Goal: Transaction & Acquisition: Purchase product/service

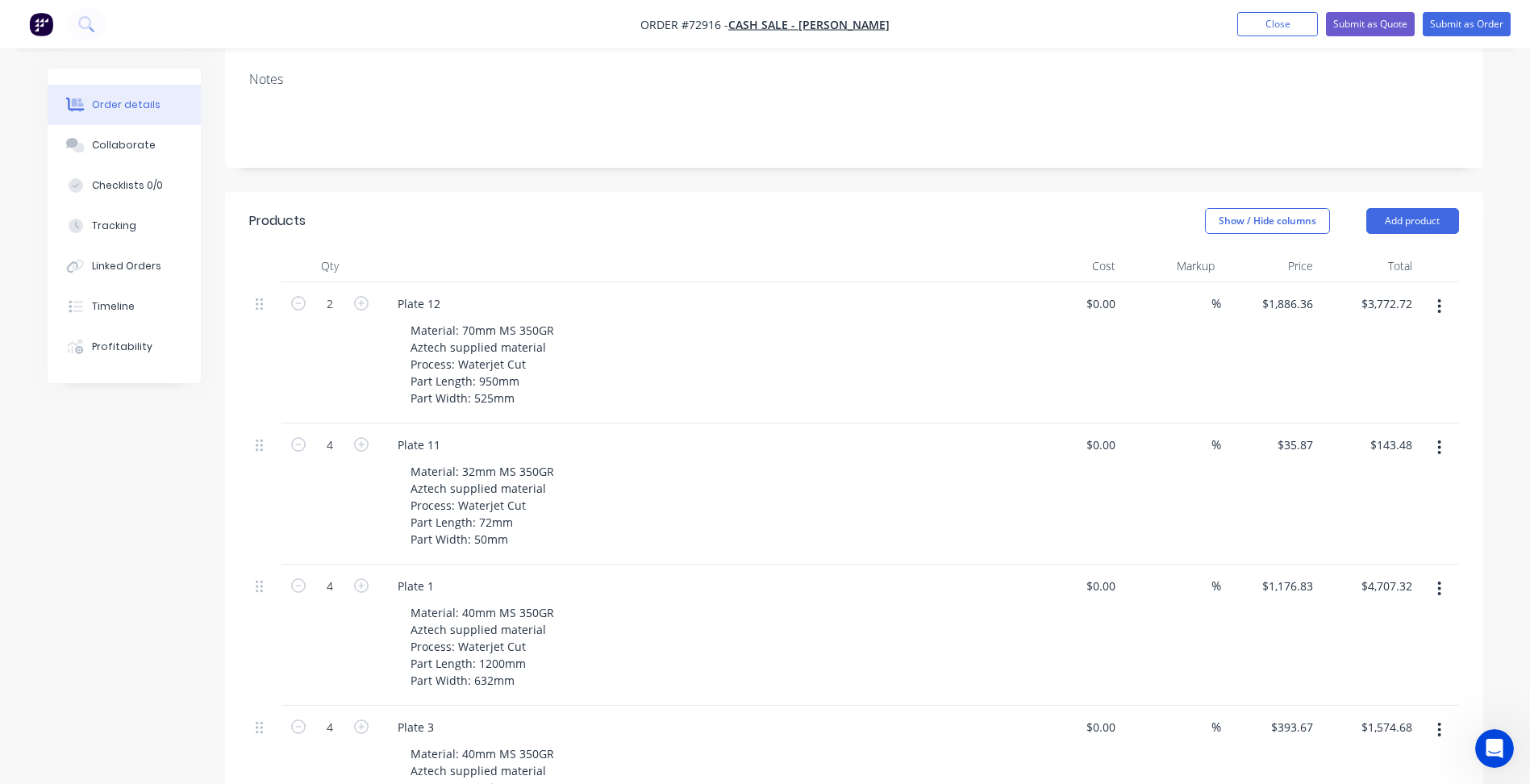
scroll to position [241, 0]
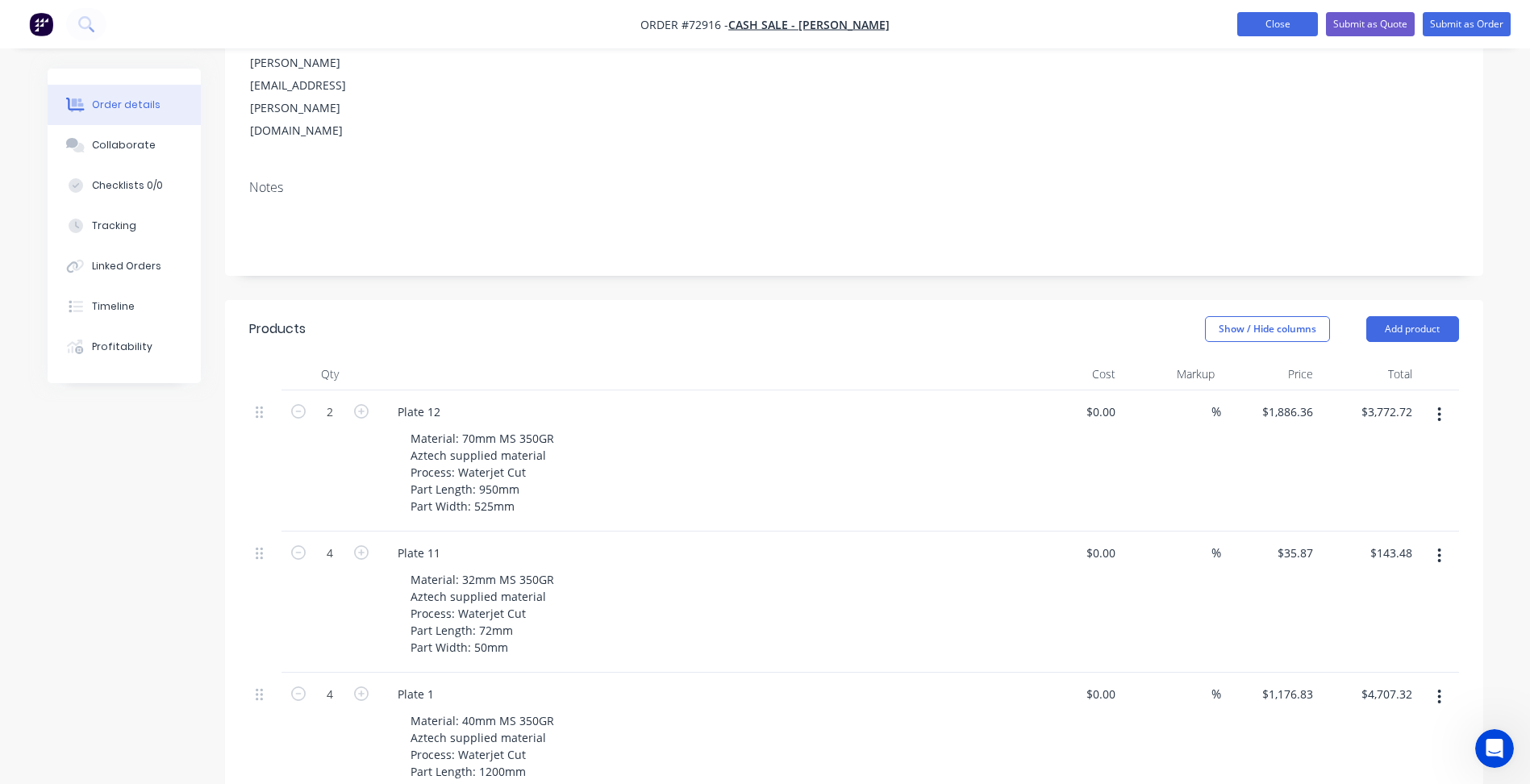
click at [1297, 21] on button "Close" at bounding box center [1278, 24] width 81 height 24
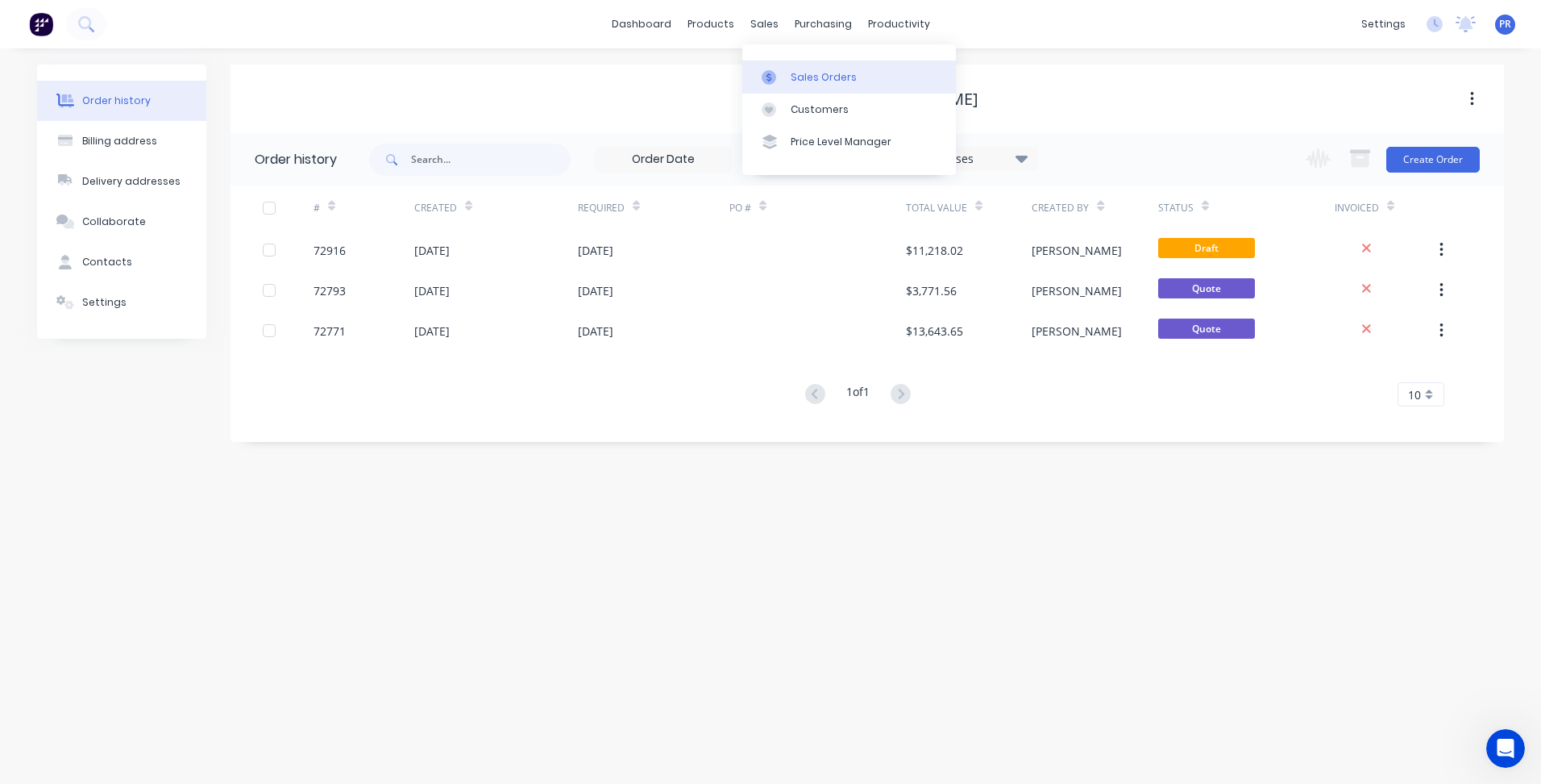
click at [791, 82] on div "Sales Orders" at bounding box center [824, 78] width 66 height 14
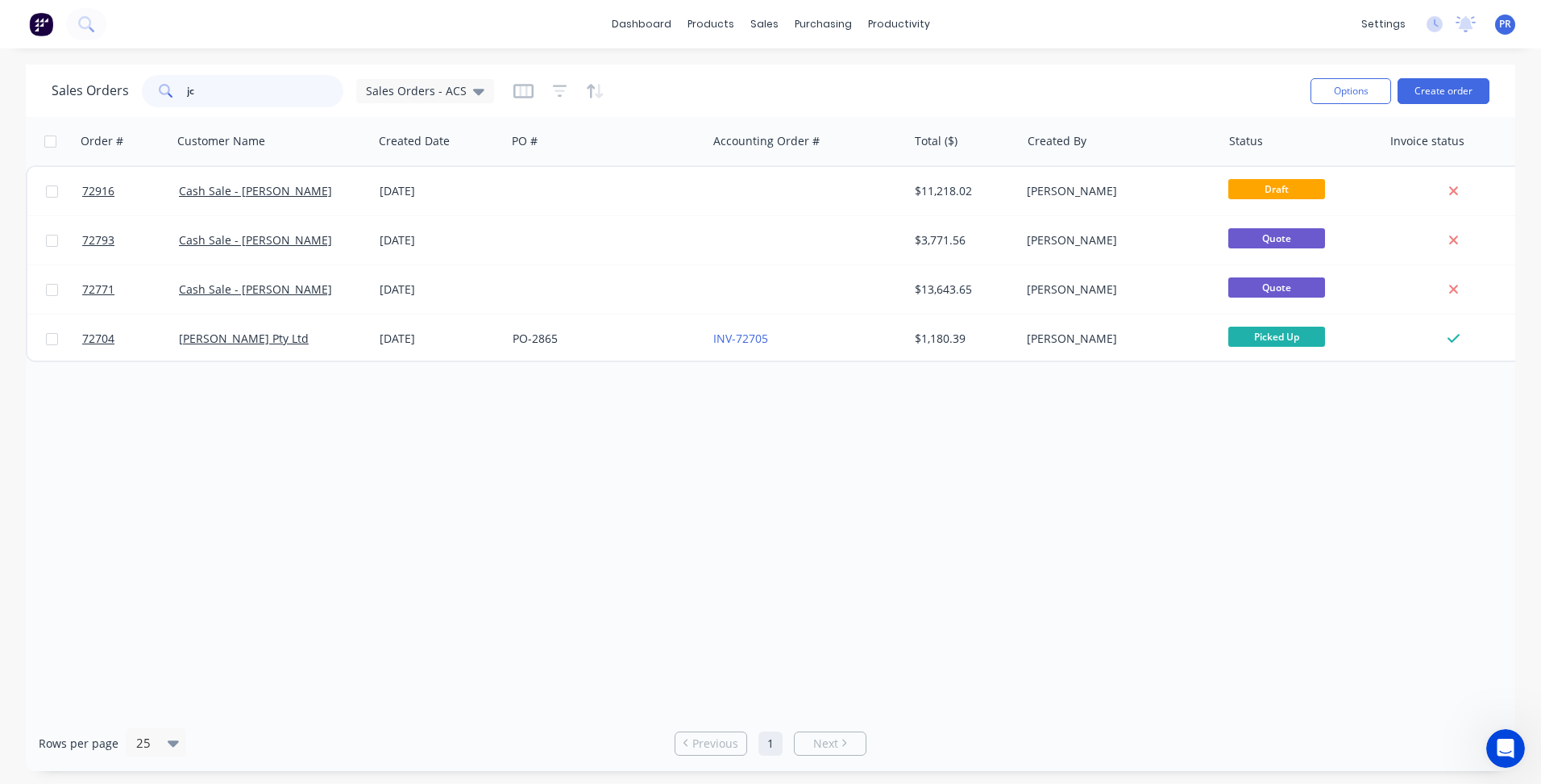
drag, startPoint x: 214, startPoint y: 96, endPoint x: 14, endPoint y: 71, distance: 201.6
click at [14, 71] on div "Sales Orders jc Sales Orders - ACS Options Create order Order # Customer Name C…" at bounding box center [770, 417] width 1541 height 706
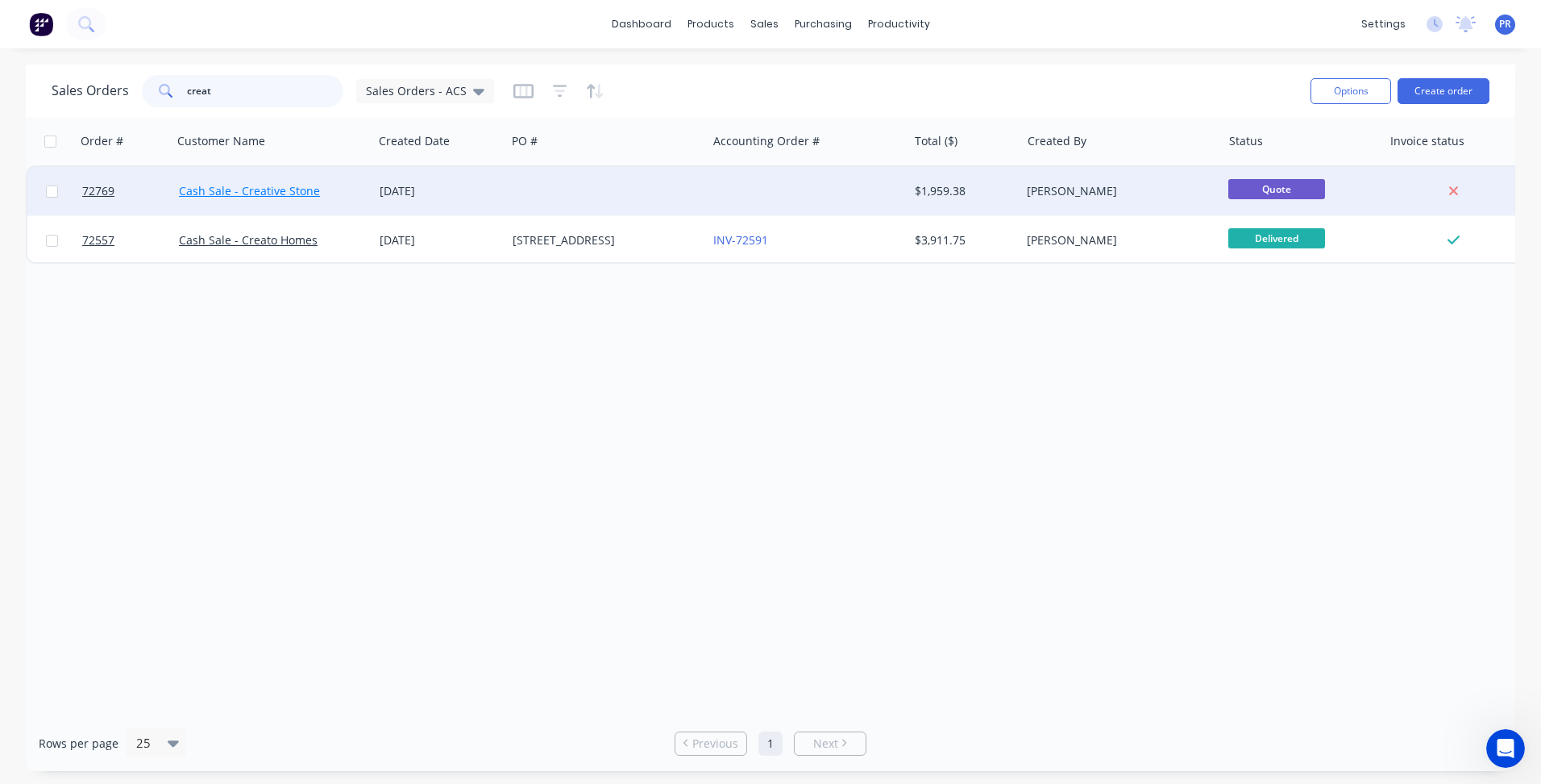
type input "creat"
click at [275, 196] on link "Cash Sale - Creative Stone" at bounding box center [250, 190] width 141 height 15
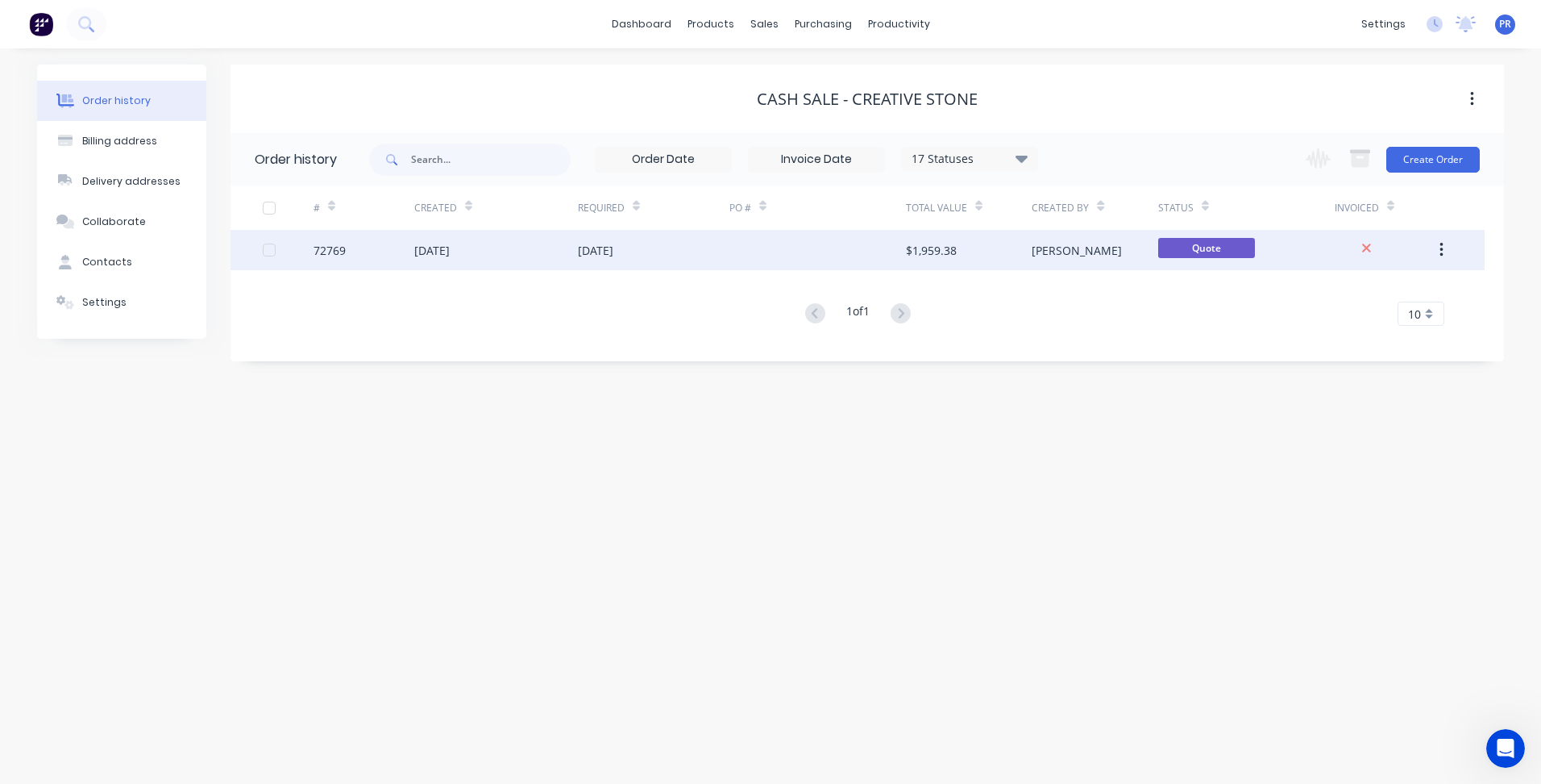
click at [1300, 248] on div "Quote" at bounding box center [1246, 250] width 176 height 41
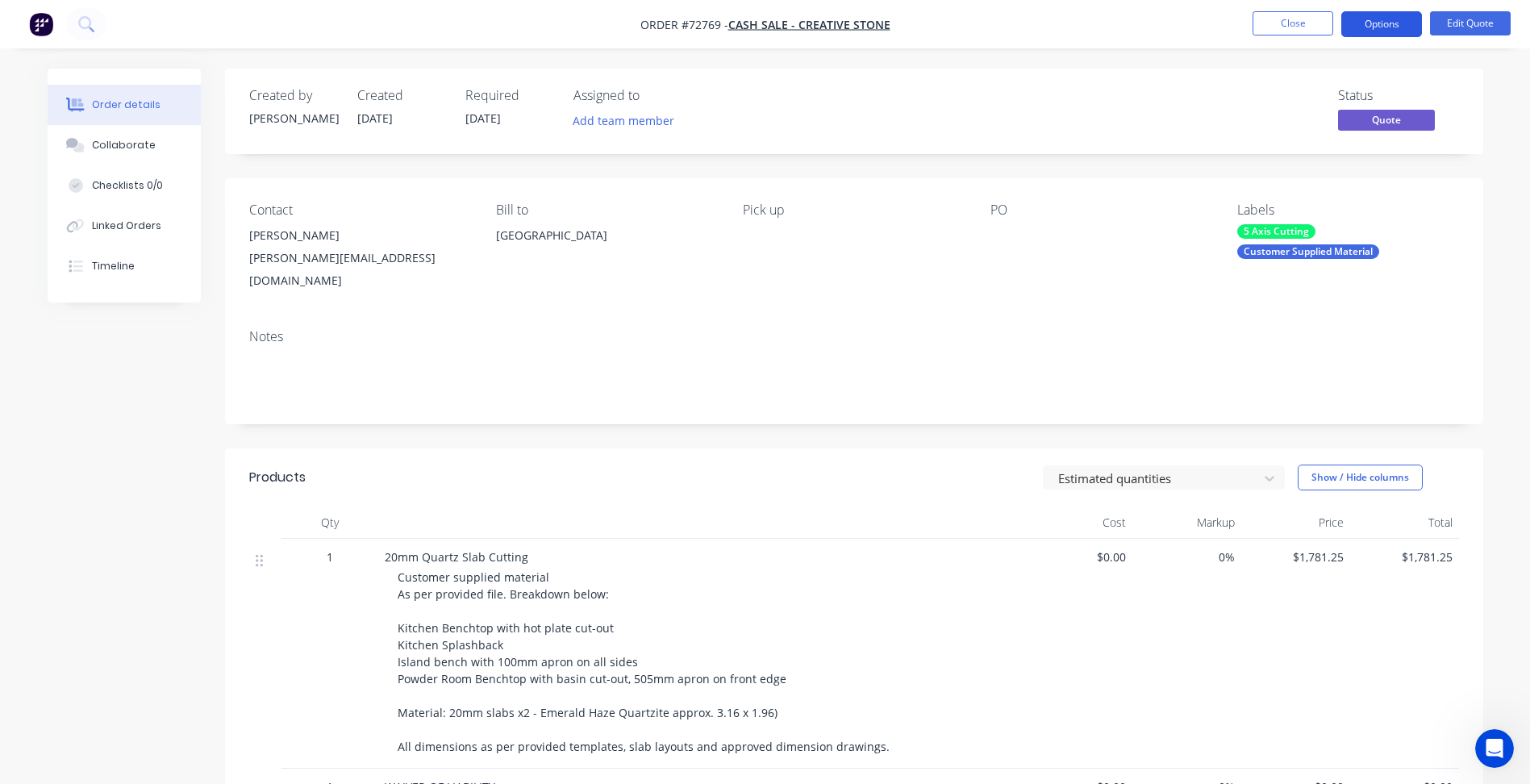
click at [1390, 14] on button "Options" at bounding box center [1382, 24] width 81 height 26
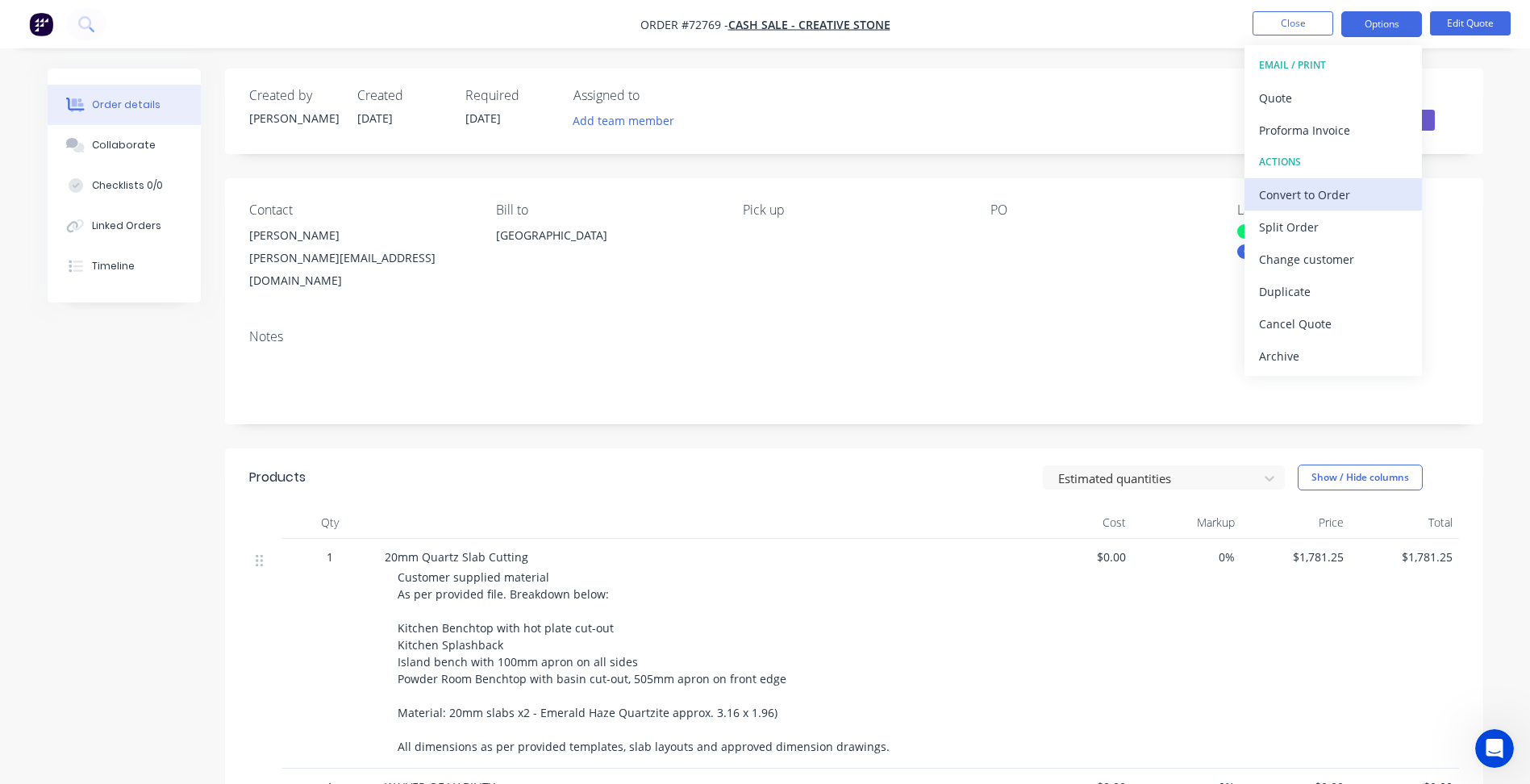
click at [1314, 194] on div "Convert to Order" at bounding box center [1334, 194] width 148 height 24
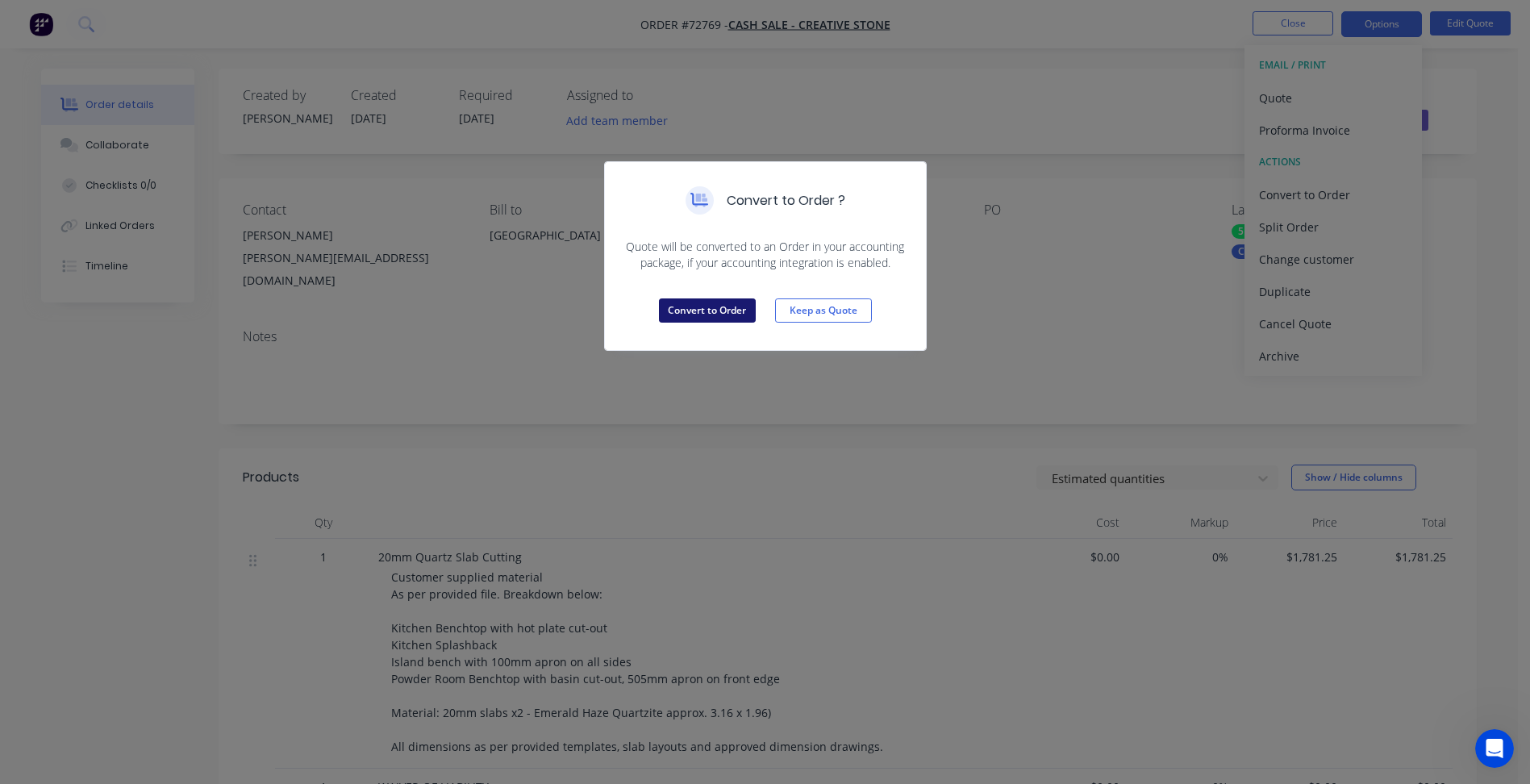
click at [670, 301] on button "Convert to Order" at bounding box center [707, 310] width 97 height 24
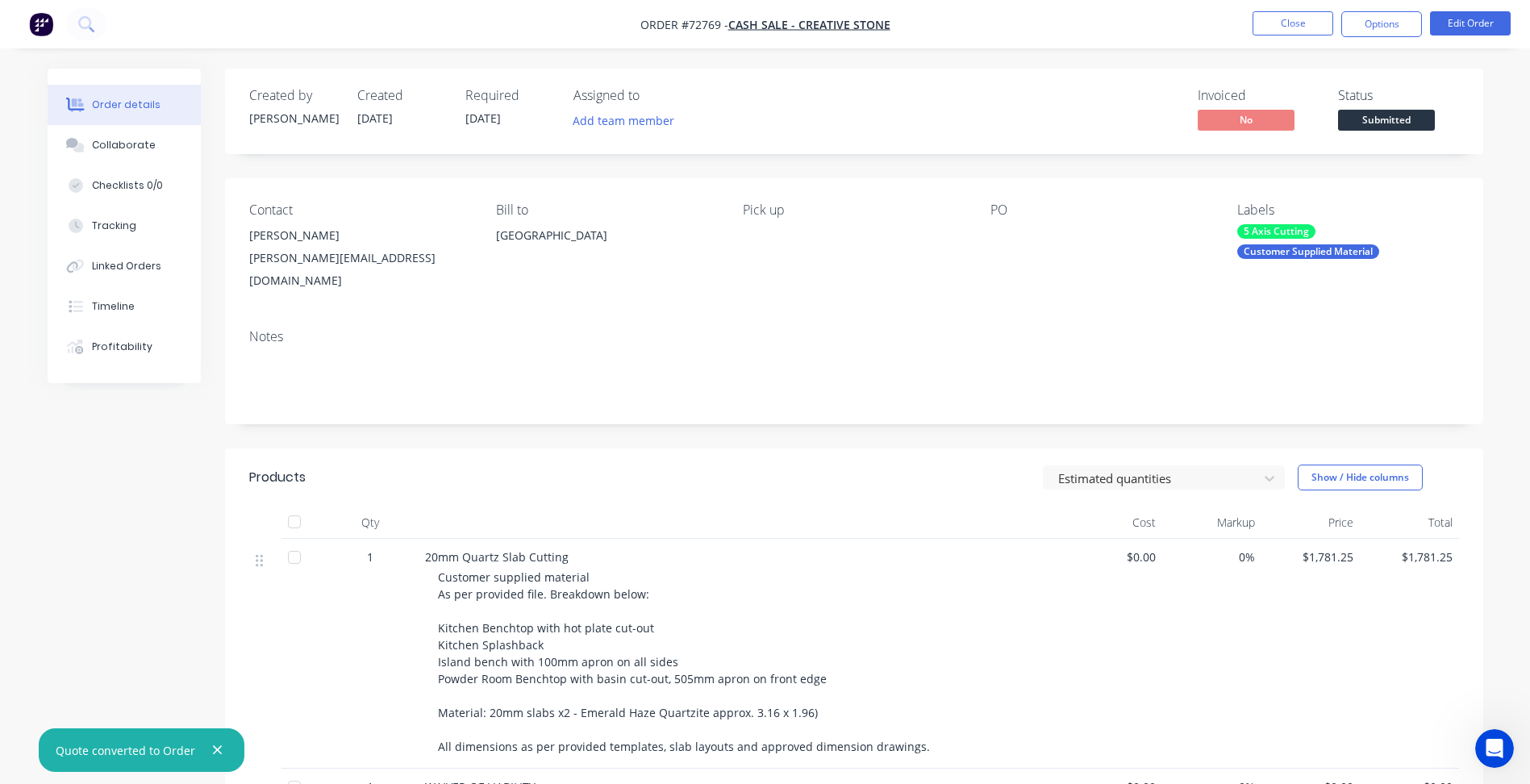
click at [1383, 119] on span "Submitted" at bounding box center [1386, 119] width 97 height 20
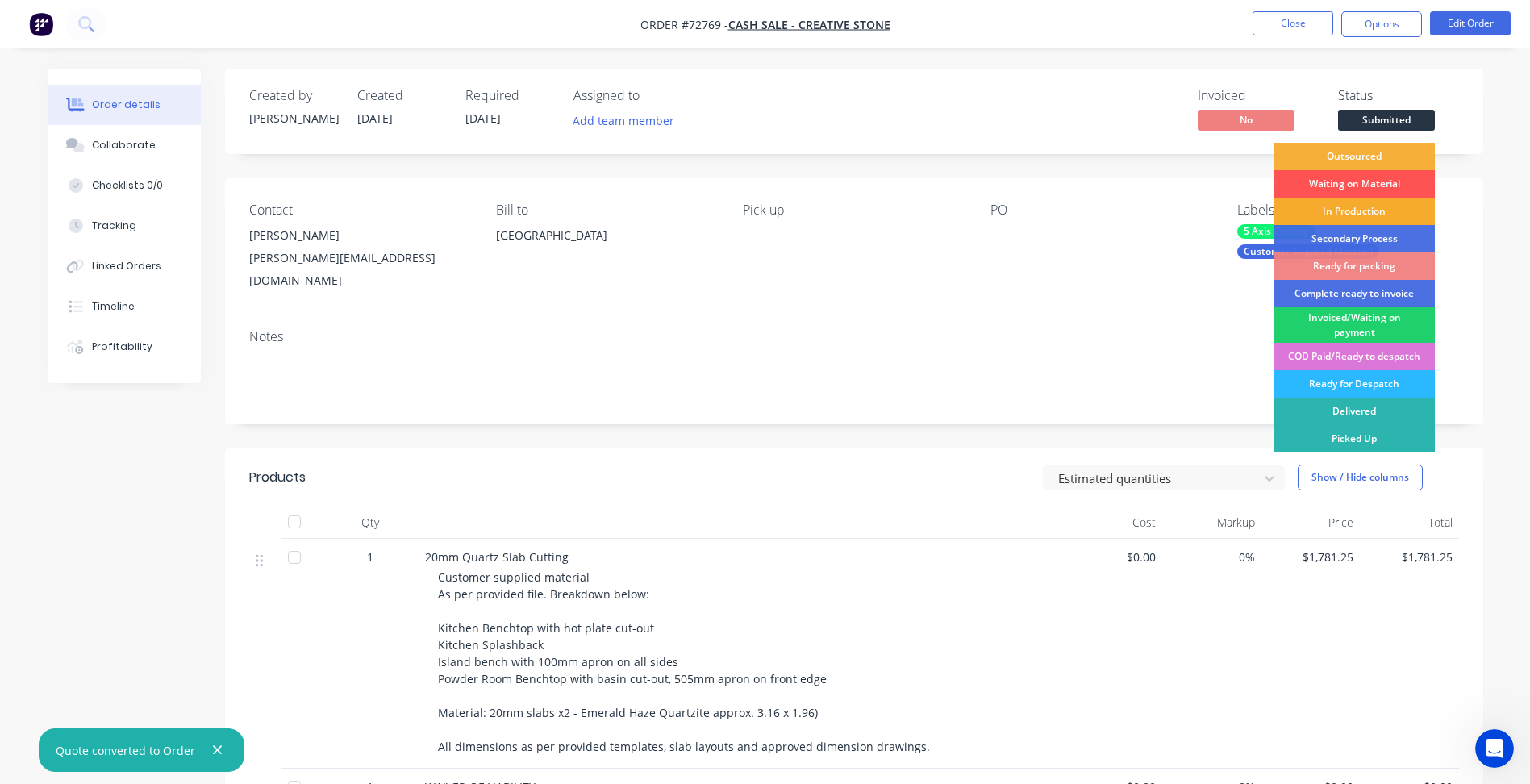
click at [1376, 212] on div "In Production" at bounding box center [1354, 211] width 161 height 27
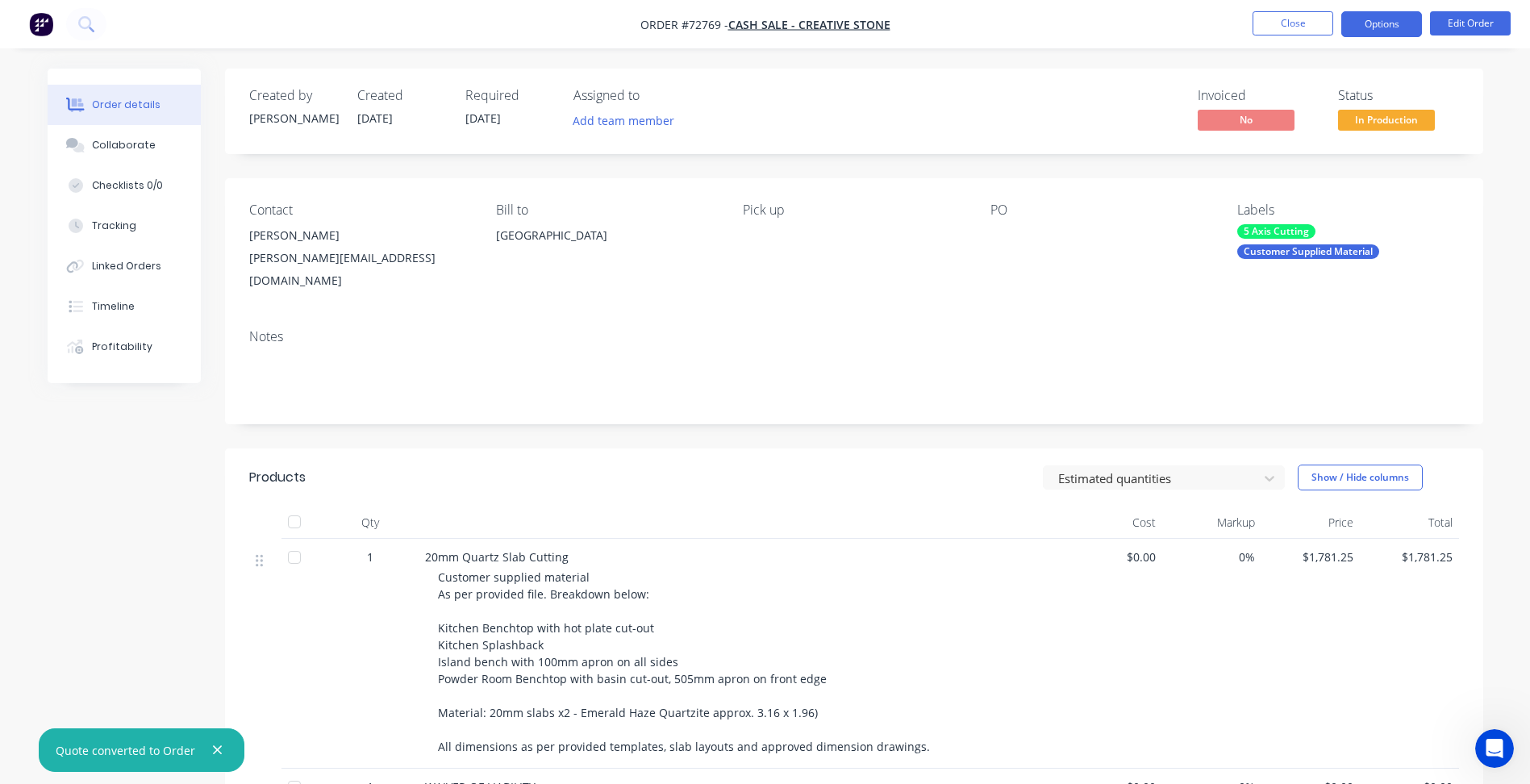
click at [1388, 22] on button "Options" at bounding box center [1382, 24] width 81 height 26
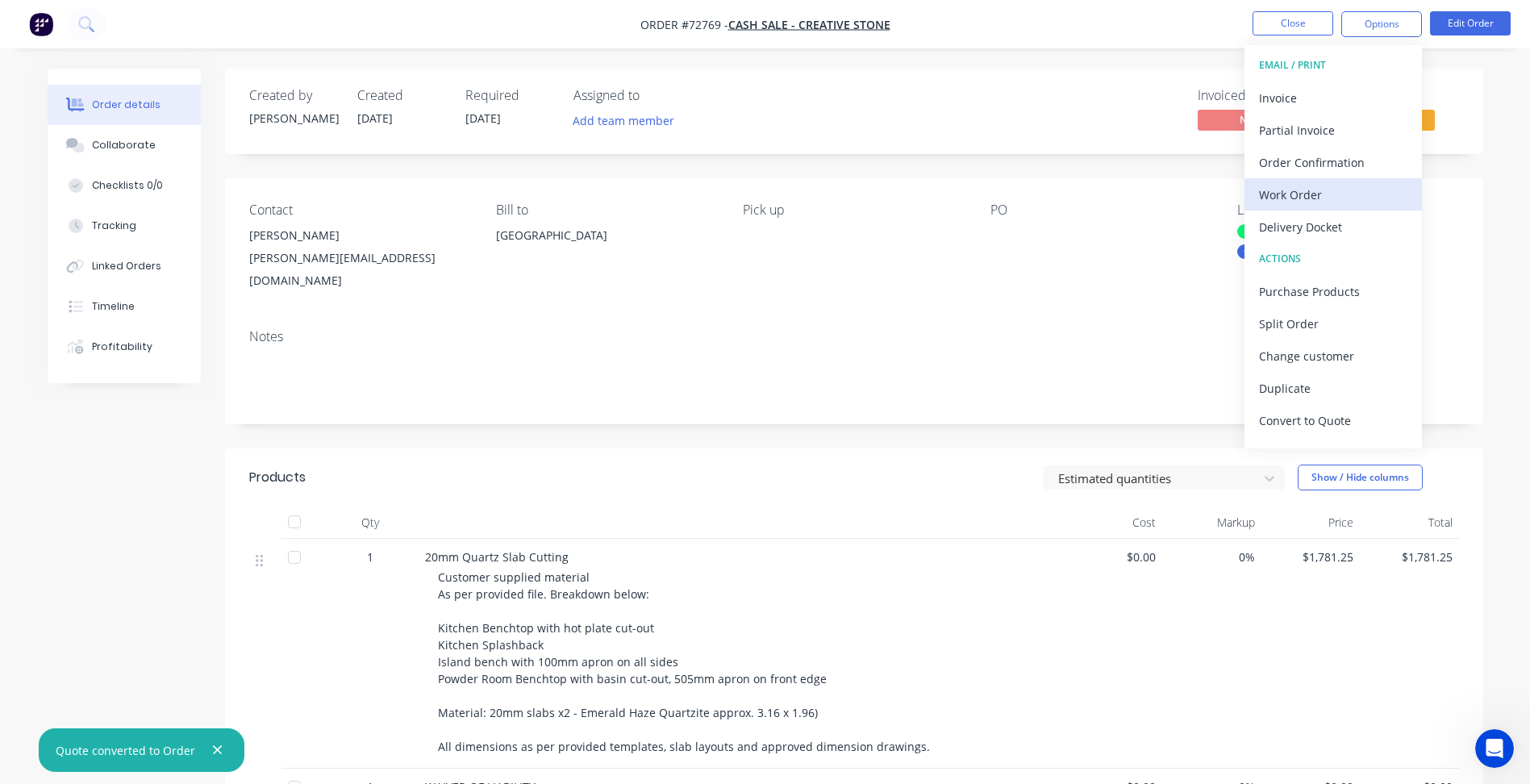
click at [1311, 194] on div "Work Order" at bounding box center [1334, 194] width 148 height 24
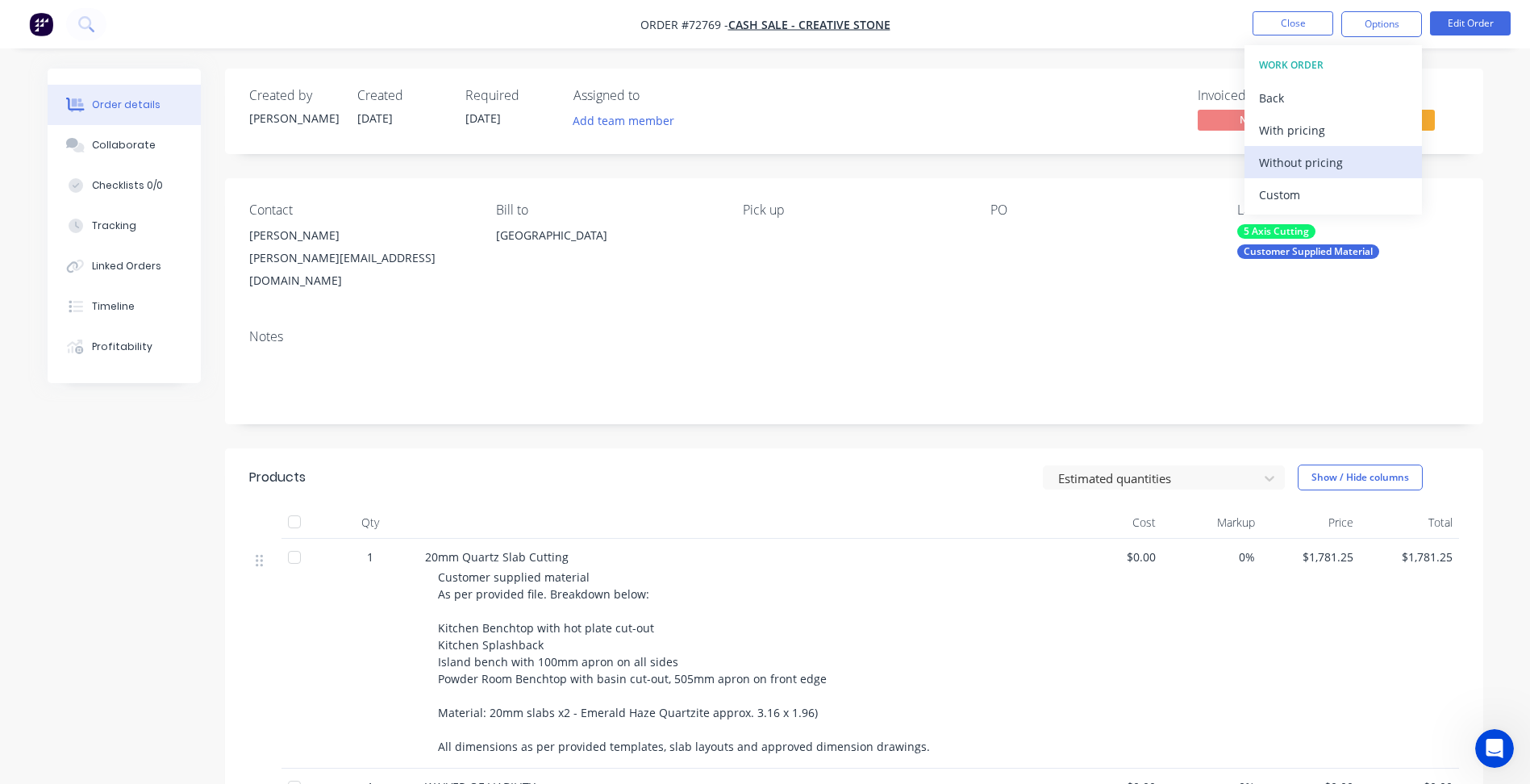
click at [1287, 166] on div "Without pricing" at bounding box center [1334, 163] width 148 height 24
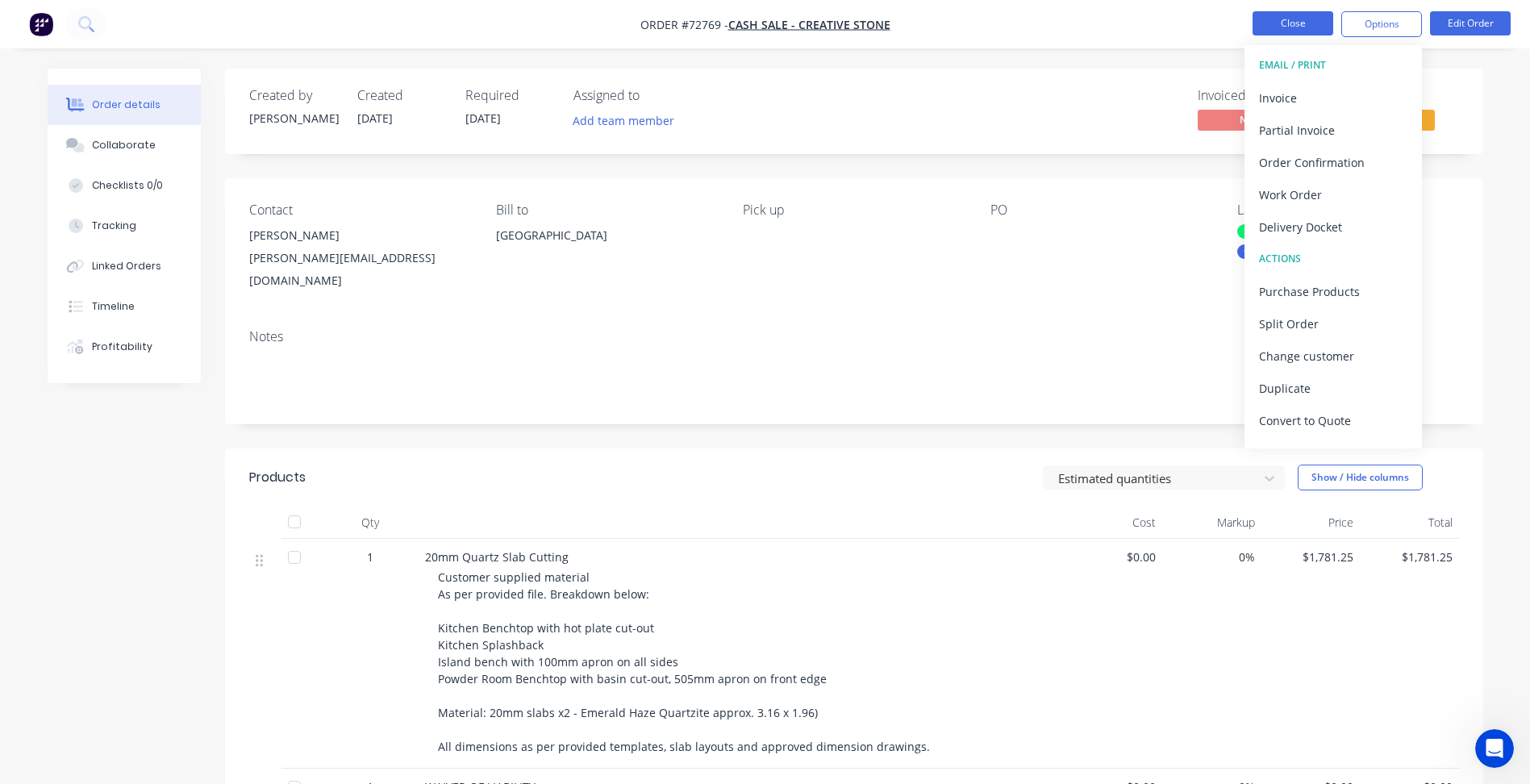
click at [1297, 31] on button "Close" at bounding box center [1292, 23] width 81 height 24
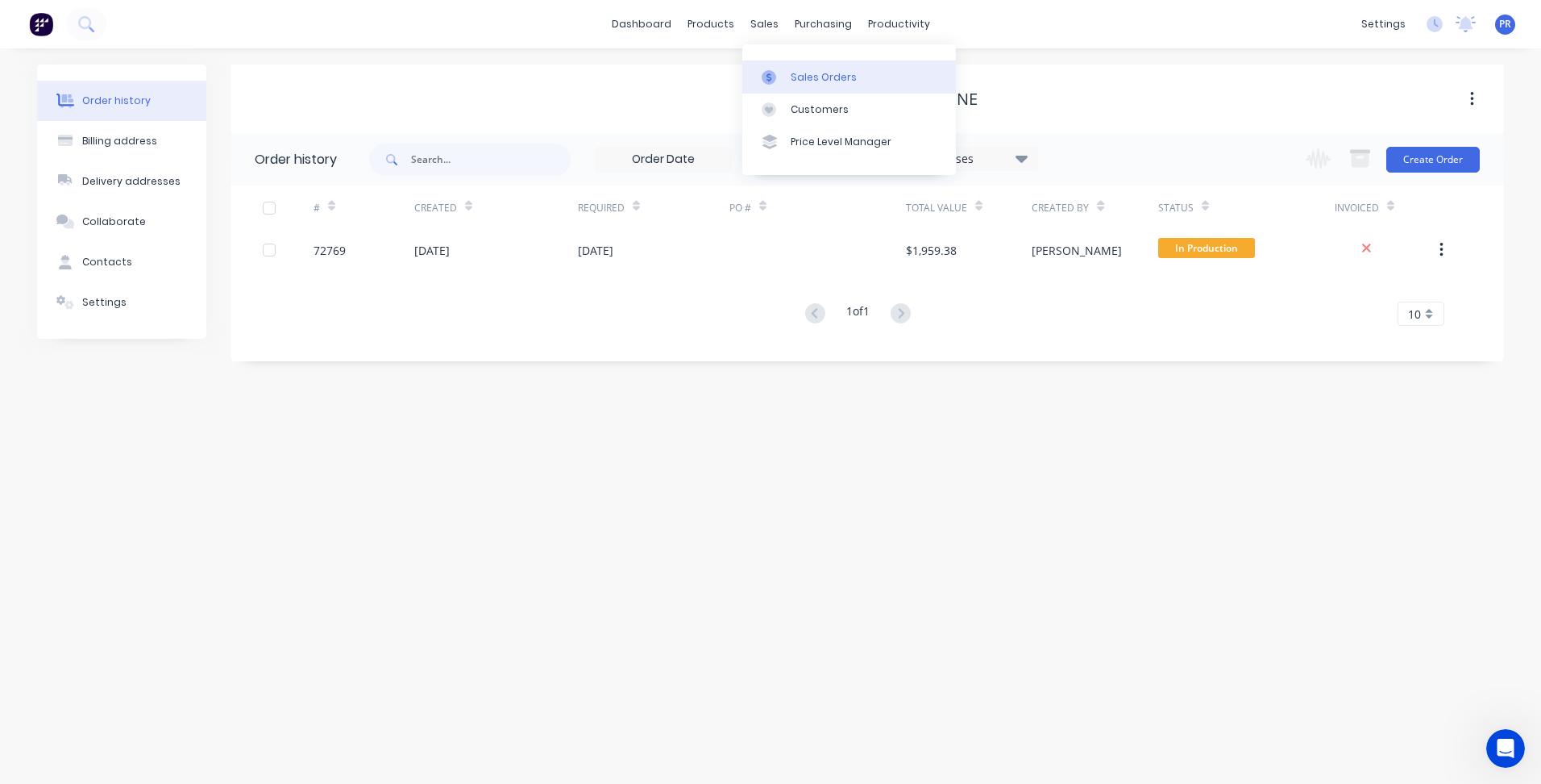
click at [798, 71] on div "Sales Orders" at bounding box center [824, 78] width 66 height 14
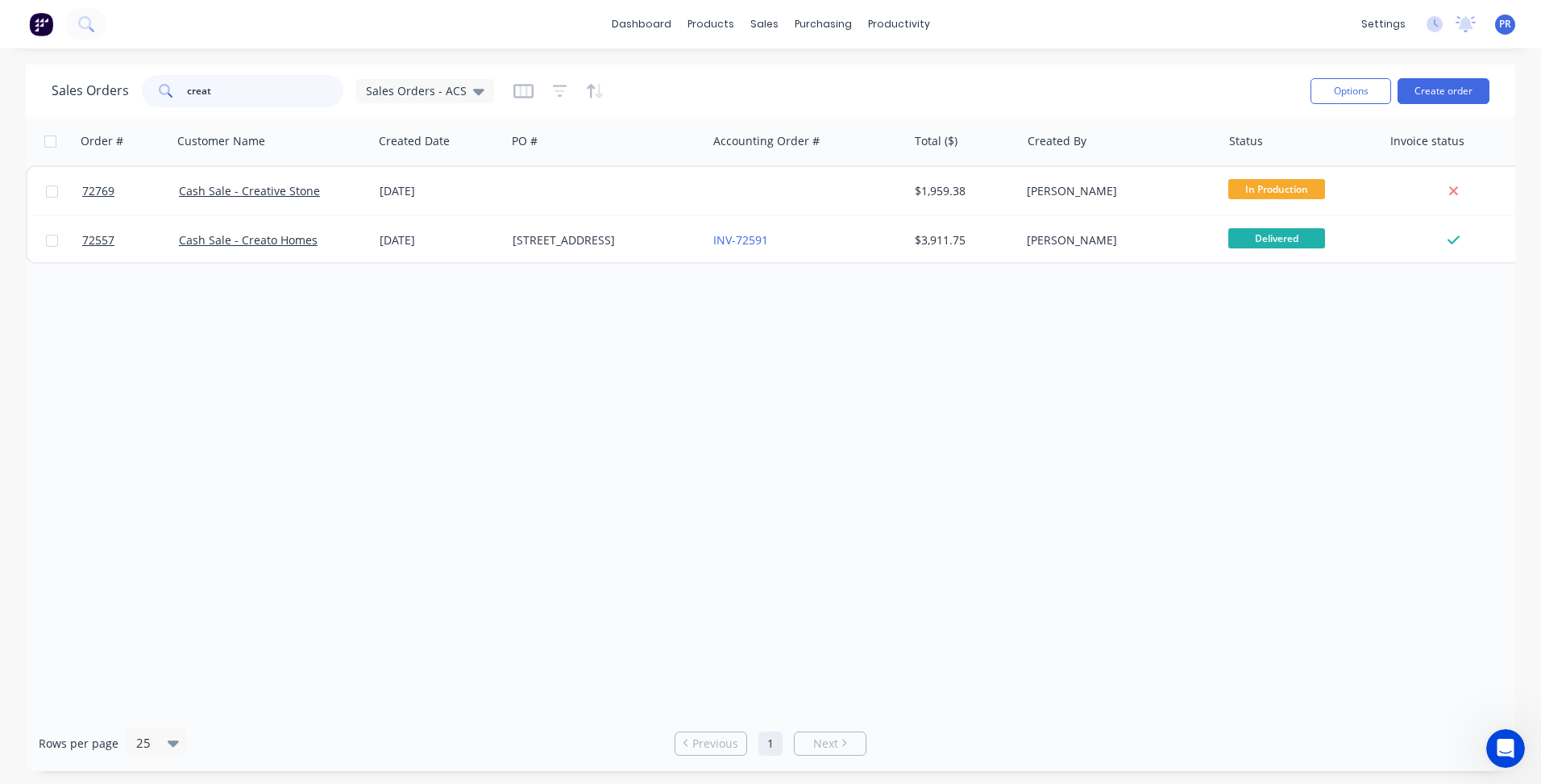
drag, startPoint x: 249, startPoint y: 90, endPoint x: 49, endPoint y: 91, distance: 200.0
click at [43, 93] on div "Sales Orders creat Sales Orders - ACS Options Create order" at bounding box center [770, 90] width 1489 height 52
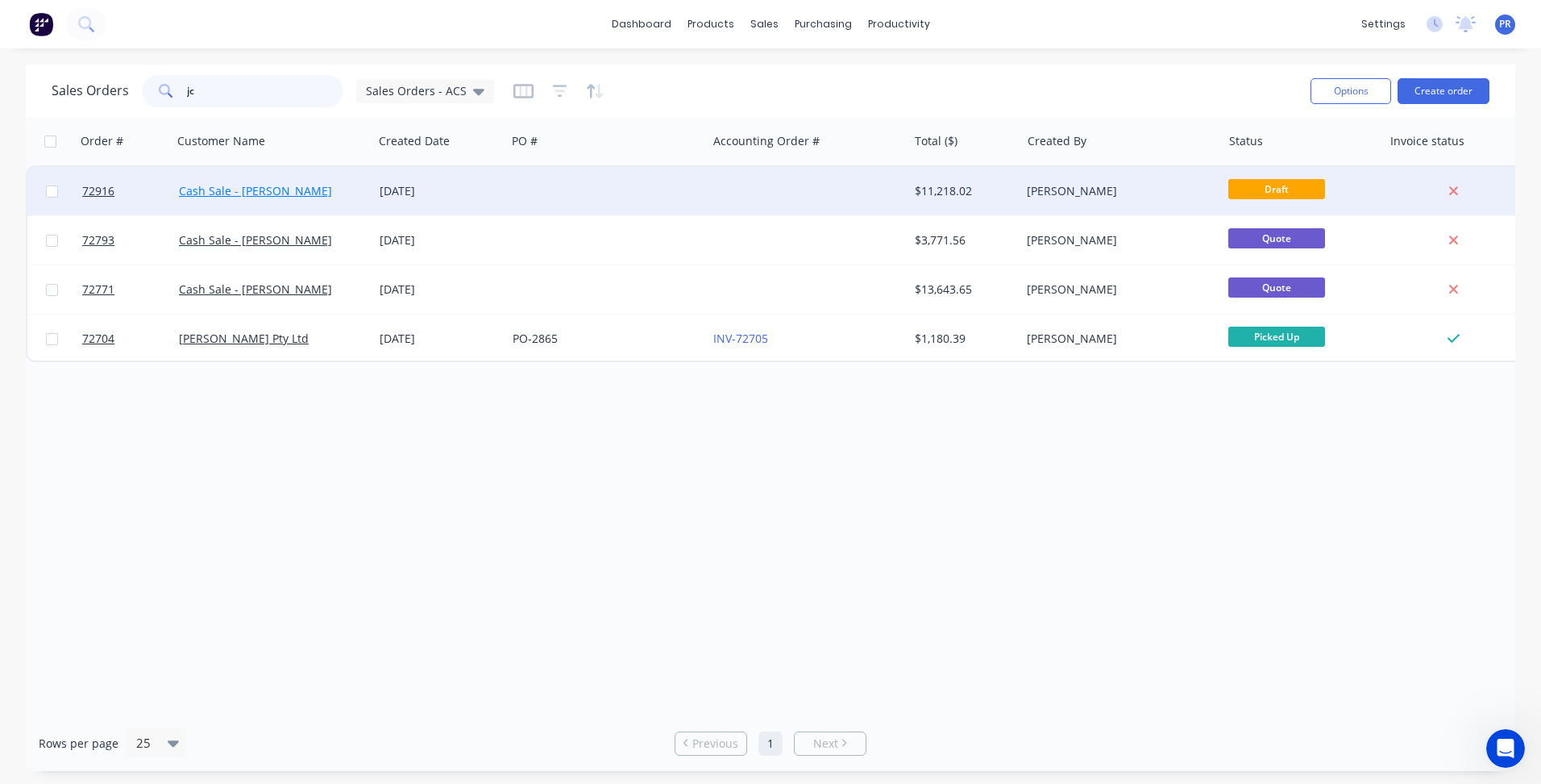
type input "jc"
click at [214, 197] on link "Cash Sale - [PERSON_NAME]" at bounding box center [255, 190] width 153 height 15
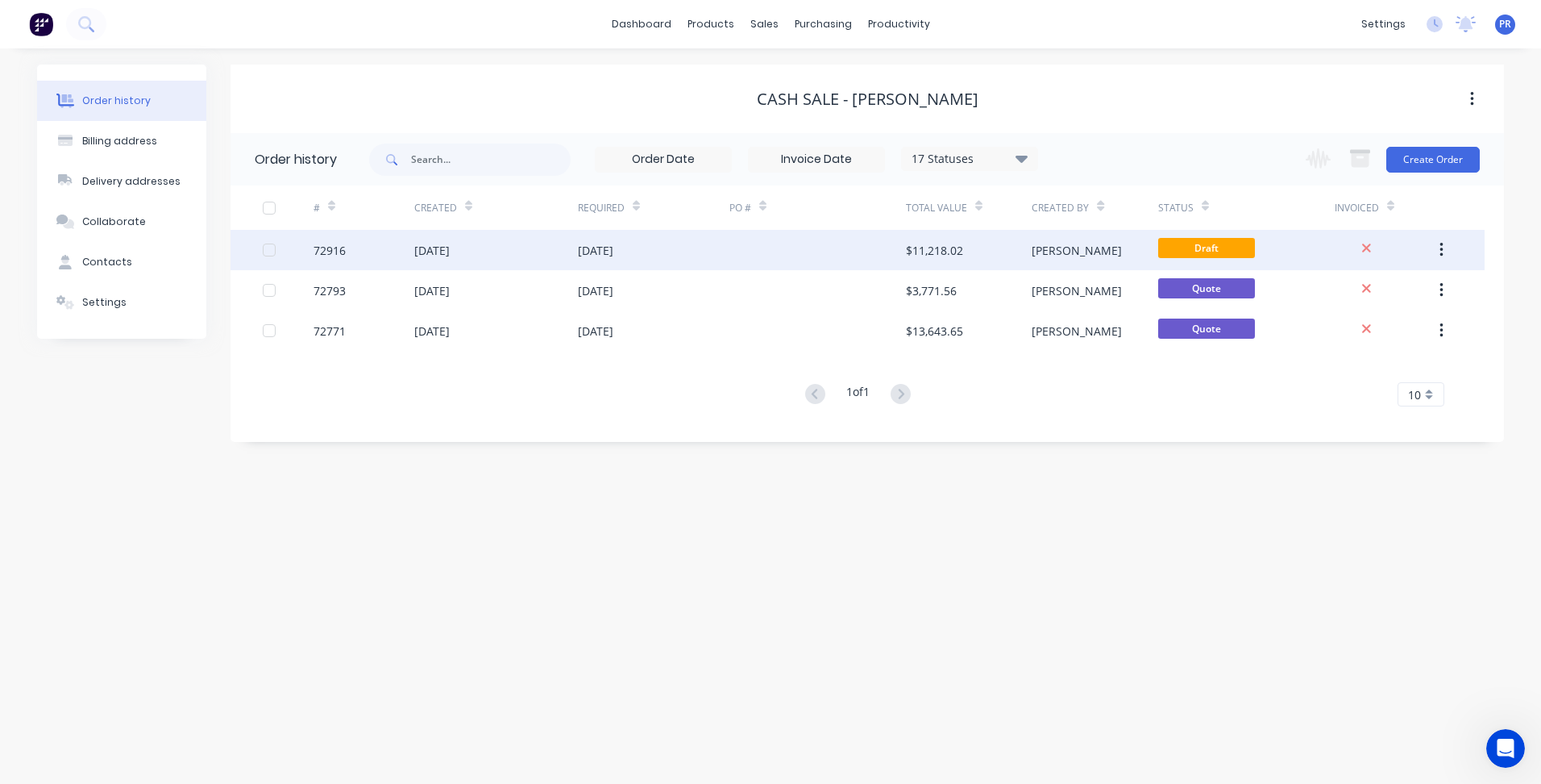
click at [554, 250] on div "[DATE]" at bounding box center [496, 250] width 164 height 41
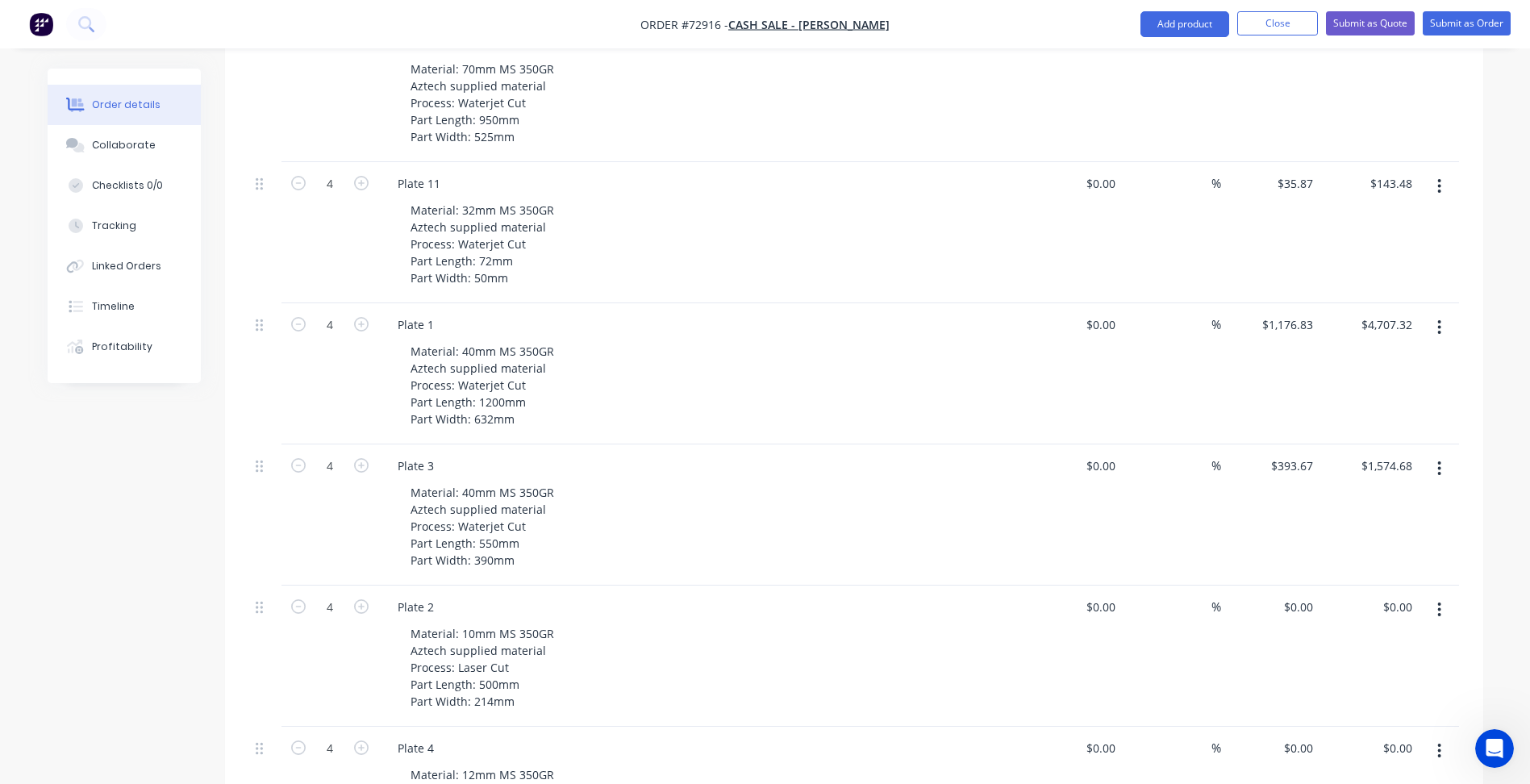
scroll to position [645, 0]
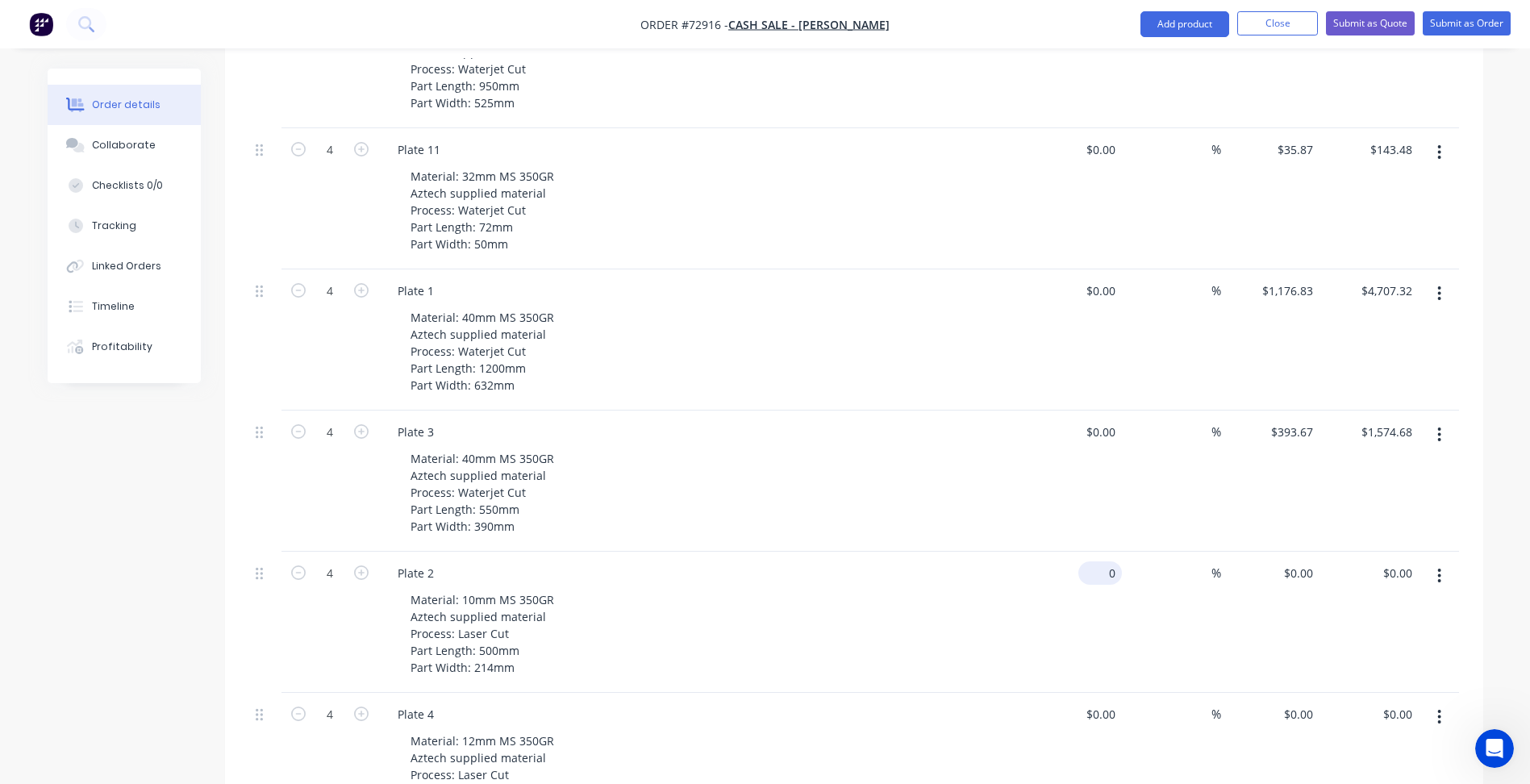
click at [1106, 561] on input "0" at bounding box center [1103, 572] width 37 height 24
type input "$20.44"
type input "$81.76"
click at [1194, 561] on input at bounding box center [1202, 572] width 19 height 24
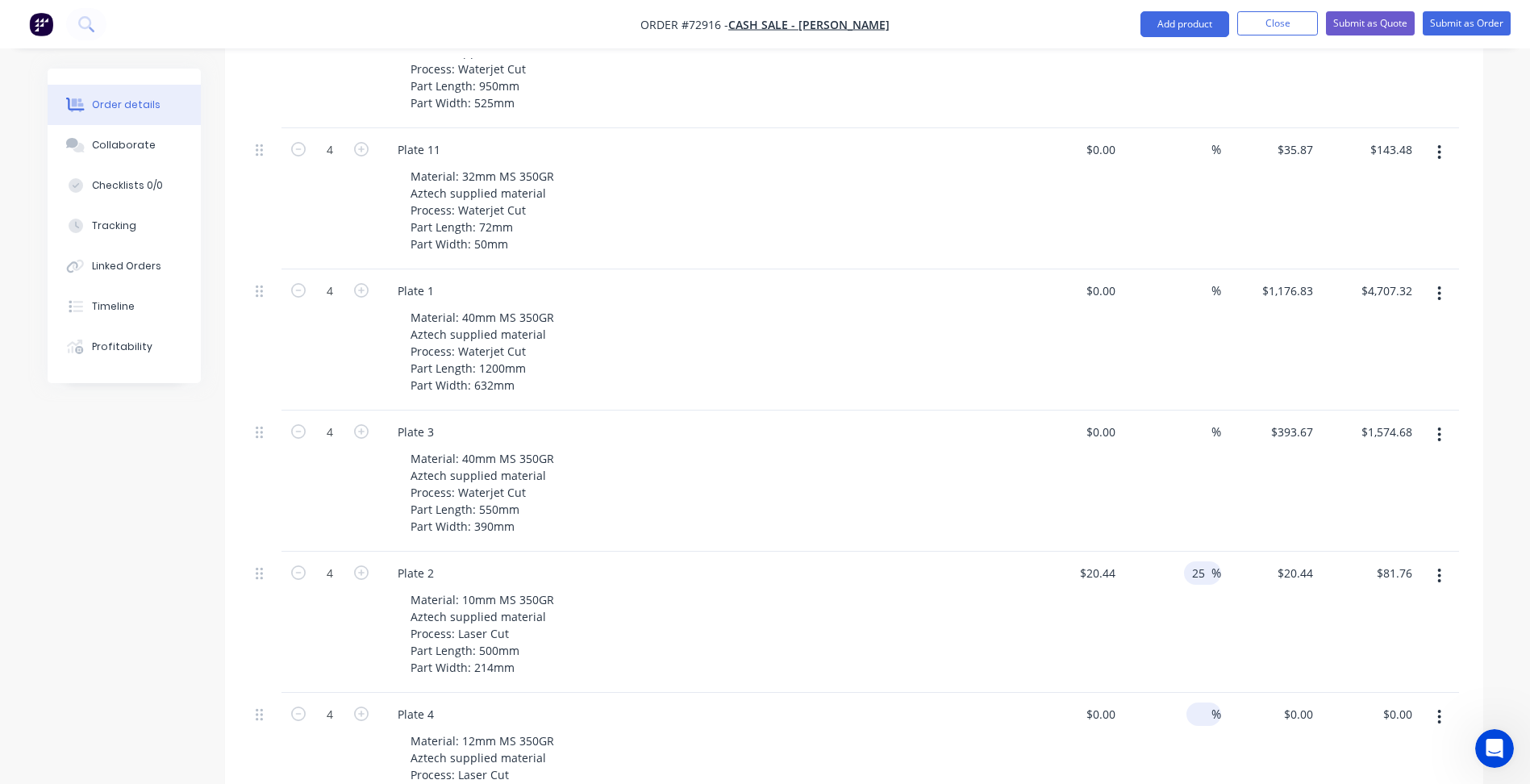
type input "25"
type input "$25.55"
type input "$102.20"
click at [1203, 702] on input at bounding box center [1202, 713] width 19 height 24
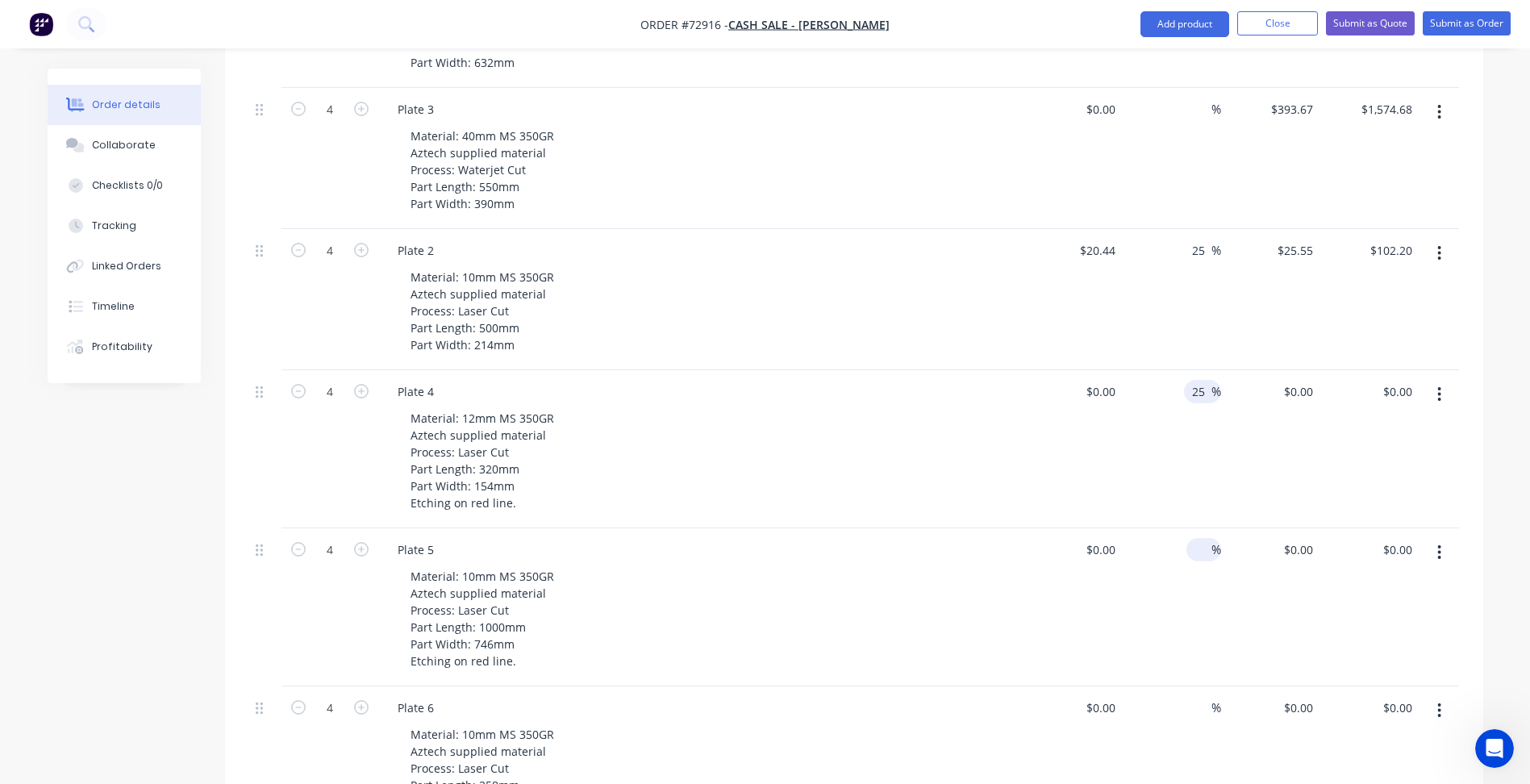
type input "25"
click at [1190, 538] on div "%" at bounding box center [1203, 550] width 34 height 24
type input "25"
click at [1203, 695] on input at bounding box center [1202, 707] width 19 height 24
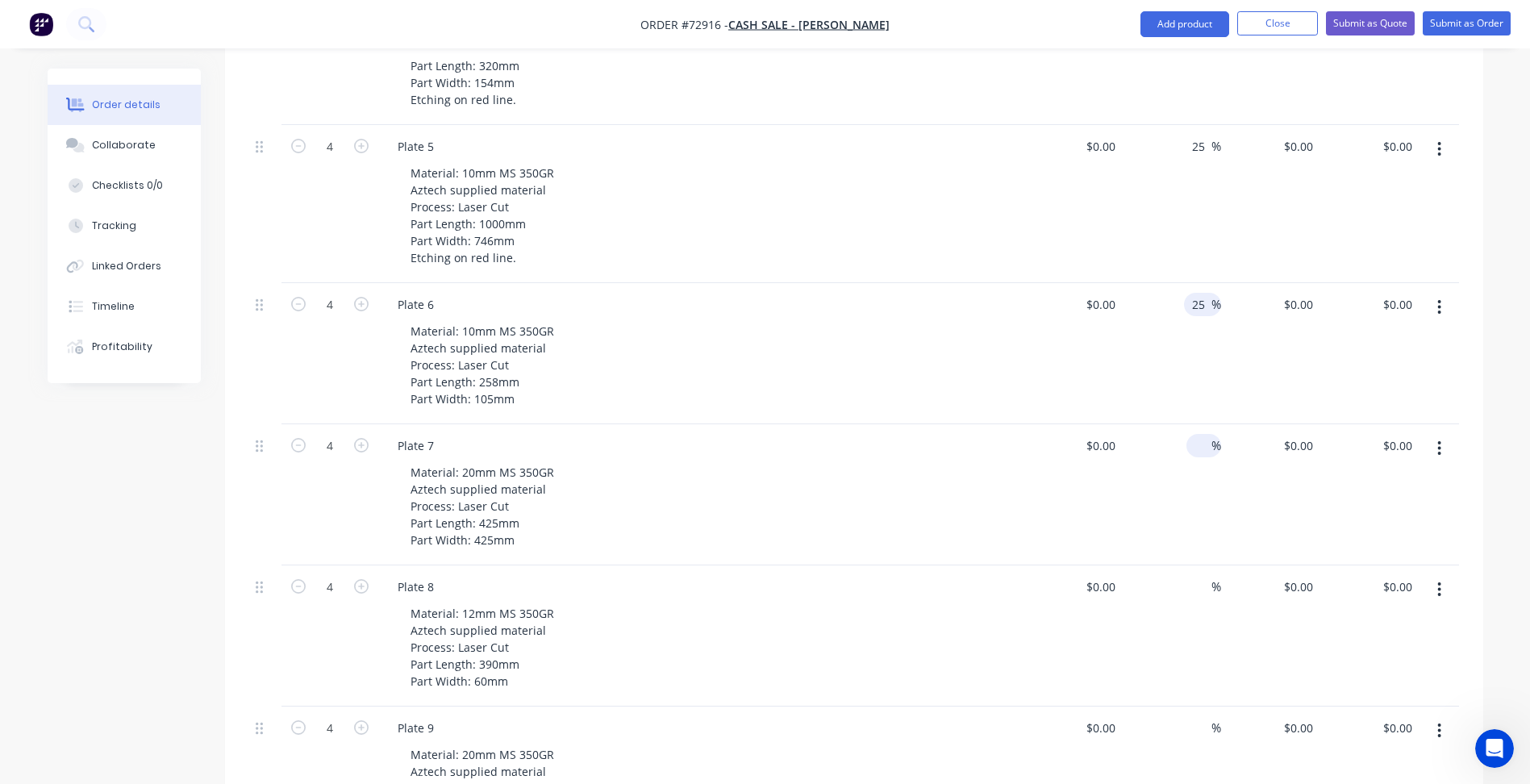
type input "25"
click at [1199, 434] on input at bounding box center [1202, 446] width 19 height 24
type input "25"
click at [1196, 575] on input at bounding box center [1202, 587] width 19 height 24
type input "25"
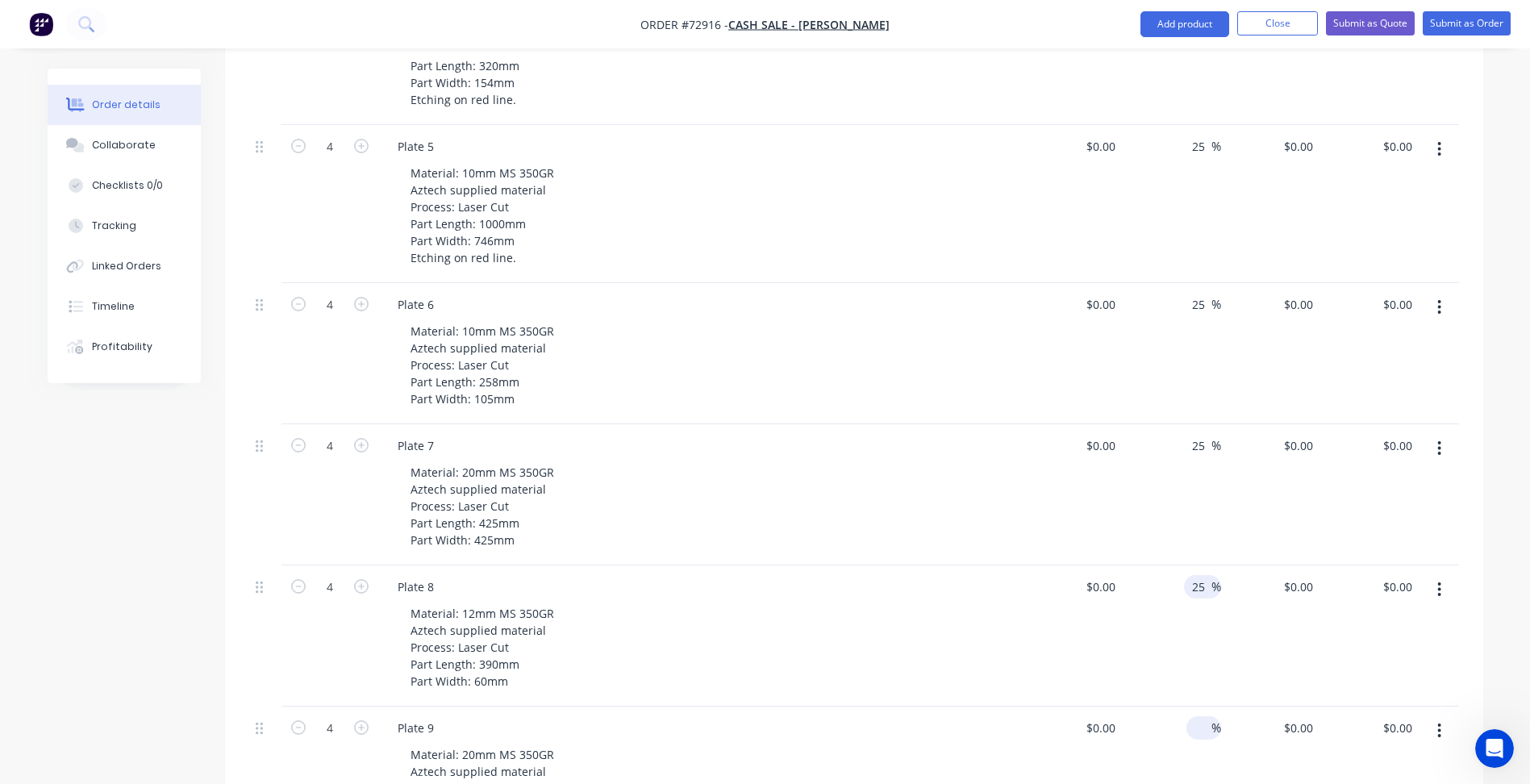
click at [1205, 716] on input at bounding box center [1202, 728] width 19 height 24
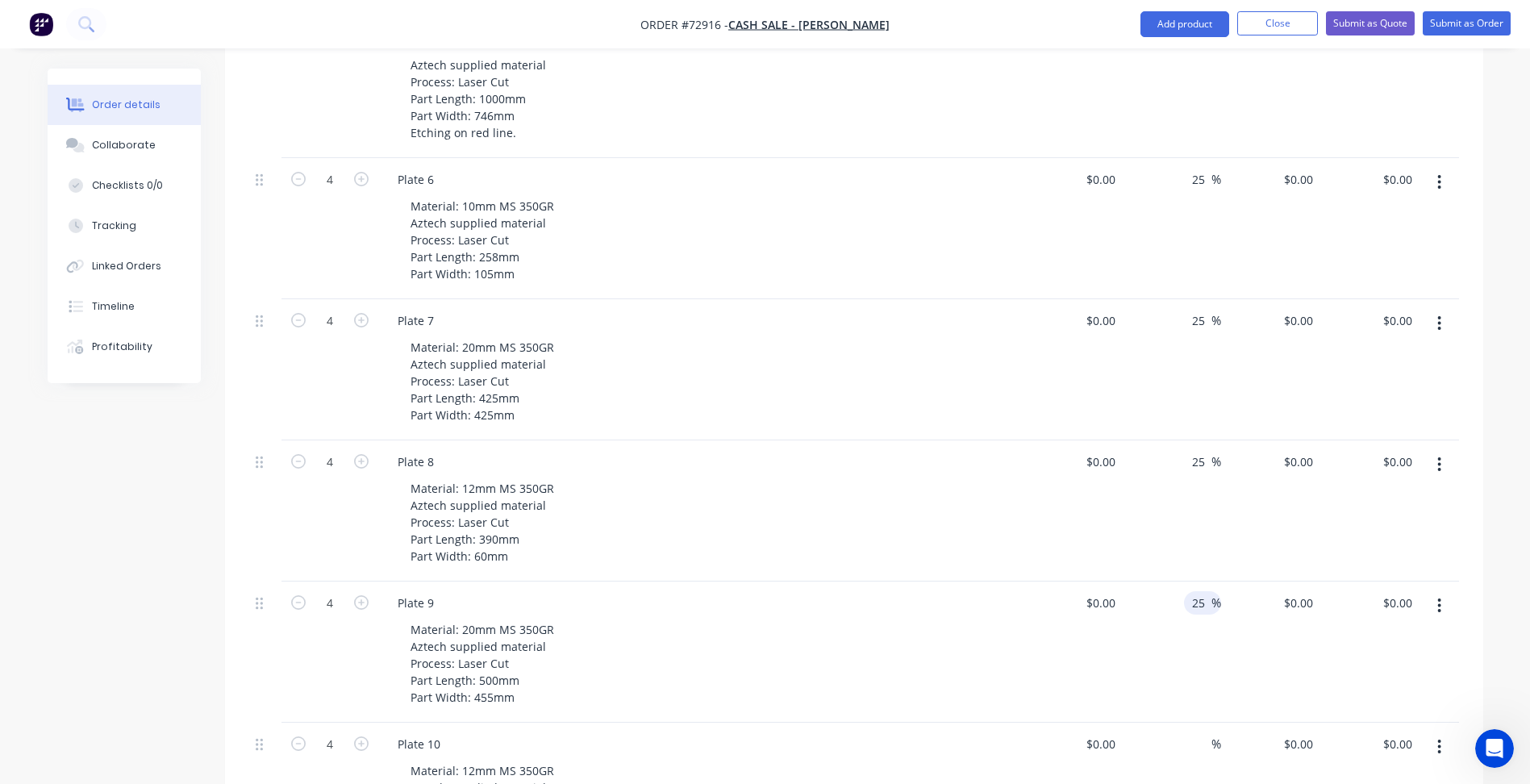
scroll to position [1773, 0]
type input "25"
click at [1197, 454] on input at bounding box center [1202, 466] width 19 height 24
type input "25"
click at [1202, 595] on input at bounding box center [1202, 607] width 19 height 24
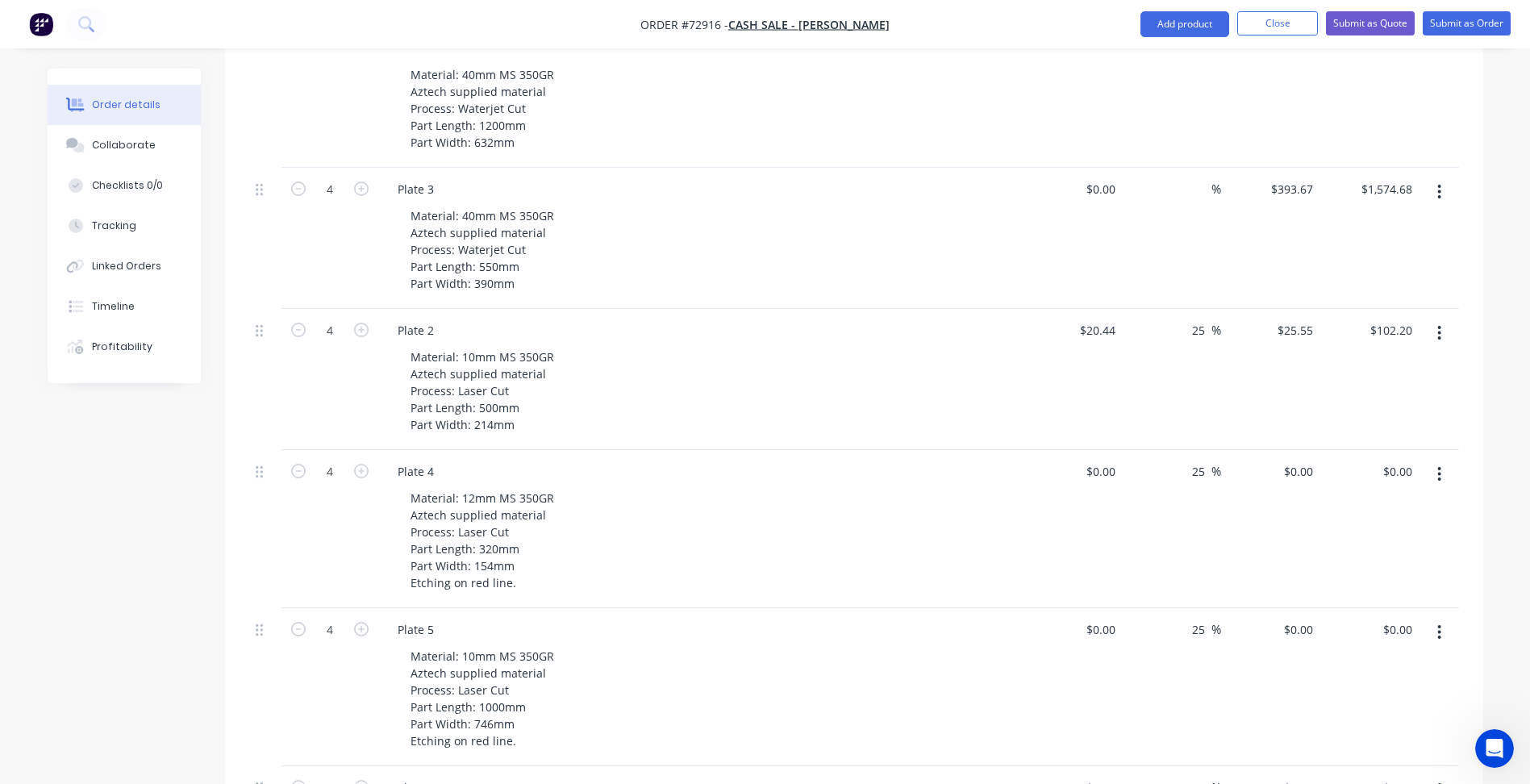
scroll to position [661, 0]
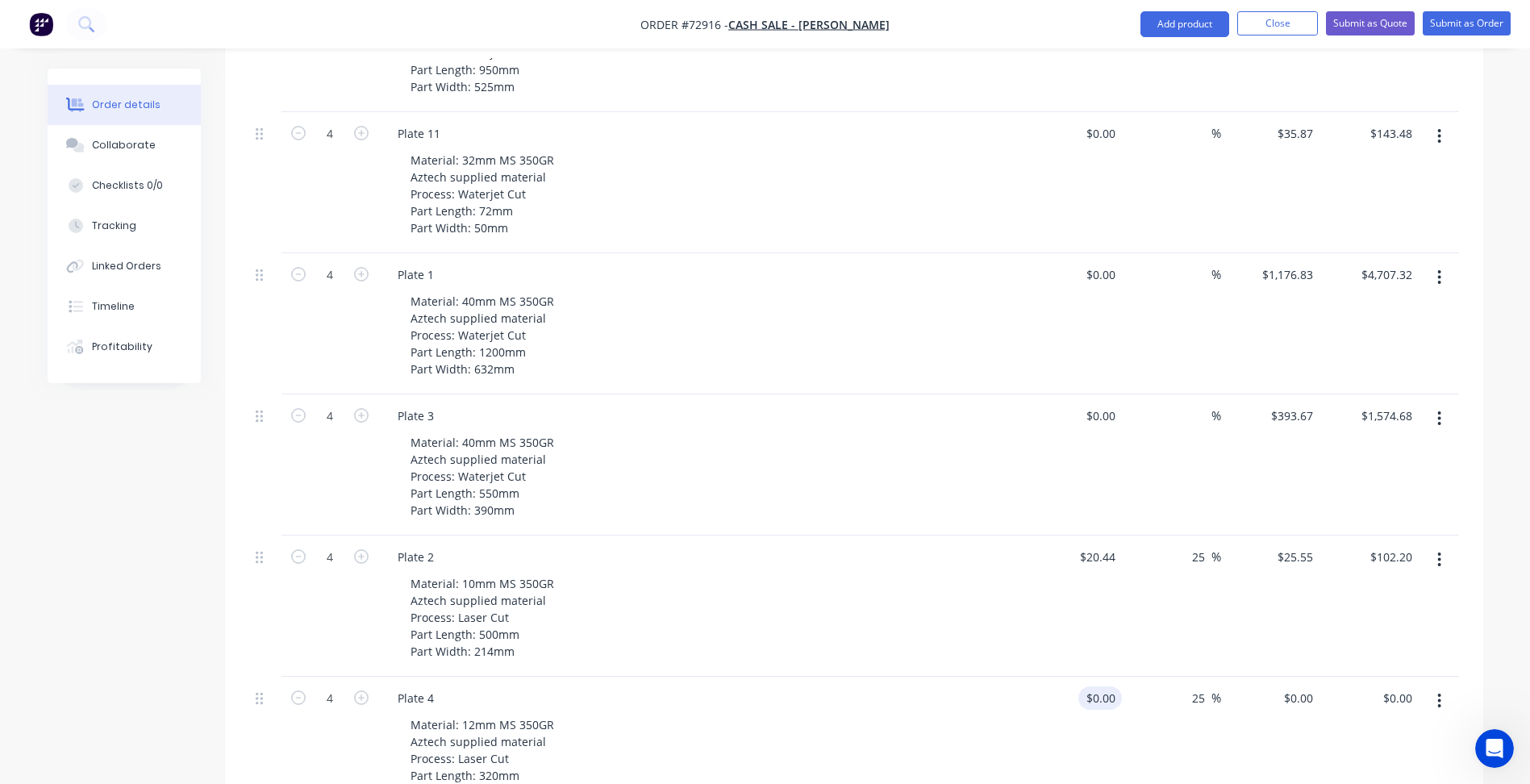
type input "25"
click at [1107, 686] on input "0" at bounding box center [1103, 698] width 37 height 24
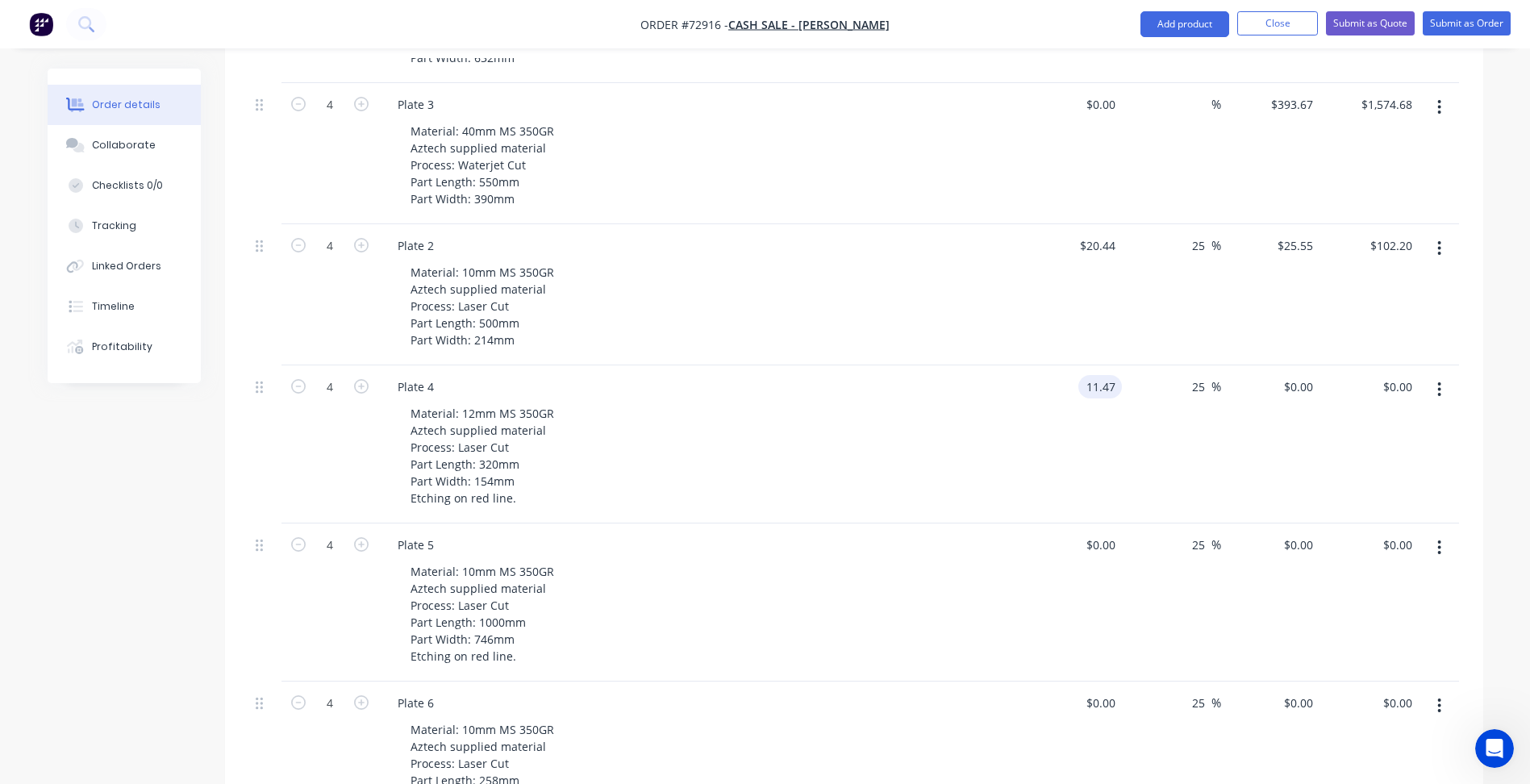
scroll to position [984, 0]
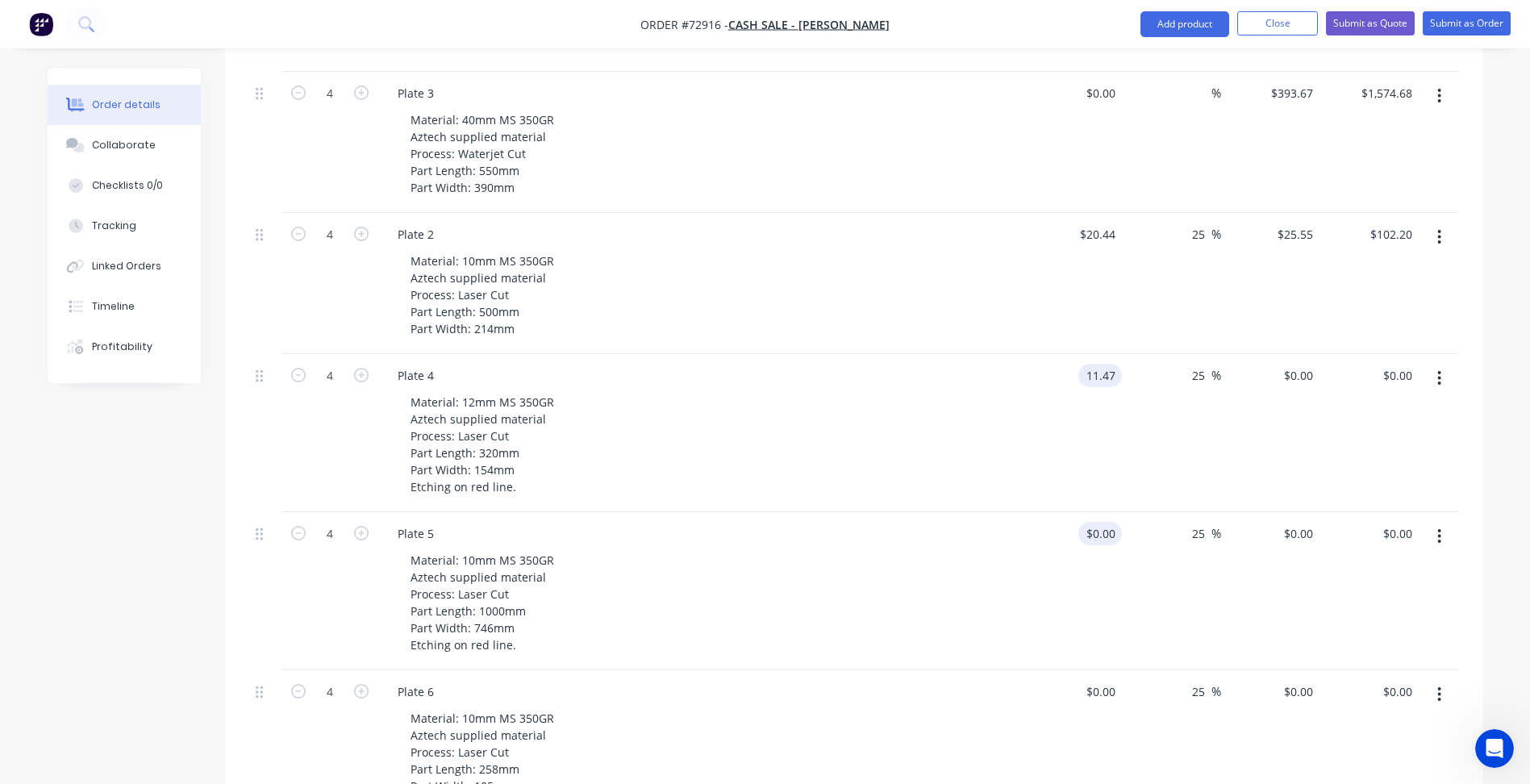
type input "$11.47"
type input "$14.3375"
type input "$57.35"
click at [1107, 522] on input "0" at bounding box center [1103, 534] width 37 height 24
type input "$137.86"
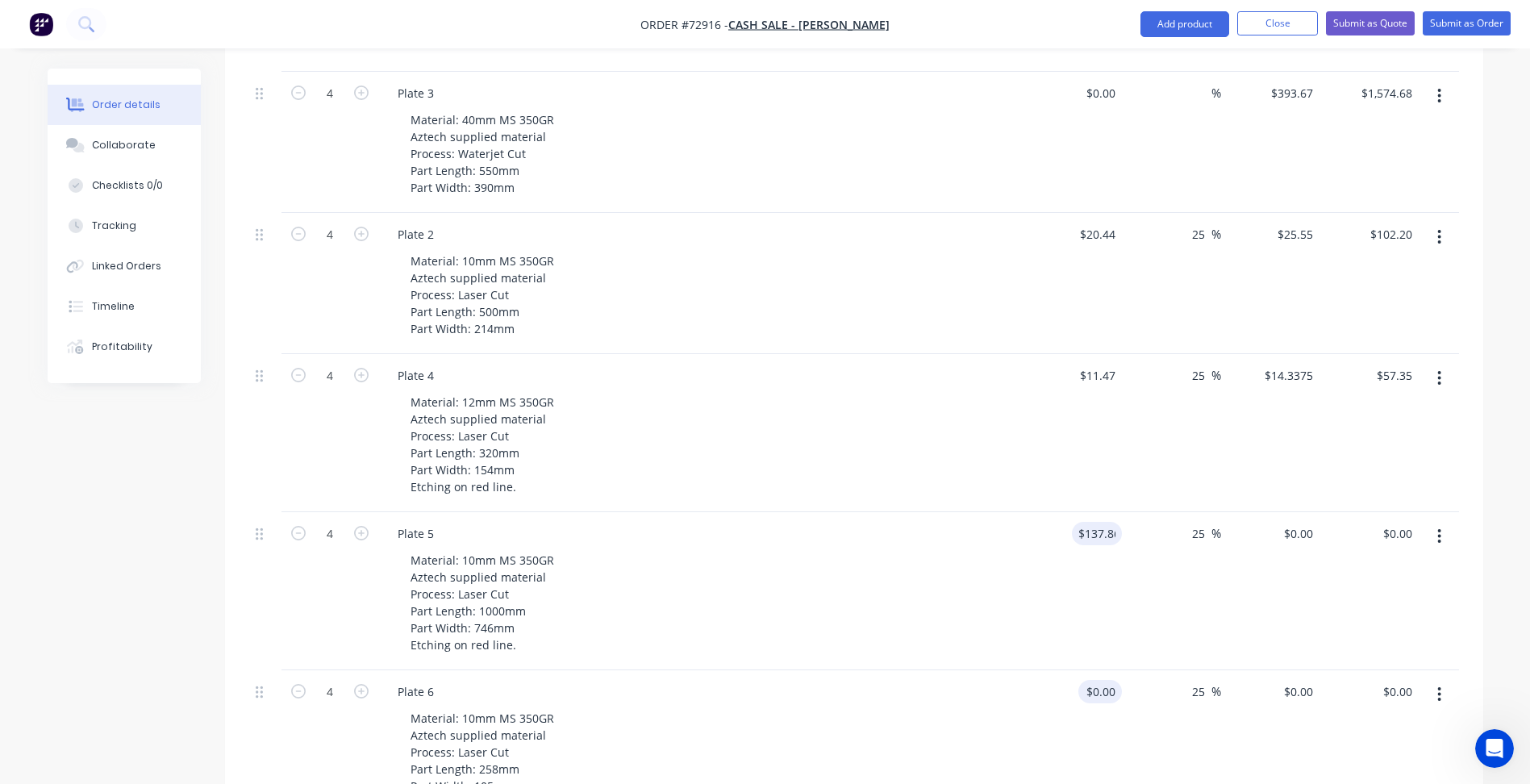
type input "$172.325"
type input "$689.30"
click at [1098, 680] on div "0 $0.00" at bounding box center [1100, 692] width 43 height 24
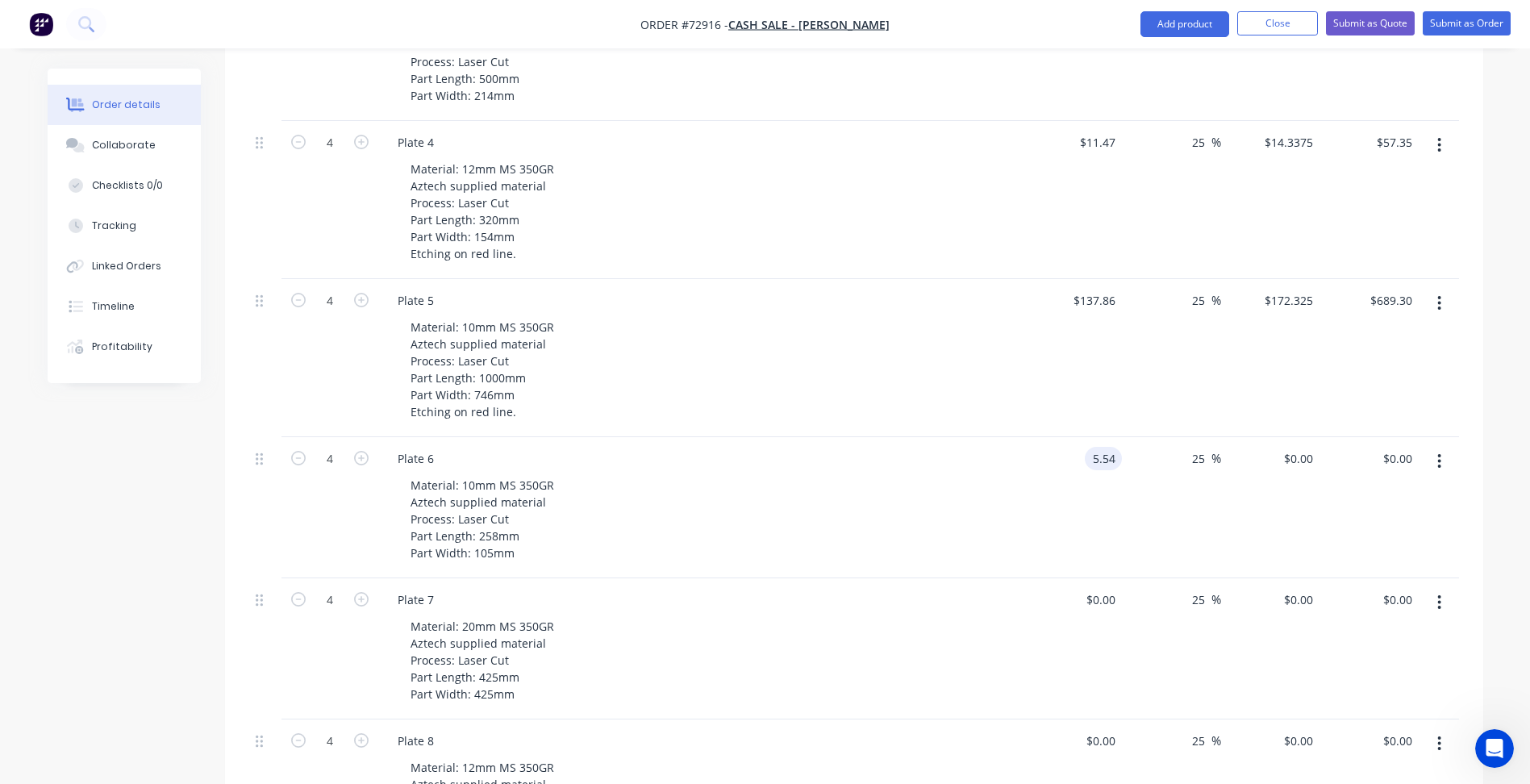
scroll to position [1225, 0]
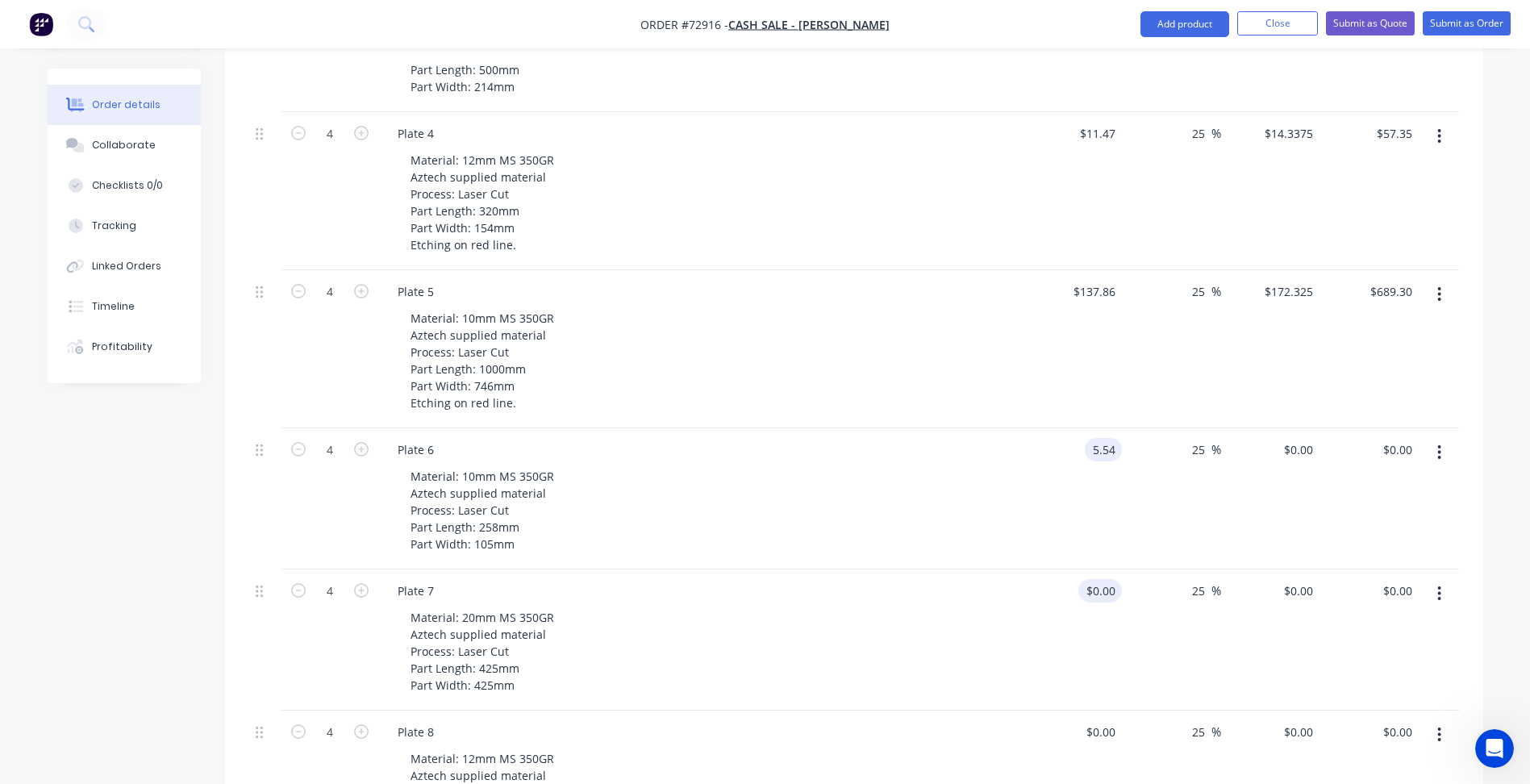
type input "$5.54"
type input "$6.925"
type input "$27.70"
click at [1103, 579] on div "0 $0.00" at bounding box center [1100, 590] width 43 height 24
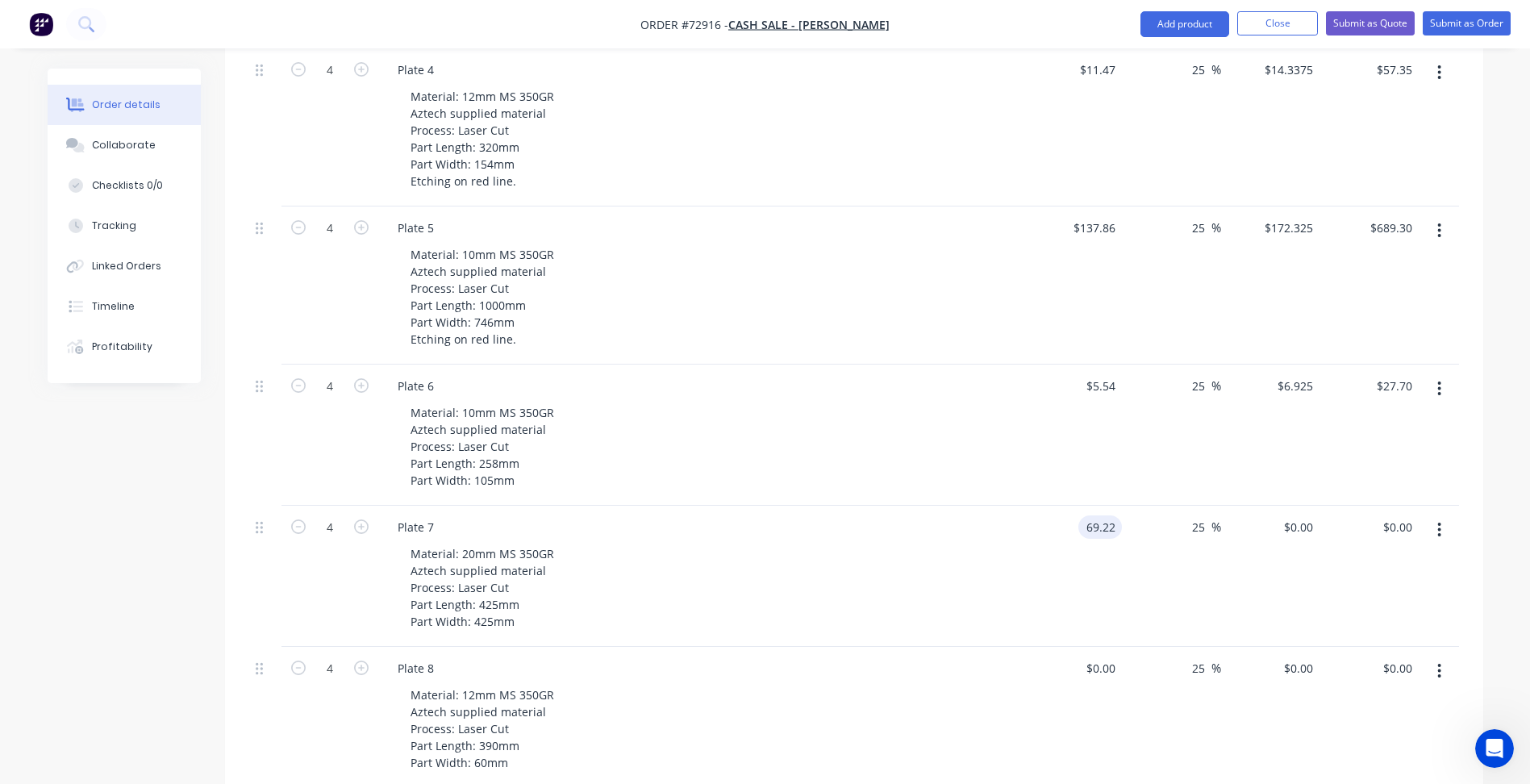
scroll to position [1386, 0]
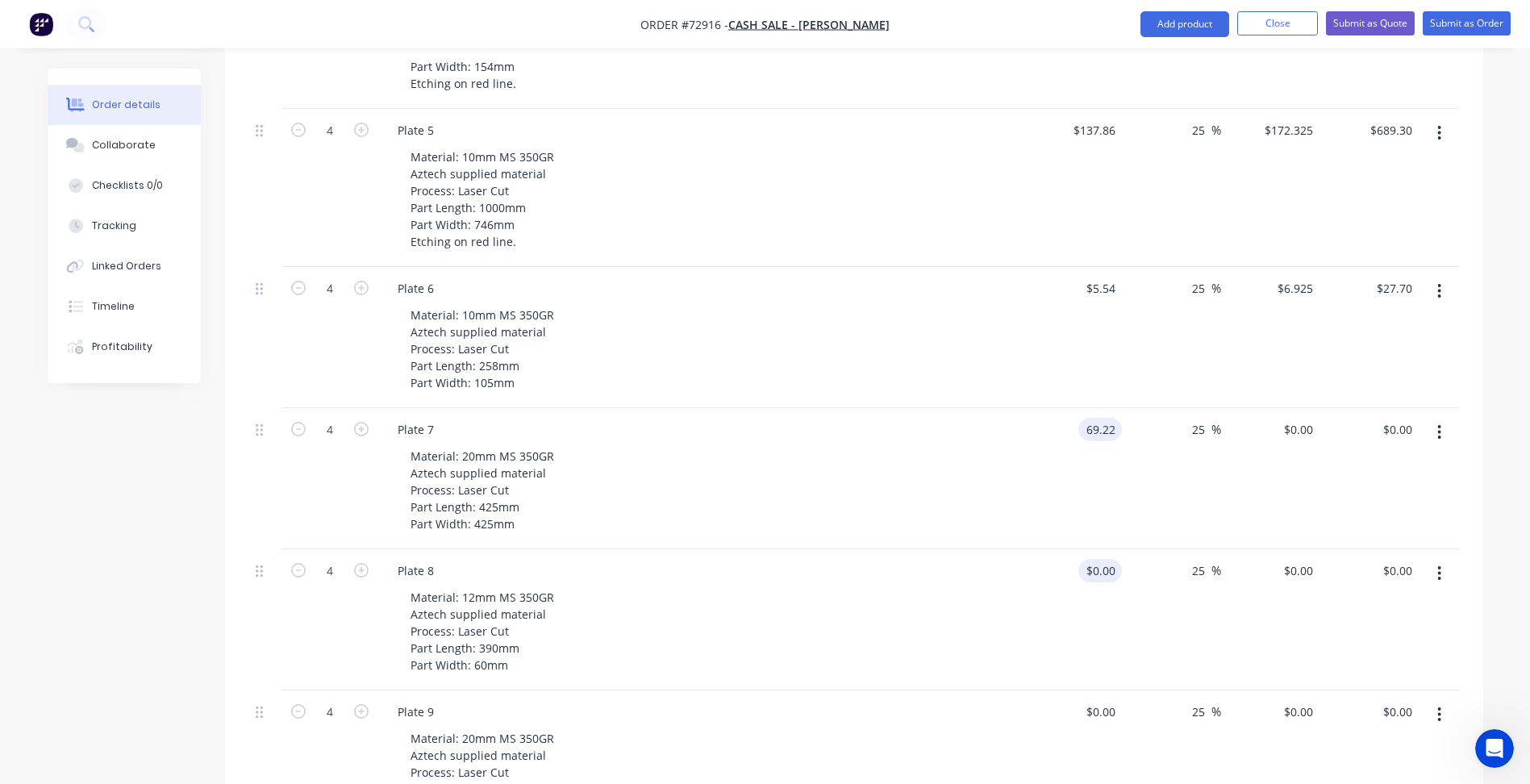
type input "$69.22"
type input "$86.525"
type input "$346.10"
click at [1097, 549] on div "0 $0.00" at bounding box center [1073, 619] width 100 height 141
type input "$5.74"
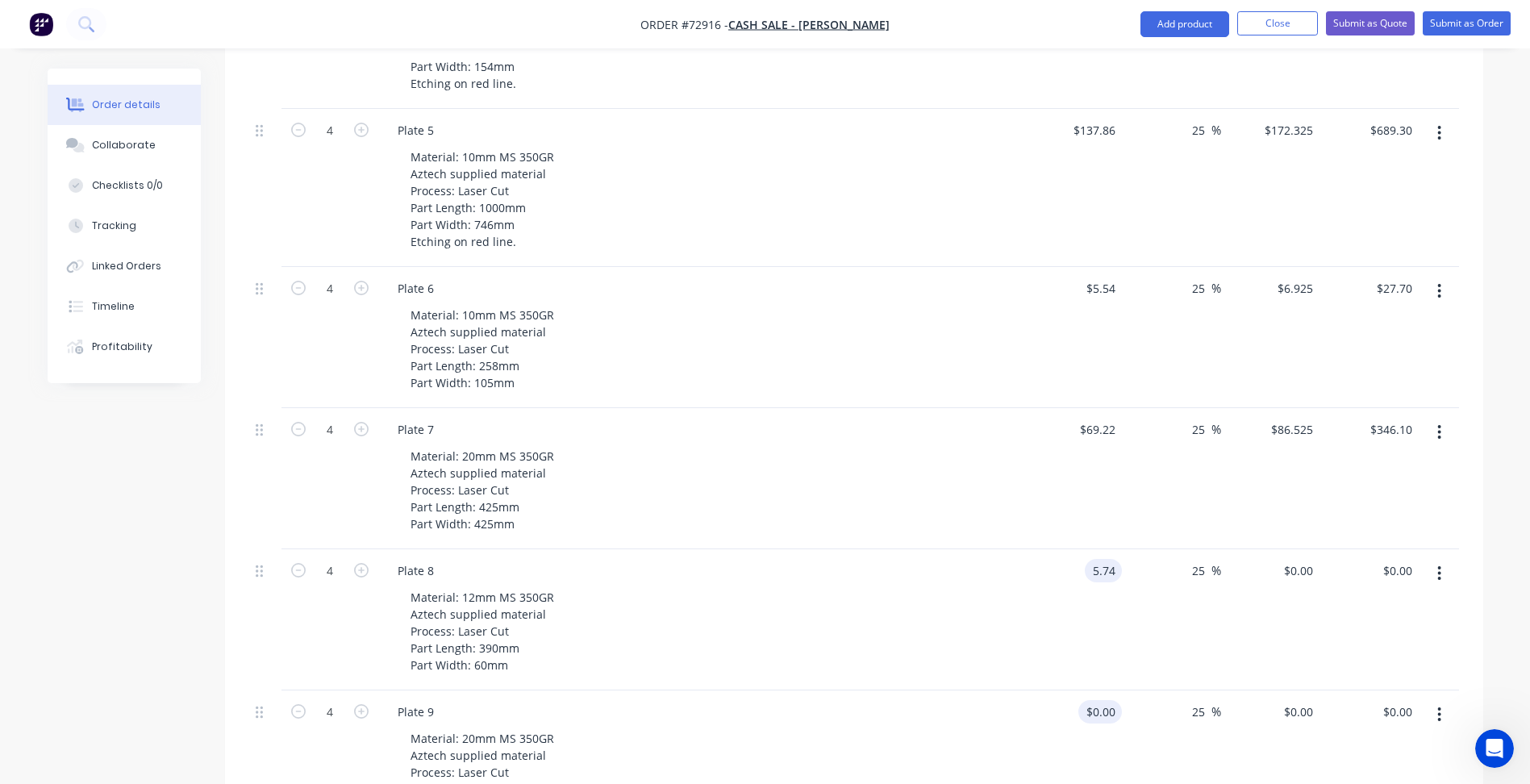
type input "$7.175"
type input "$28.70"
click at [1094, 690] on div "0 $0.00" at bounding box center [1073, 760] width 100 height 141
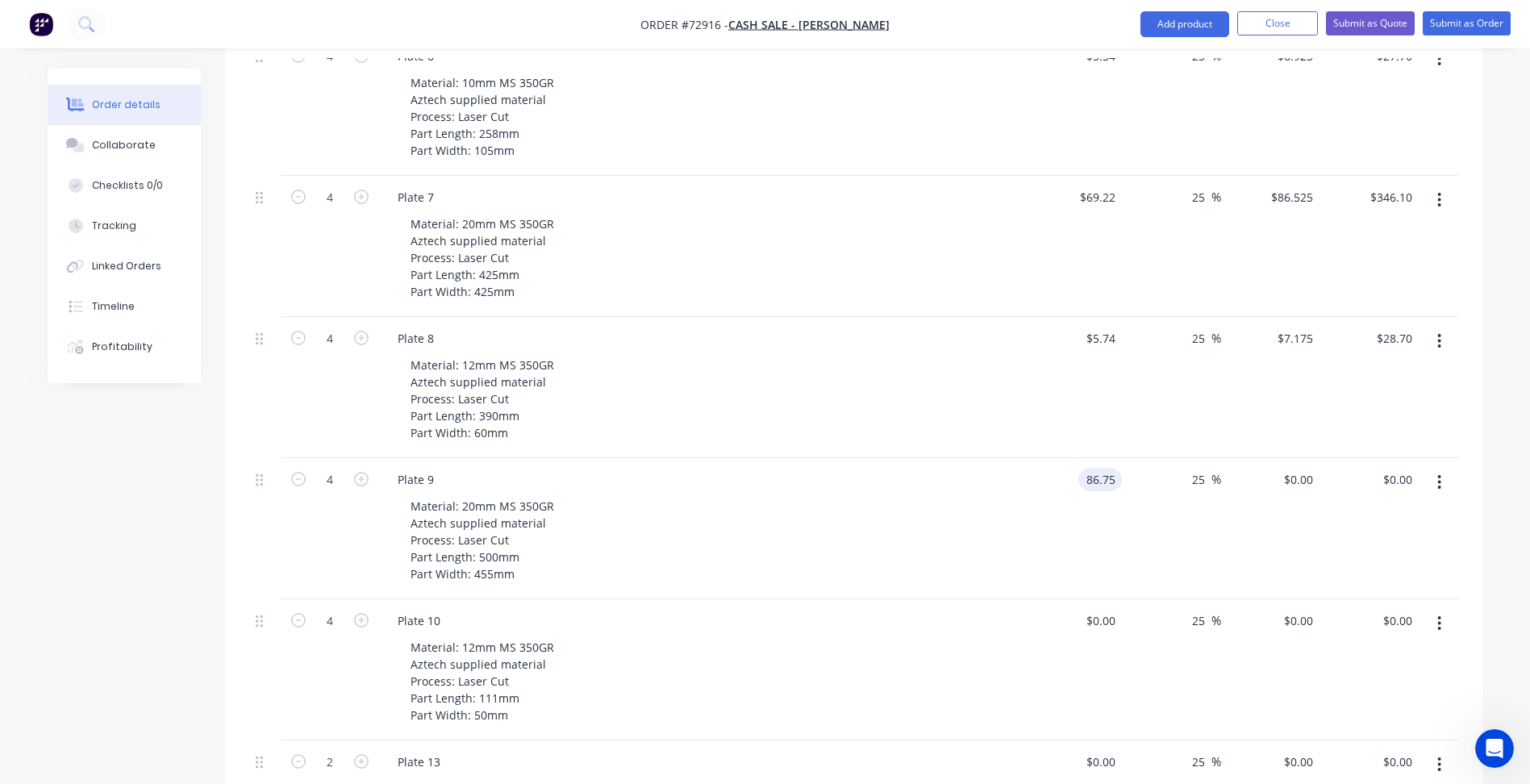
scroll to position [1629, 0]
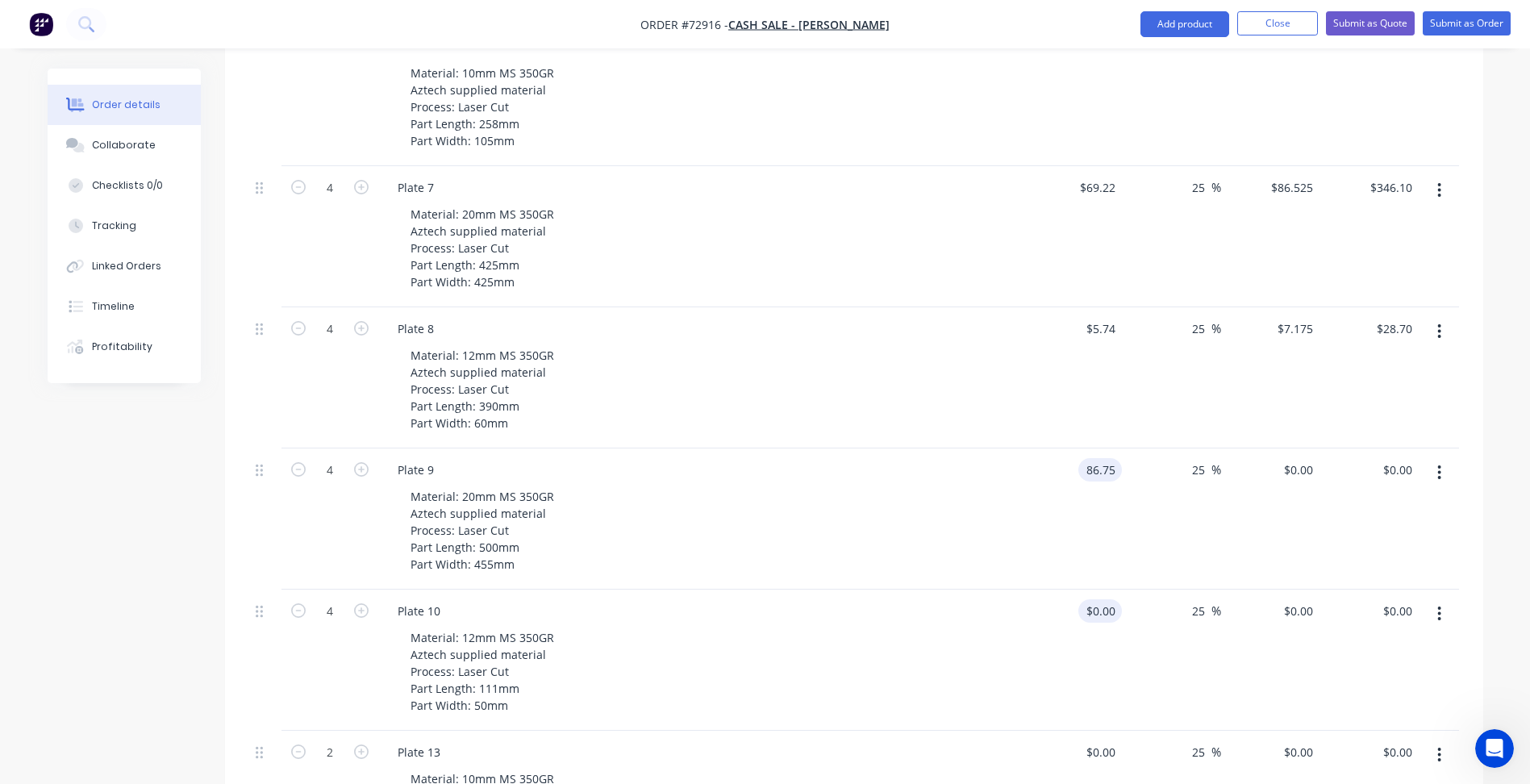
type input "$86.75"
type input "$108.4375"
type input "$433.75"
click at [1099, 599] on div "0 $0.00" at bounding box center [1100, 610] width 43 height 24
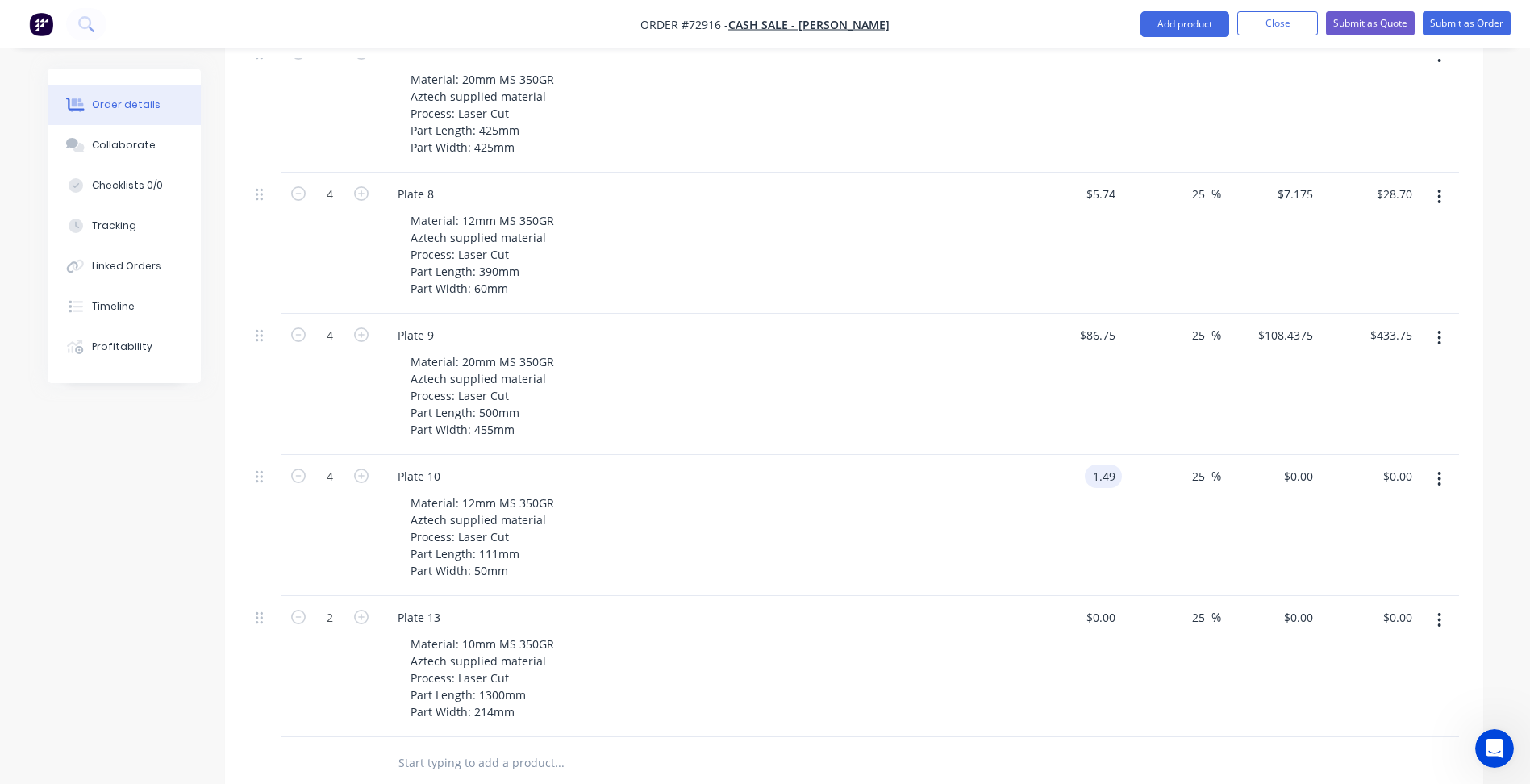
scroll to position [1790, 0]
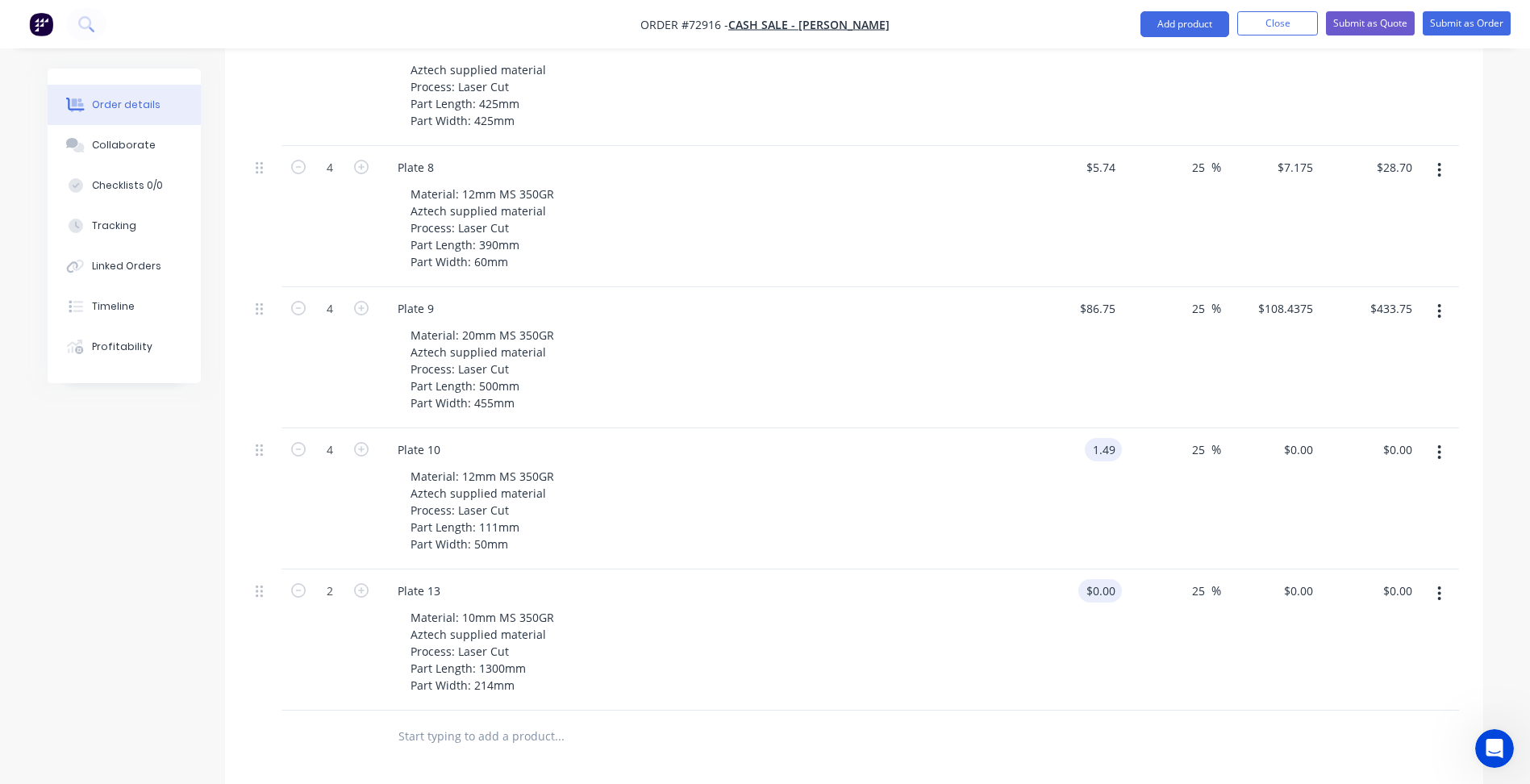
type input "$1.49"
type input "$1.8625"
type input "$7.45"
click at [1117, 579] on input "0" at bounding box center [1113, 590] width 19 height 24
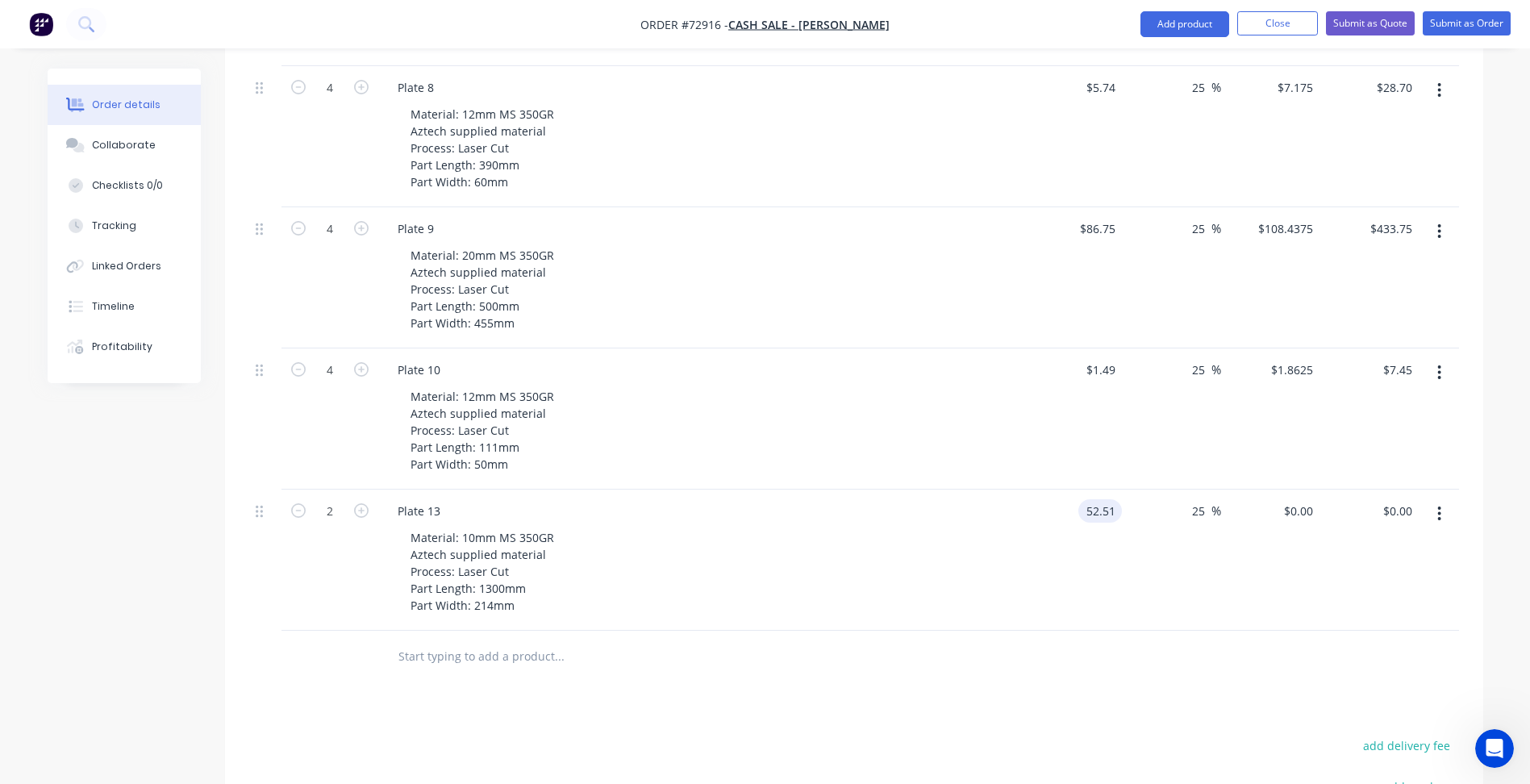
scroll to position [2112, 0]
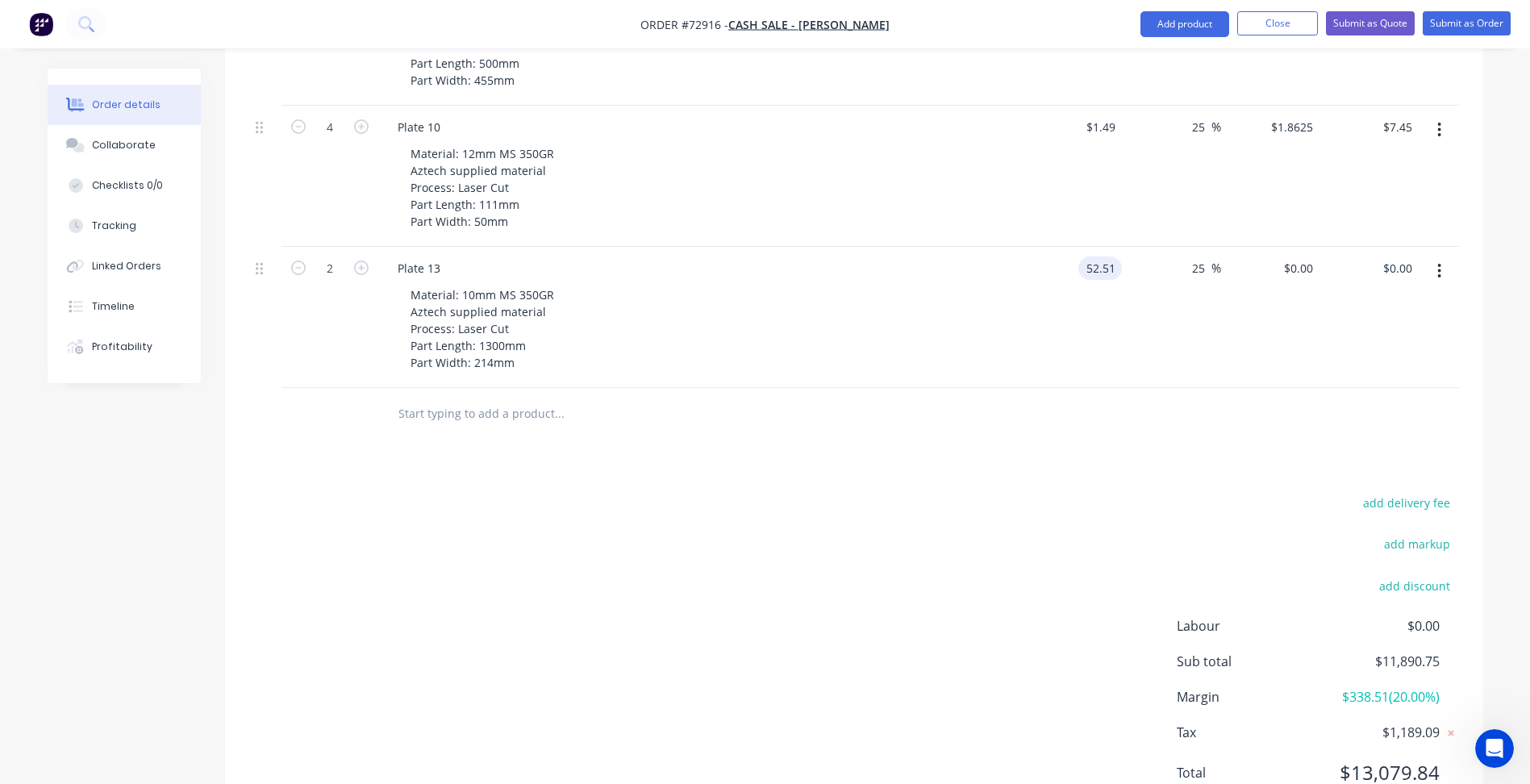
type input "$52.51"
type input "$65.6375"
type input "$131.28"
click at [1031, 515] on div "add delivery fee add markup add discount Labour $0.00 Sub total $11,890.75 Marg…" at bounding box center [853, 647] width 1210 height 311
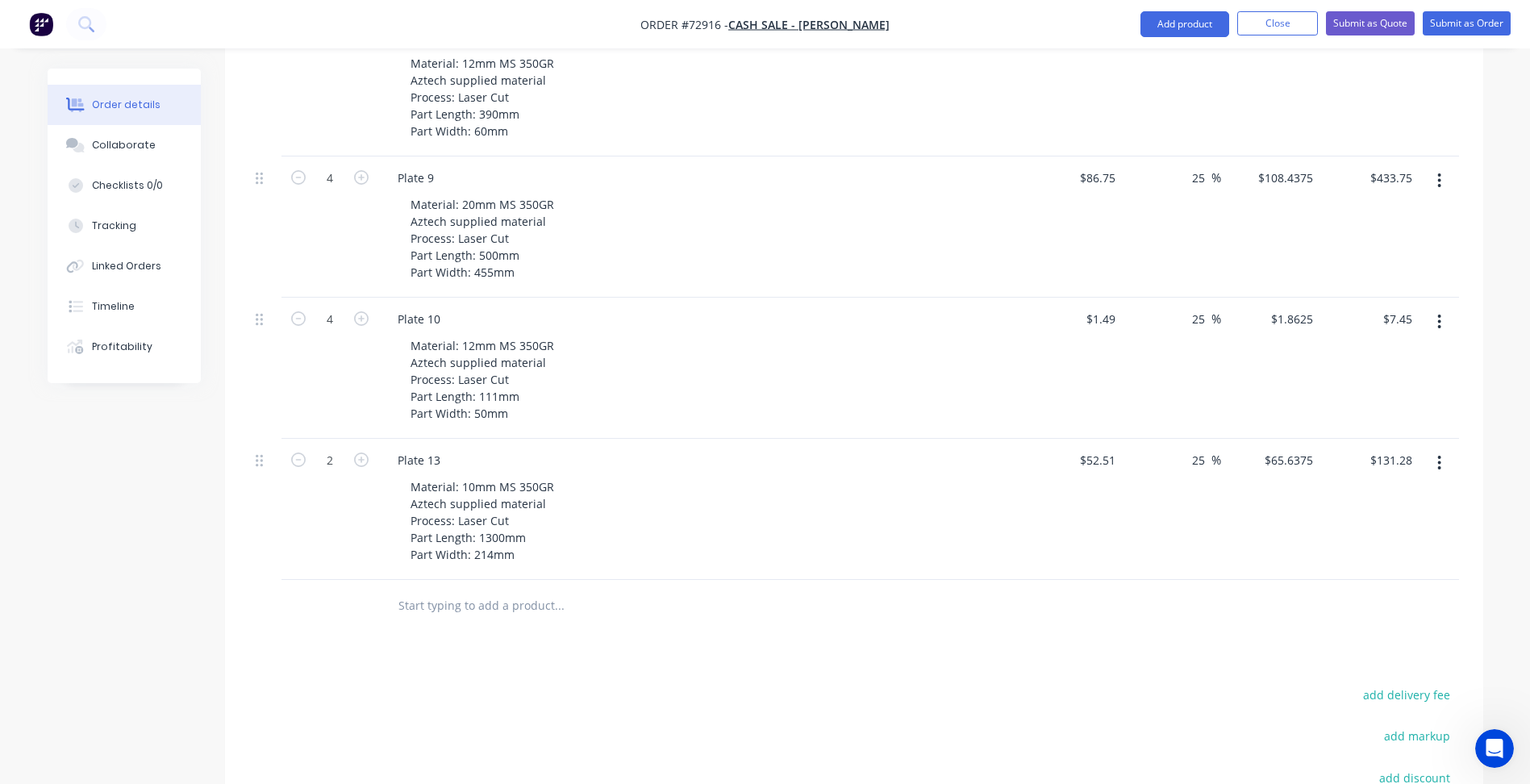
scroll to position [1951, 0]
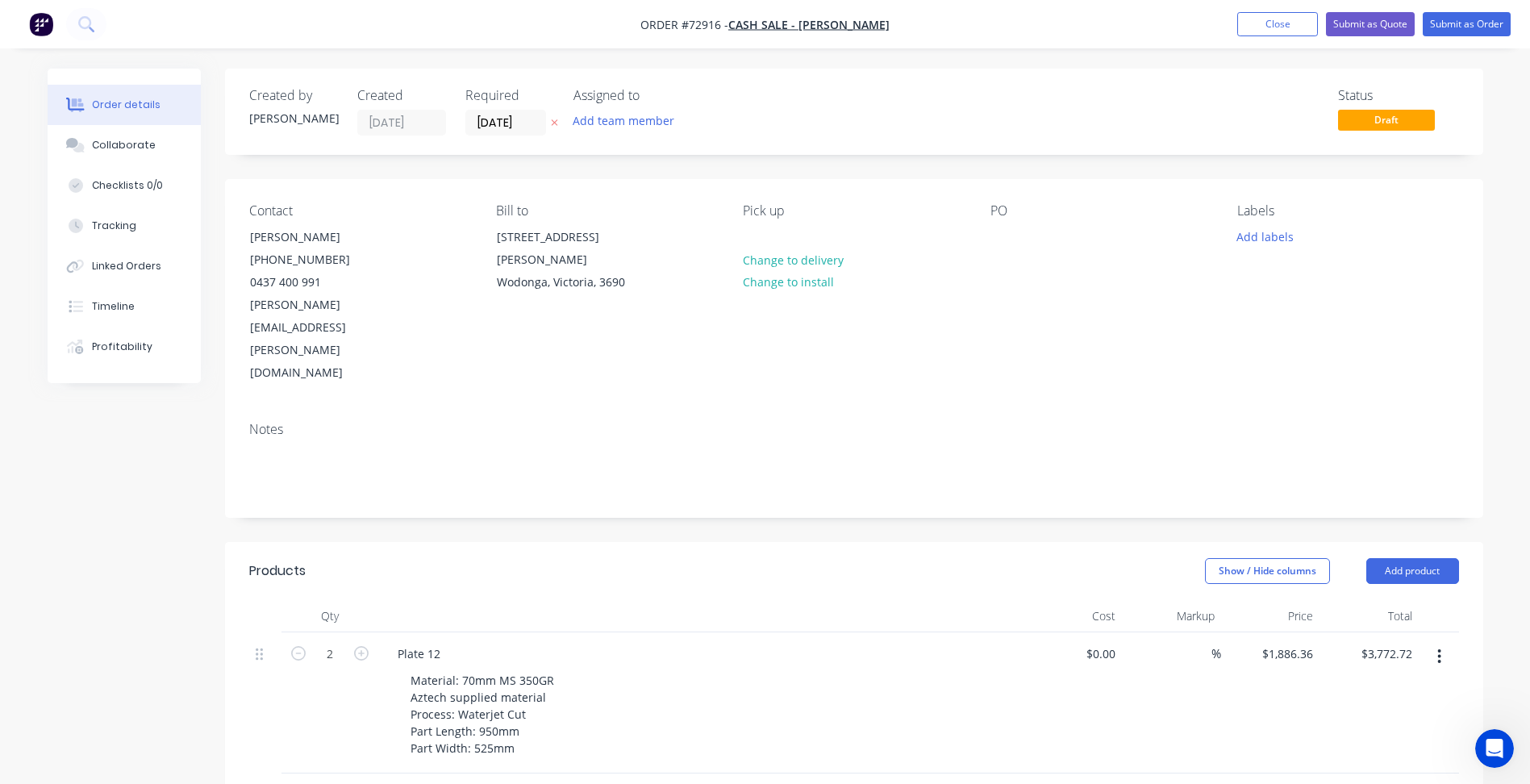
scroll to position [403, 0]
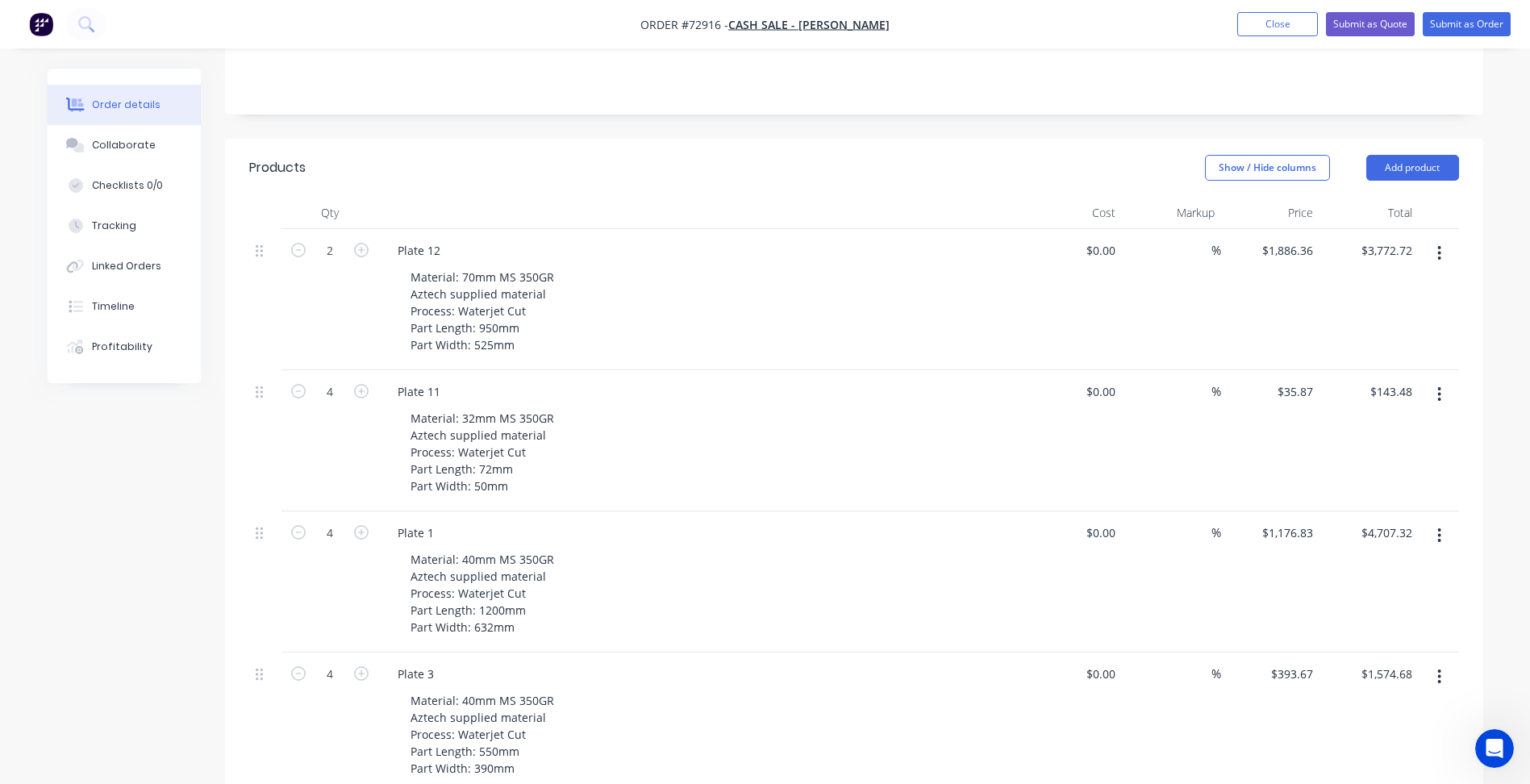
click at [1411, 155] on button "Add product" at bounding box center [1412, 167] width 93 height 26
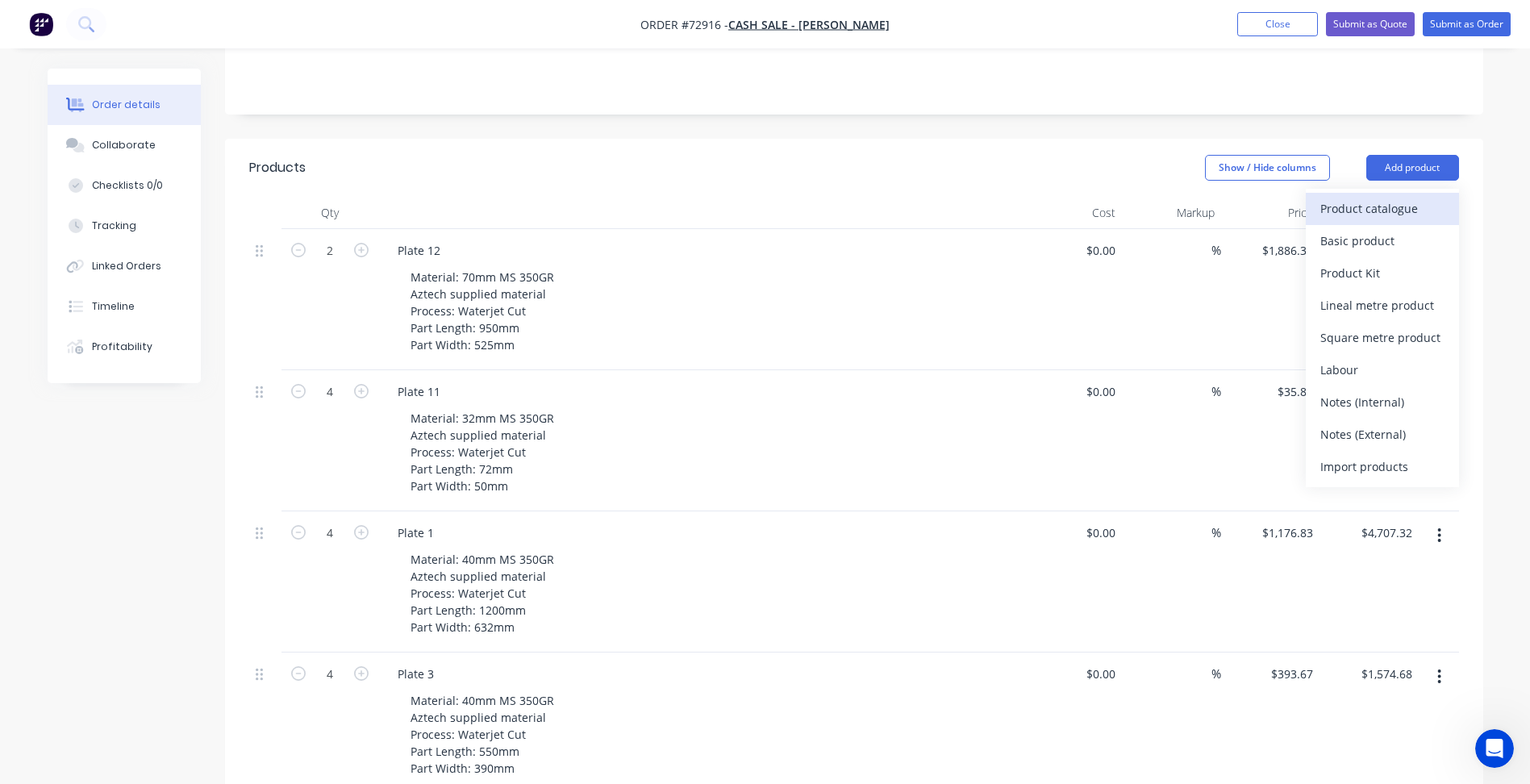
click at [1391, 197] on div "Product catalogue" at bounding box center [1382, 209] width 124 height 24
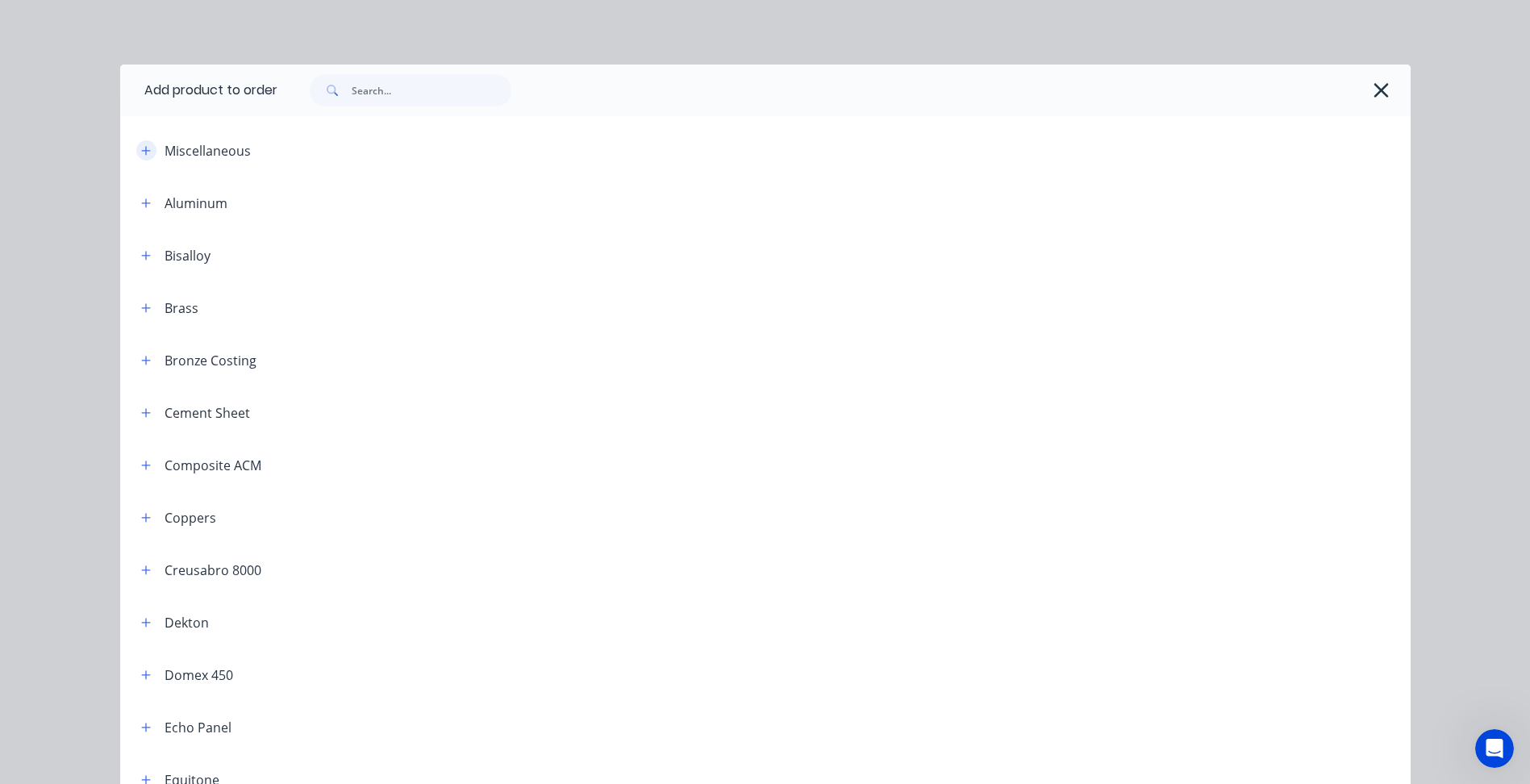
click at [141, 152] on icon "button" at bounding box center [146, 150] width 10 height 11
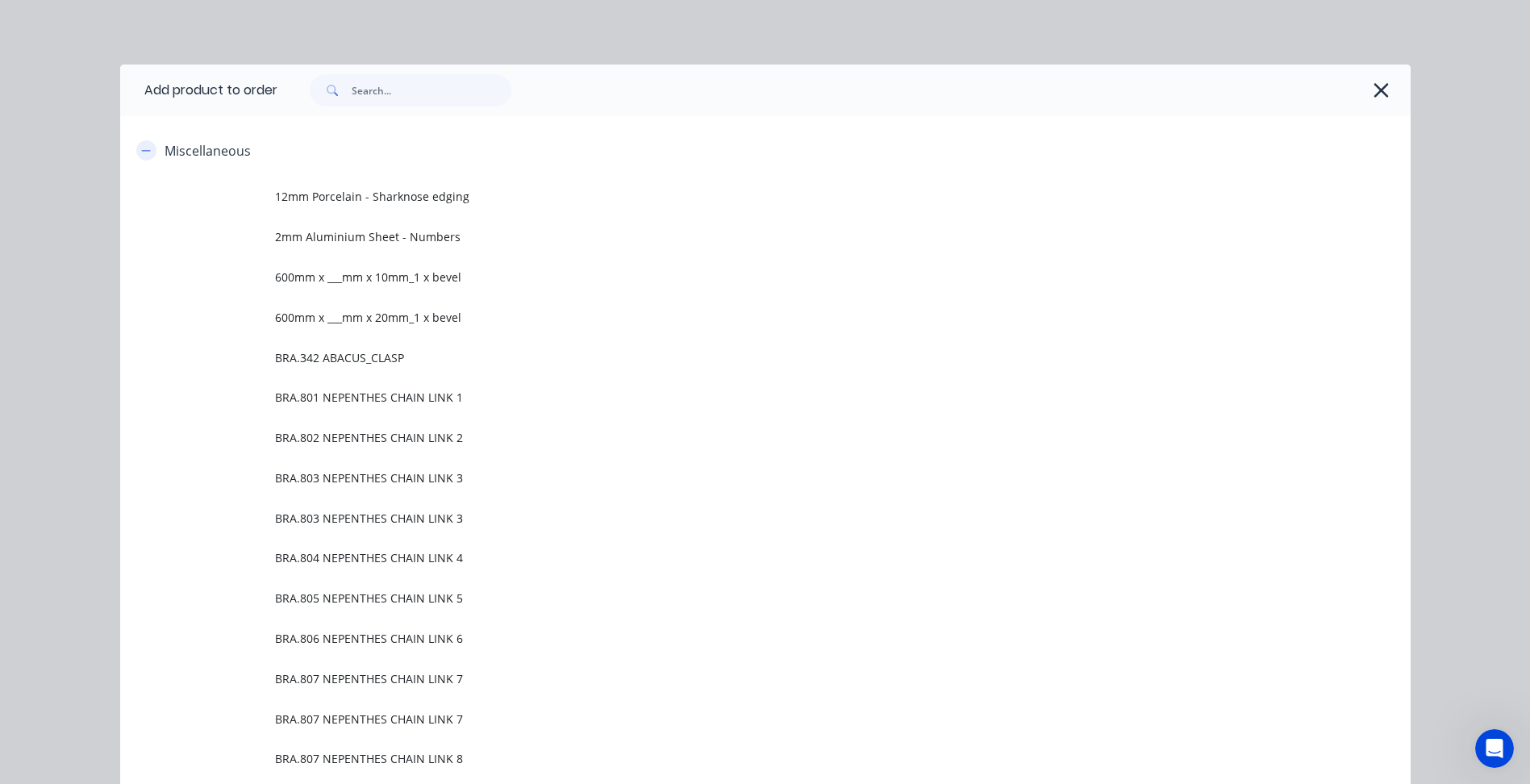
click at [141, 152] on icon "button" at bounding box center [146, 150] width 10 height 11
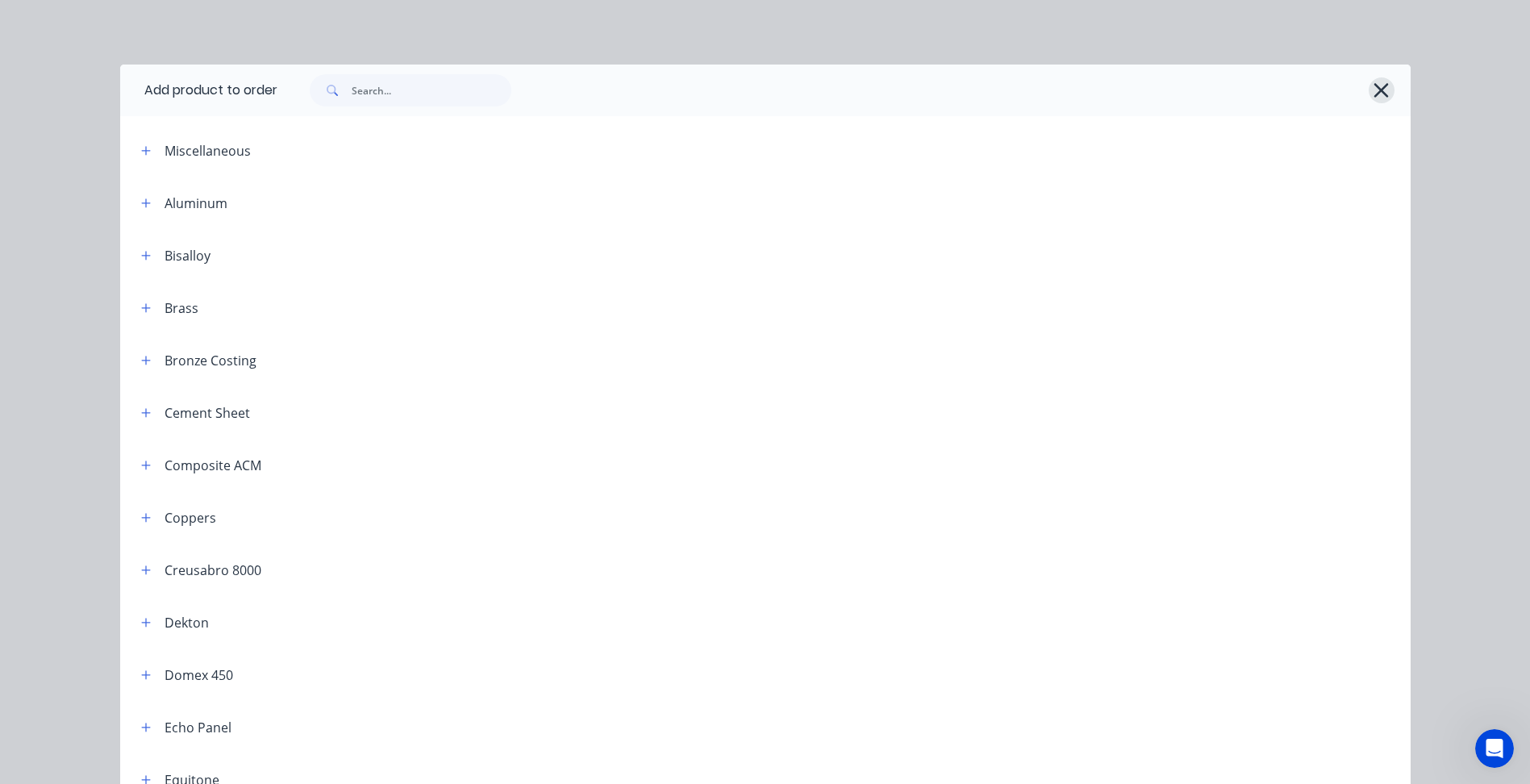
click at [1380, 90] on icon "button" at bounding box center [1381, 90] width 17 height 23
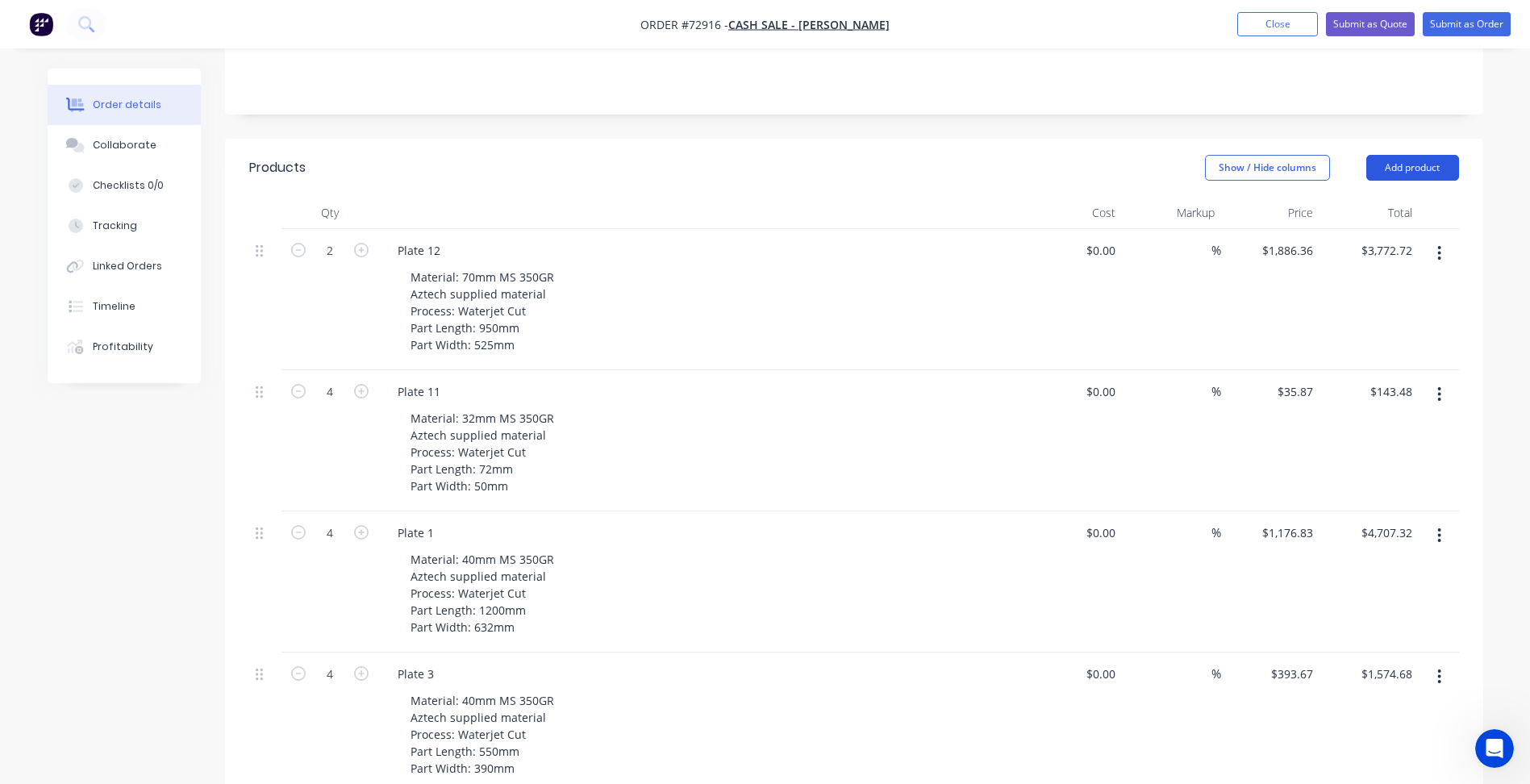
click at [1420, 155] on button "Add product" at bounding box center [1412, 167] width 93 height 26
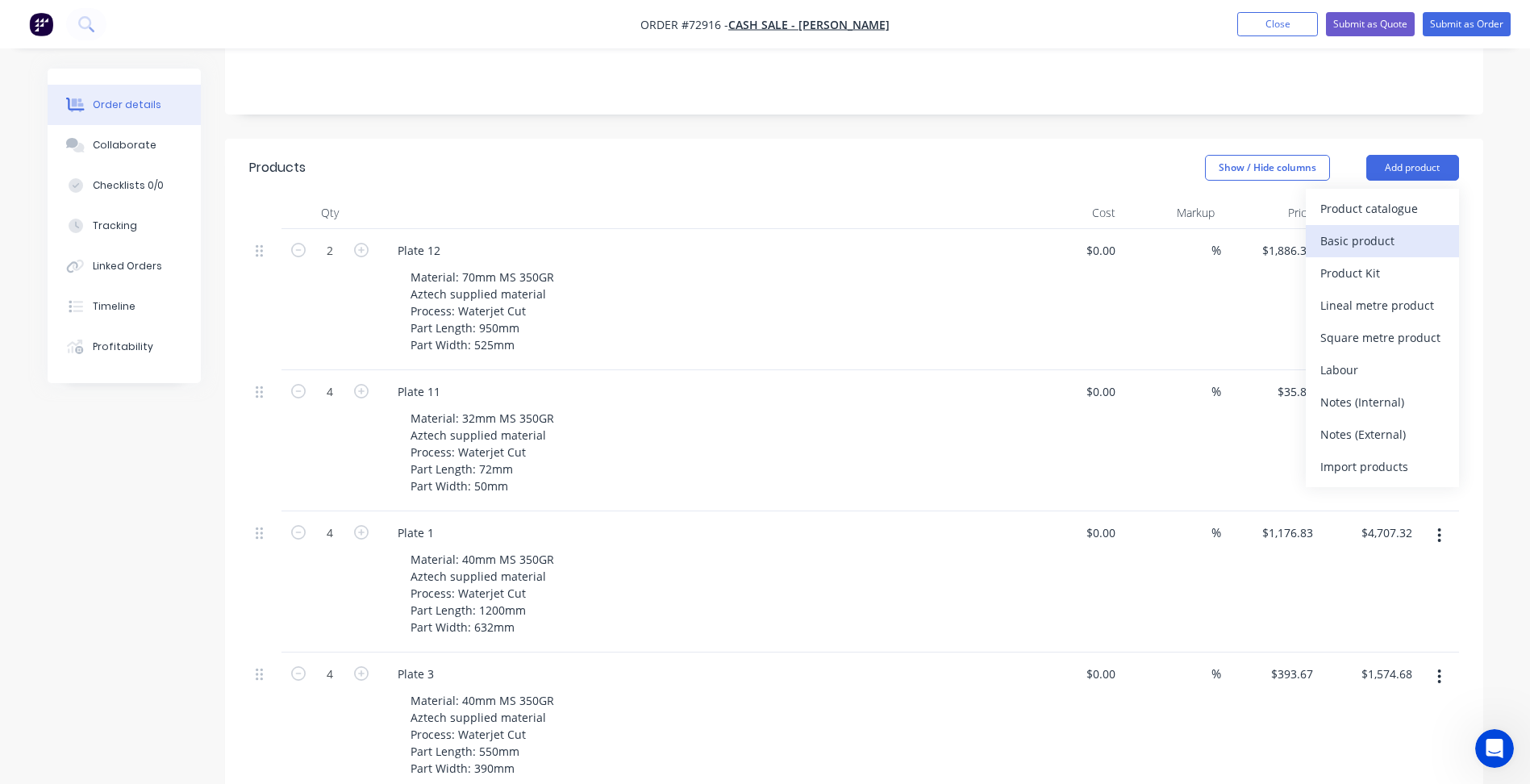
click at [1382, 229] on div "Basic product" at bounding box center [1382, 241] width 124 height 24
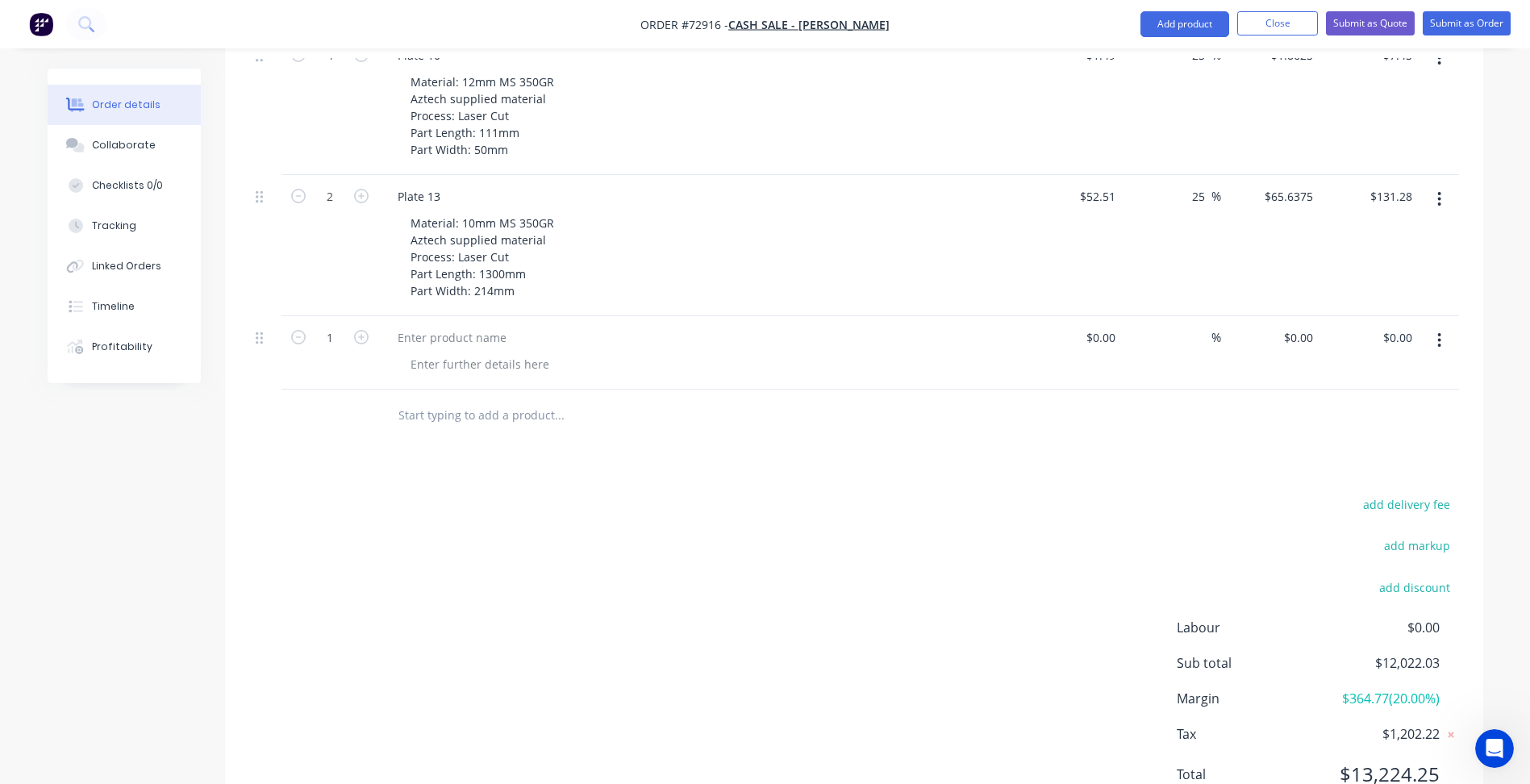
scroll to position [2186, 0]
click at [461, 324] on div at bounding box center [451, 335] width 135 height 24
click at [669, 505] on div "add delivery fee add markup add discount Labour $0.00 Sub total $12,022.03 Marg…" at bounding box center [853, 647] width 1210 height 311
click at [423, 324] on div "50 Deposit required prior to production" at bounding box center [505, 335] width 241 height 24
click at [412, 324] on div "50 Deposit required prior to production" at bounding box center [505, 335] width 241 height 24
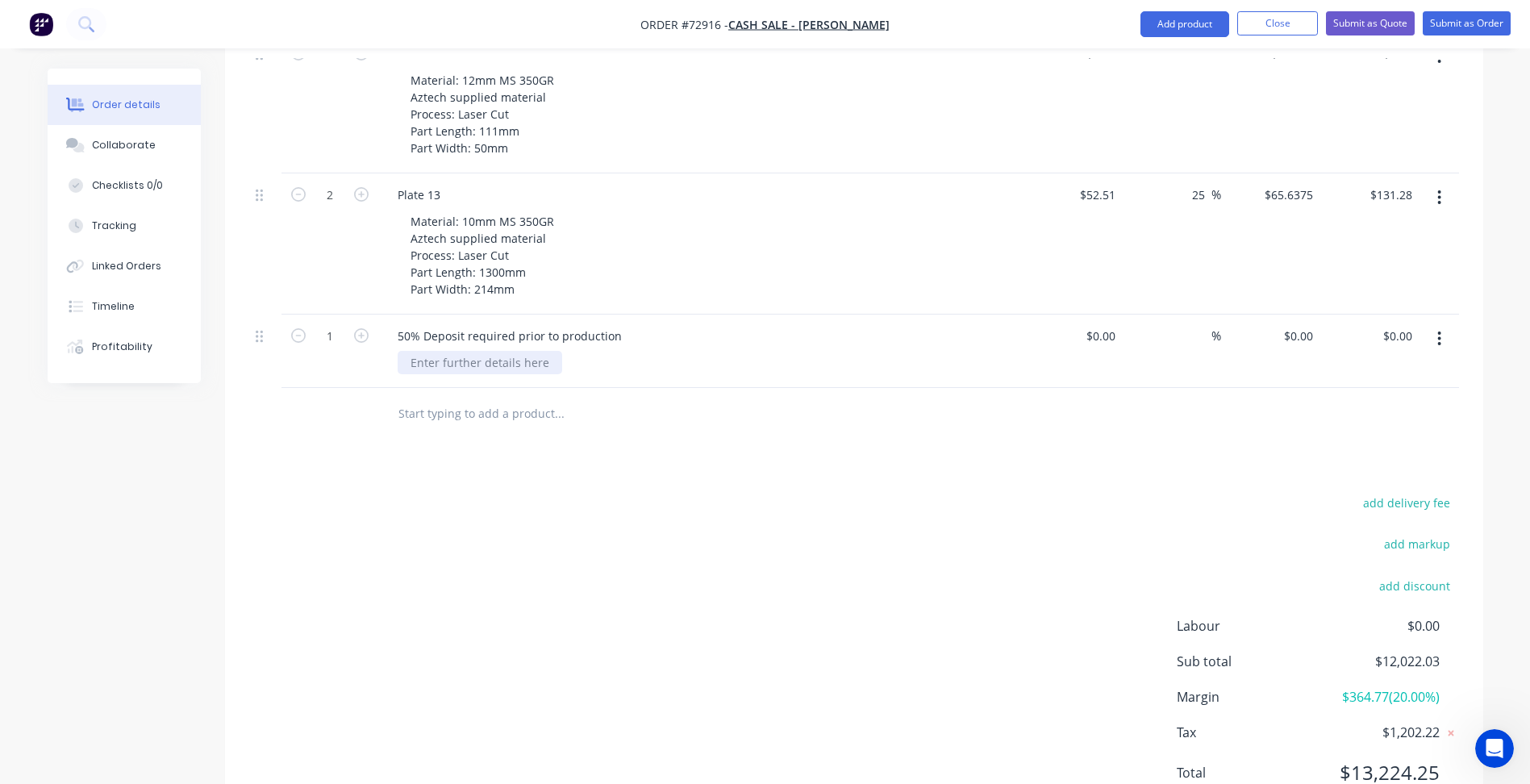
click at [510, 351] on div at bounding box center [480, 363] width 165 height 24
click at [479, 351] on div at bounding box center [480, 363] width 165 height 24
click at [481, 351] on div at bounding box center [480, 363] width 165 height 24
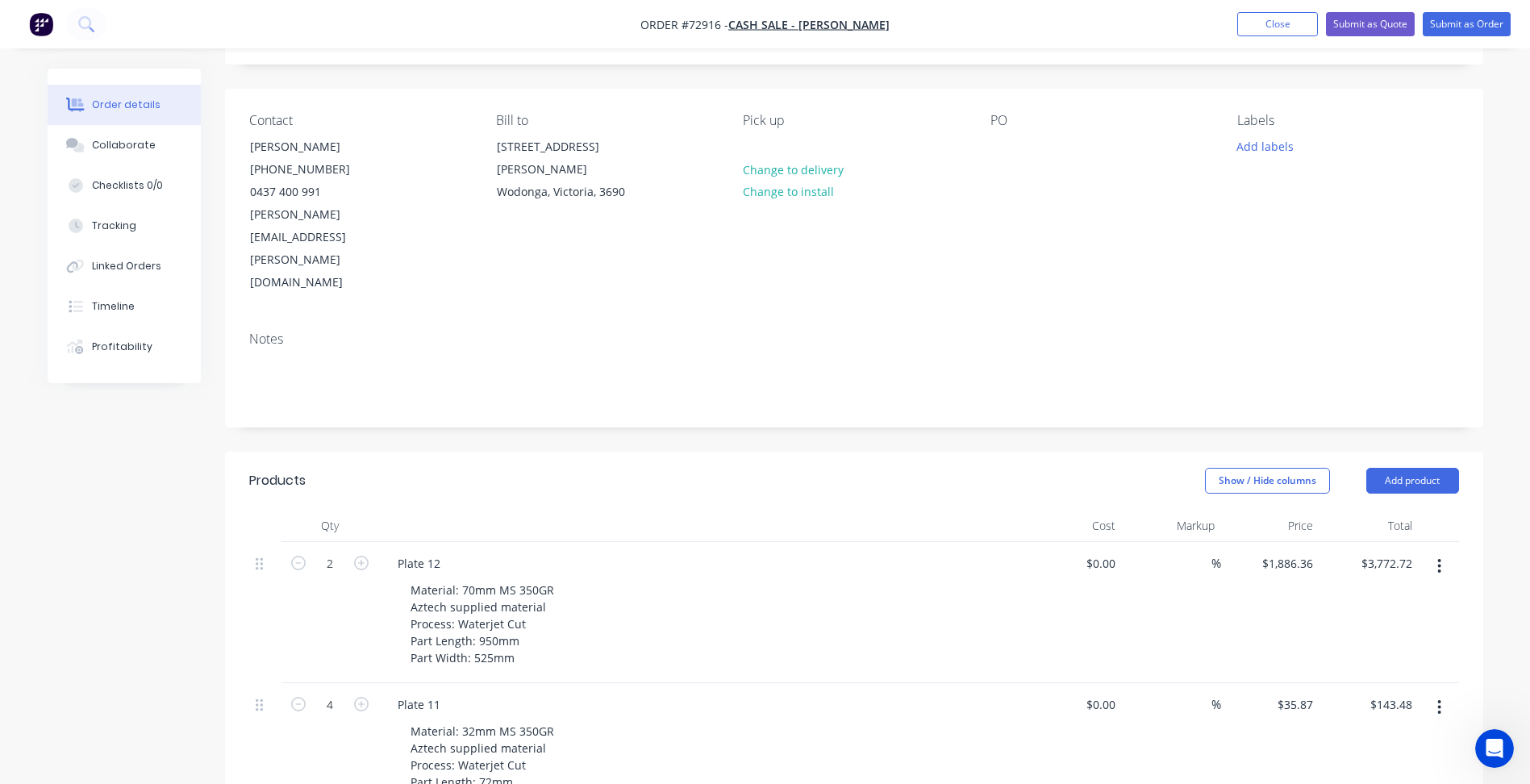
scroll to position [0, 0]
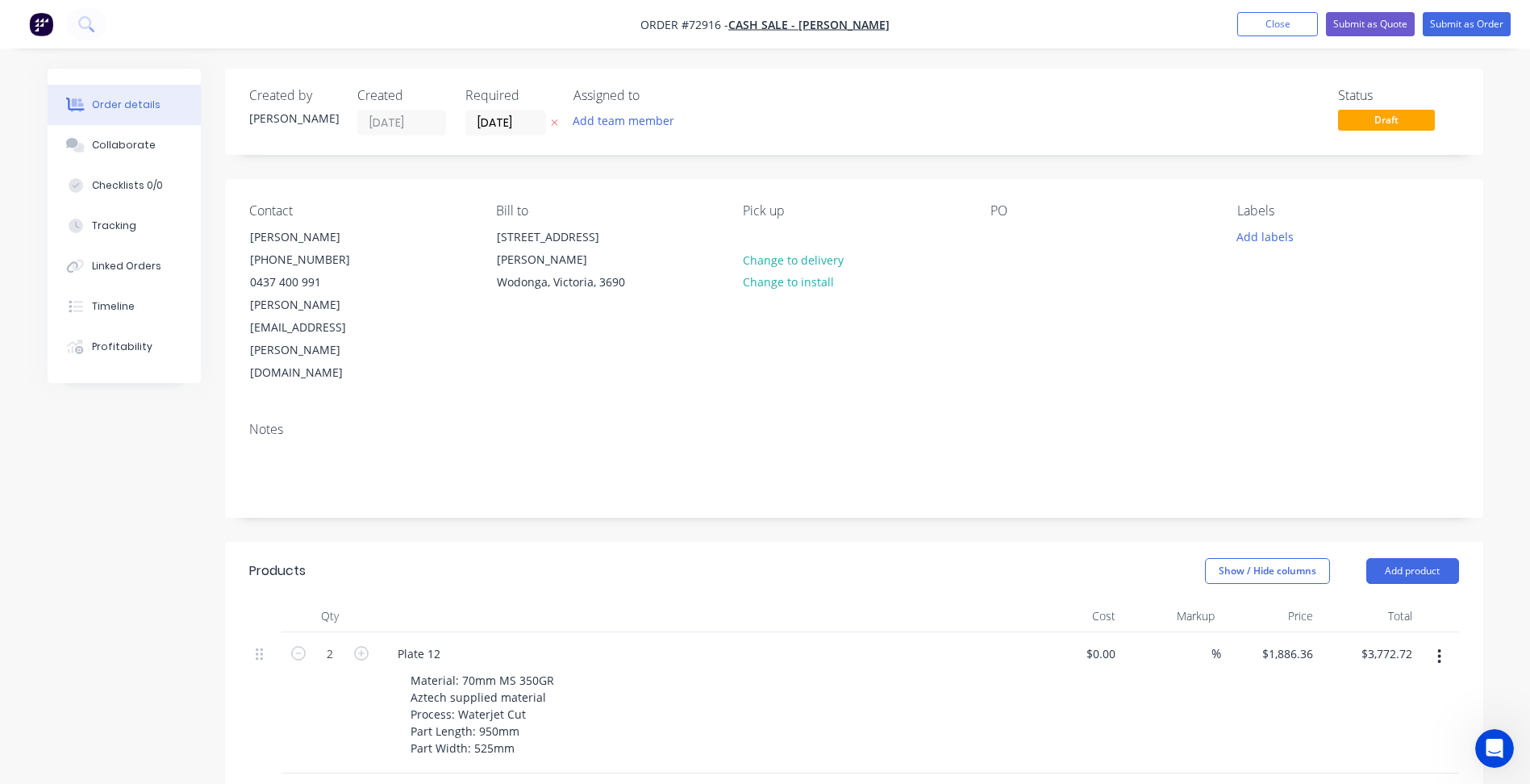
click at [873, 428] on div "Notes" at bounding box center [854, 462] width 1259 height 108
click at [1250, 240] on button "Add labels" at bounding box center [1266, 236] width 74 height 22
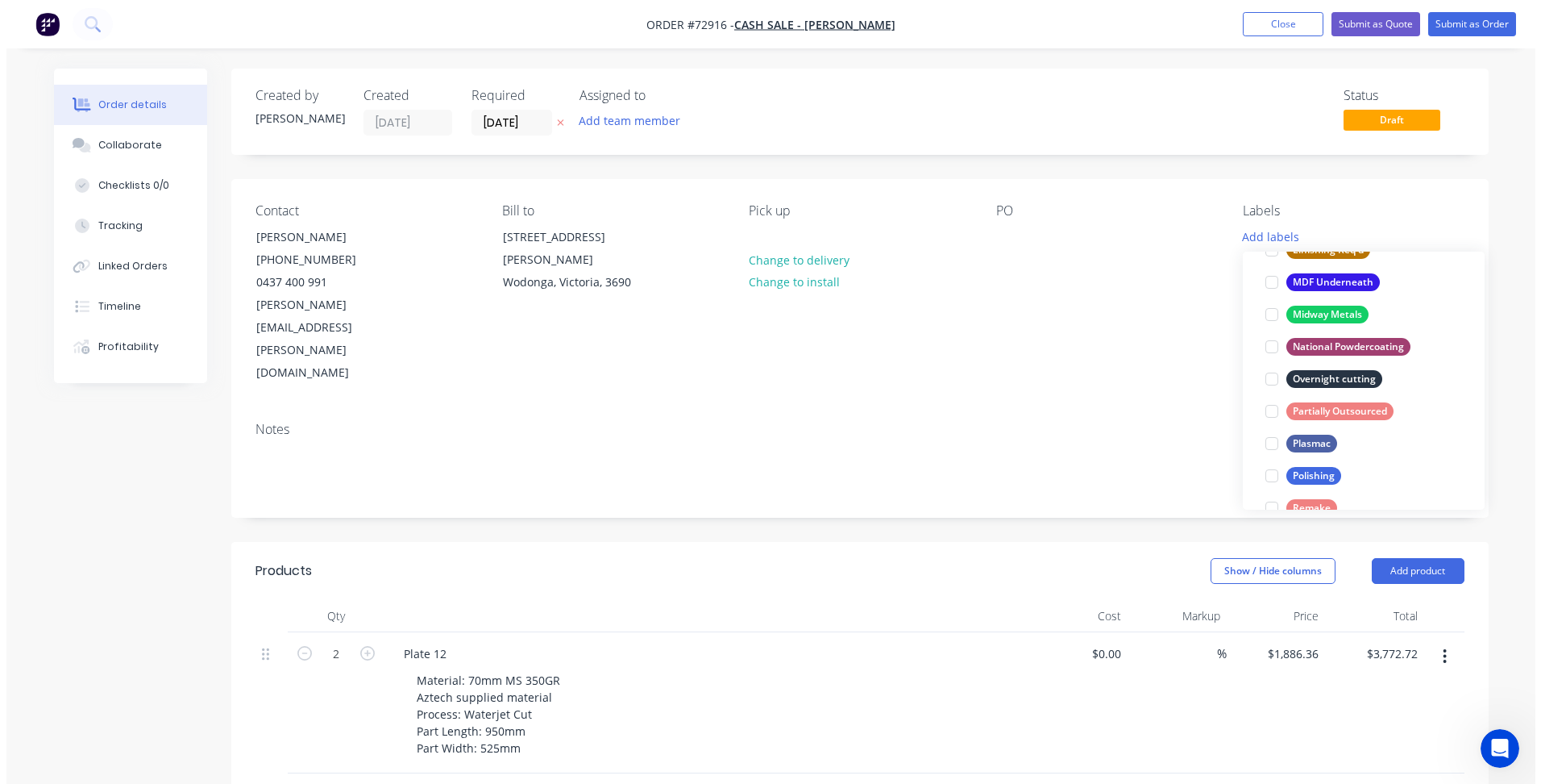
scroll to position [887, 0]
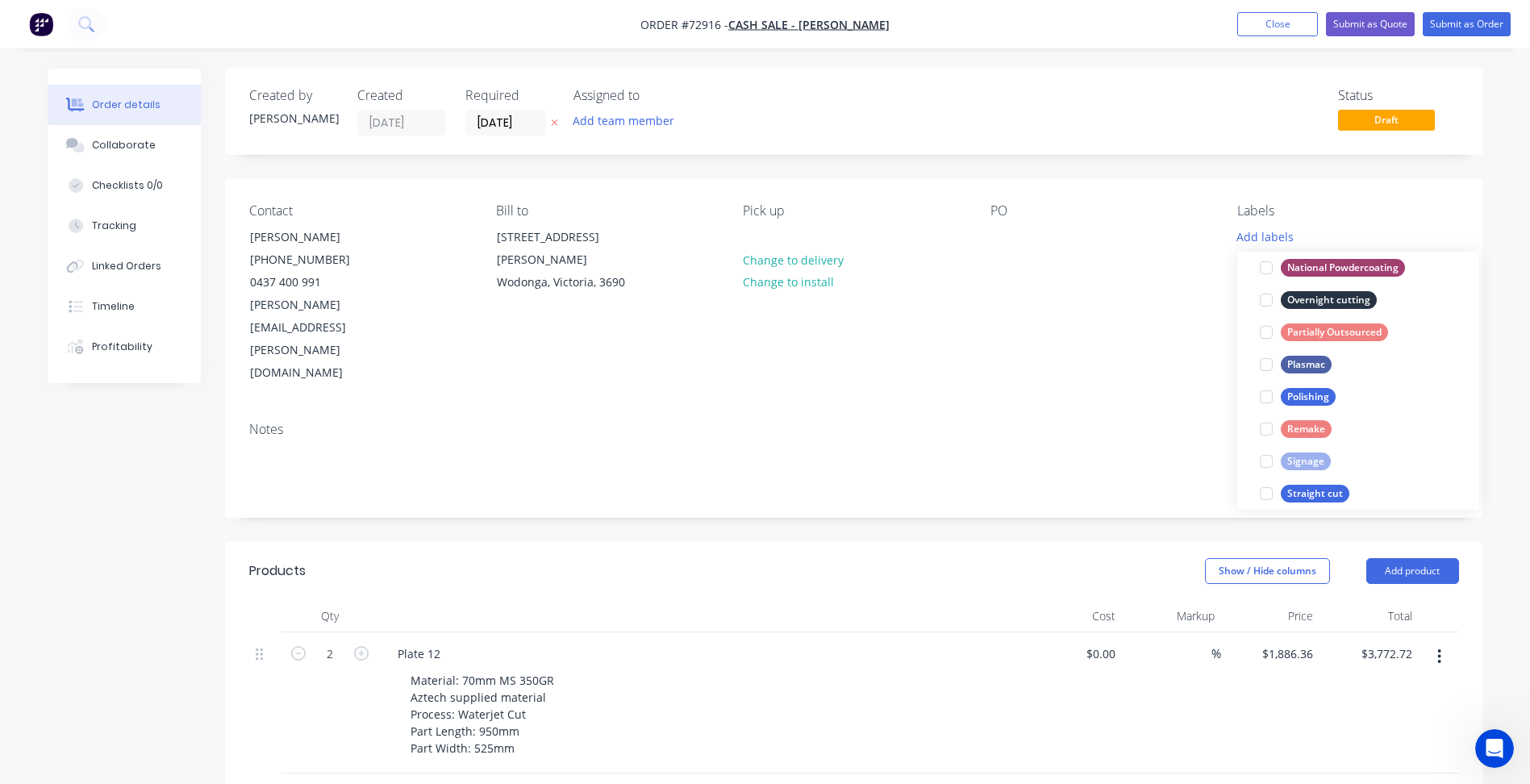
click at [1111, 421] on div "Notes" at bounding box center [853, 429] width 1210 height 15
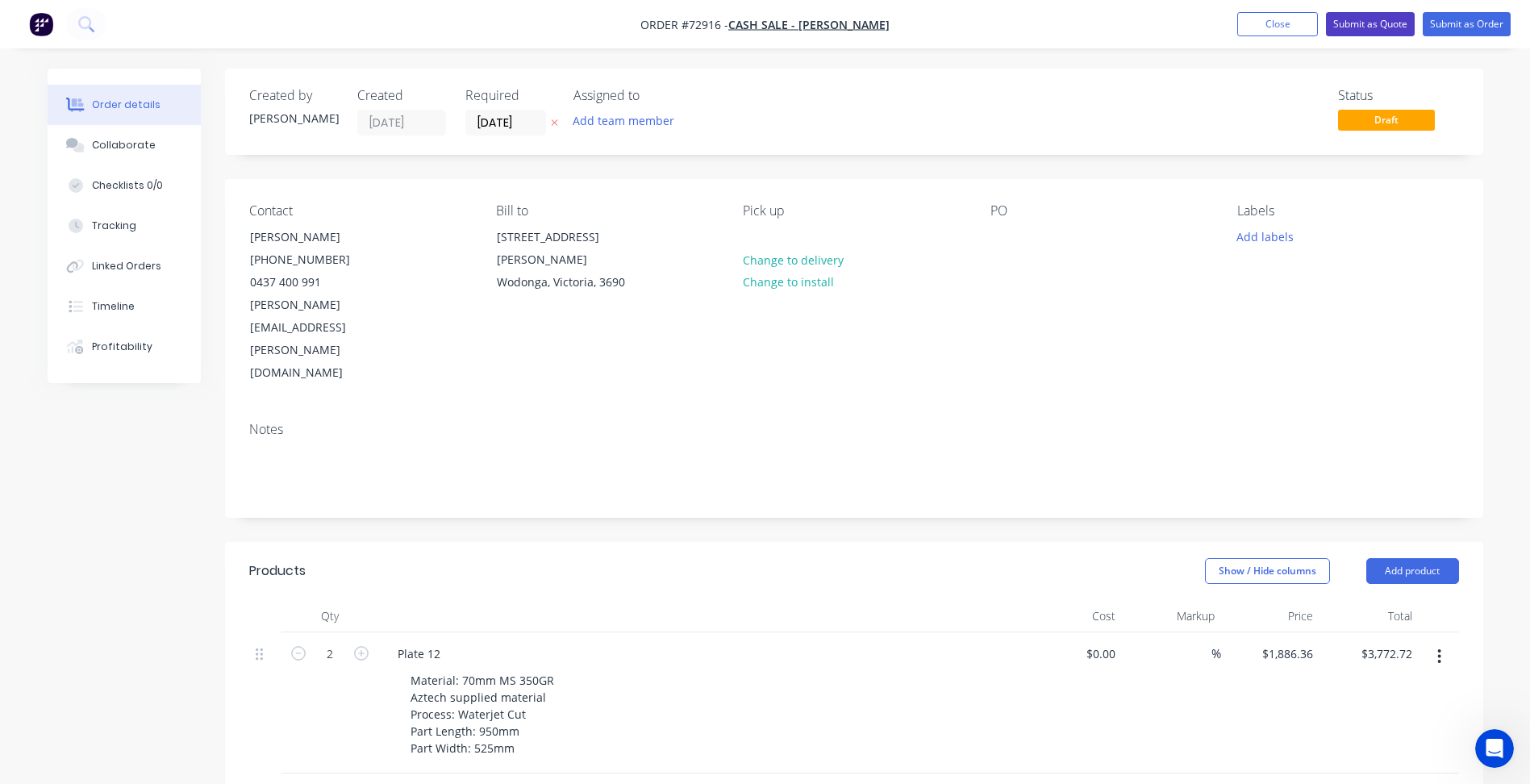
click at [1376, 19] on button "Submit as Quote" at bounding box center [1371, 24] width 89 height 24
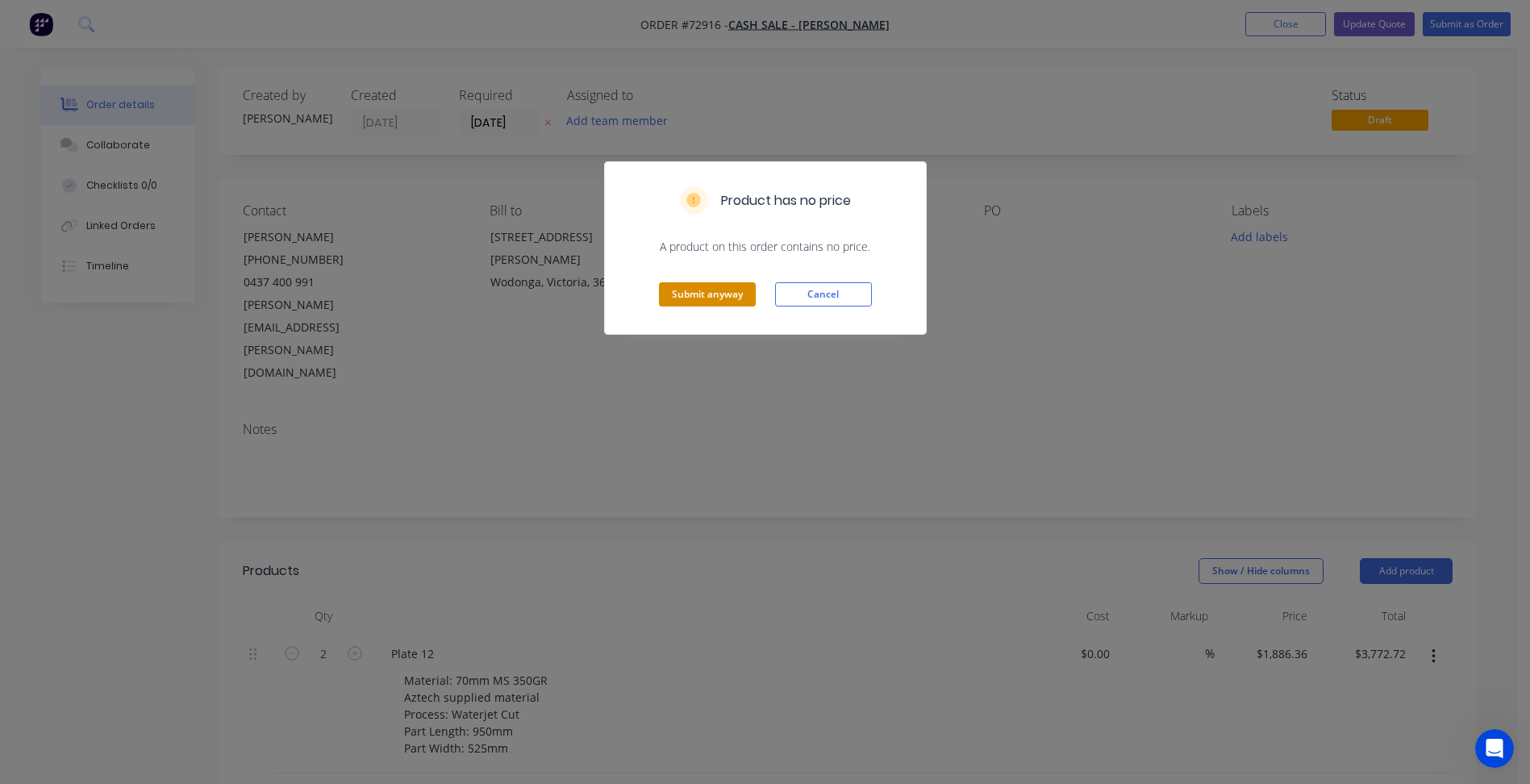
click at [738, 284] on button "Submit anyway" at bounding box center [707, 294] width 97 height 24
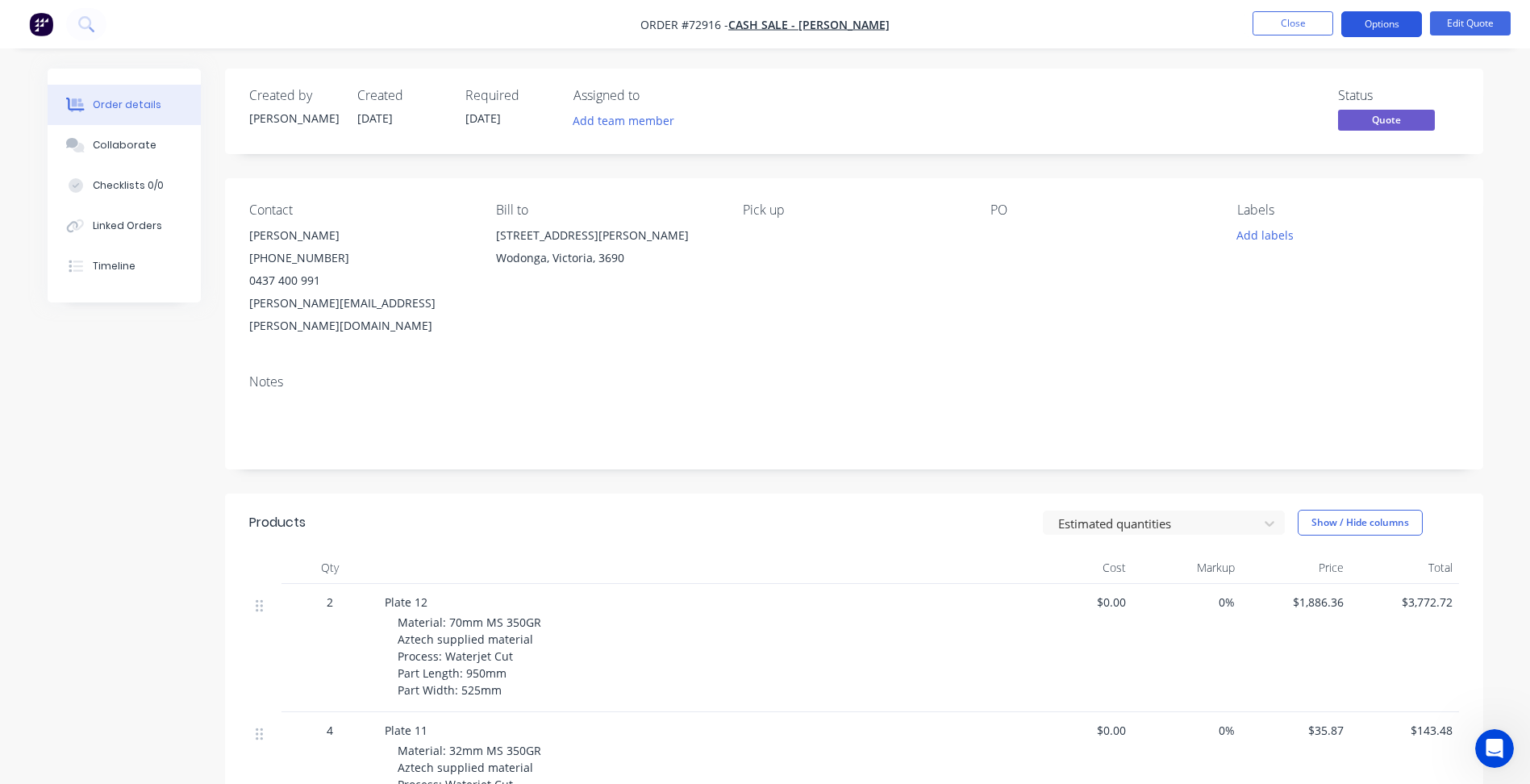
click at [1375, 27] on button "Options" at bounding box center [1382, 24] width 81 height 26
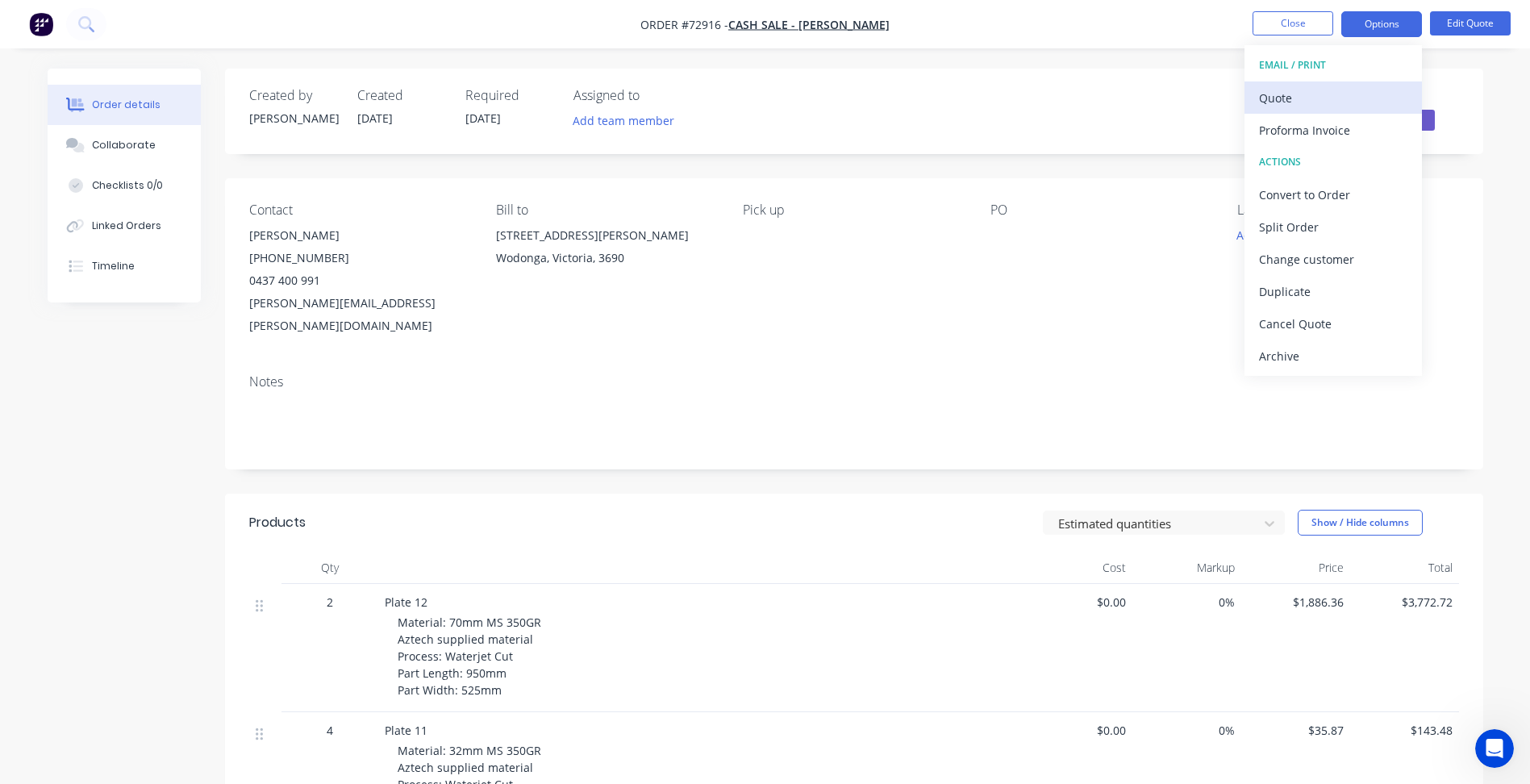
click at [1280, 100] on div "Quote" at bounding box center [1334, 98] width 148 height 24
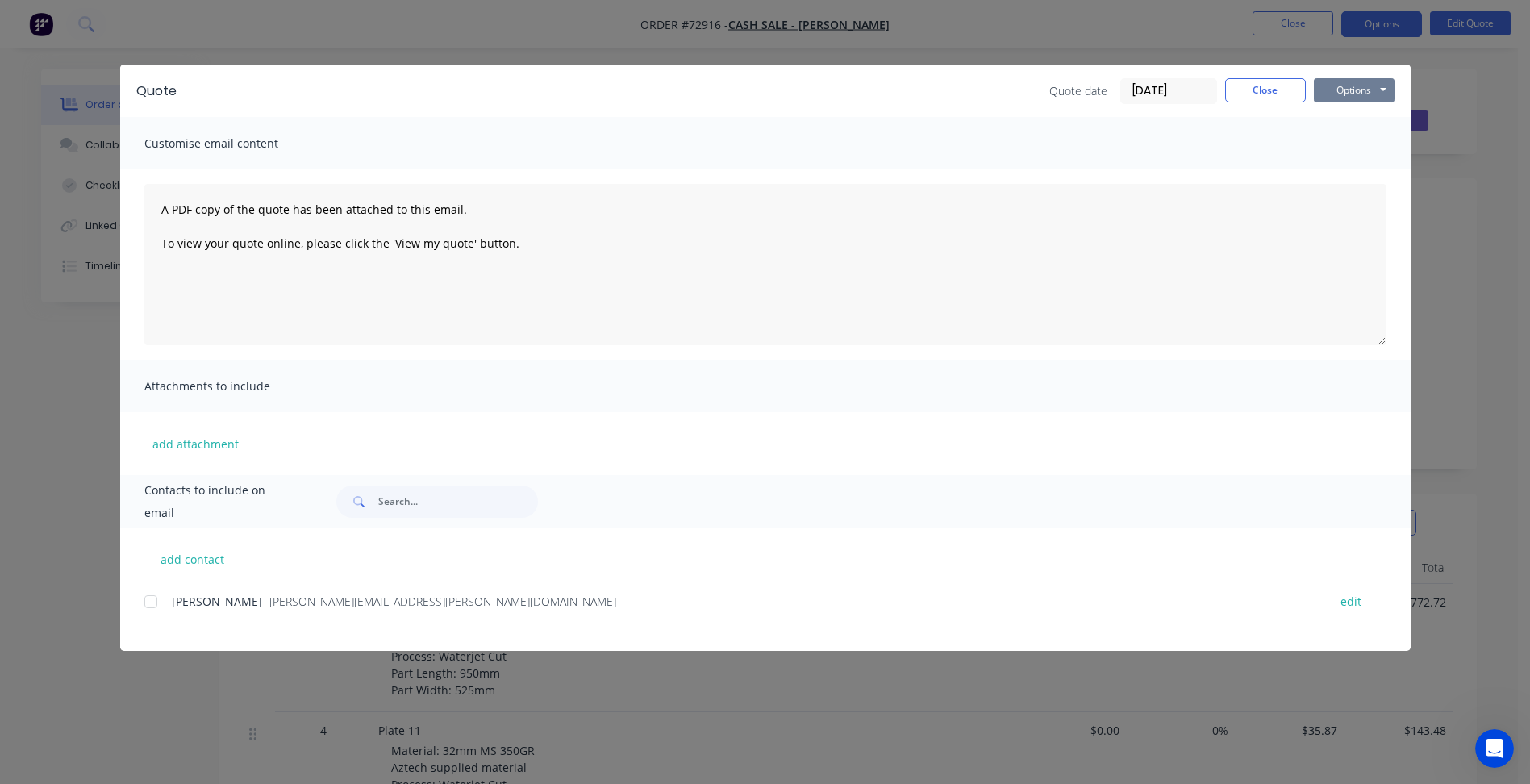
click at [1341, 100] on button "Options" at bounding box center [1354, 90] width 81 height 24
click at [1349, 117] on button "Preview" at bounding box center [1365, 118] width 103 height 26
click at [1277, 96] on button "Close" at bounding box center [1265, 90] width 81 height 24
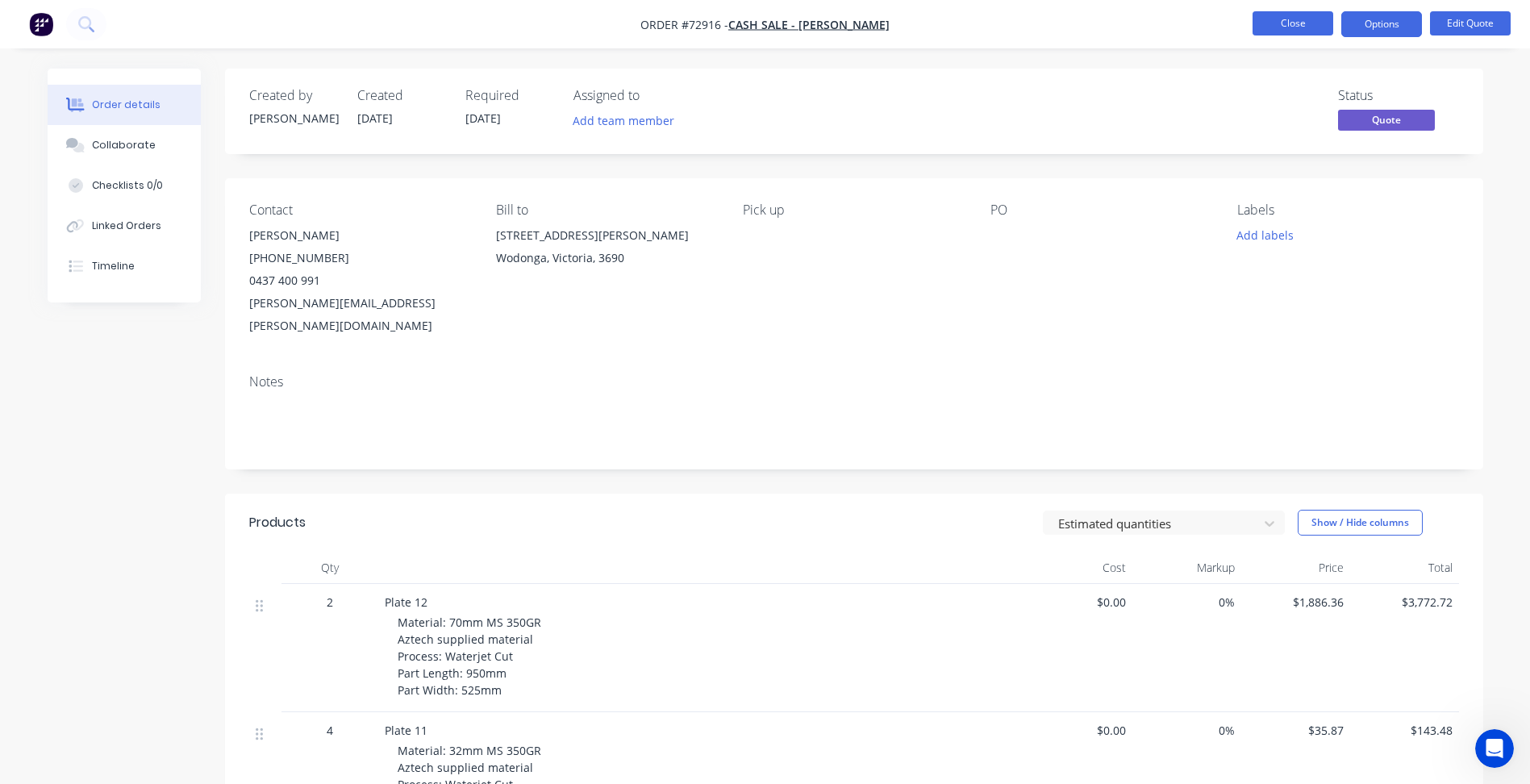
click at [1268, 24] on button "Close" at bounding box center [1292, 23] width 81 height 24
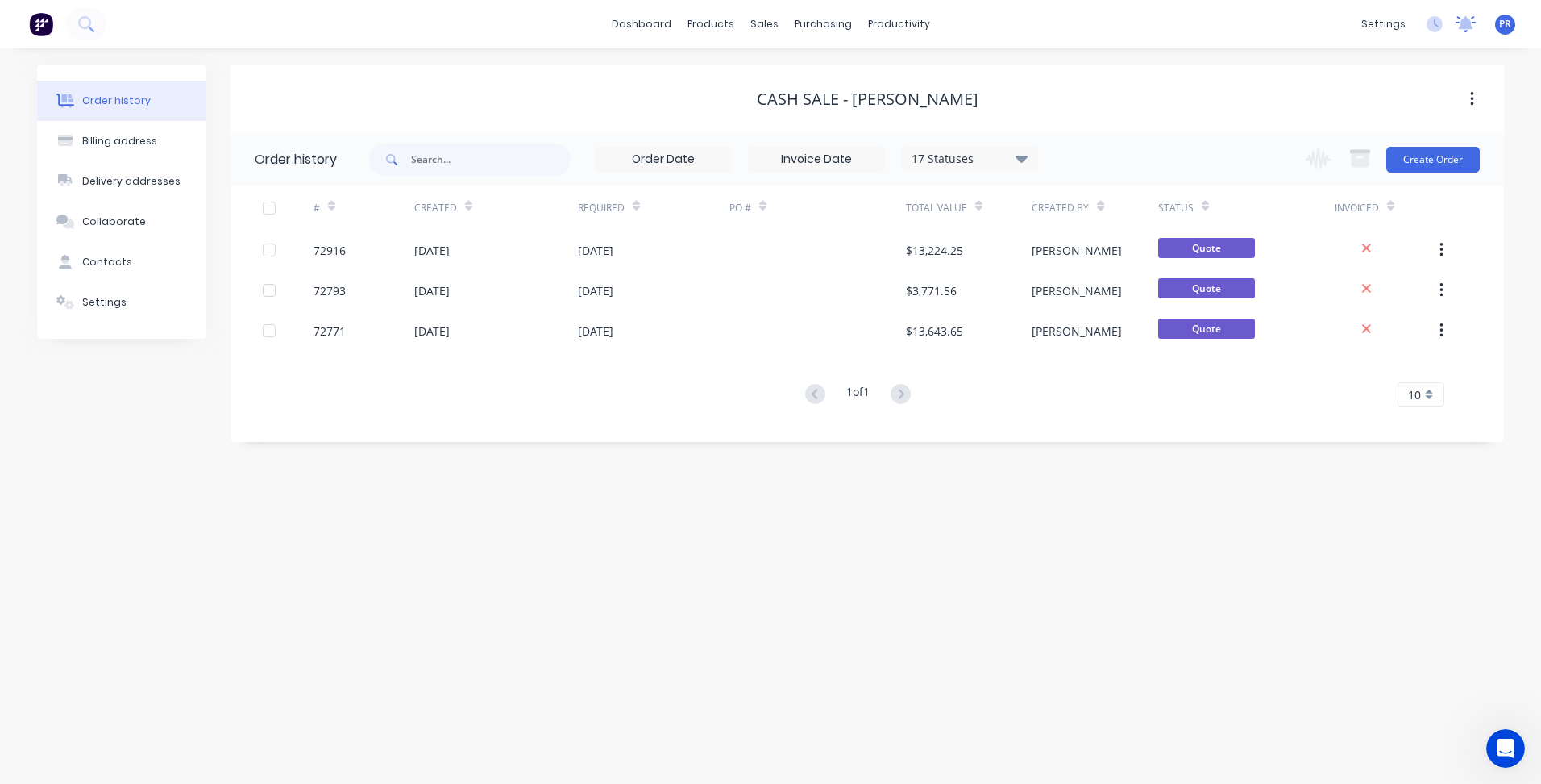
click at [1465, 25] on icon at bounding box center [1467, 23] width 14 height 13
click at [1469, 31] on icon at bounding box center [1466, 24] width 20 height 16
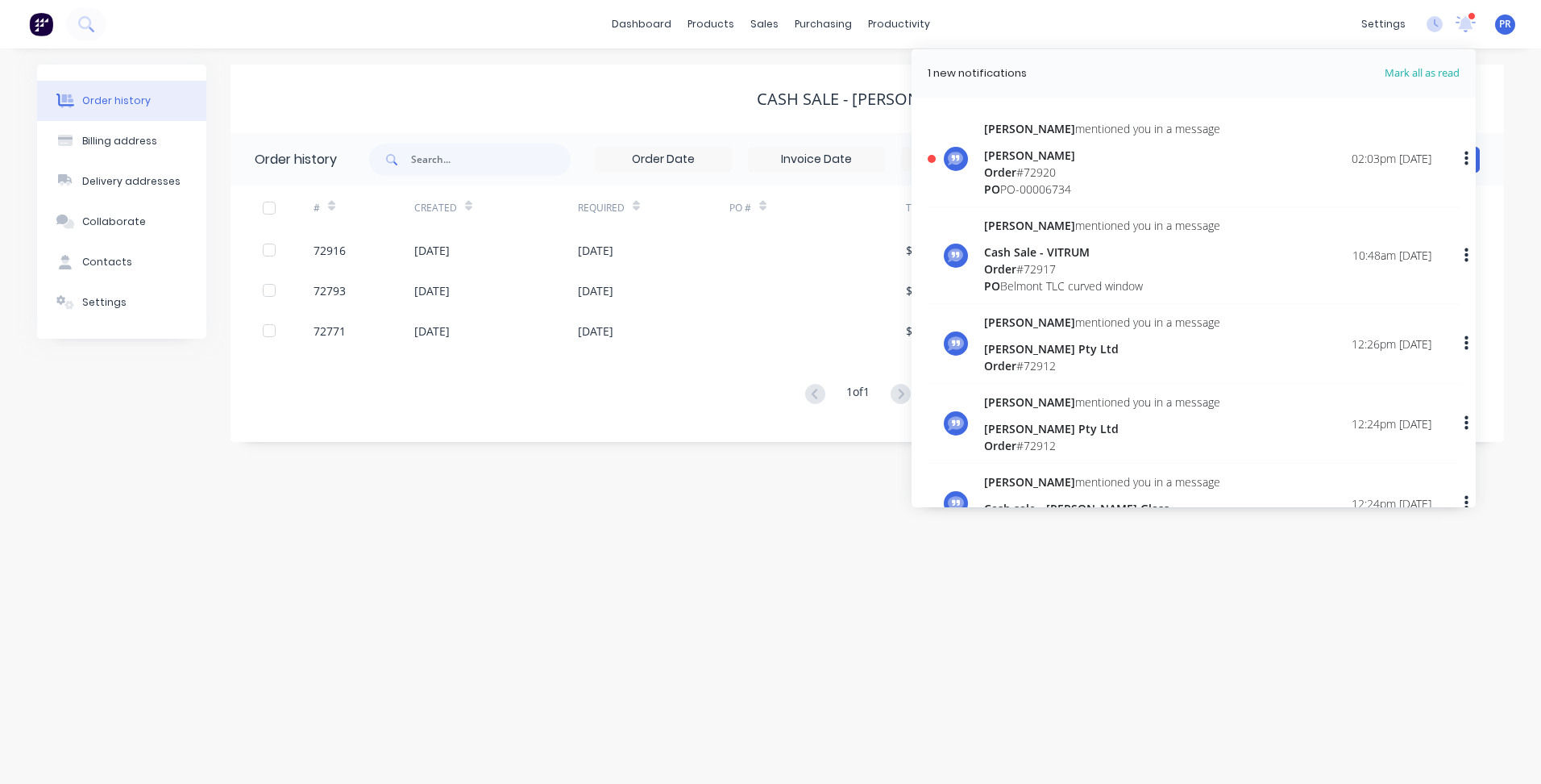
click at [1188, 143] on div "Sally mentioned you in a message Christopher Boots Order # 72920 PO PO-00006734…" at bounding box center [1207, 159] width 448 height 78
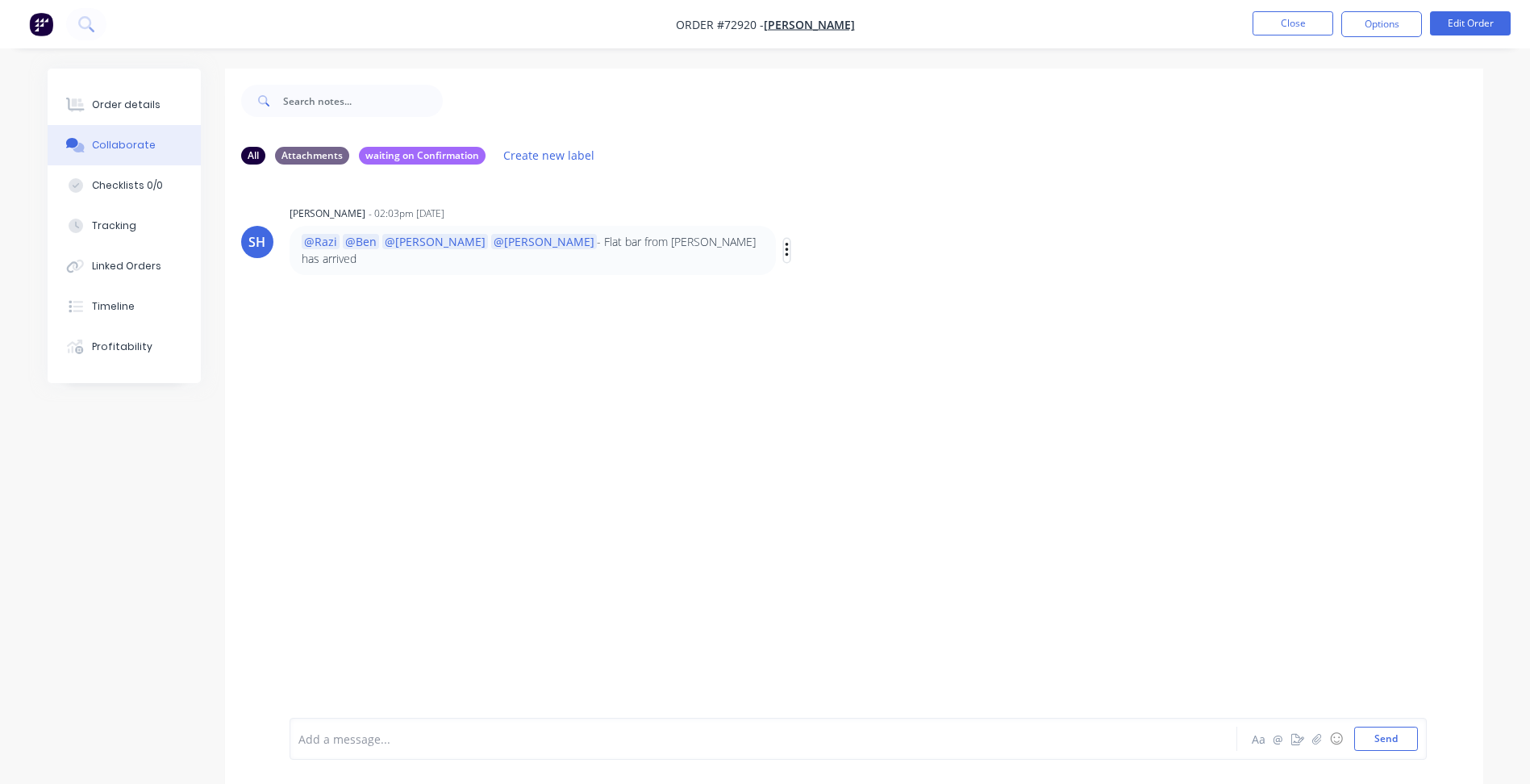
click at [784, 242] on icon "button" at bounding box center [786, 250] width 4 height 14
click at [509, 316] on div "SH Sally Hosni - 02:03pm 25/09/25 @Razi @Ben @Aaron @Patrick - Flat bar from Ge…" at bounding box center [854, 447] width 1259 height 540
drag, startPoint x: 353, startPoint y: 745, endPoint x: 371, endPoint y: 732, distance: 22.2
click at [353, 745] on div at bounding box center [718, 739] width 839 height 17
click at [1374, 733] on button "Send" at bounding box center [1386, 738] width 63 height 24
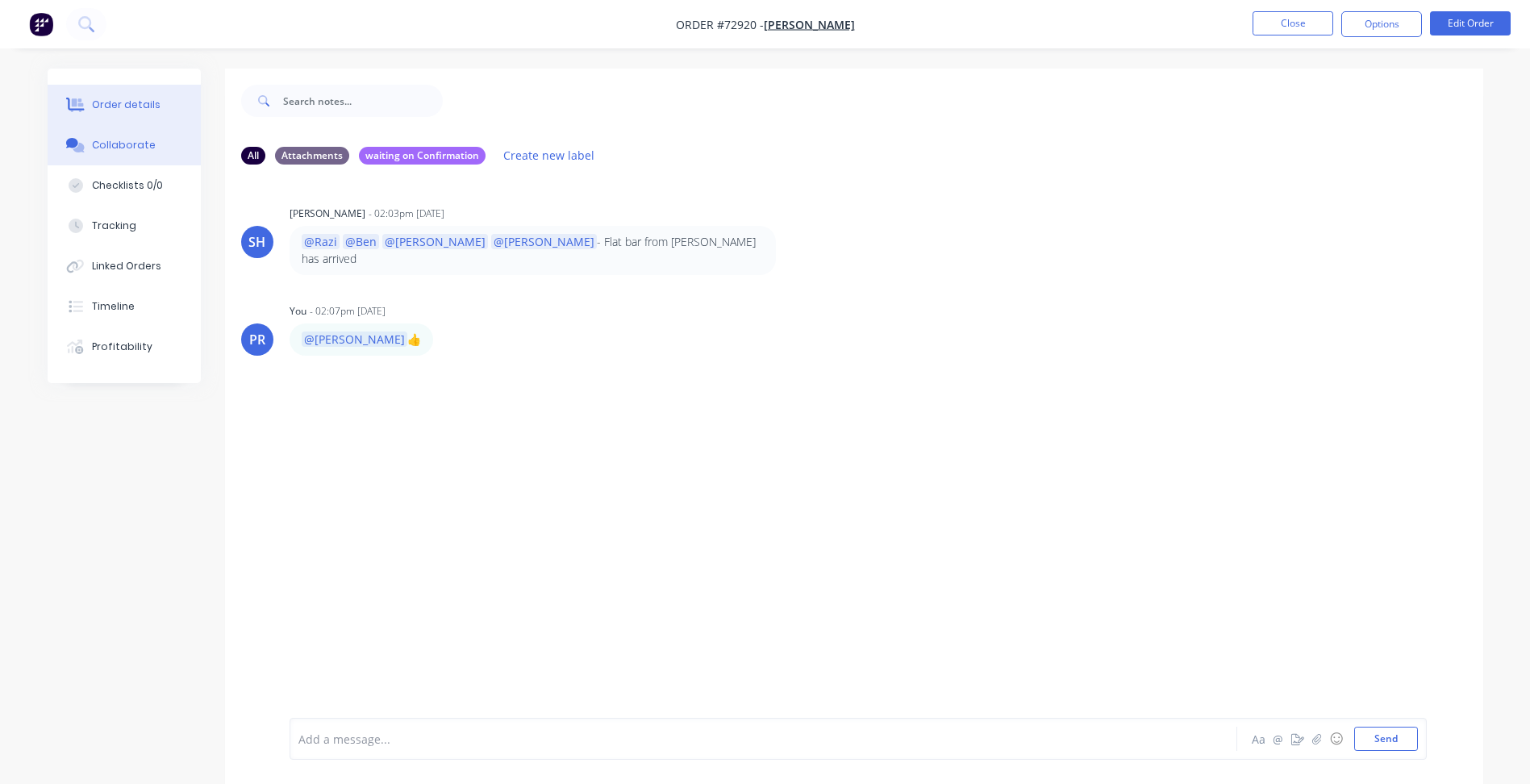
click at [136, 101] on div "Order details" at bounding box center [127, 105] width 69 height 14
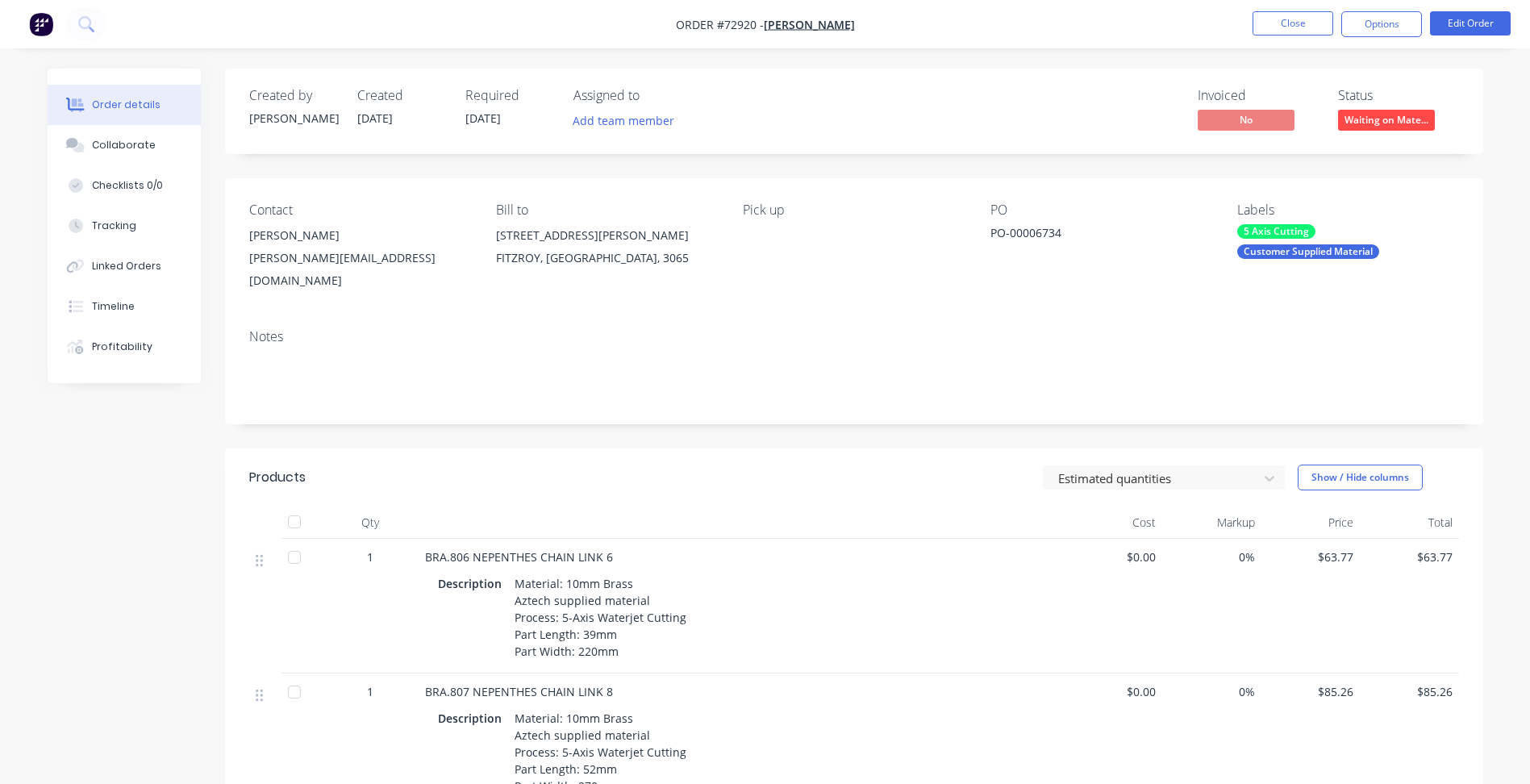
click at [40, 29] on img "button" at bounding box center [41, 24] width 24 height 24
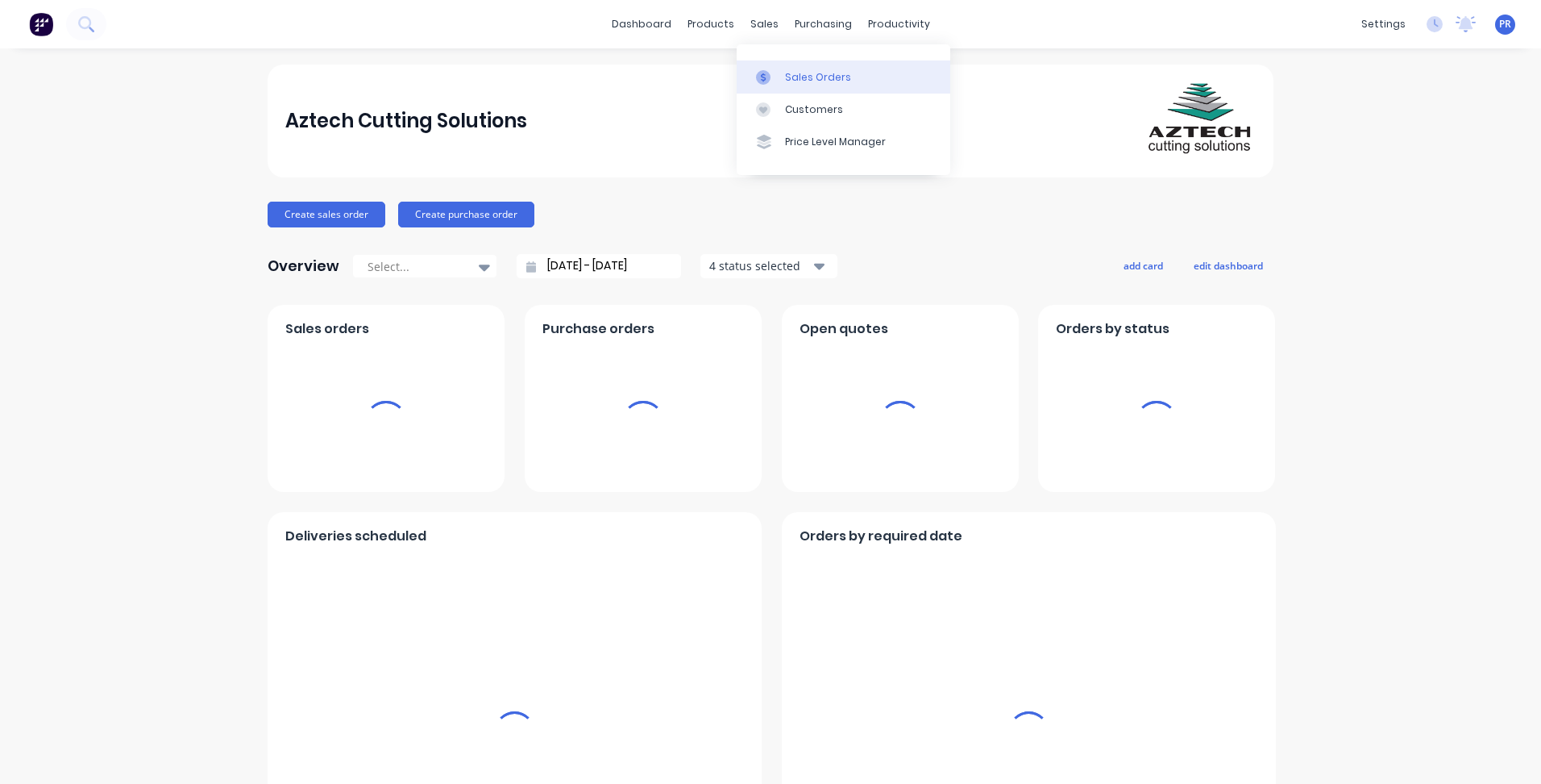
drag, startPoint x: 803, startPoint y: 81, endPoint x: 755, endPoint y: 71, distance: 49.0
click at [803, 81] on div "Sales Orders" at bounding box center [818, 78] width 66 height 14
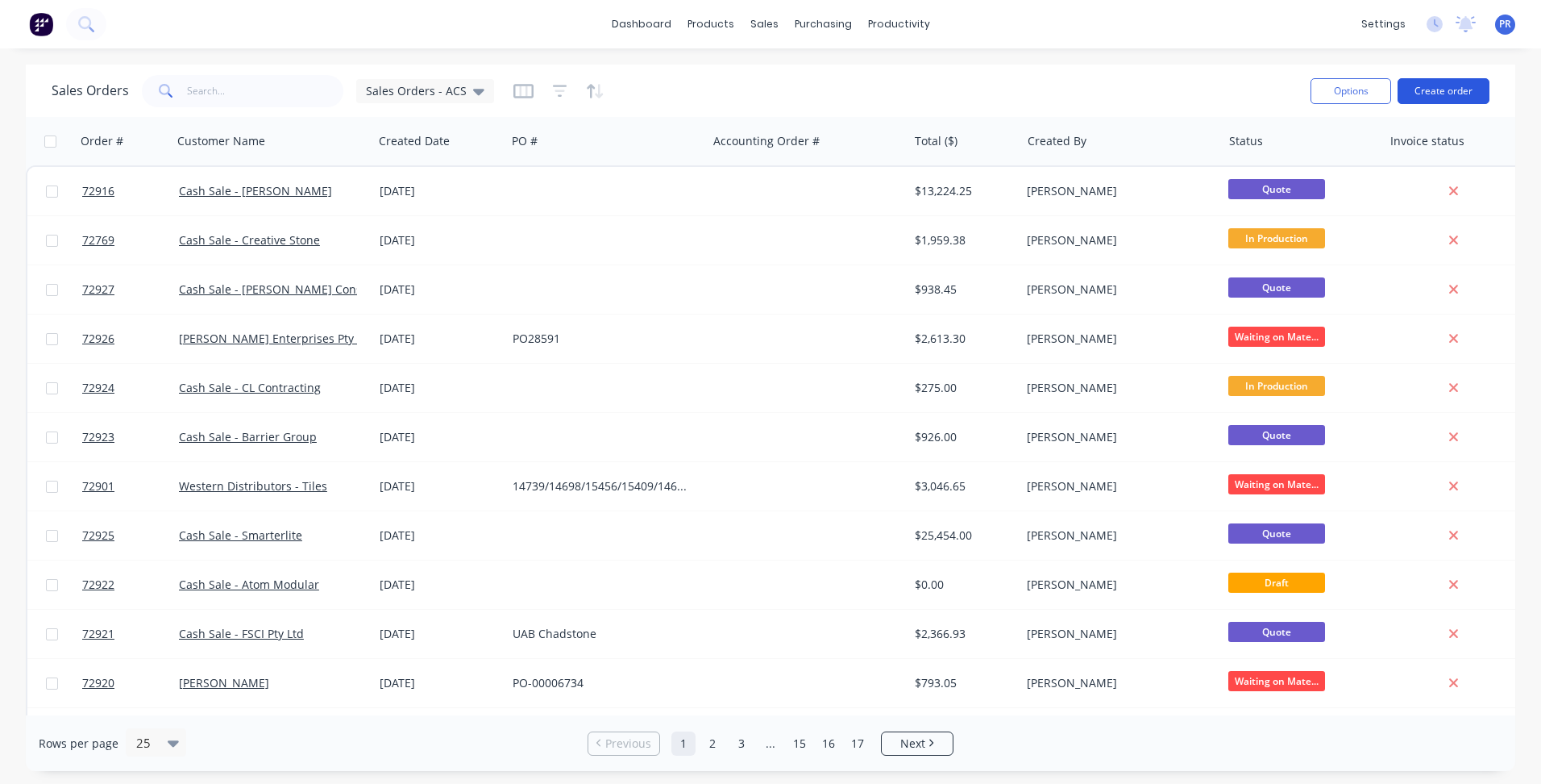
click at [1448, 90] on button "Create order" at bounding box center [1444, 90] width 92 height 26
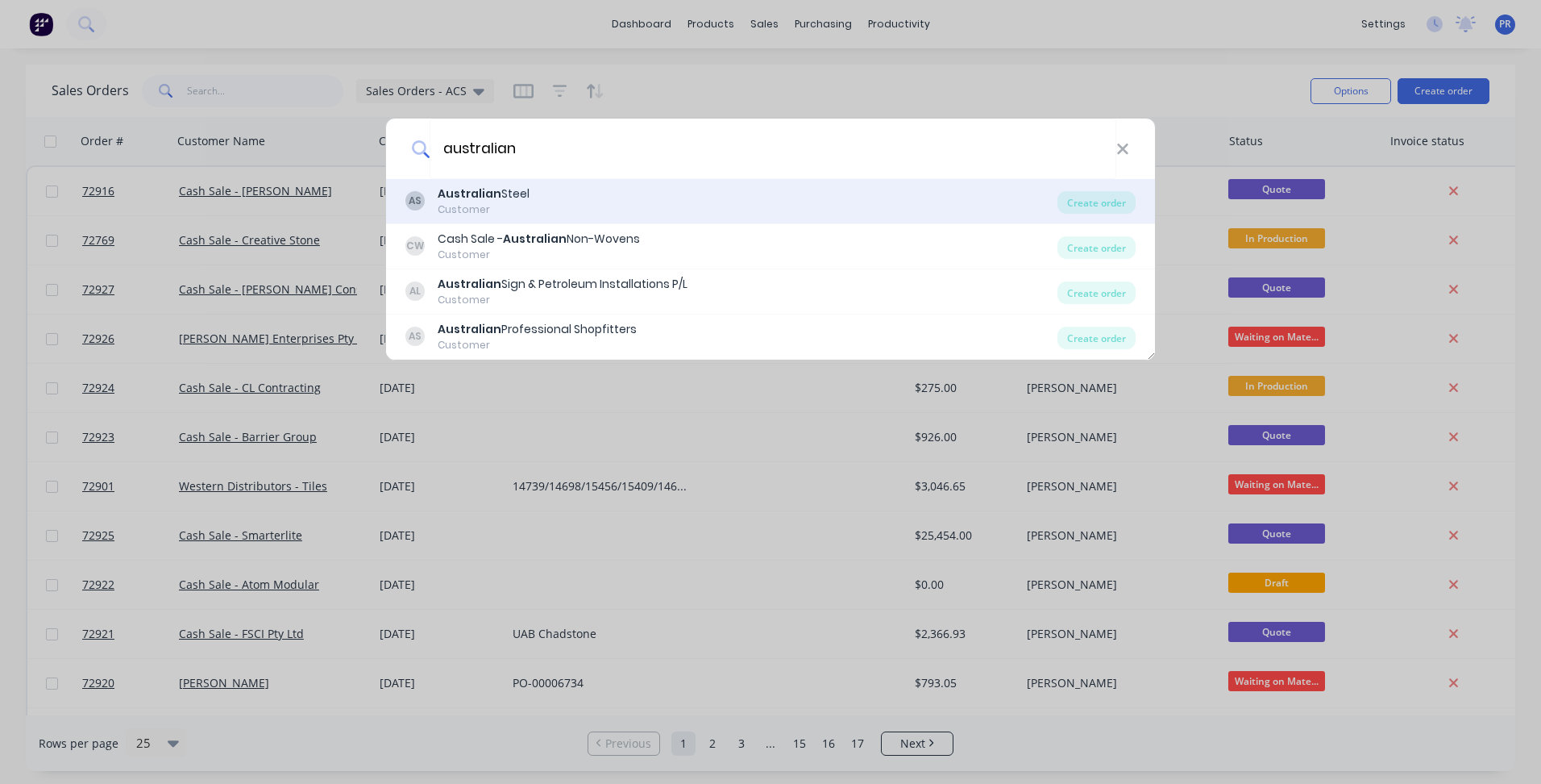
type input "australian"
click at [528, 203] on div "AS Australian Steel Customer" at bounding box center [731, 201] width 652 height 32
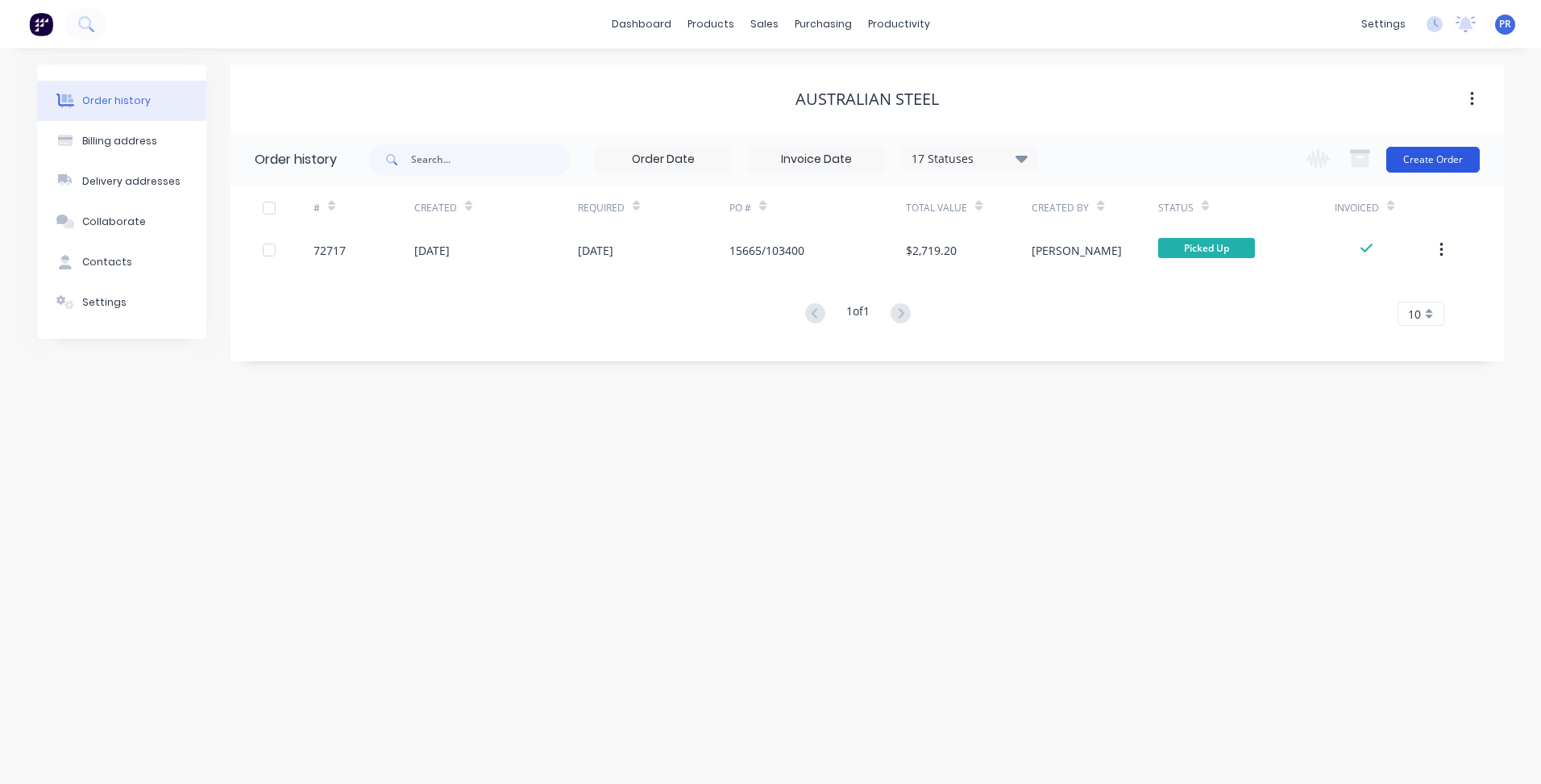
click at [1423, 163] on button "Create Order" at bounding box center [1432, 159] width 93 height 26
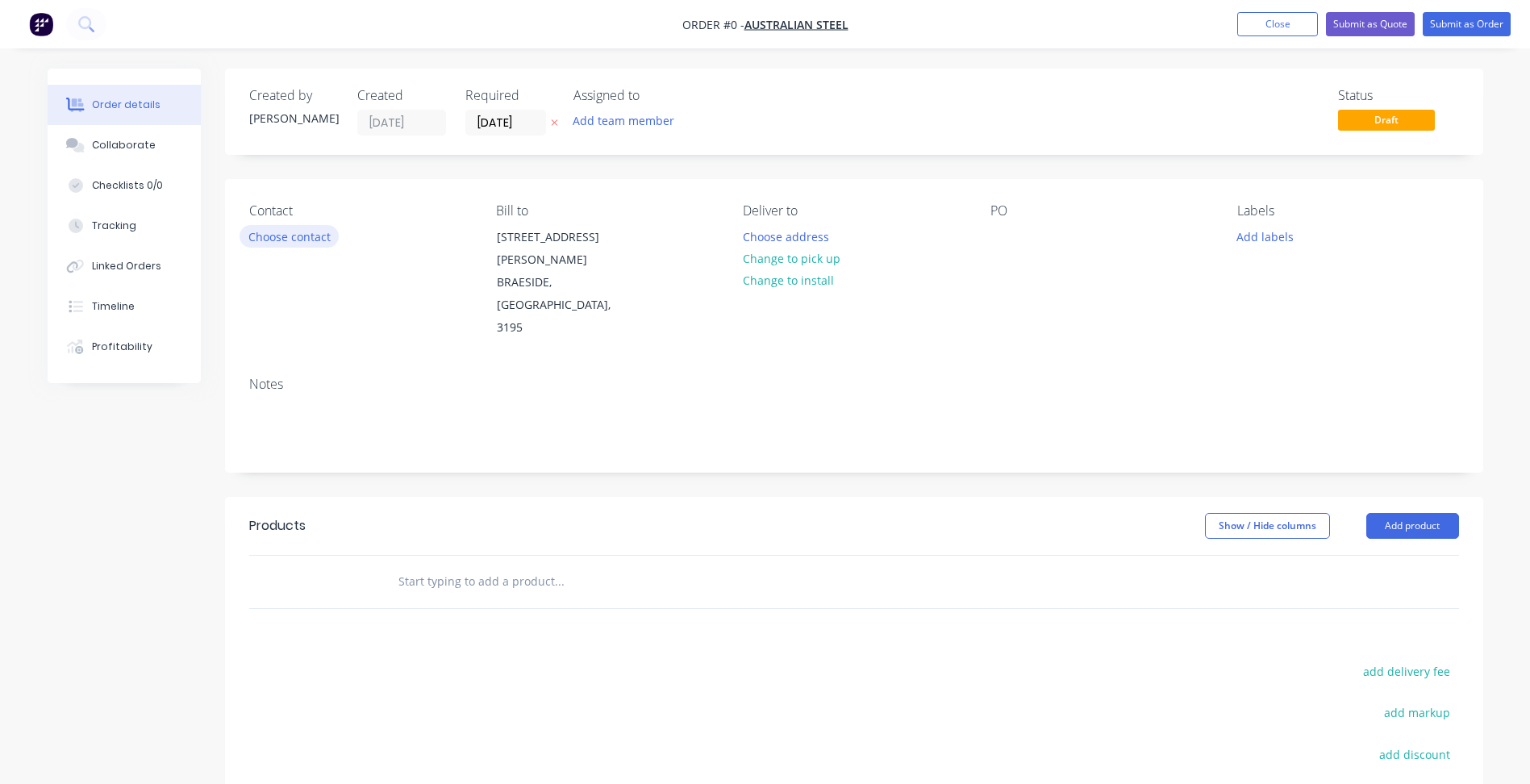
click at [301, 234] on button "Choose contact" at bounding box center [290, 236] width 100 height 22
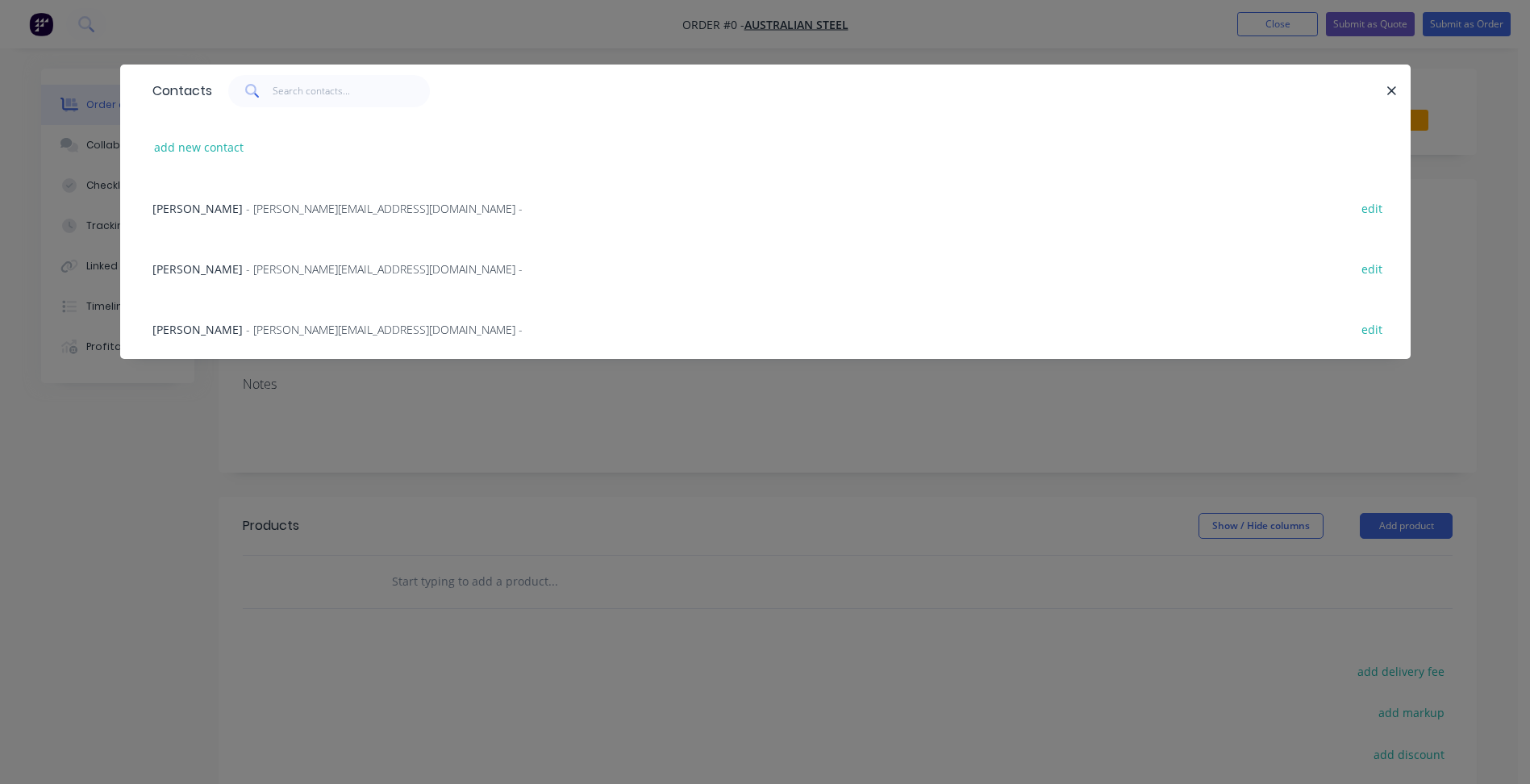
click at [224, 210] on span "Ryan Crawford" at bounding box center [197, 208] width 90 height 15
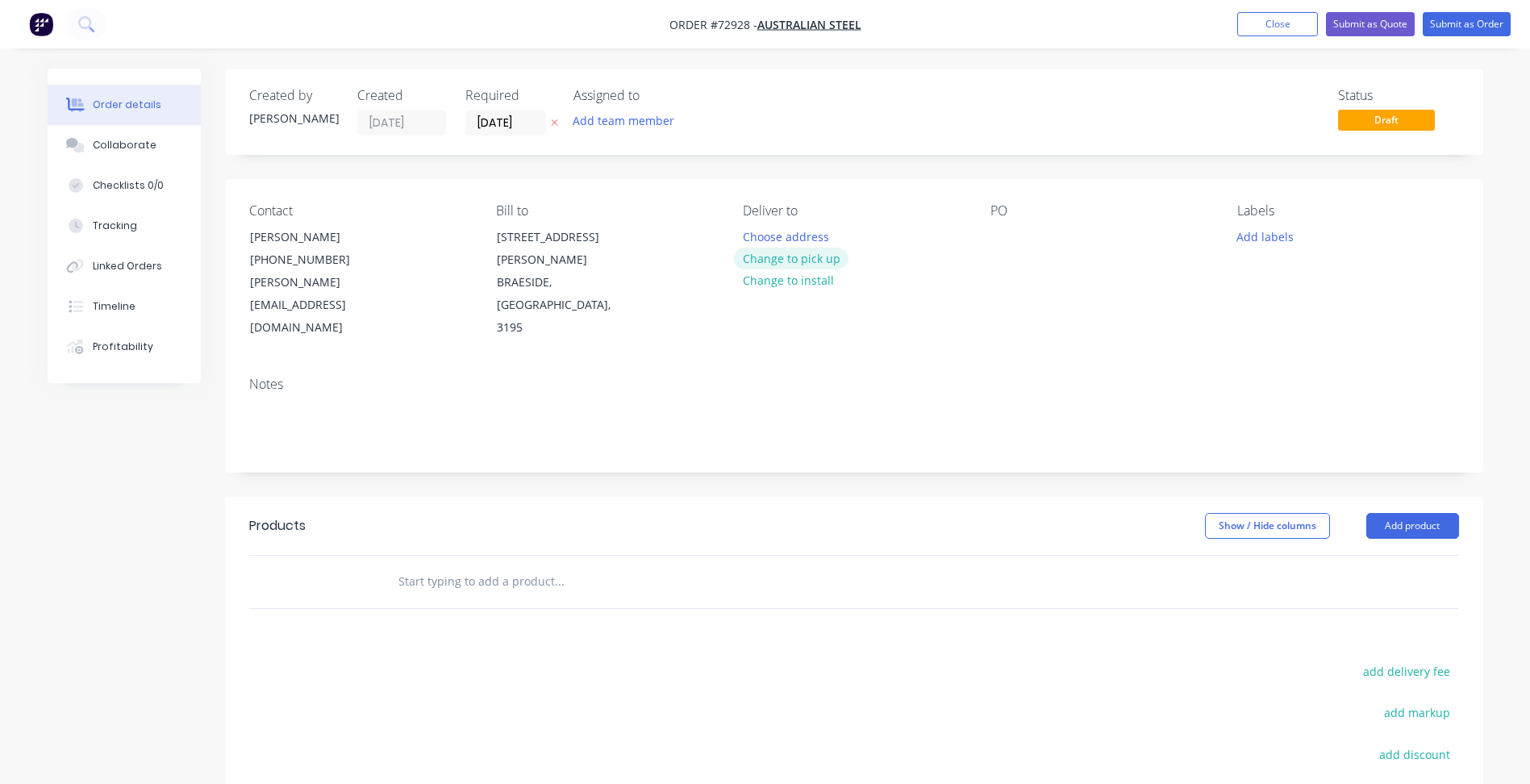
click at [776, 260] on button "Change to pick up" at bounding box center [791, 259] width 115 height 22
click at [1269, 241] on button "Add labels" at bounding box center [1266, 236] width 74 height 22
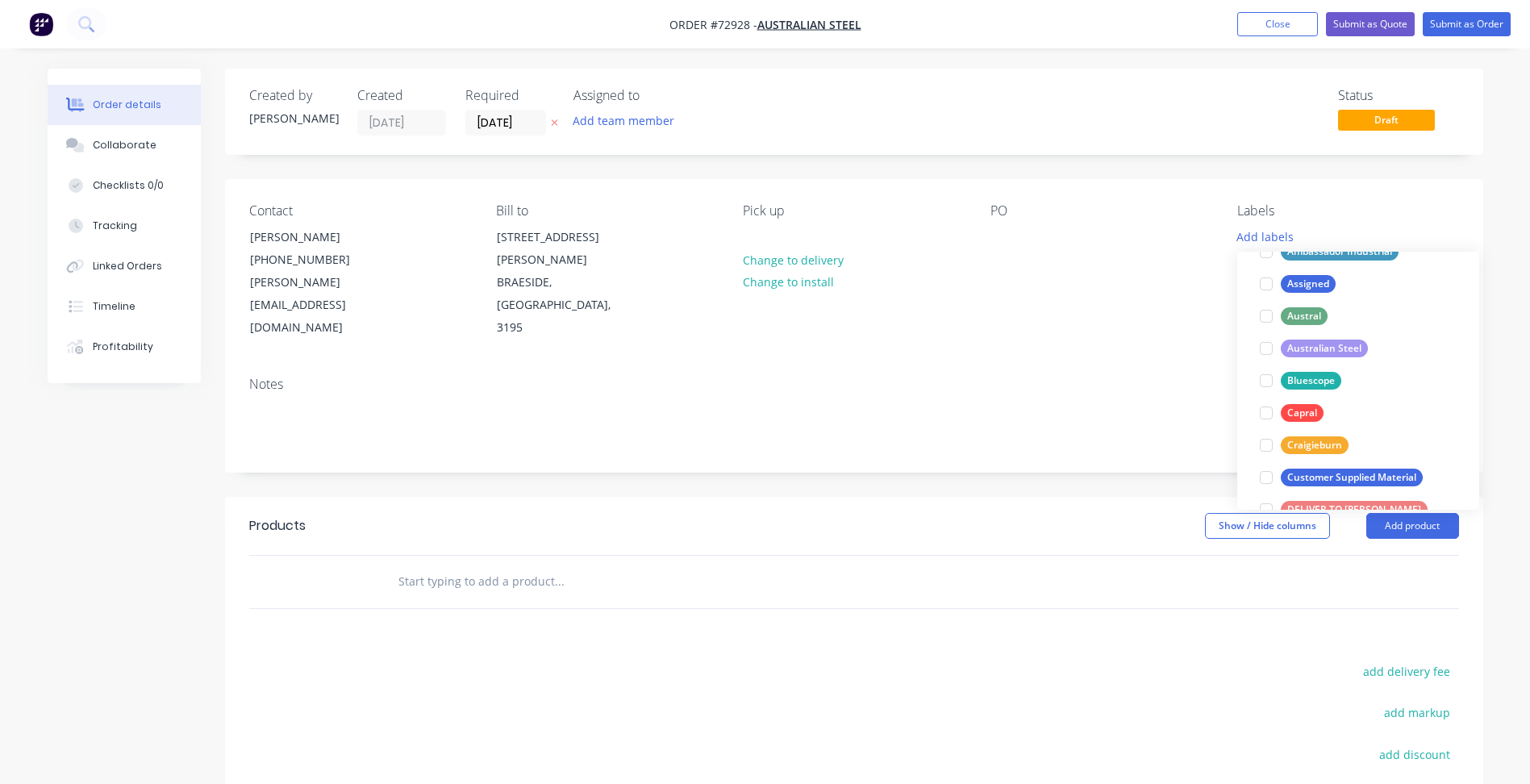
scroll to position [241, 0]
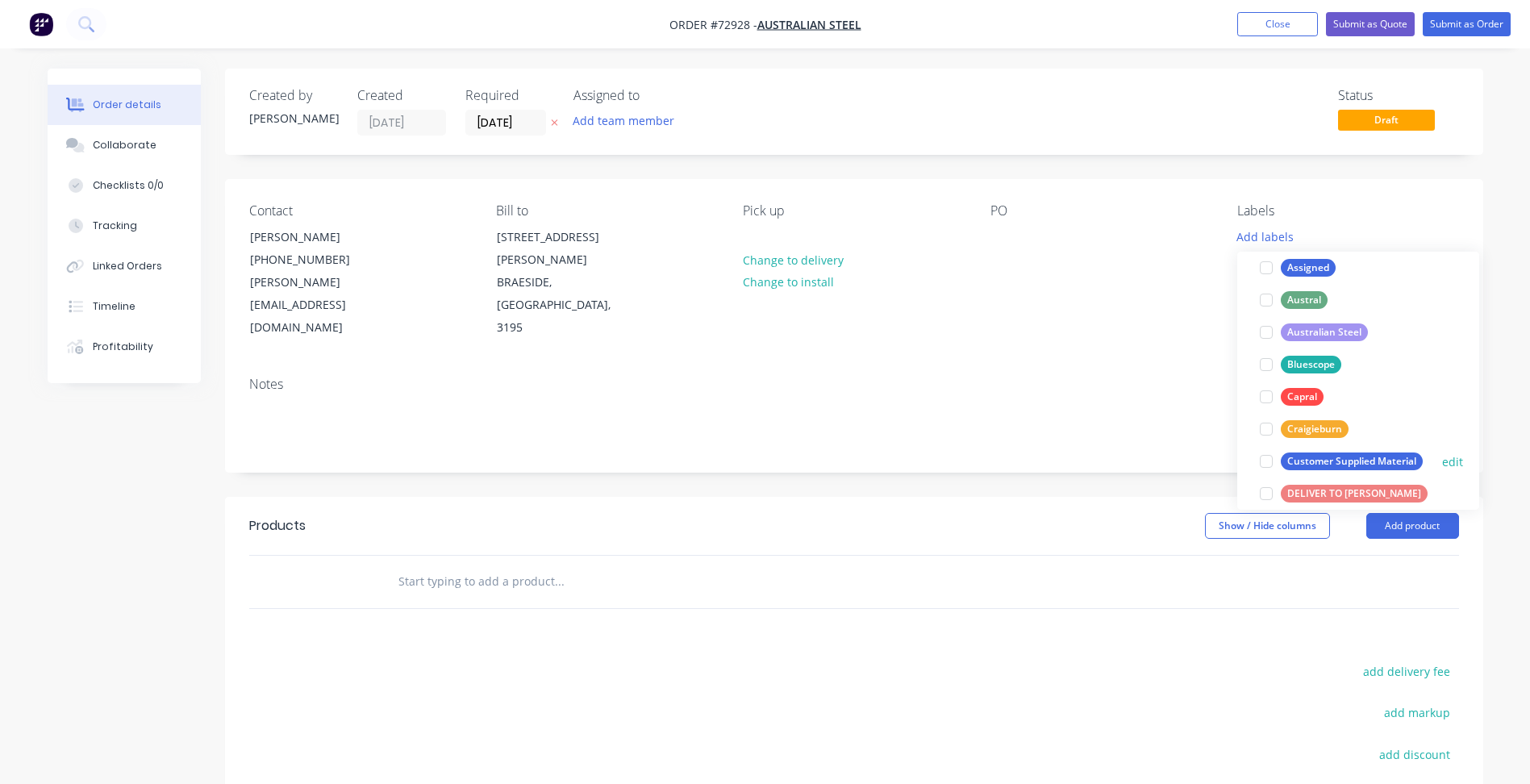
click at [1262, 464] on div at bounding box center [1267, 461] width 33 height 33
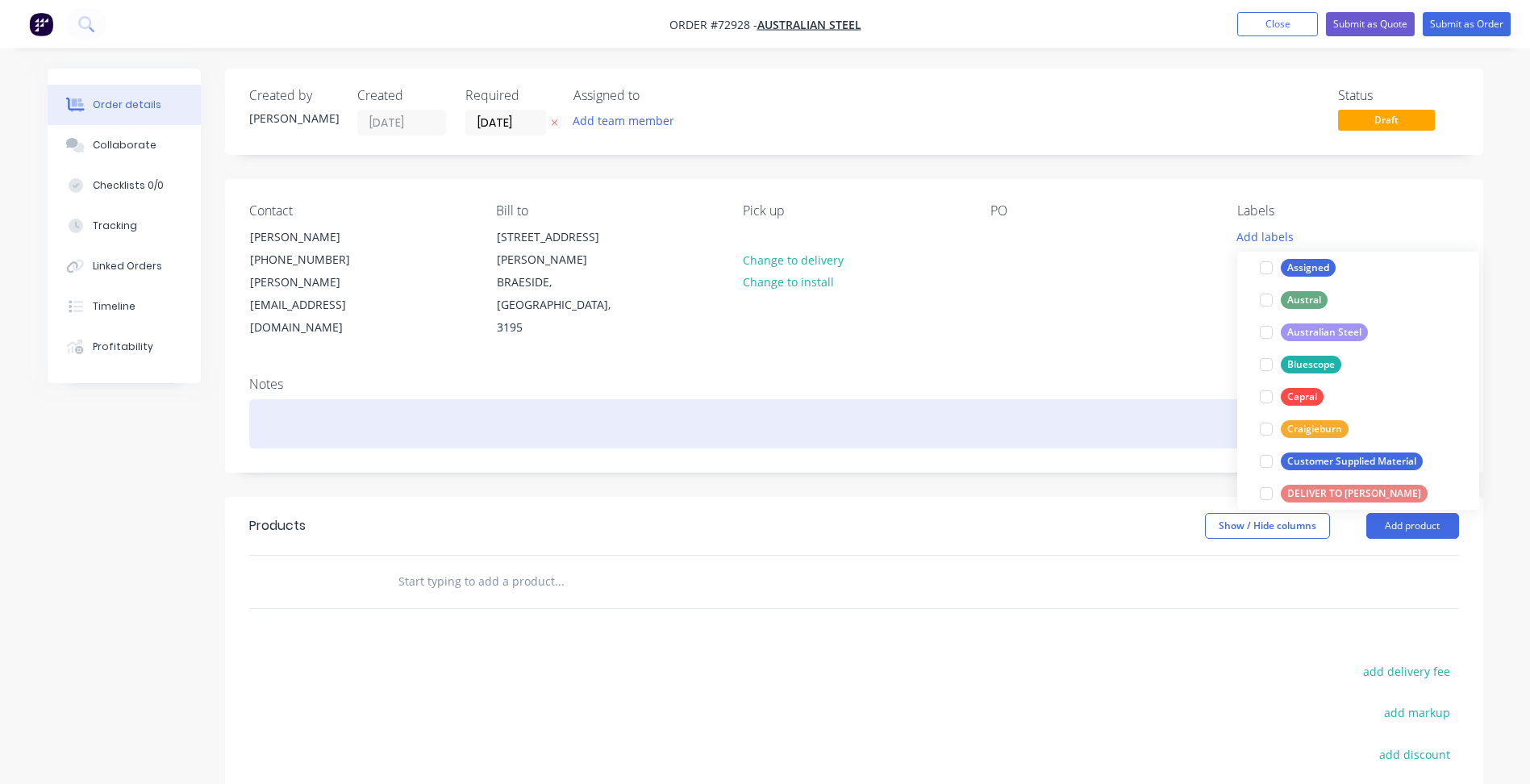
scroll to position [0, 0]
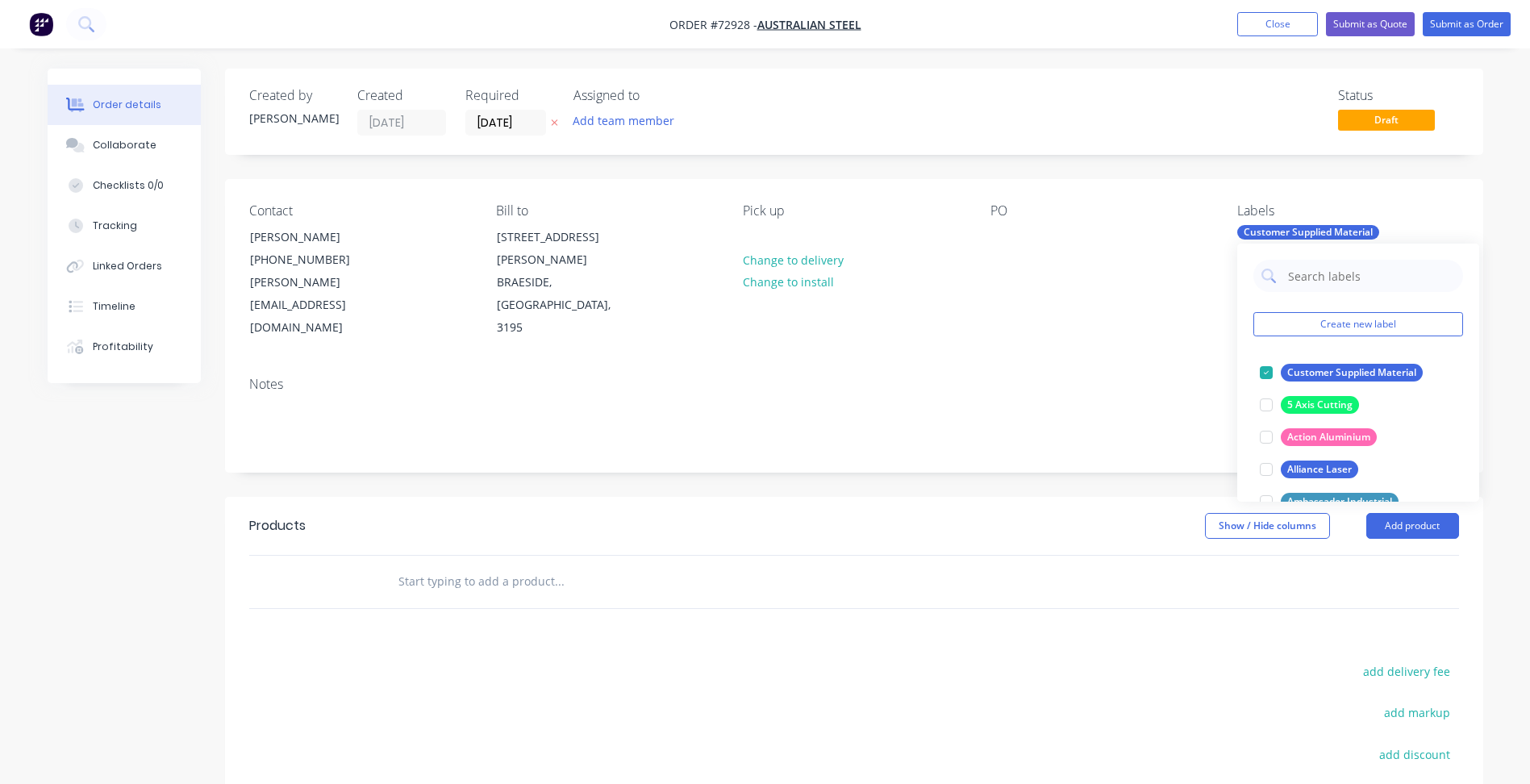
drag, startPoint x: 1052, startPoint y: 329, endPoint x: 1055, endPoint y: 339, distance: 10.4
click at [1055, 364] on div "Notes" at bounding box center [854, 417] width 1259 height 108
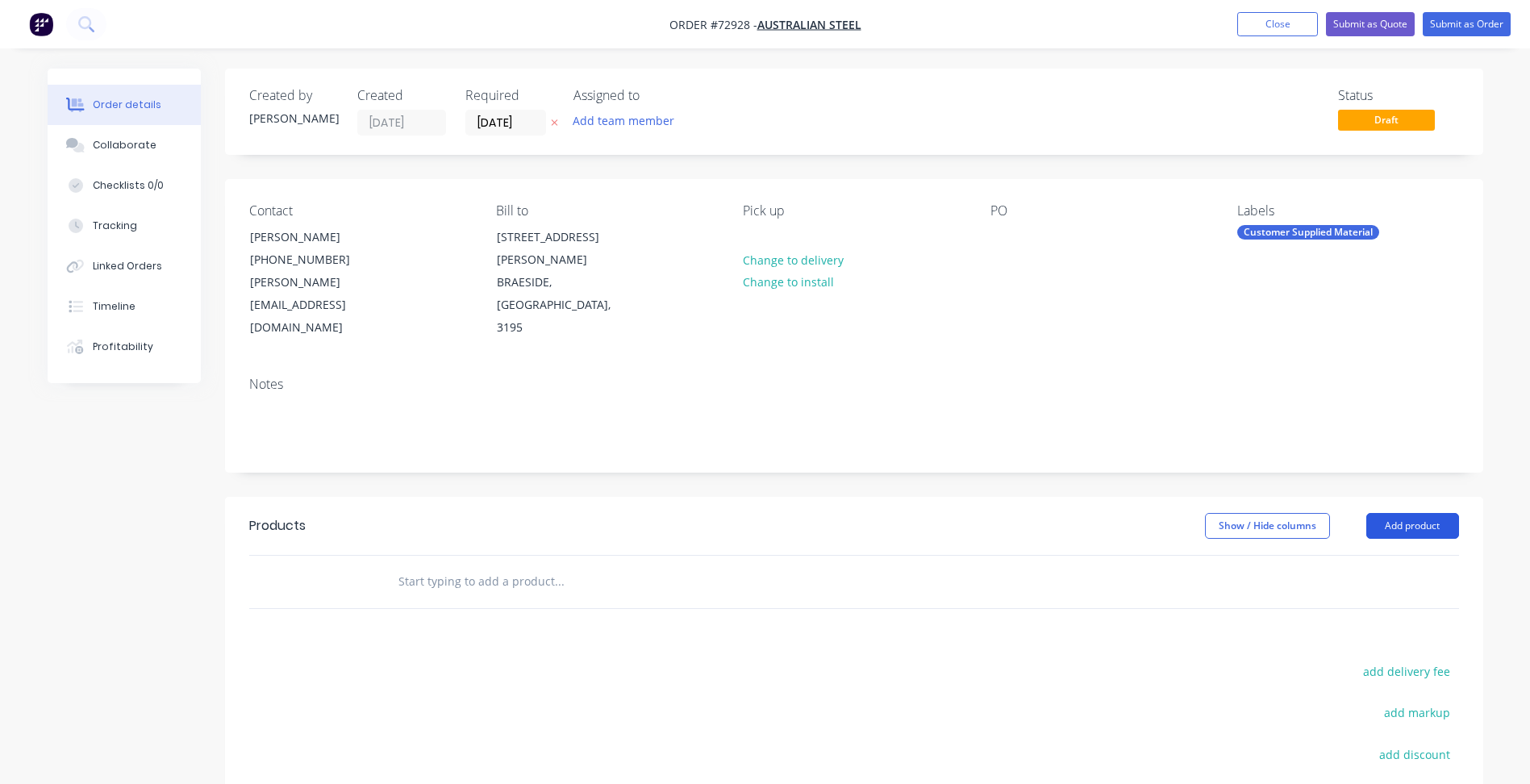
click at [1409, 513] on button "Add product" at bounding box center [1412, 525] width 93 height 26
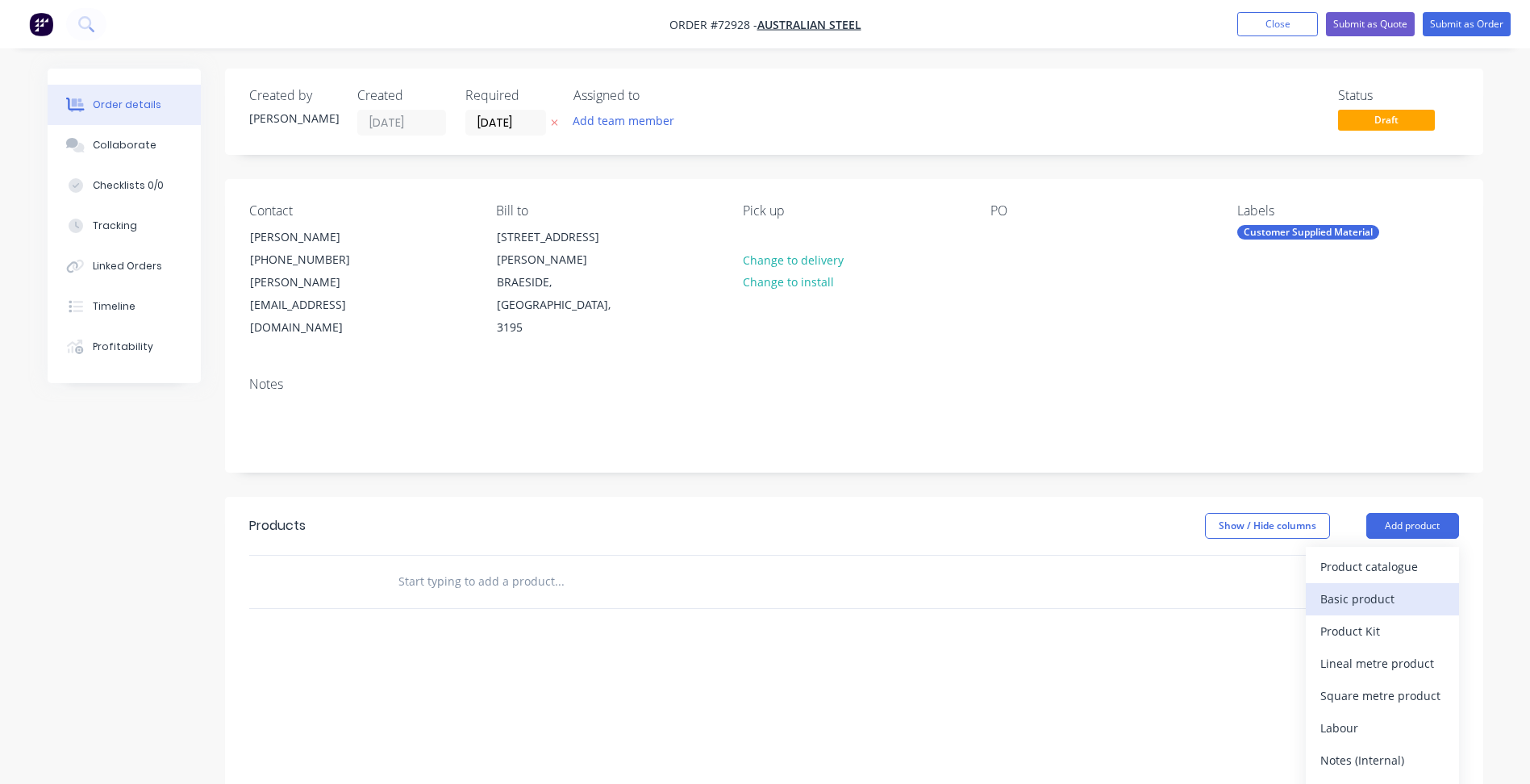
click at [1354, 587] on div "Basic product" at bounding box center [1382, 599] width 124 height 24
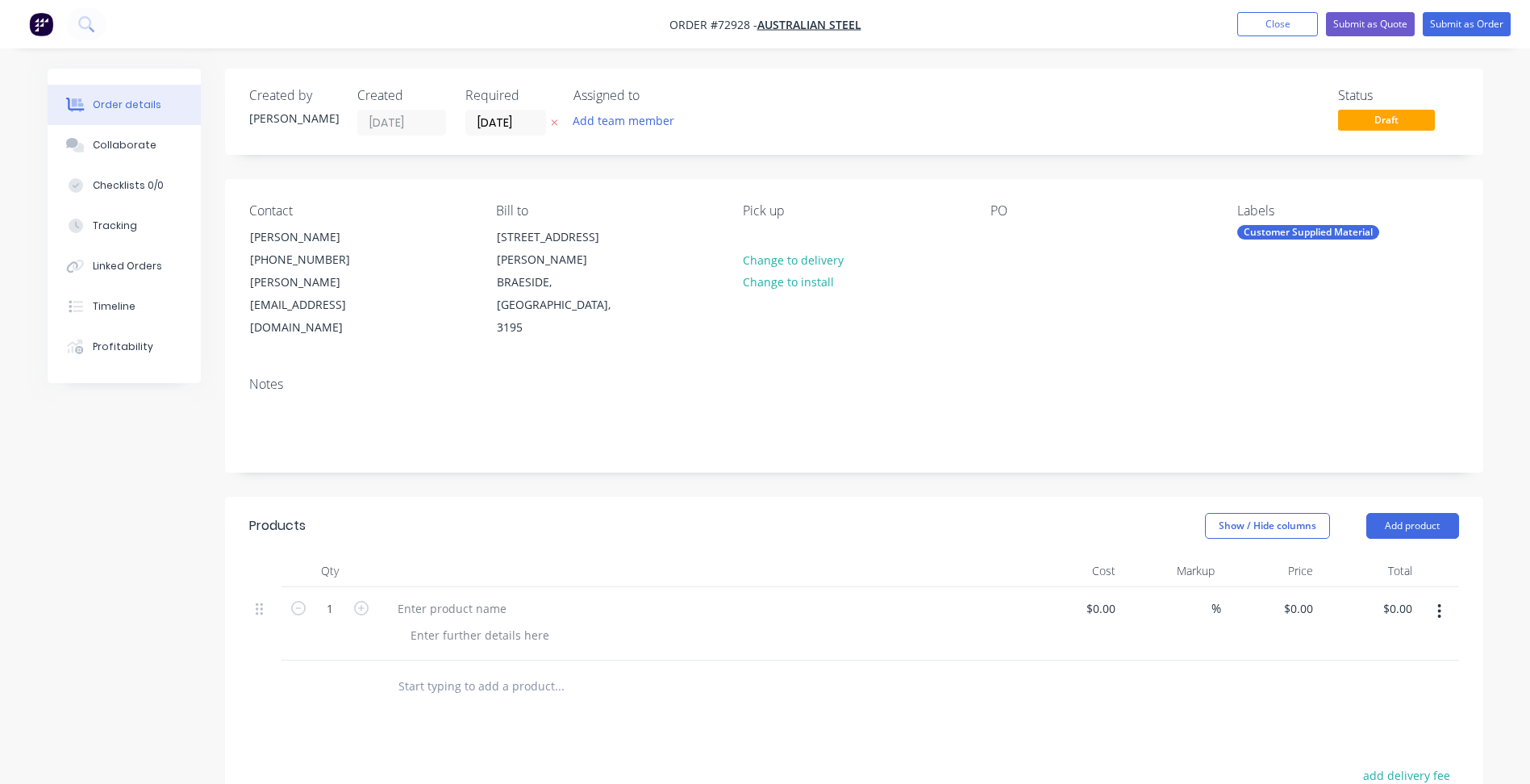
click at [734, 29] on span "Order #72928 -" at bounding box center [713, 24] width 88 height 15
copy span "72928"
click at [488, 597] on div at bounding box center [451, 609] width 135 height 24
paste div
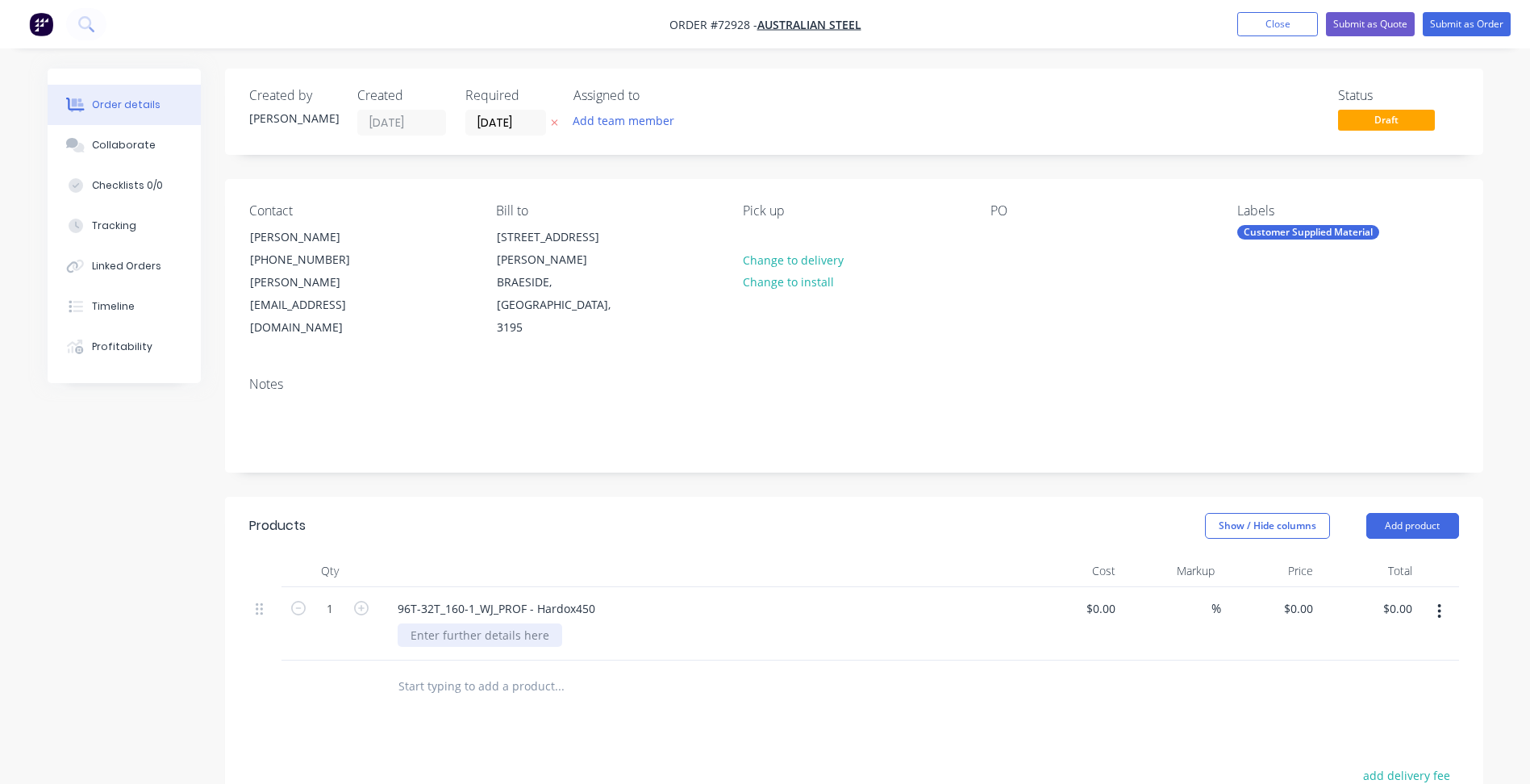
click at [510, 623] on div at bounding box center [480, 635] width 165 height 24
click at [509, 623] on div at bounding box center [480, 635] width 165 height 24
click at [346, 597] on input "1" at bounding box center [329, 609] width 42 height 24
type input "20"
click at [1436, 597] on button "button" at bounding box center [1440, 611] width 38 height 29
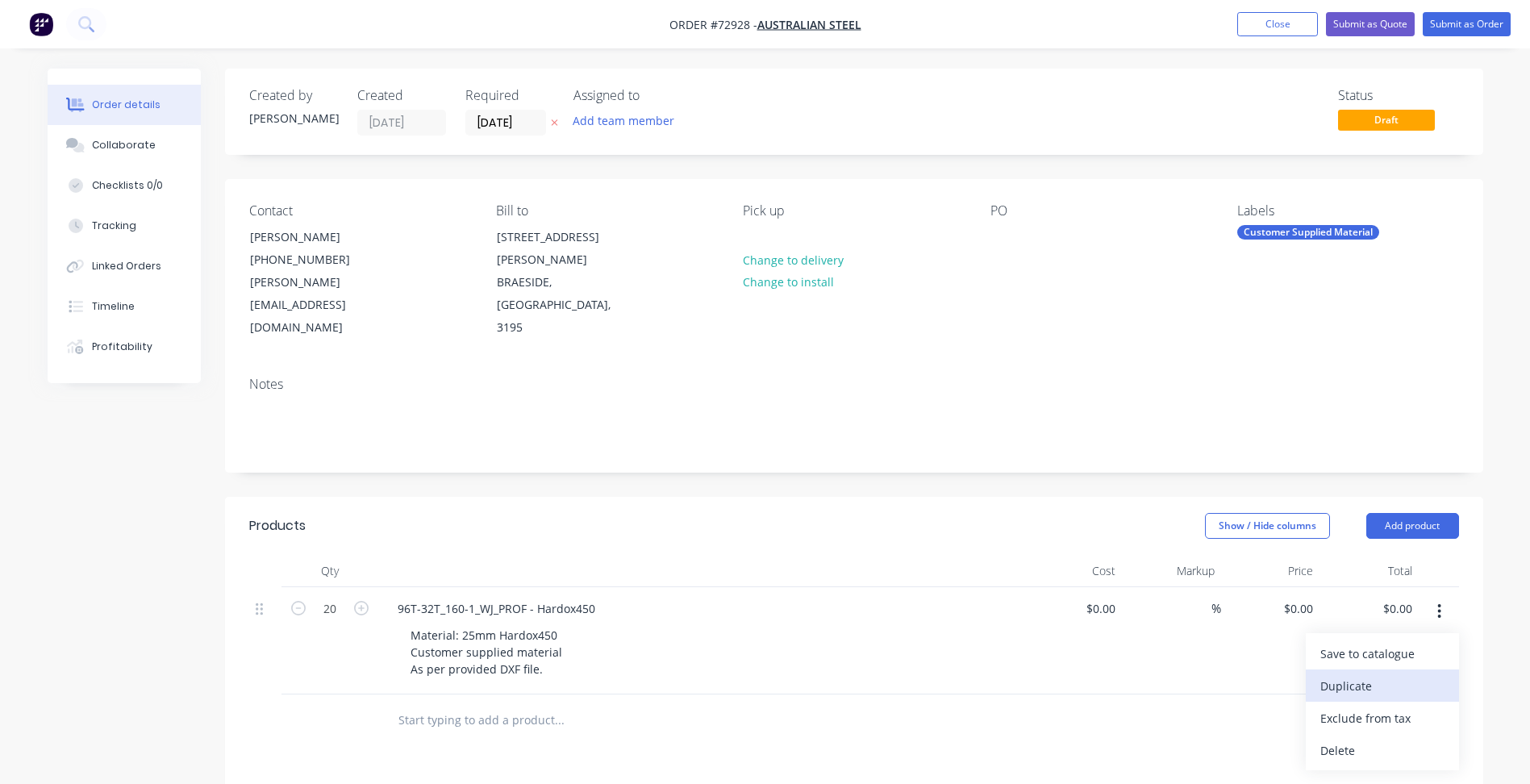
click at [1348, 674] on div "Duplicate" at bounding box center [1382, 685] width 124 height 24
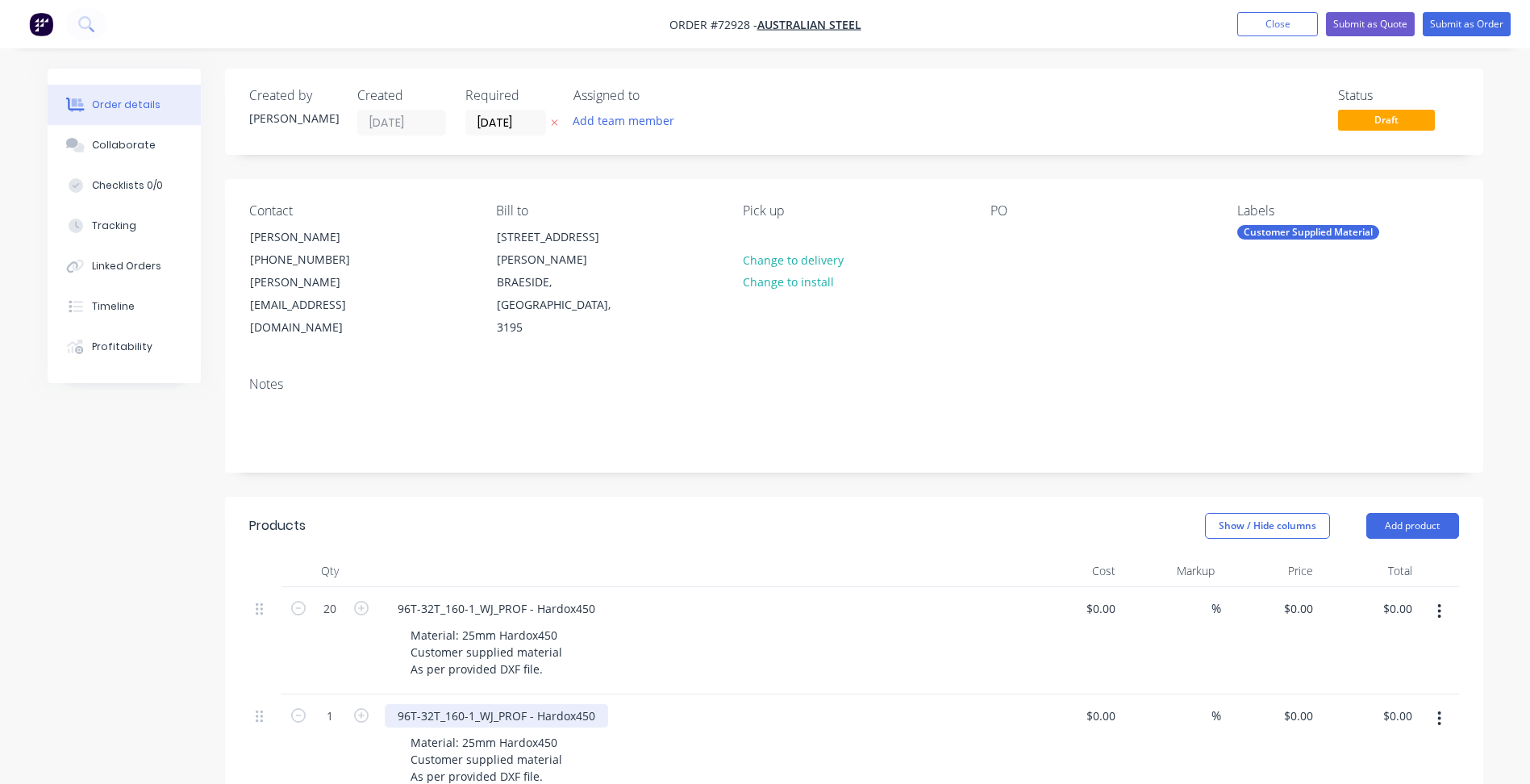
click at [554, 704] on div "96T-32T_160-1_WJ_PROF - Hardox450" at bounding box center [496, 715] width 223 height 24
click at [535, 731] on div "Material: 25mm Hardox450 Customer supplied material As per provided DXF file." at bounding box center [486, 759] width 177 height 57
click at [502, 731] on div "Material: 25mm Hardox450 Customer supplied material As per provided DXF file." at bounding box center [486, 759] width 177 height 57
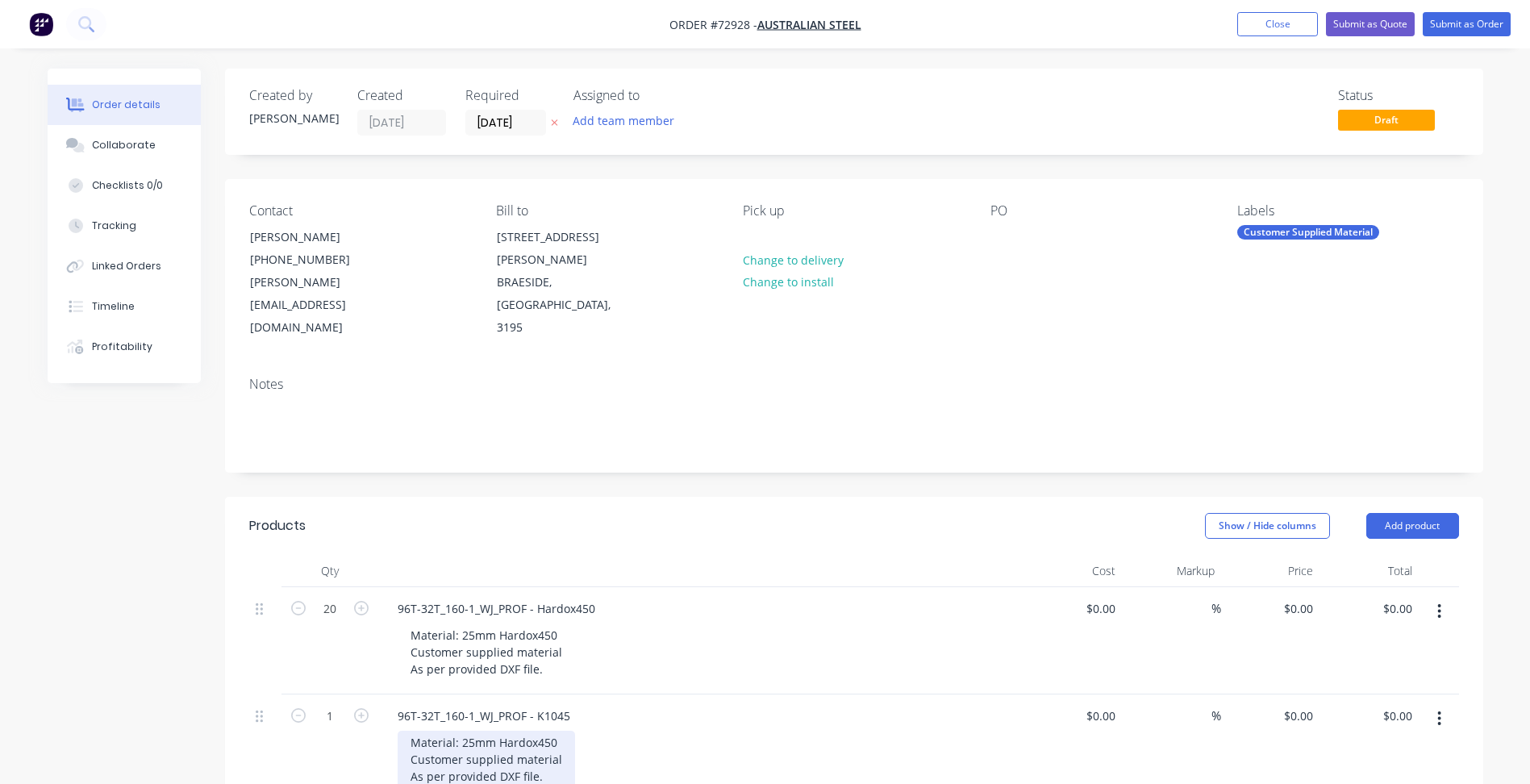
click at [513, 731] on div "Material: 25mm Hardox450 Customer supplied material As per provided DXF file." at bounding box center [486, 759] width 177 height 57
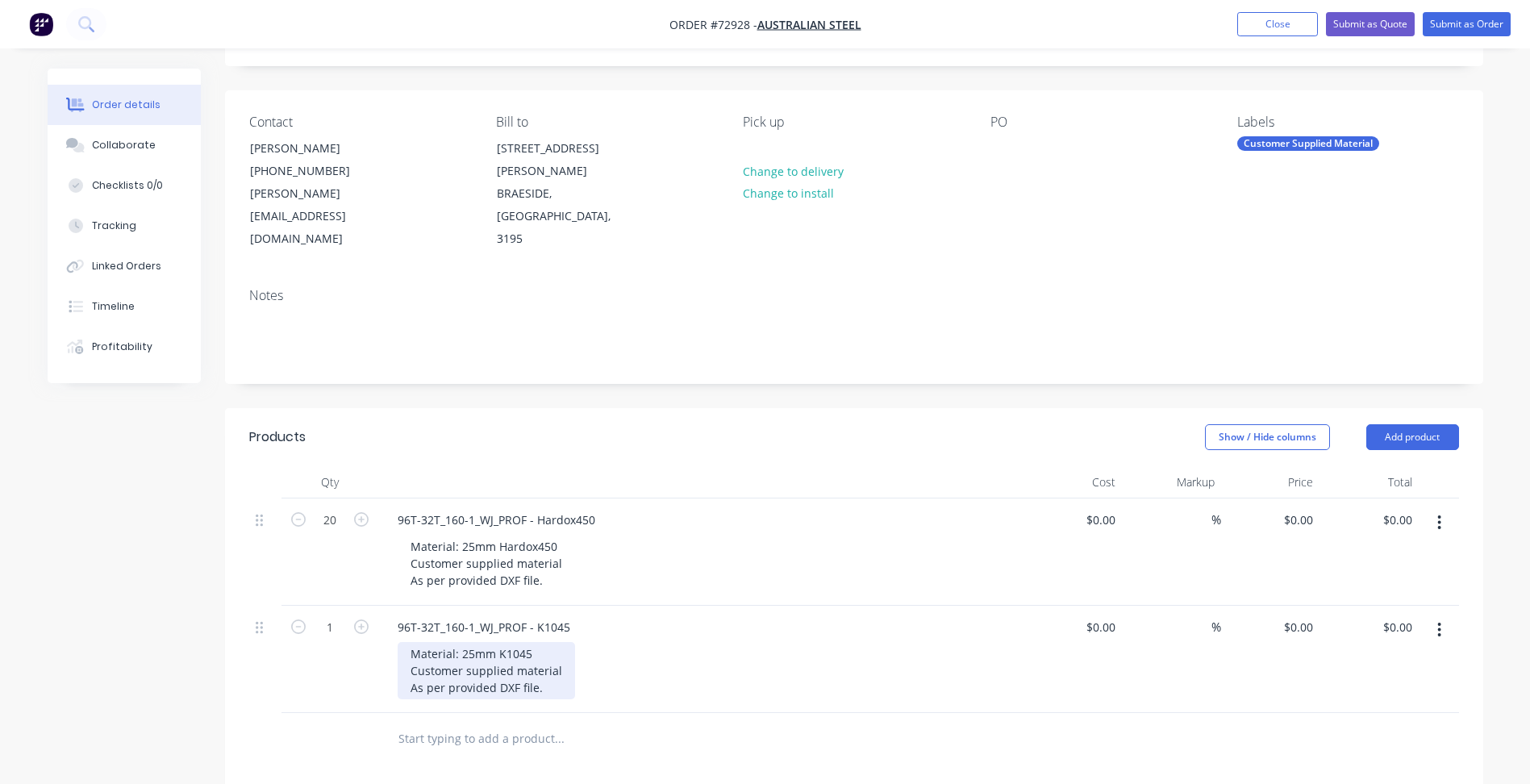
scroll to position [241, 0]
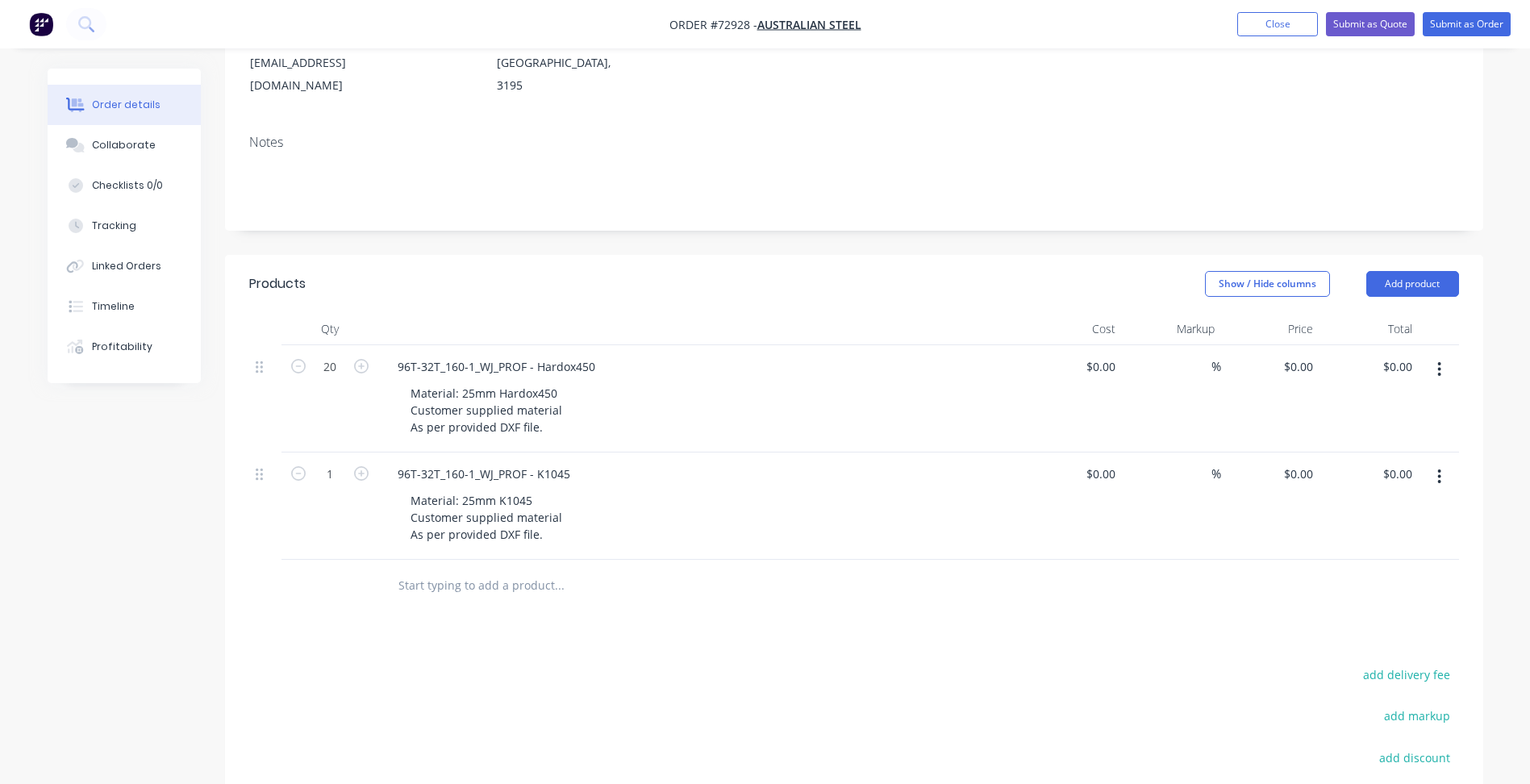
drag, startPoint x: 575, startPoint y: 640, endPoint x: 555, endPoint y: 623, distance: 26.2
click at [329, 462] on input "1" at bounding box center [329, 474] width 42 height 24
type input "20"
drag, startPoint x: 515, startPoint y: 676, endPoint x: 1169, endPoint y: 363, distance: 725.0
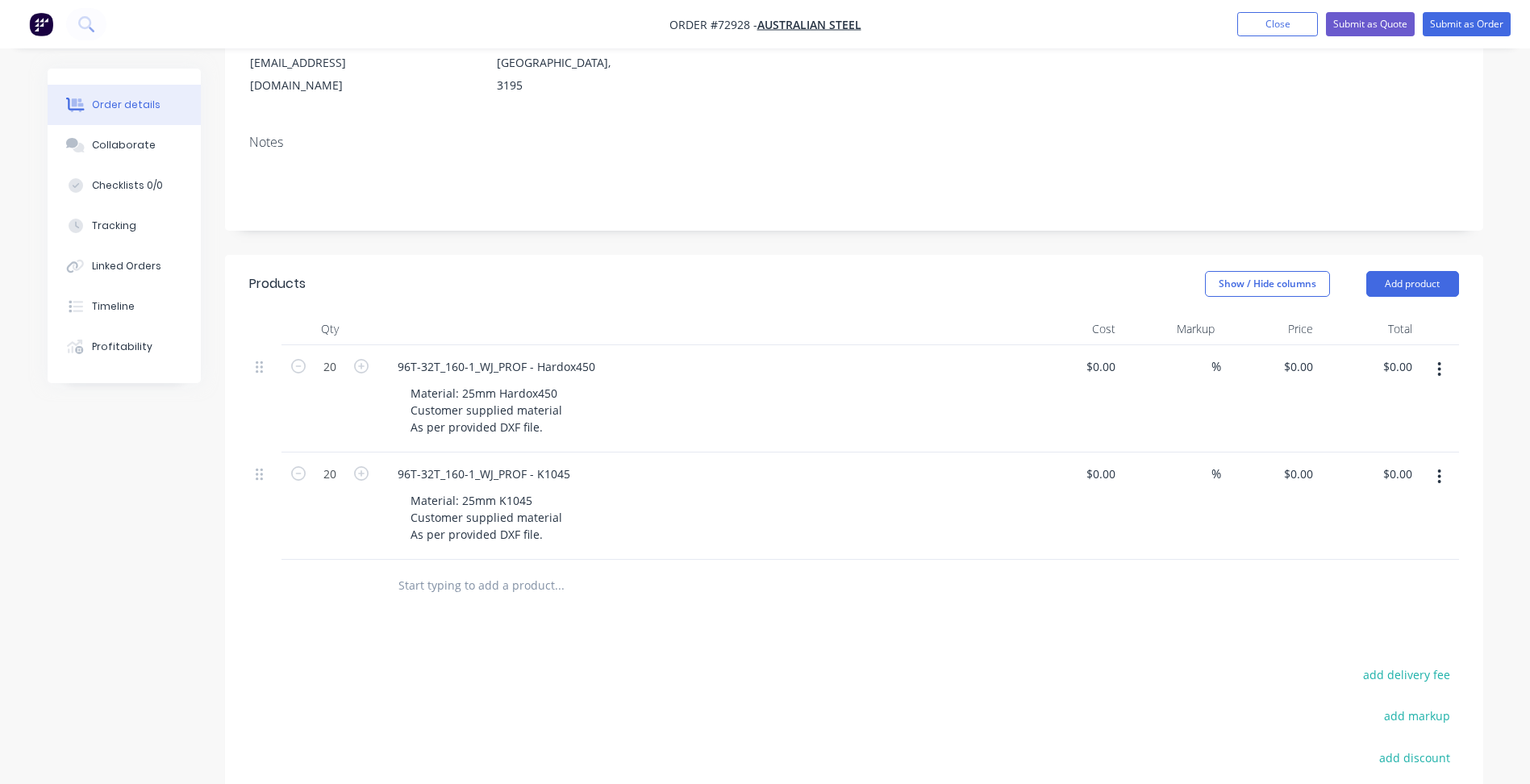
click at [1413, 271] on button "Add product" at bounding box center [1412, 284] width 93 height 26
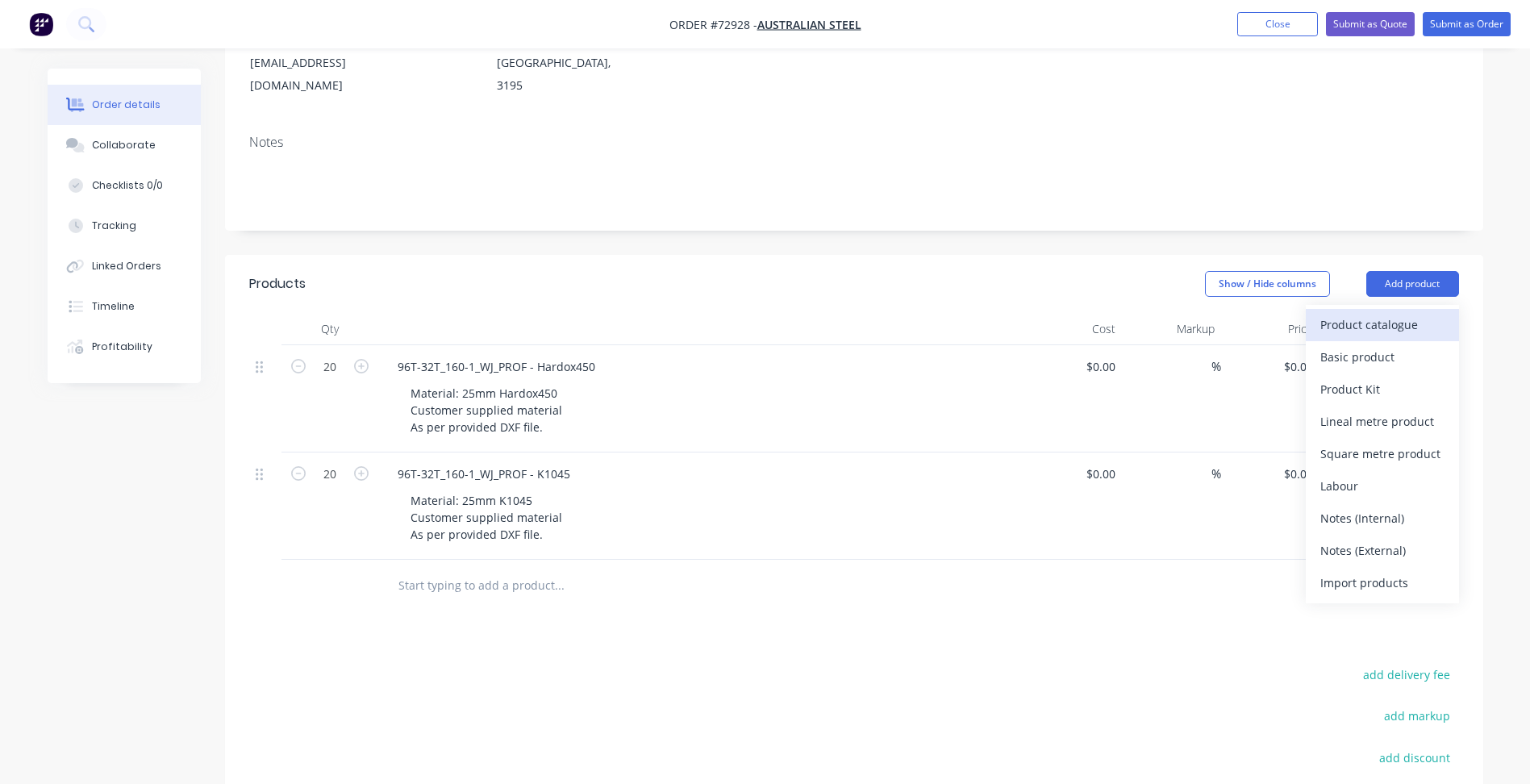
click at [1346, 313] on div "Product catalogue" at bounding box center [1382, 325] width 124 height 24
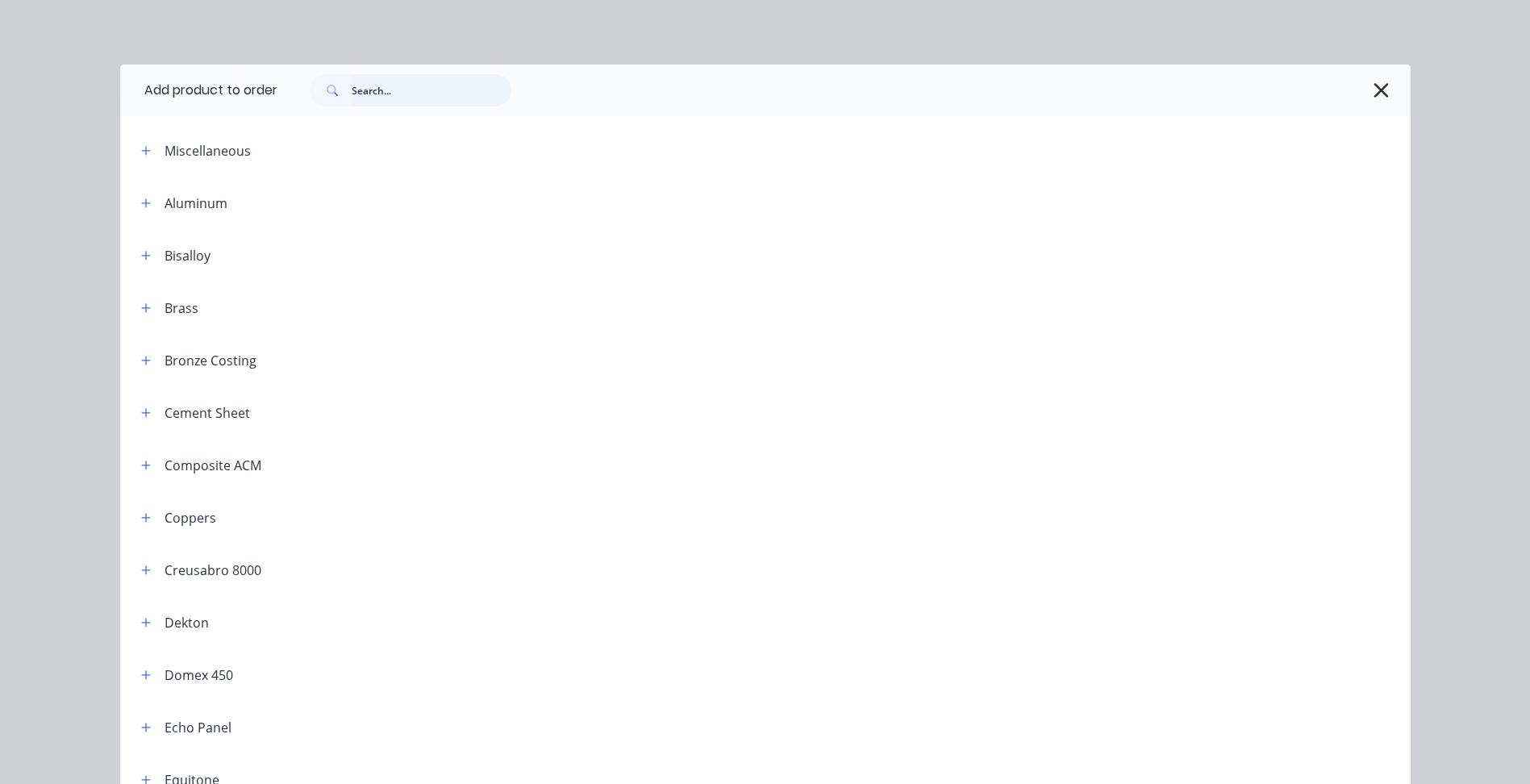
click at [432, 79] on input "text" at bounding box center [432, 90] width 160 height 33
type input "waiv"
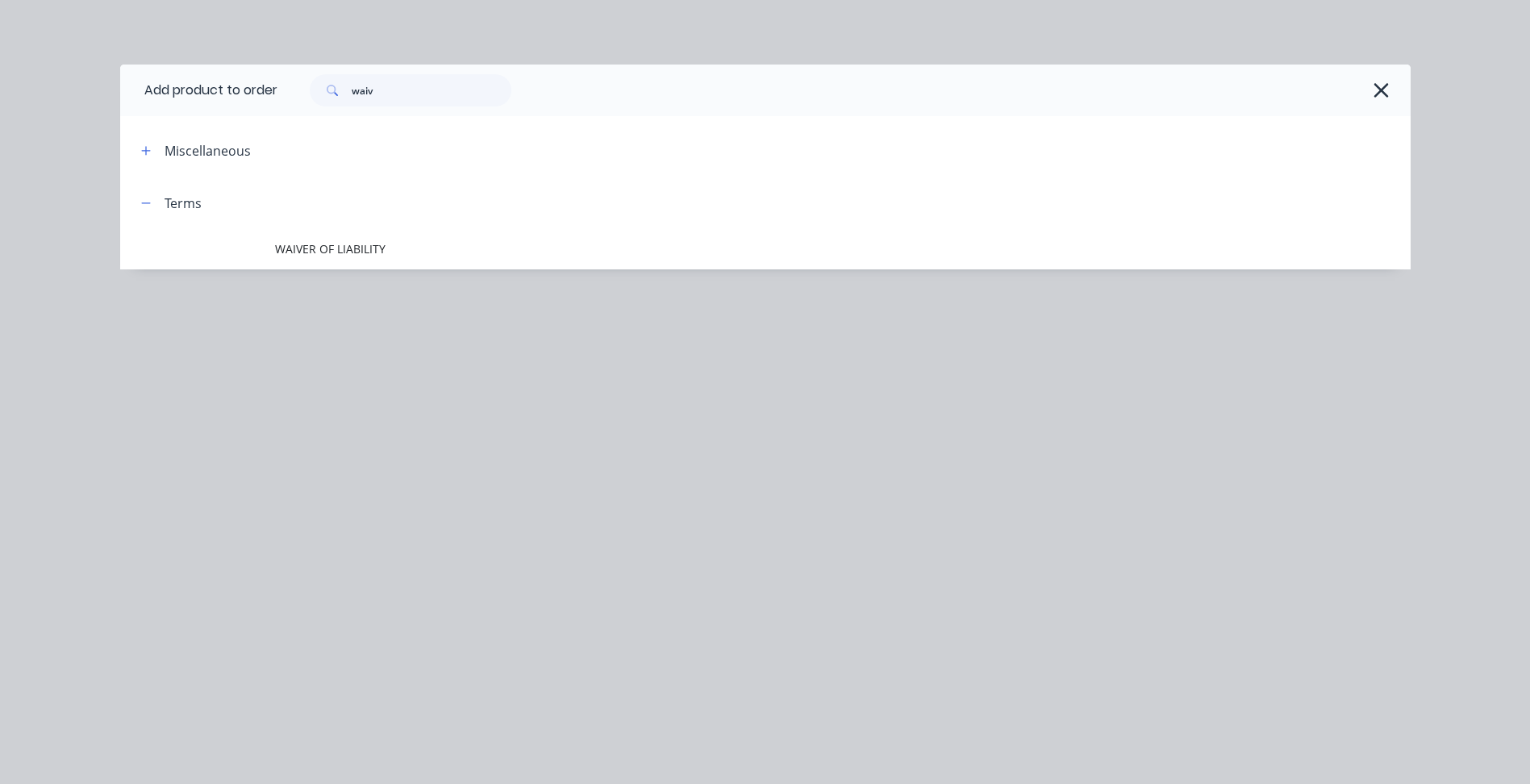
drag, startPoint x: 342, startPoint y: 253, endPoint x: 424, endPoint y: 296, distance: 92.6
click at [342, 253] on span "WAIVER OF LIABILITY" at bounding box center [729, 249] width 908 height 17
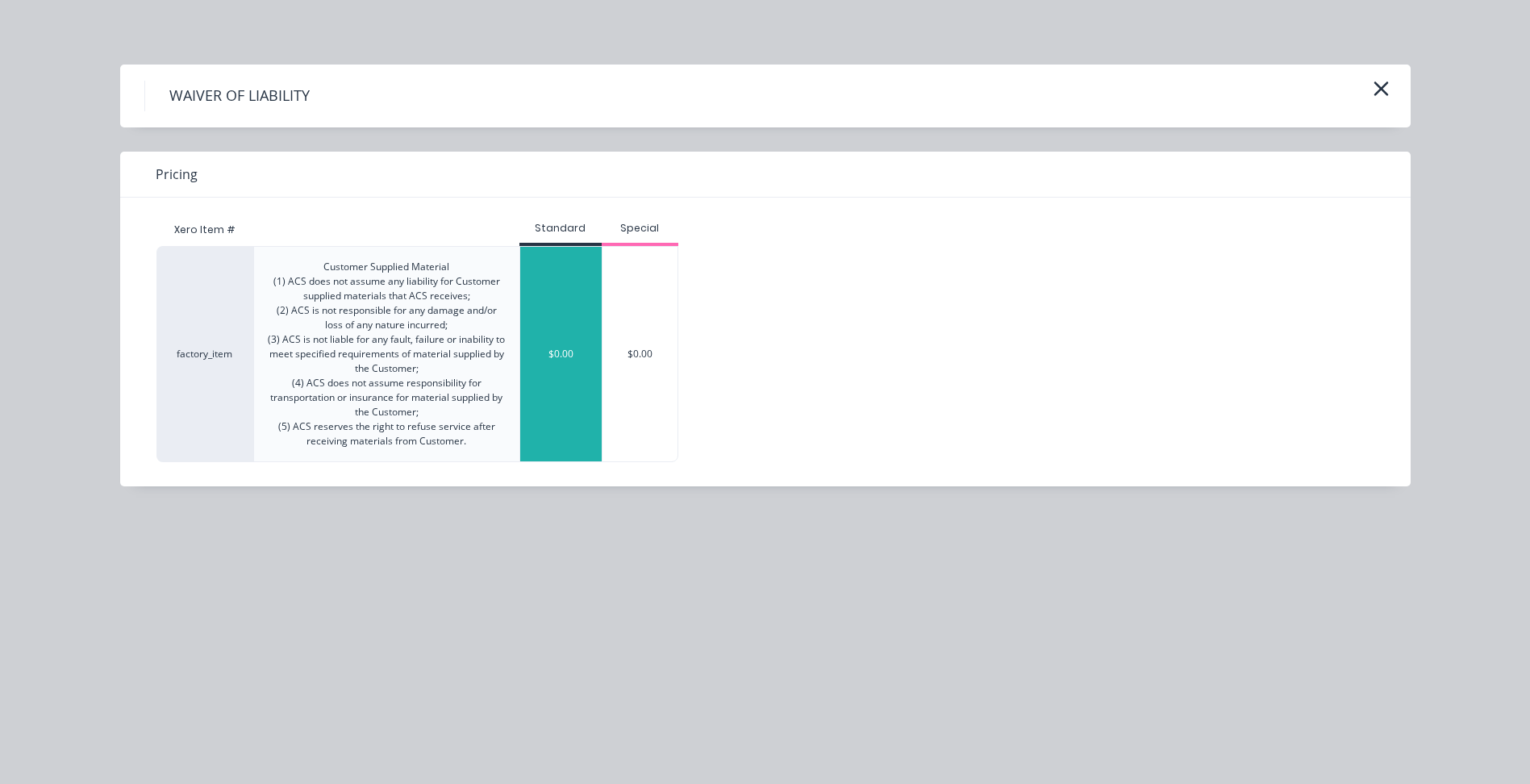
click at [553, 299] on div "$0.00" at bounding box center [561, 354] width 81 height 214
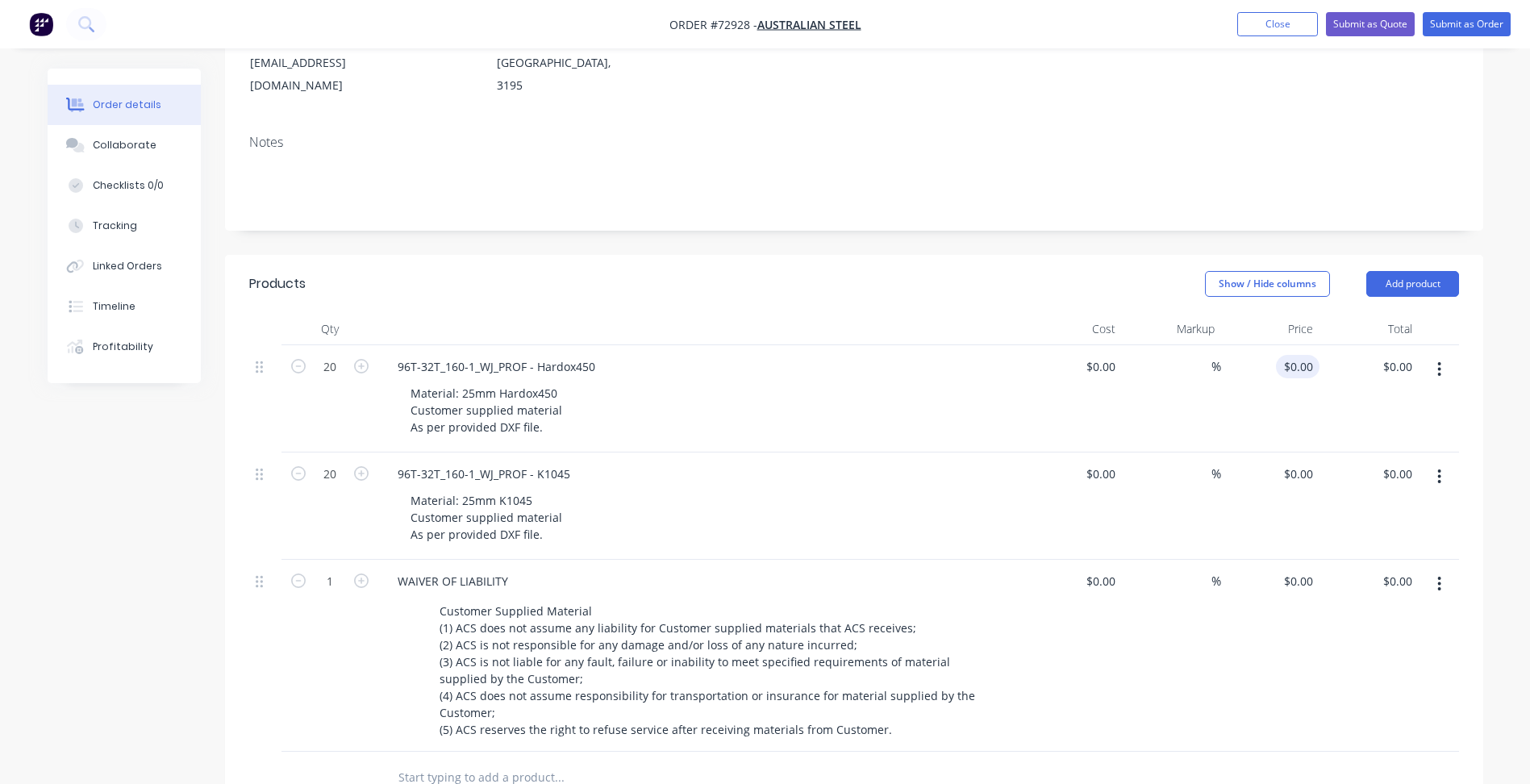
type input "0"
click at [1311, 354] on input "0" at bounding box center [1300, 366] width 37 height 24
type input "$0.00"
click at [1104, 354] on input at bounding box center [1103, 366] width 37 height 24
type input "$1,397.25"
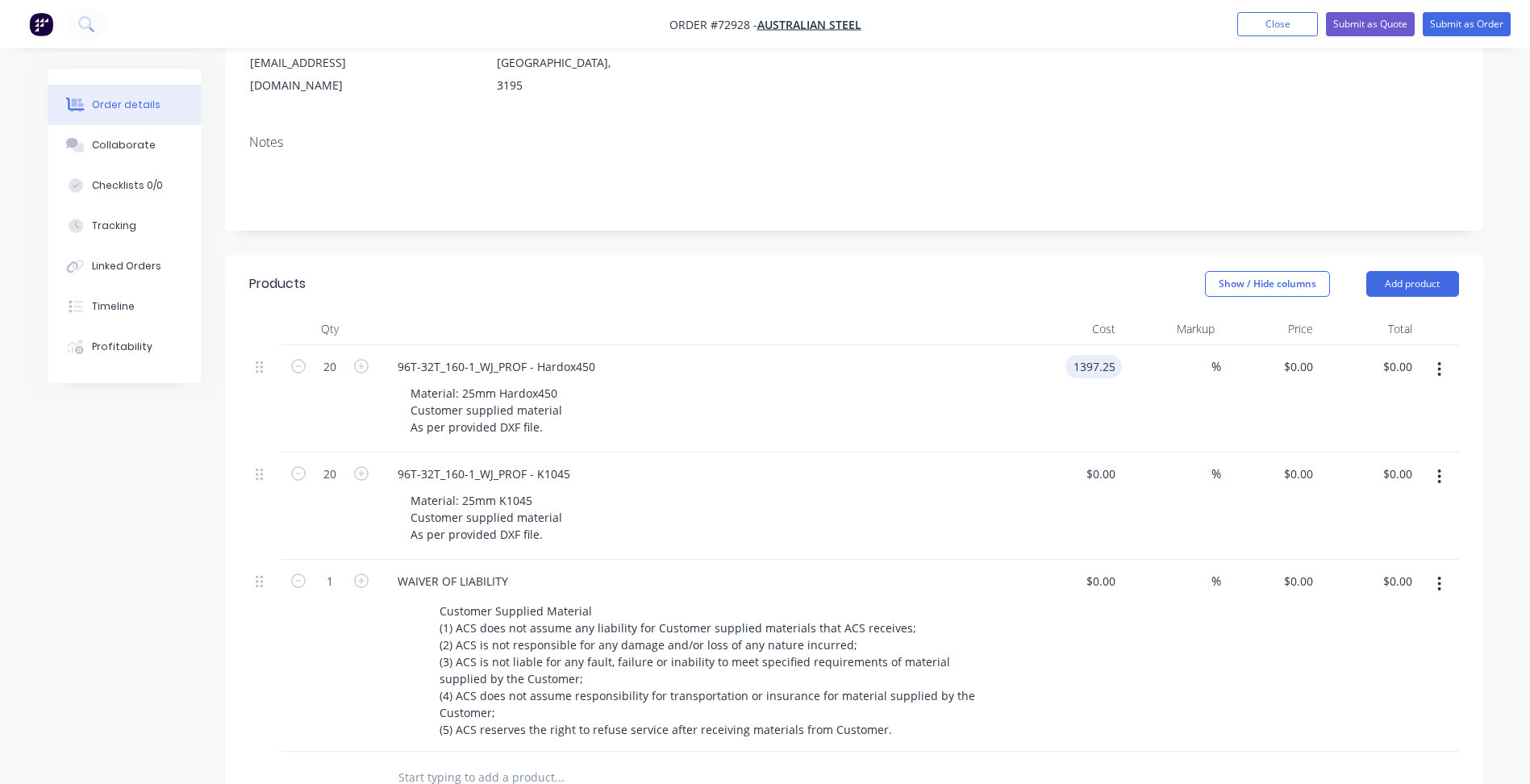
type input "$1,397.25"
type input "$27,945.00"
type input "$1,397.25"
click at [1100, 462] on div "$0.00" at bounding box center [1100, 474] width 43 height 24
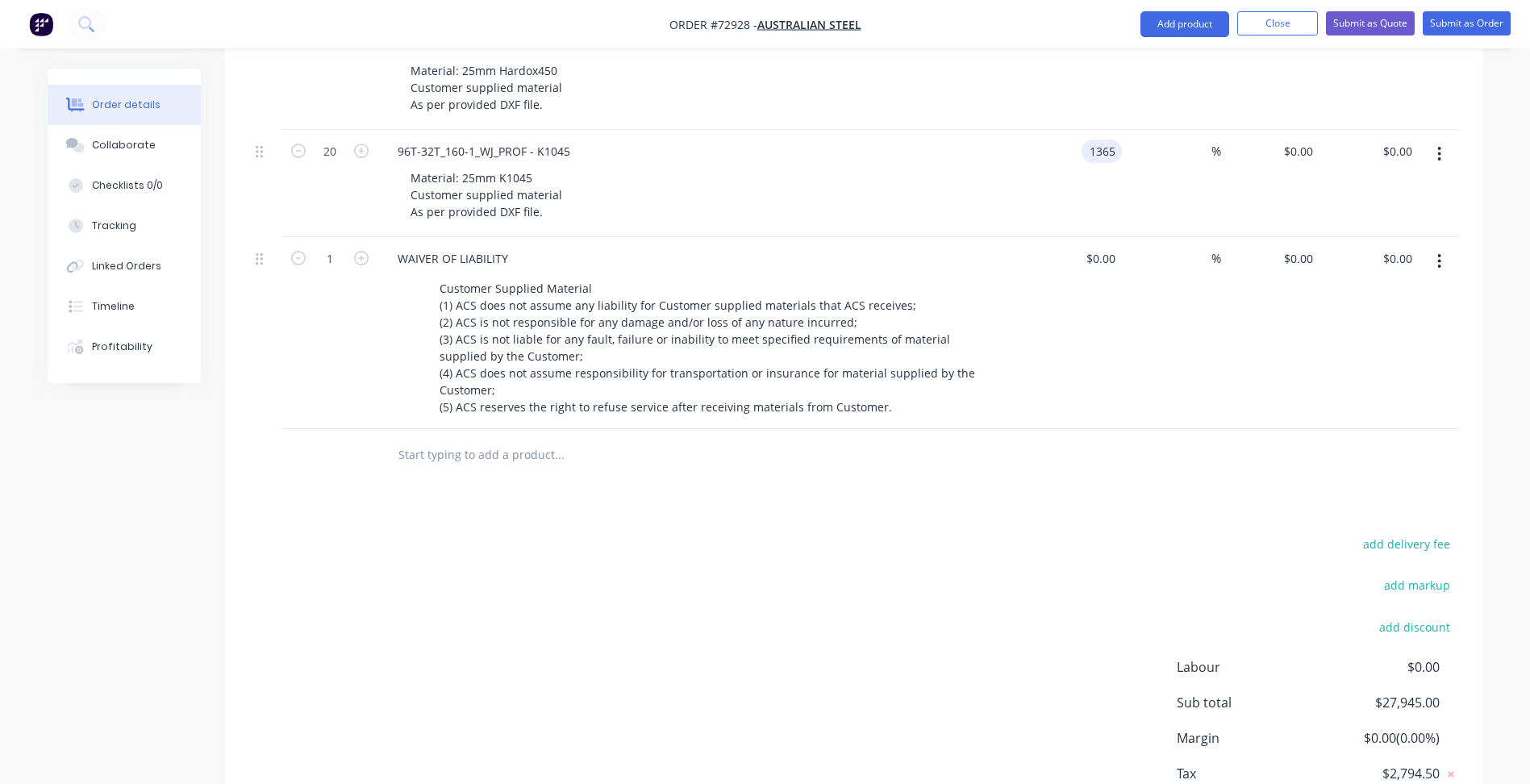
type input "$1,365.00"
type input "$27,300.00"
click at [847, 583] on div "add delivery fee add markup add discount Labour $0.00 Sub total $27,945.00 Marg…" at bounding box center [853, 688] width 1210 height 311
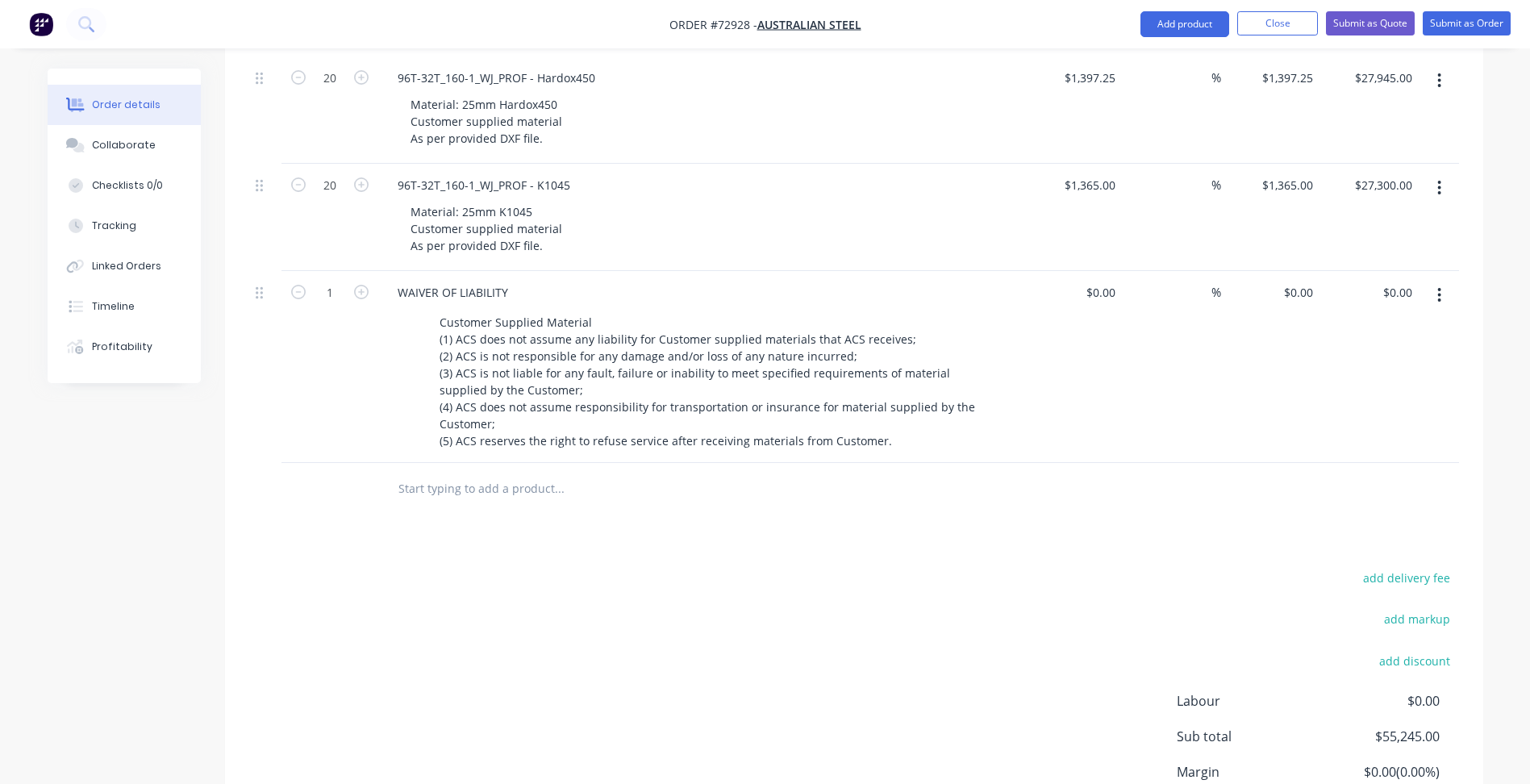
scroll to position [306, 0]
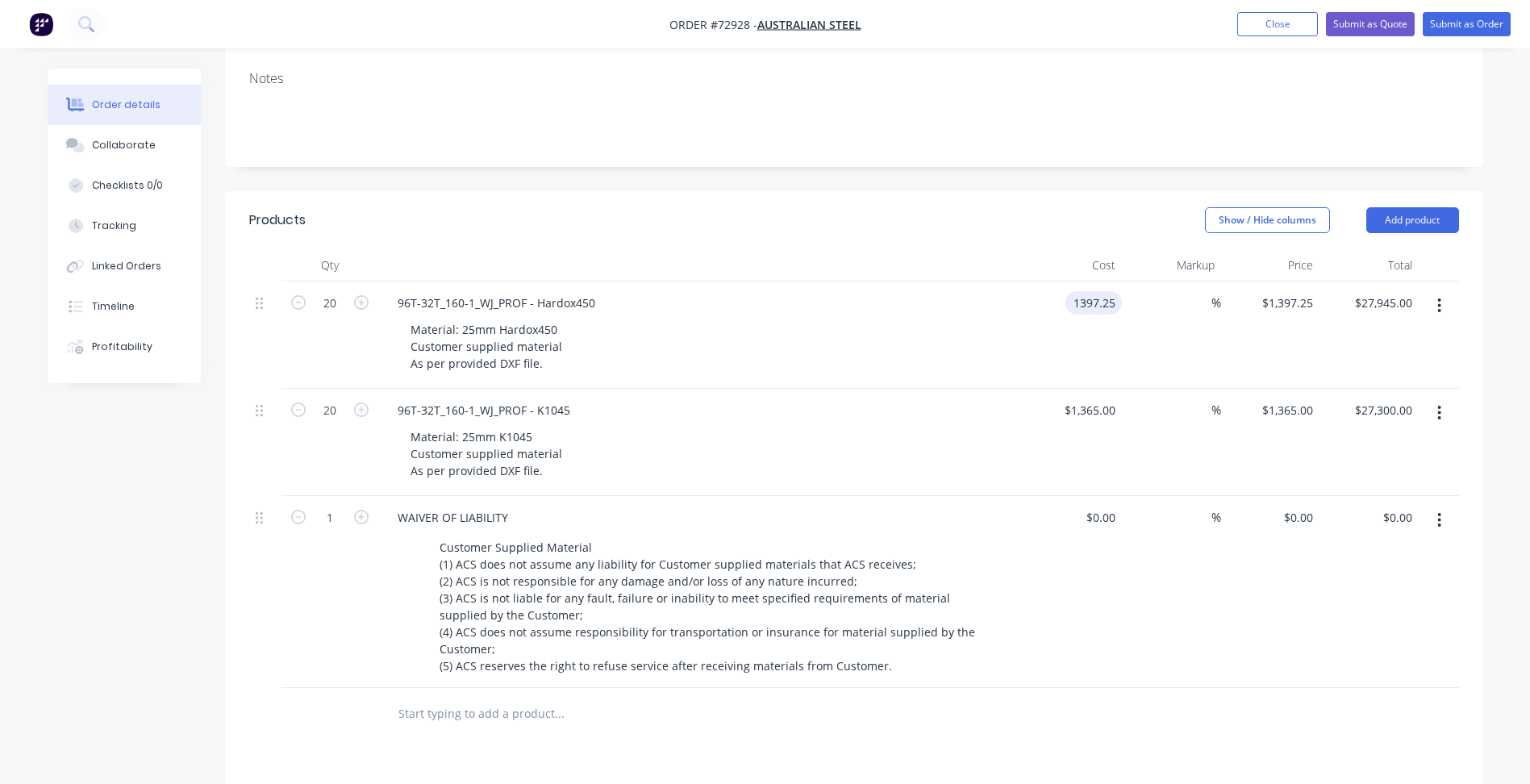
click at [1115, 291] on input "1397.25" at bounding box center [1097, 303] width 50 height 24
type input "$0.00"
click at [1089, 398] on input "1365" at bounding box center [1092, 410] width 59 height 24
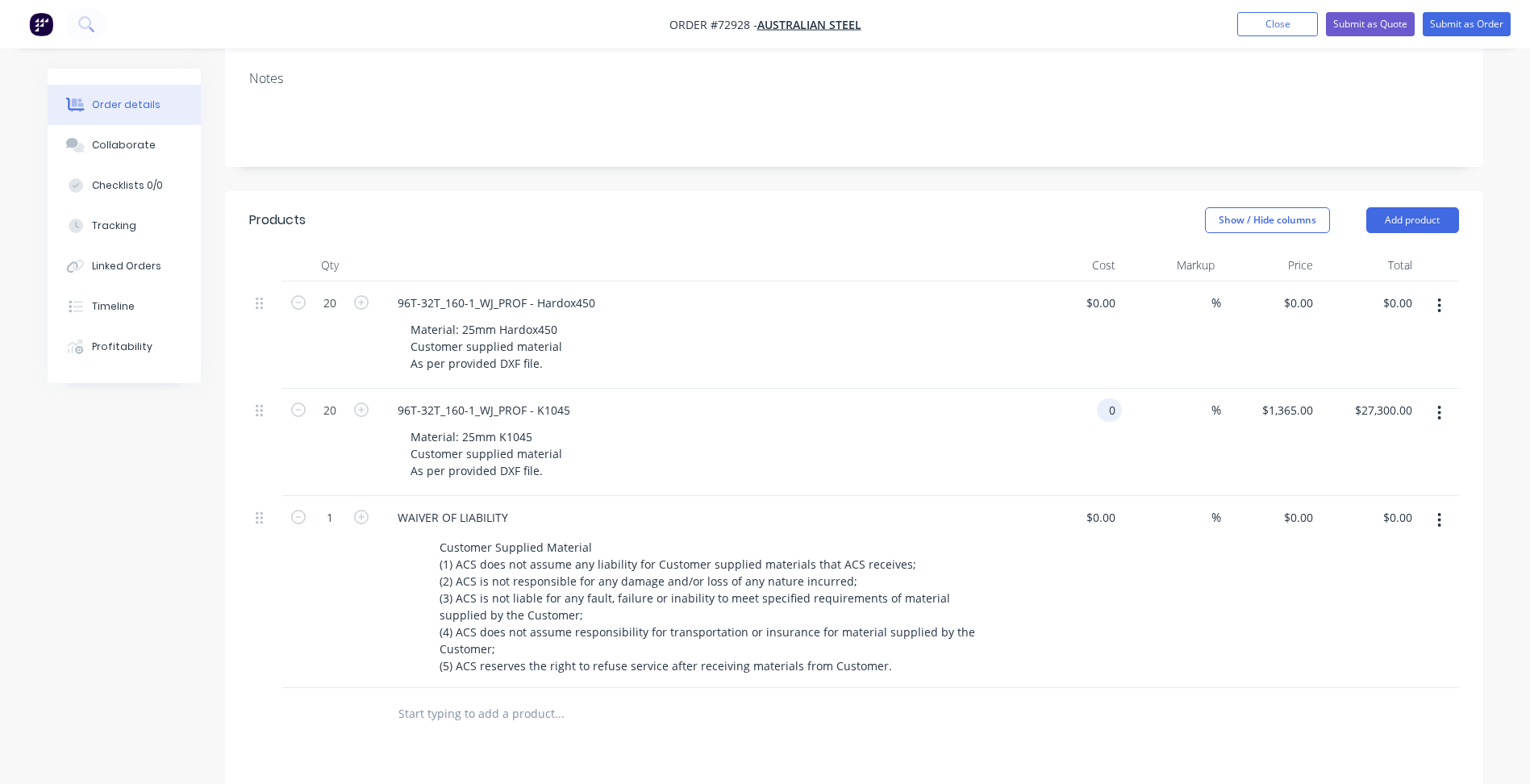
type input "$0.00"
click at [1277, 281] on div "$0.00 $0.00" at bounding box center [1271, 335] width 100 height 108
click at [1295, 398] on div "0 0" at bounding box center [1307, 410] width 25 height 24
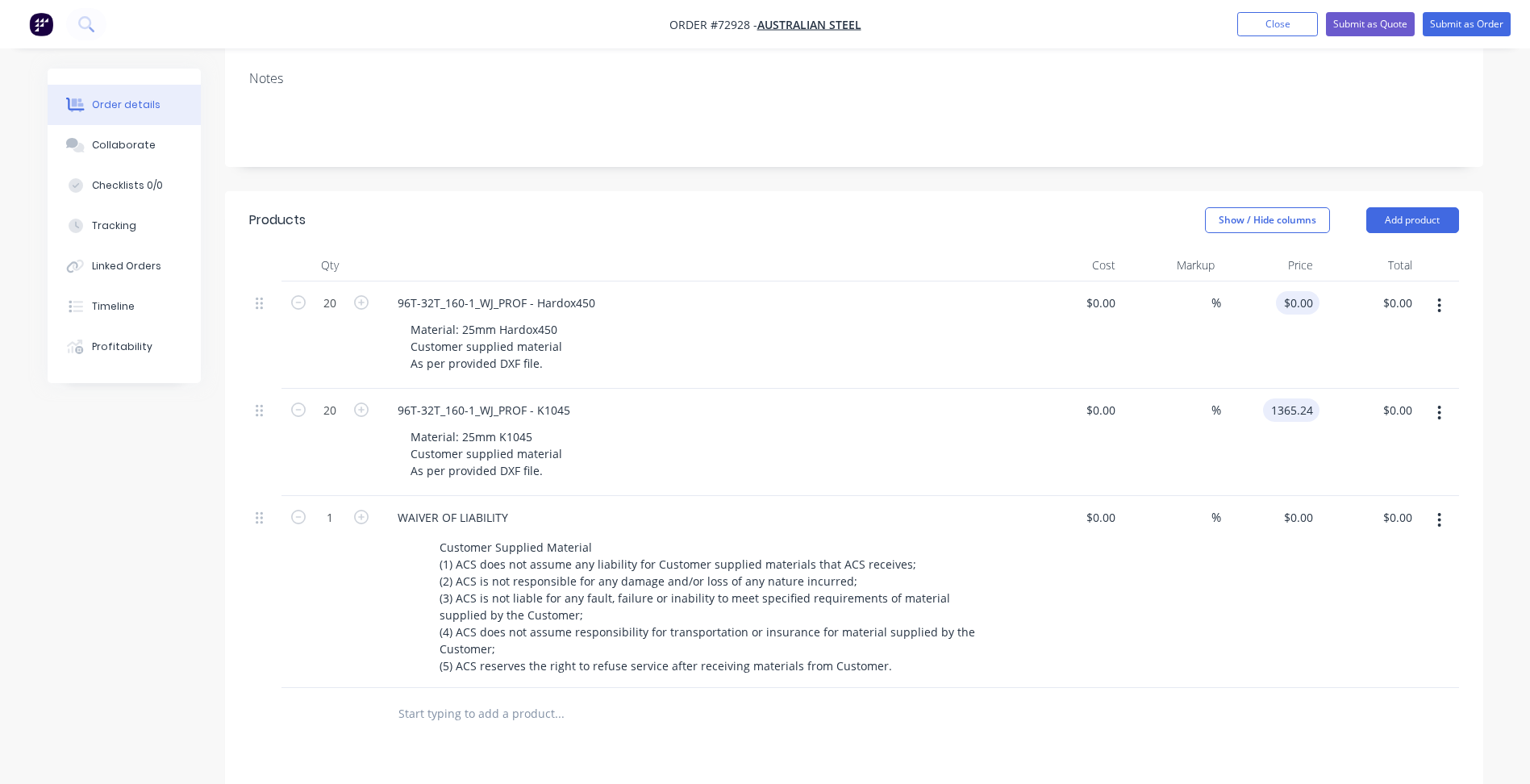
type input "1365.24"
type input "0"
type input "$1,365.24"
type input "$27,304.80"
click at [1307, 291] on input "0" at bounding box center [1310, 303] width 19 height 24
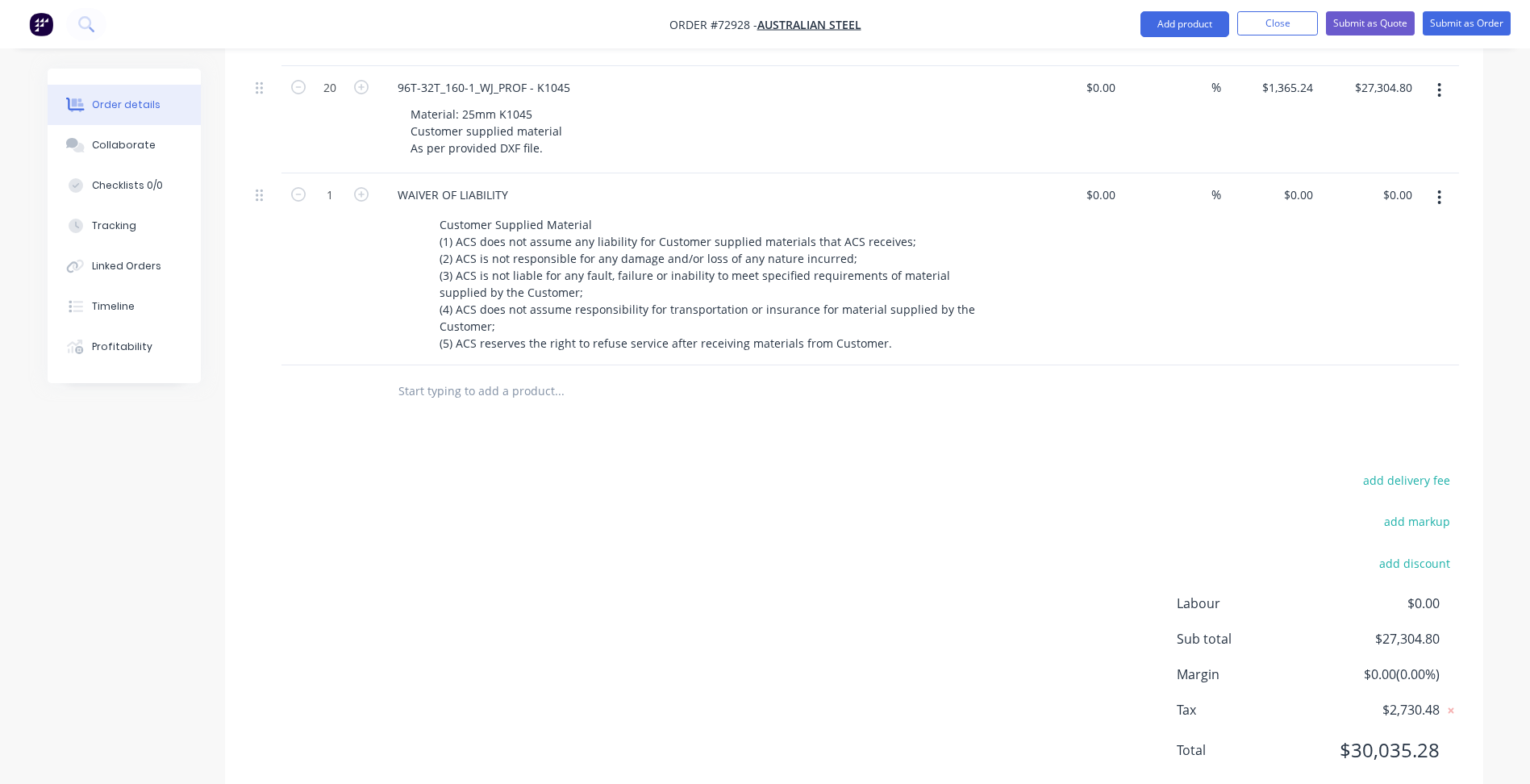
type input "$1,398.41"
type input "$27,968.20"
click at [822, 469] on div "add delivery fee add markup add discount Labour $0.00 Sub total $27,304.80 Marg…" at bounding box center [853, 625] width 1210 height 311
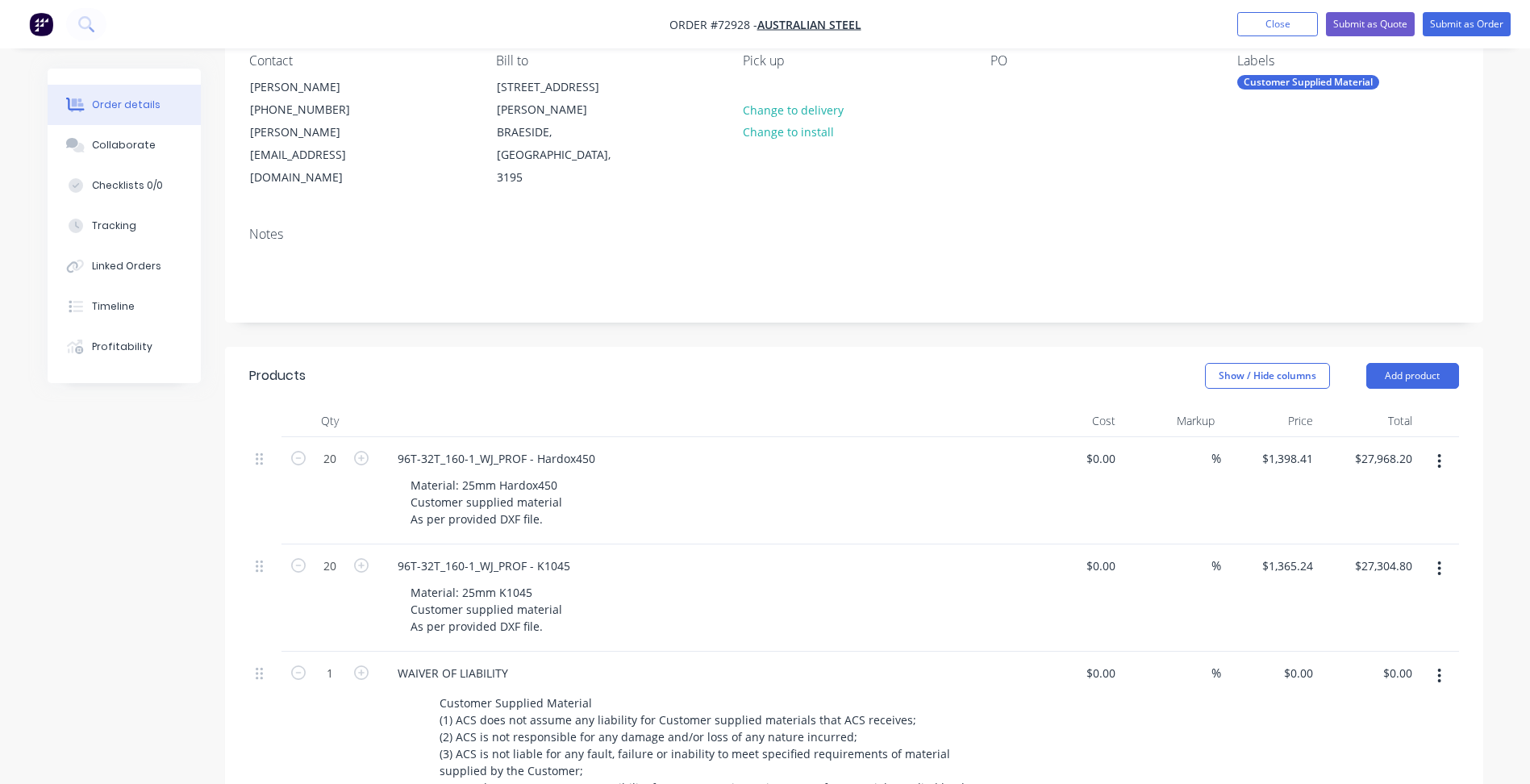
scroll to position [145, 0]
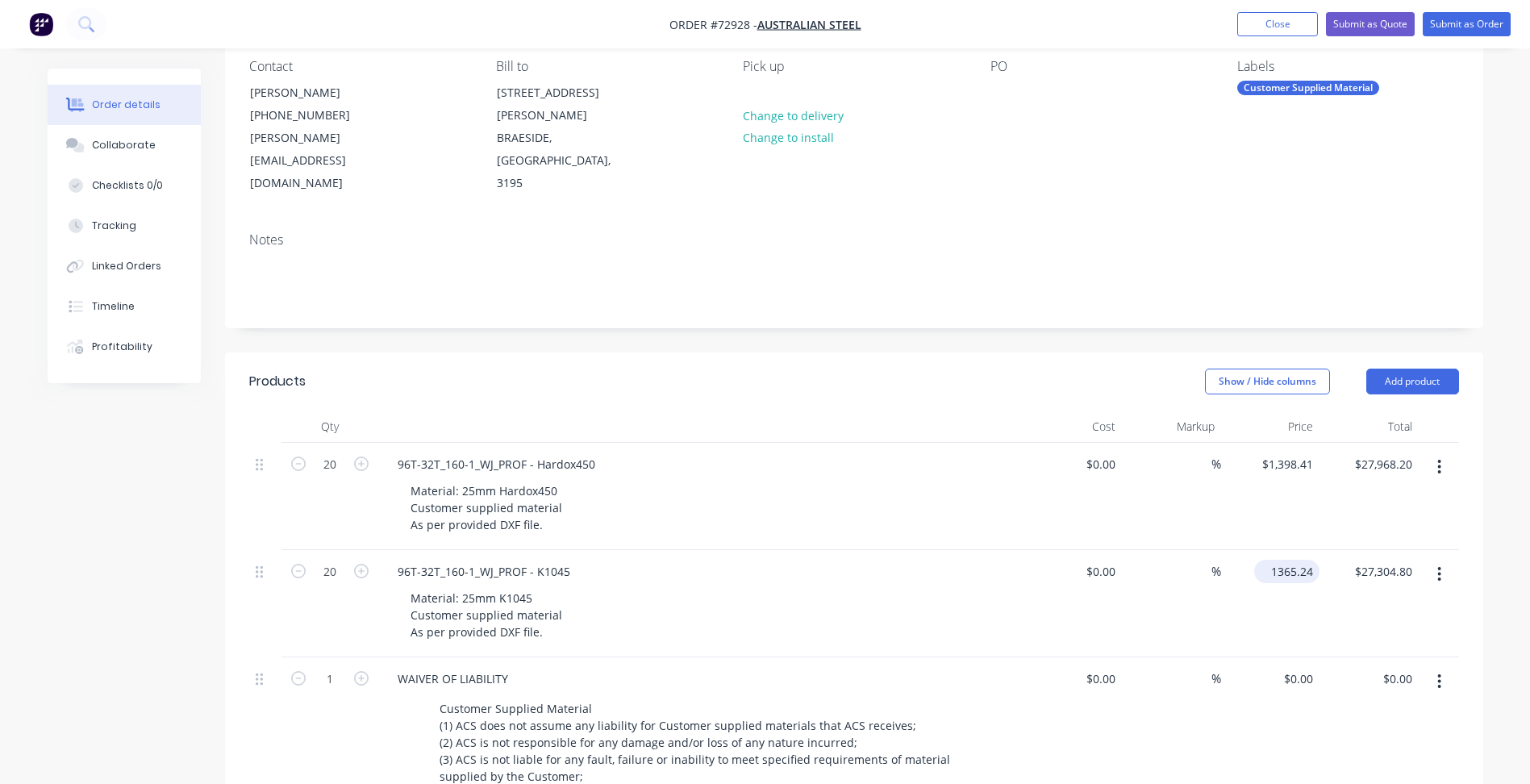
click at [1288, 560] on input "1365.24" at bounding box center [1289, 571] width 59 height 24
type input "1171.24"
type input "1398.41"
type input "$1,171.24"
type input "$23,424.80"
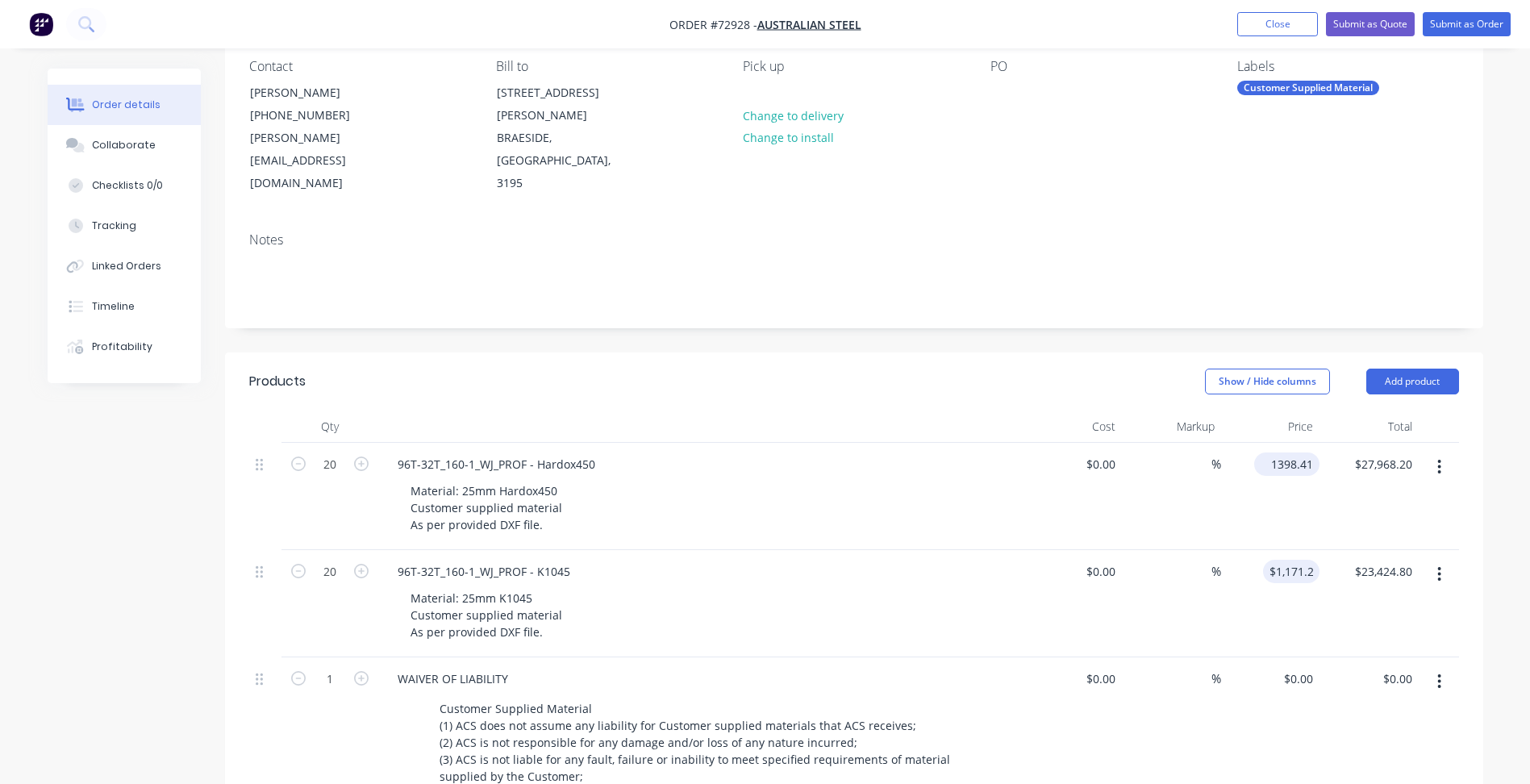
click at [1289, 452] on input "1398.41" at bounding box center [1289, 464] width 59 height 24
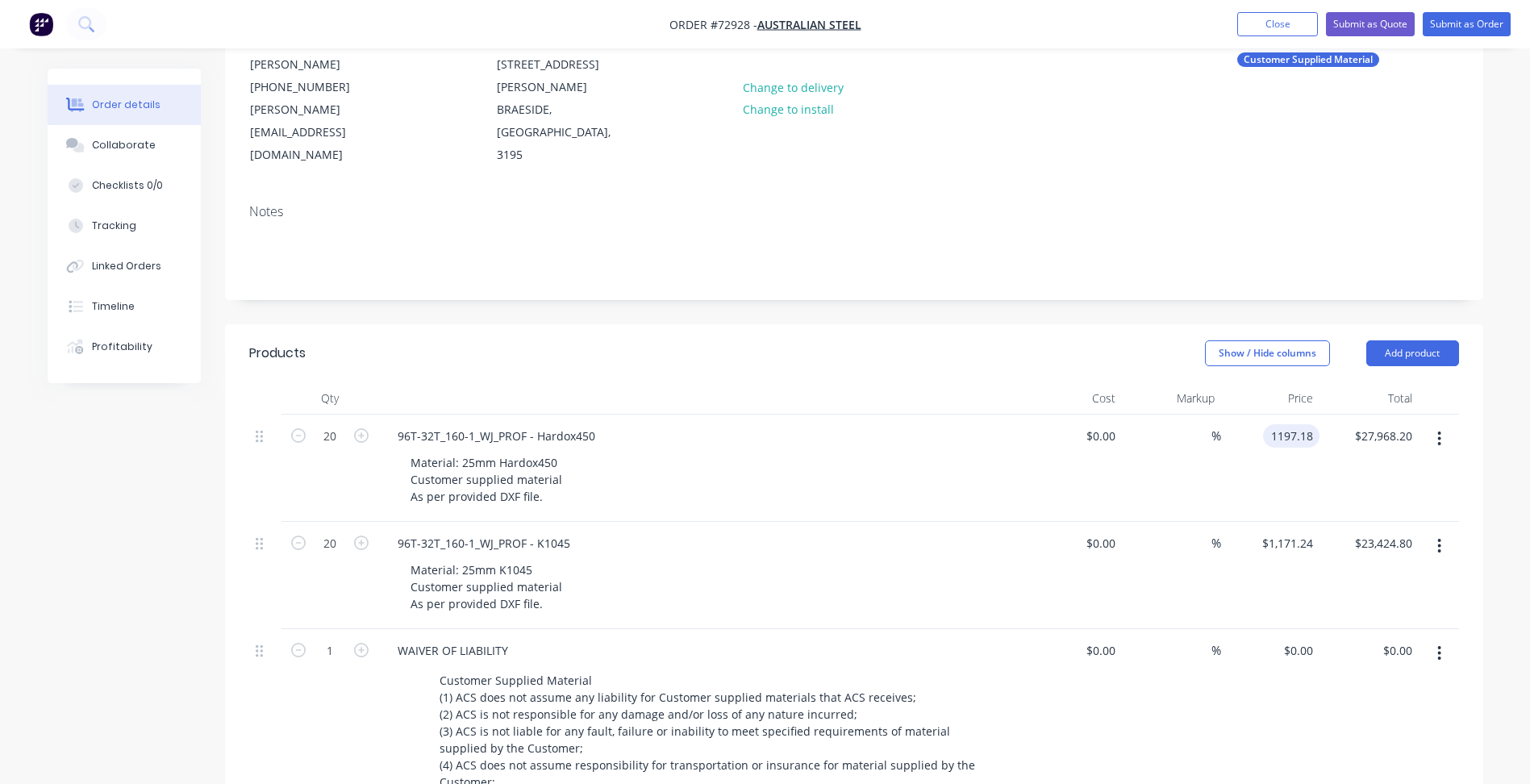
scroll to position [467, 0]
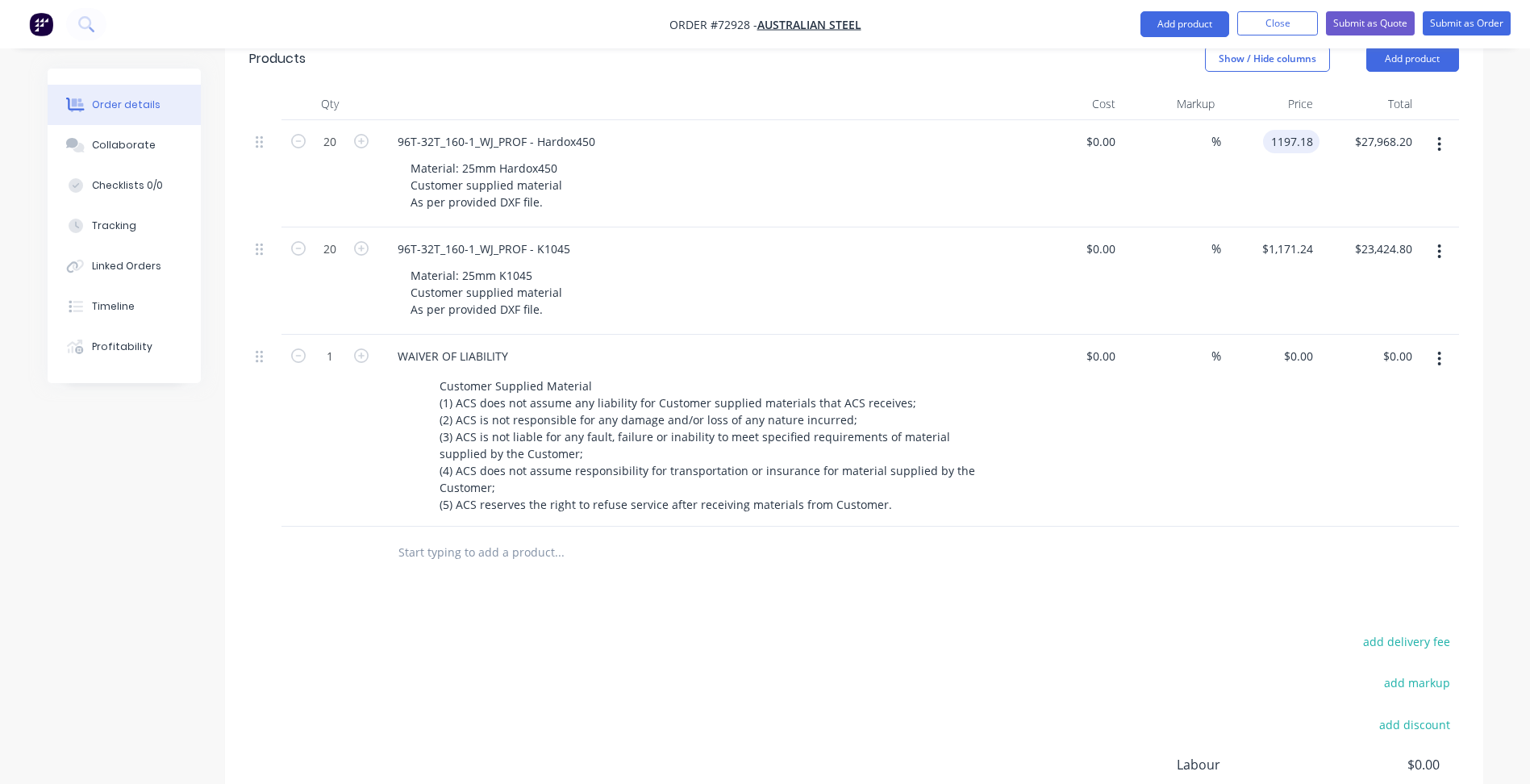
type input "$1,197.18"
type input "$23,943.60"
click at [959, 575] on div "Products Show / Hide columns Add product Qty Cost Markup Price Total 20 96T-32T…" at bounding box center [854, 497] width 1259 height 936
click at [1351, 23] on button "Submit as Quote" at bounding box center [1371, 23] width 89 height 24
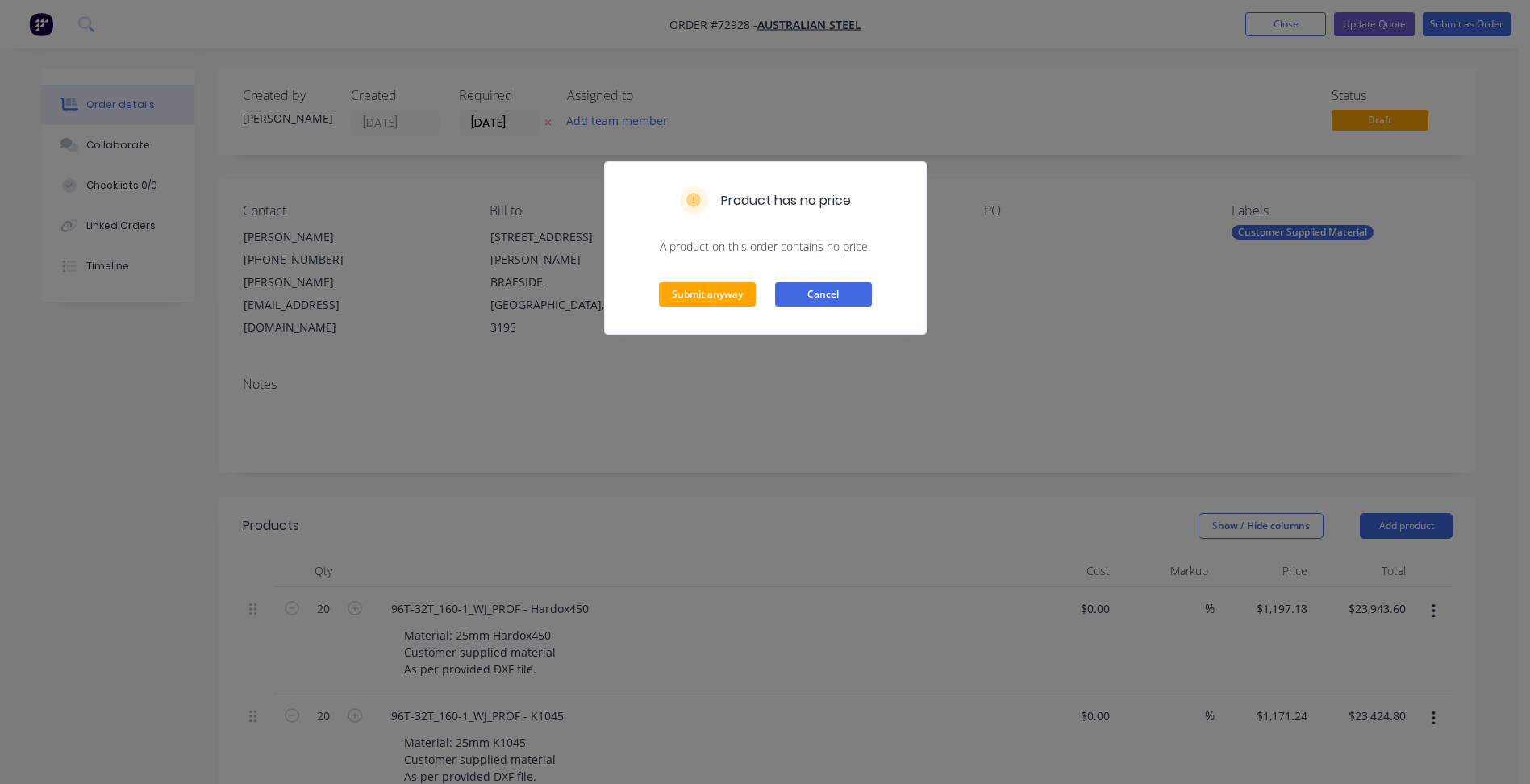
click at [828, 292] on button "Cancel" at bounding box center [823, 294] width 97 height 24
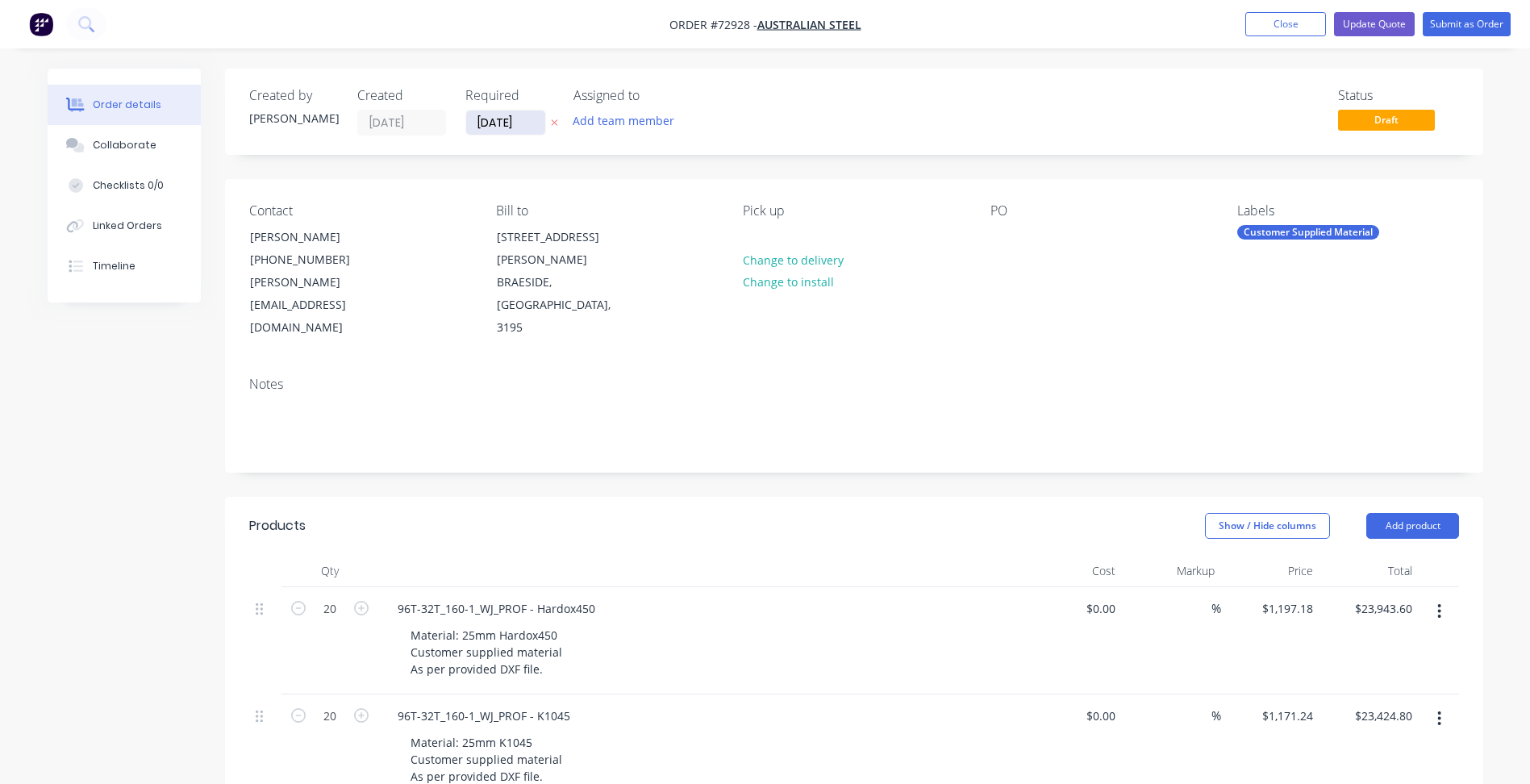
click at [480, 113] on input "[DATE]" at bounding box center [505, 122] width 79 height 24
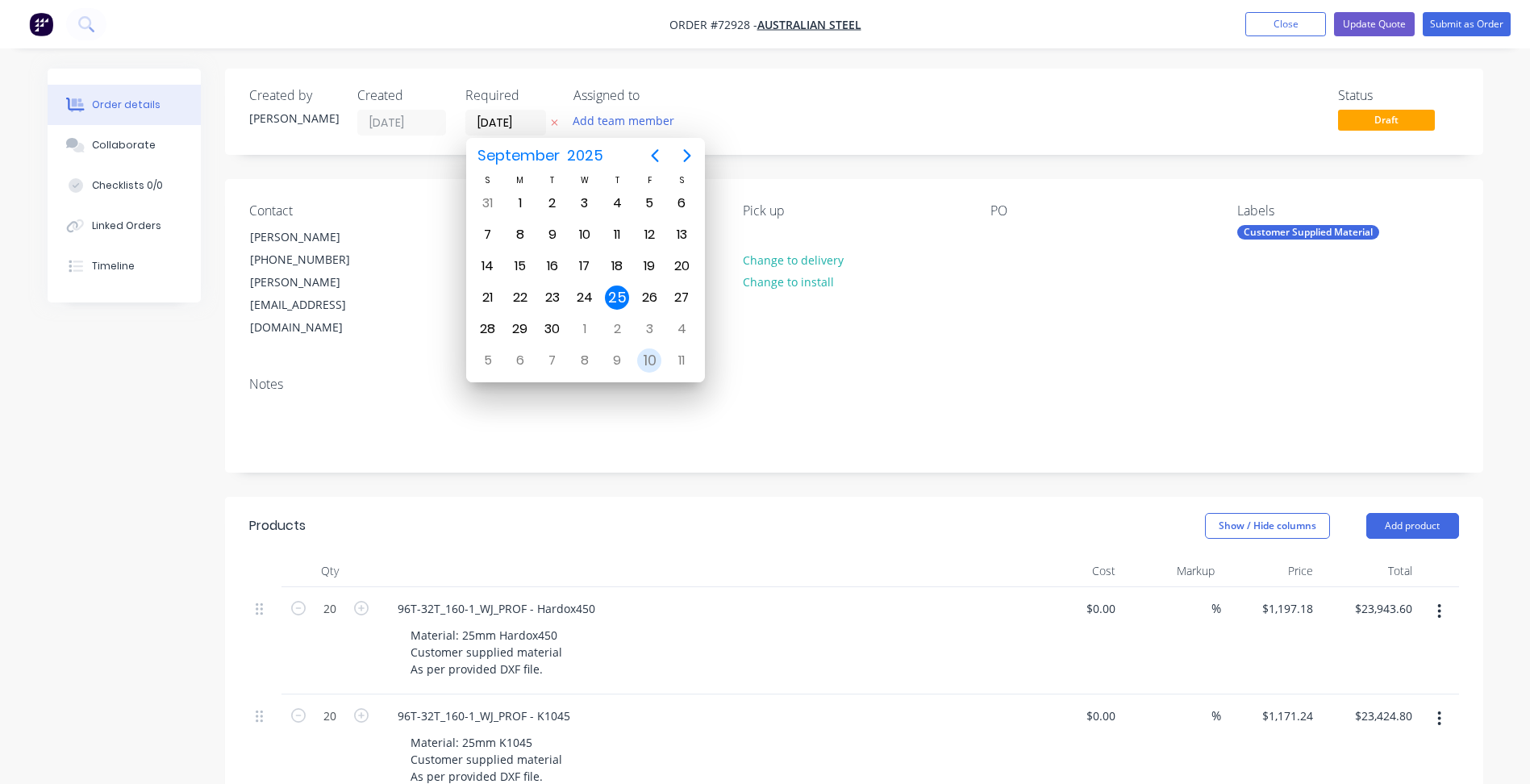
click at [651, 364] on div "10" at bounding box center [649, 360] width 24 height 24
type input "10/10/25"
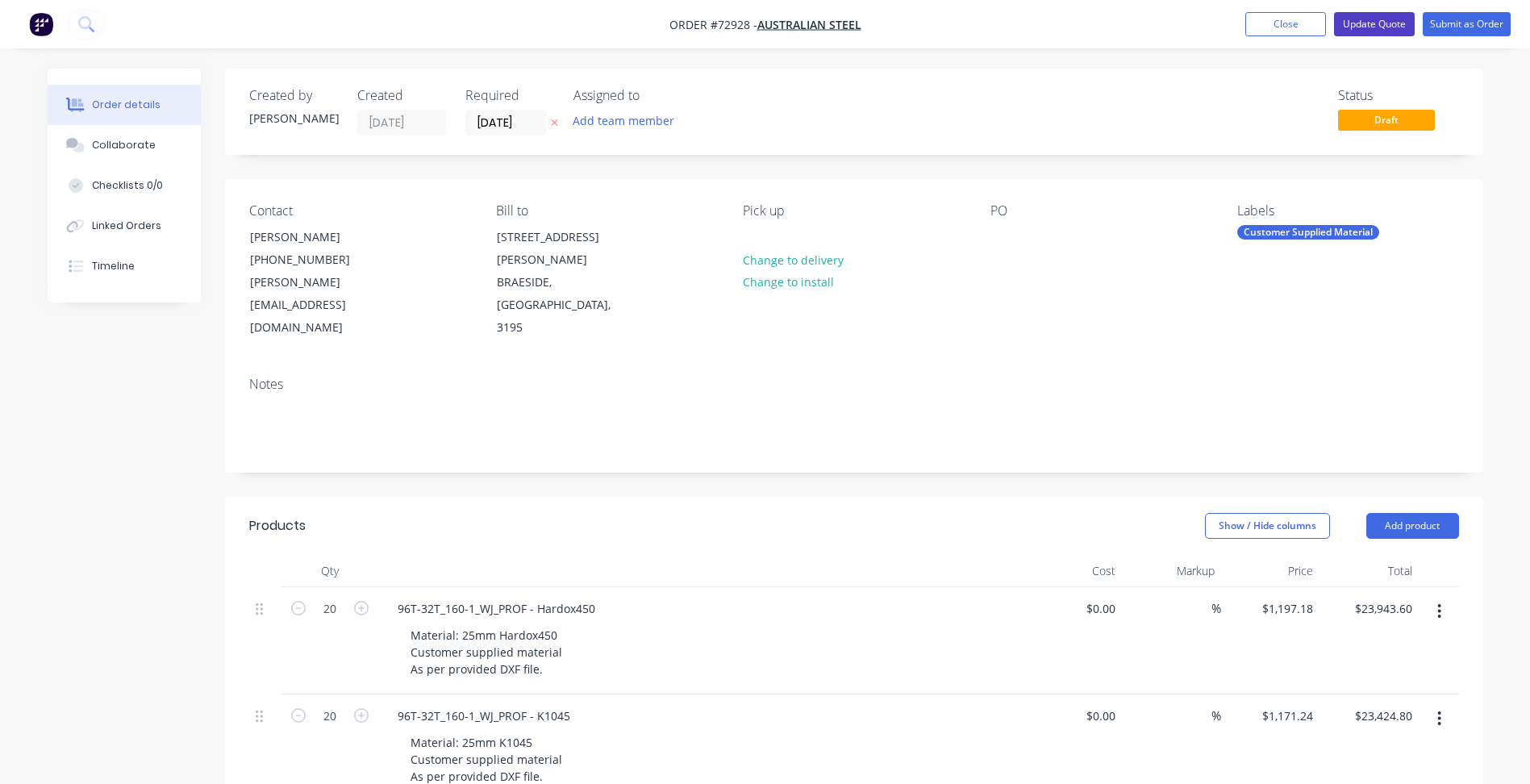
click at [1382, 22] on button "Update Quote" at bounding box center [1373, 24] width 81 height 24
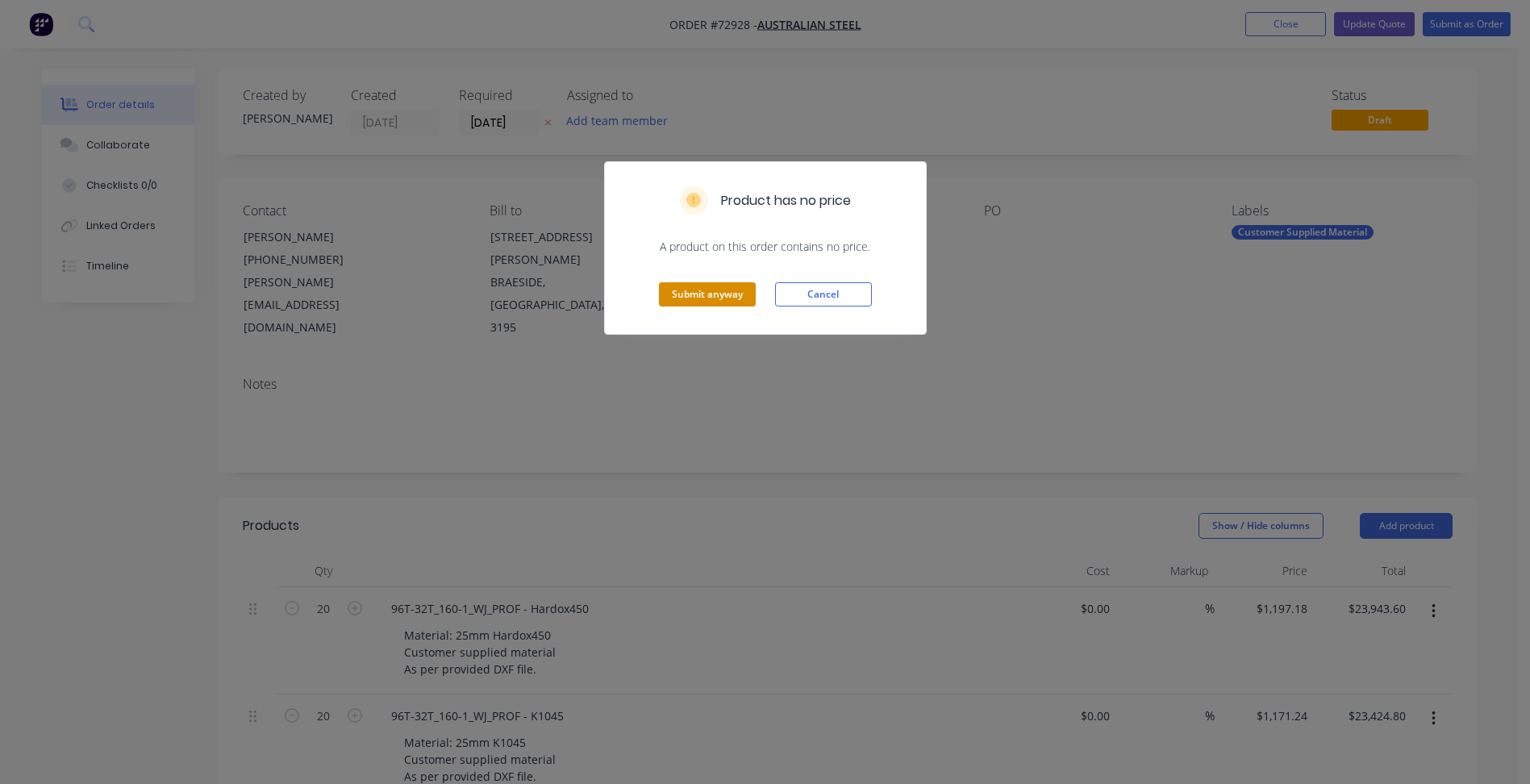
click at [732, 298] on button "Submit anyway" at bounding box center [707, 294] width 97 height 24
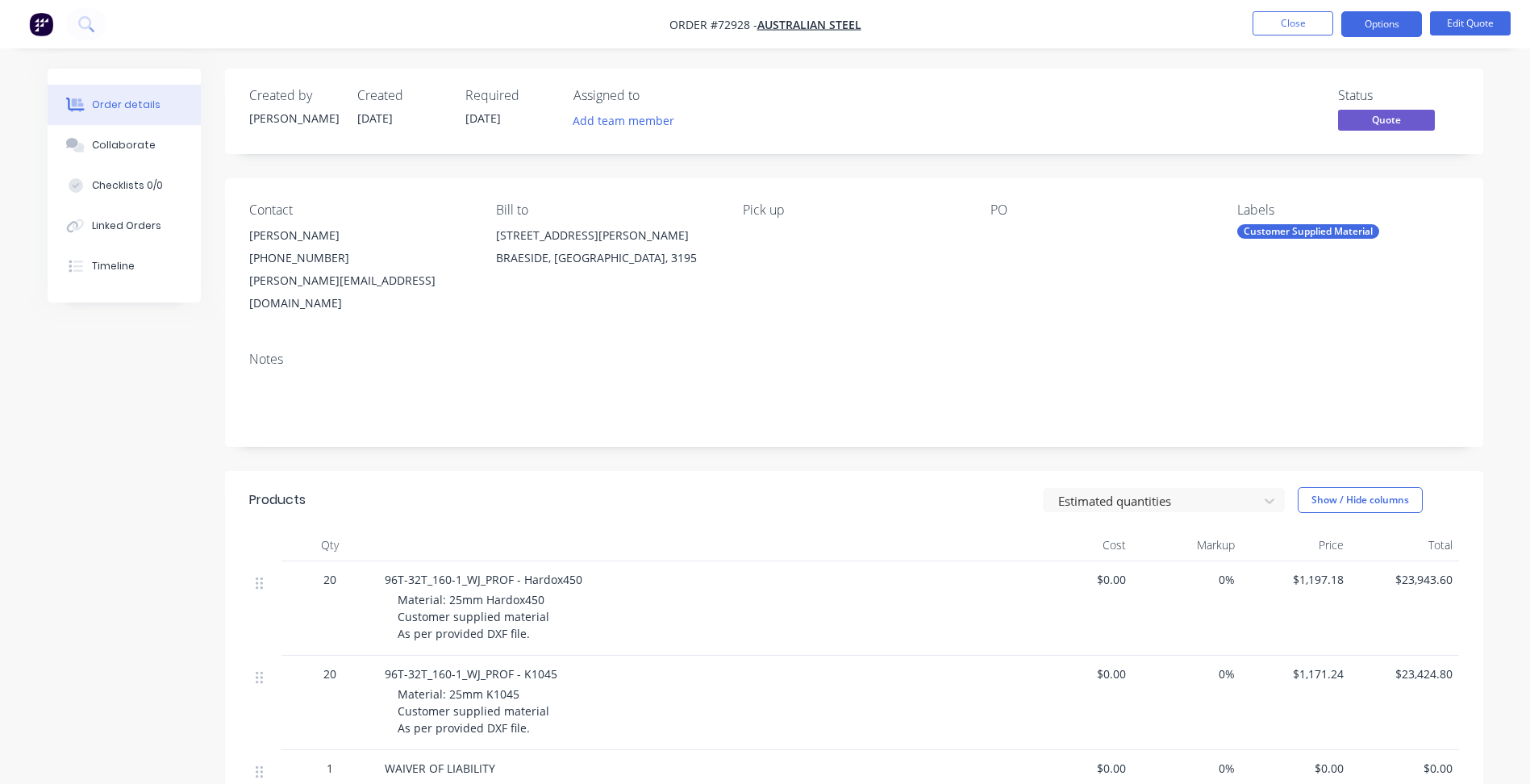
click at [110, 422] on div "Created by Patrick Created 25/09/25 Required 10/10/25 Assigned to Add team memb…" at bounding box center [765, 646] width 1436 height 1154
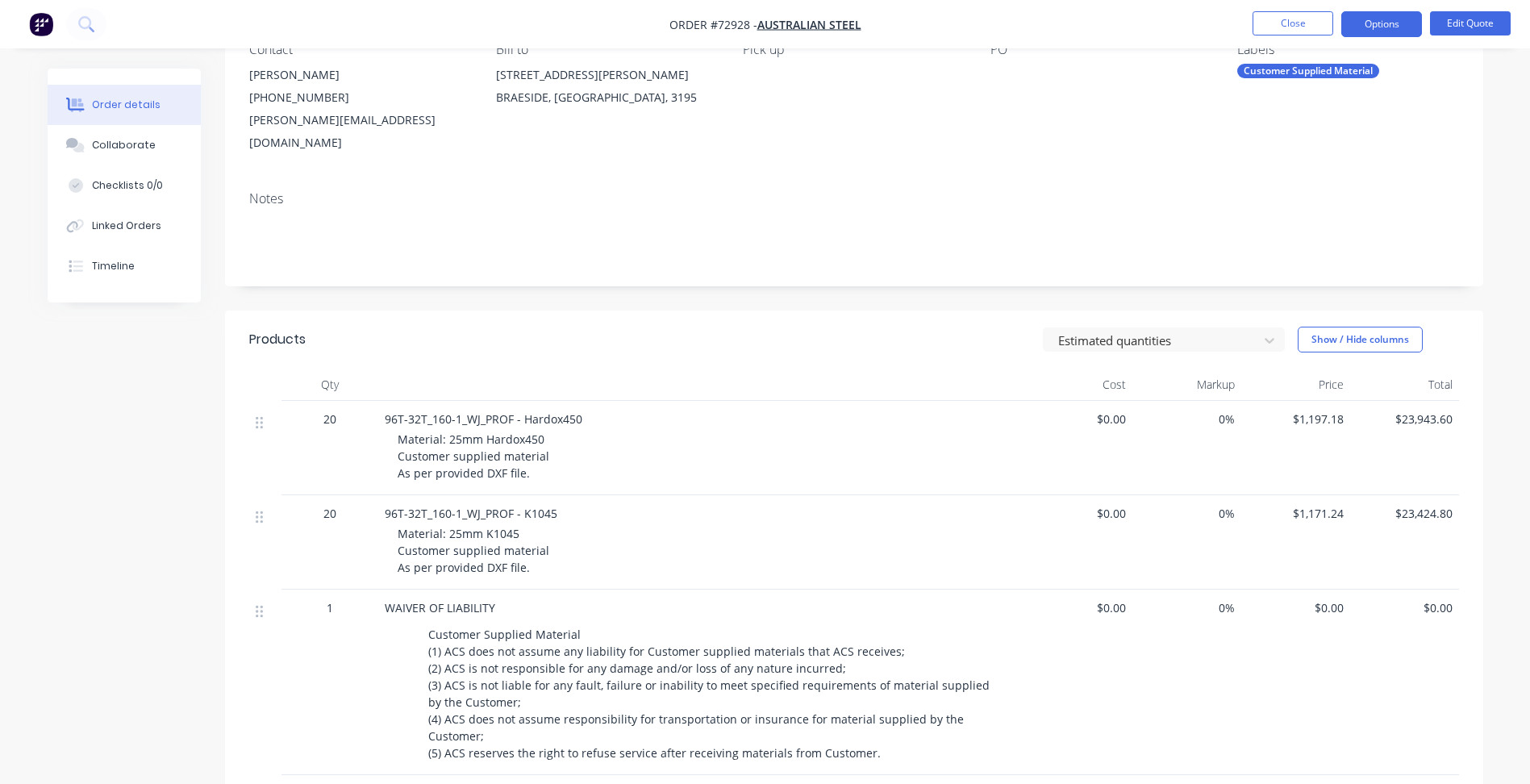
scroll to position [161, 0]
click at [1320, 410] on span "$1,197.18" at bounding box center [1296, 418] width 96 height 17
click at [1318, 504] on span "$1,171.24" at bounding box center [1296, 512] width 96 height 17
click at [1321, 400] on div "$1,197.18" at bounding box center [1296, 447] width 109 height 94
click at [1322, 410] on span "$1,197.18" at bounding box center [1296, 418] width 96 height 17
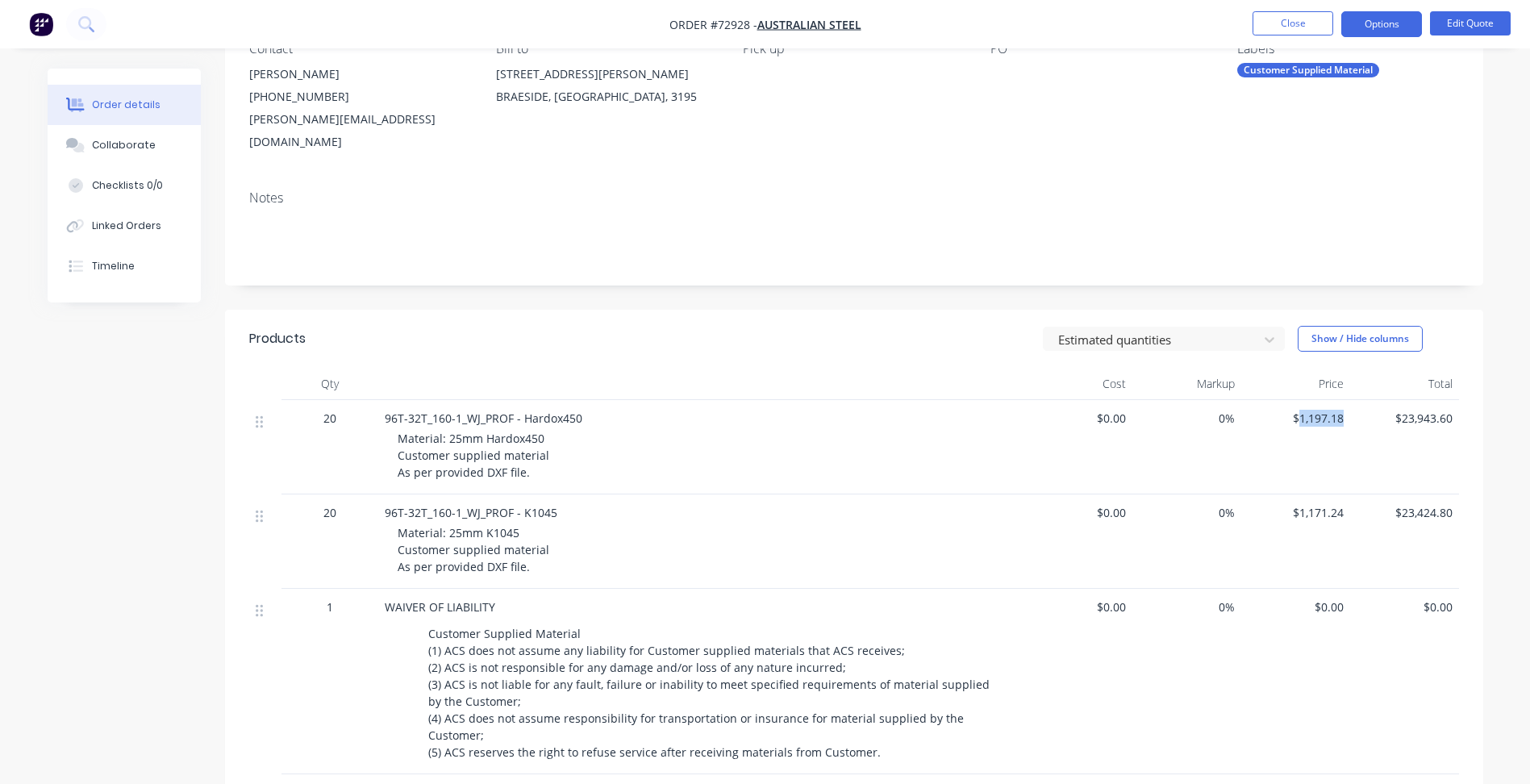
click at [1322, 410] on span "$1,197.18" at bounding box center [1296, 418] width 96 height 17
click at [1478, 15] on button "Edit Quote" at bounding box center [1470, 23] width 81 height 24
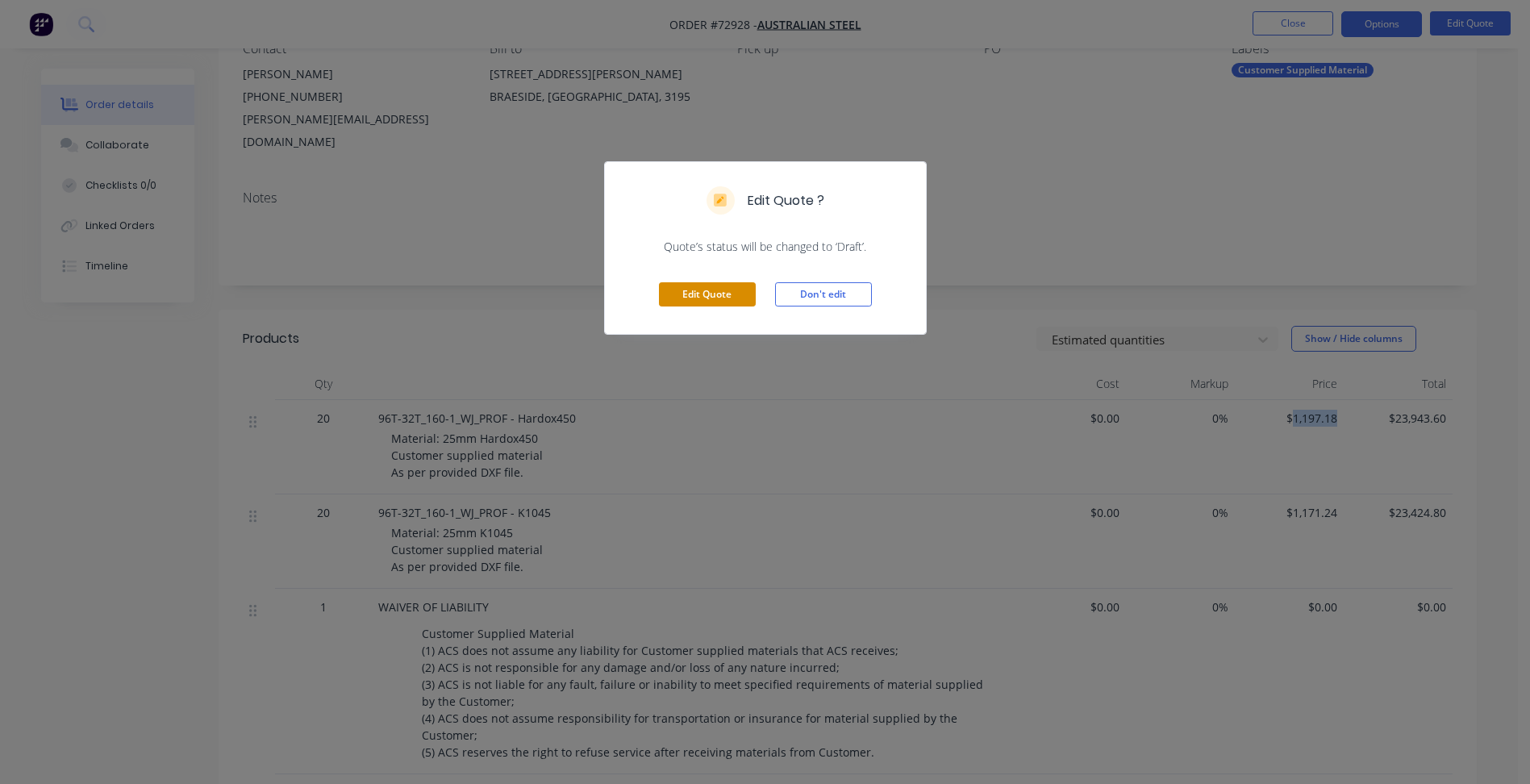
click at [728, 290] on button "Edit Quote" at bounding box center [707, 294] width 97 height 24
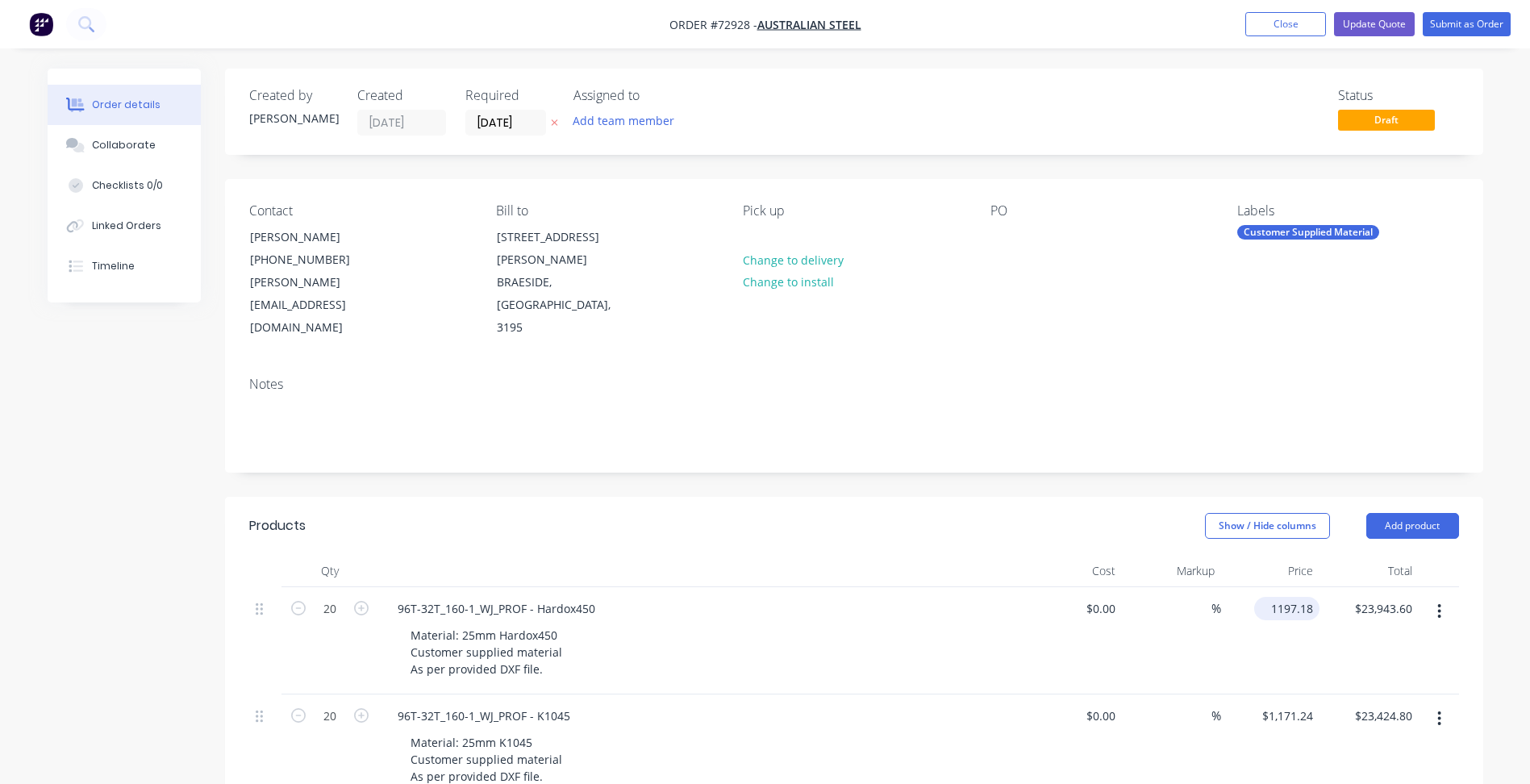
click at [1297, 597] on input "1197.18" at bounding box center [1289, 609] width 59 height 24
click at [1297, 597] on input "1197.18" at bounding box center [1294, 609] width 50 height 24
type input "$899.99"
type input "$17,999.80"
click at [1288, 704] on input "1171.24" at bounding box center [1294, 715] width 50 height 24
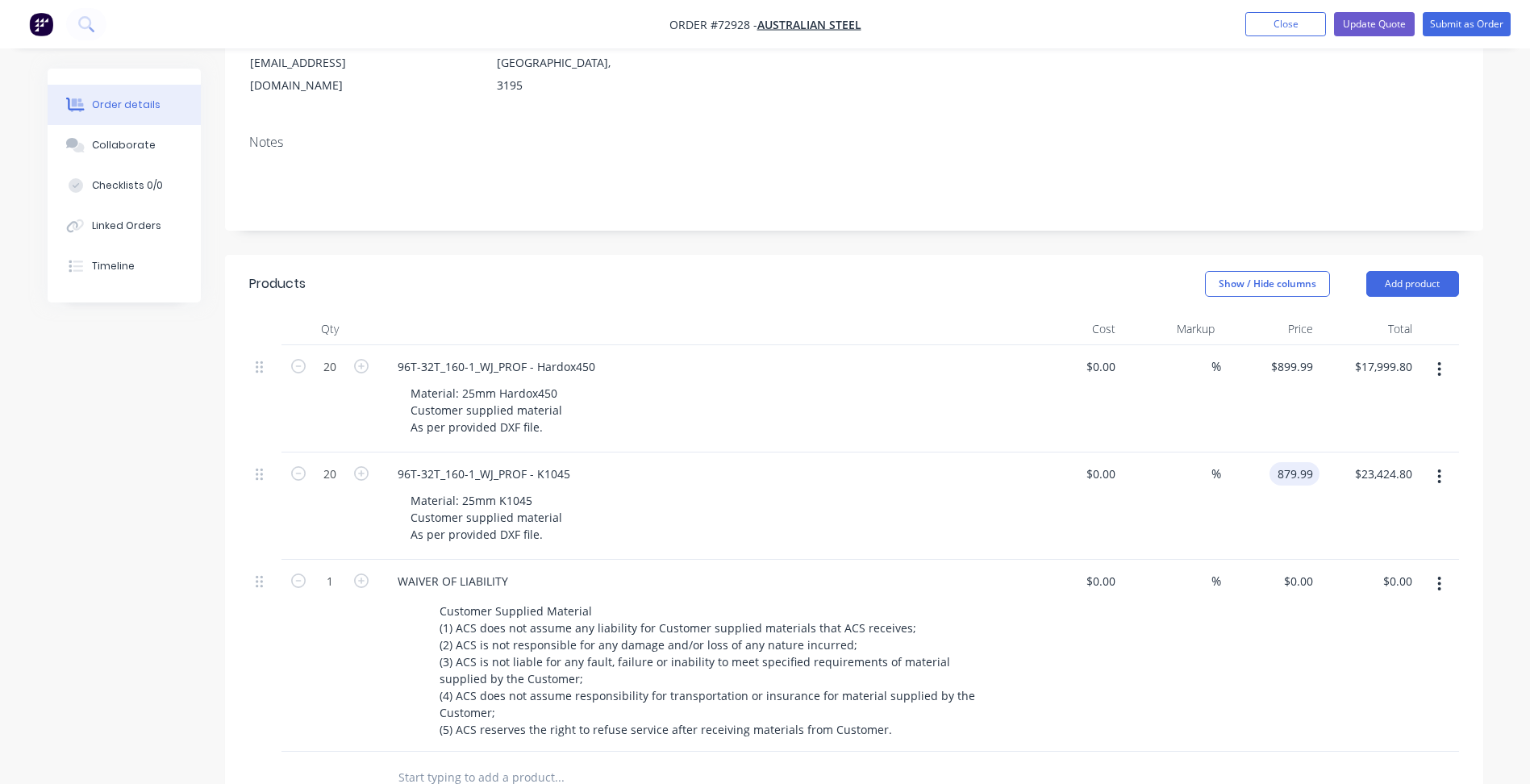
type input "$879.99"
type input "$17,599.80"
click at [1215, 624] on div "%" at bounding box center [1172, 656] width 100 height 192
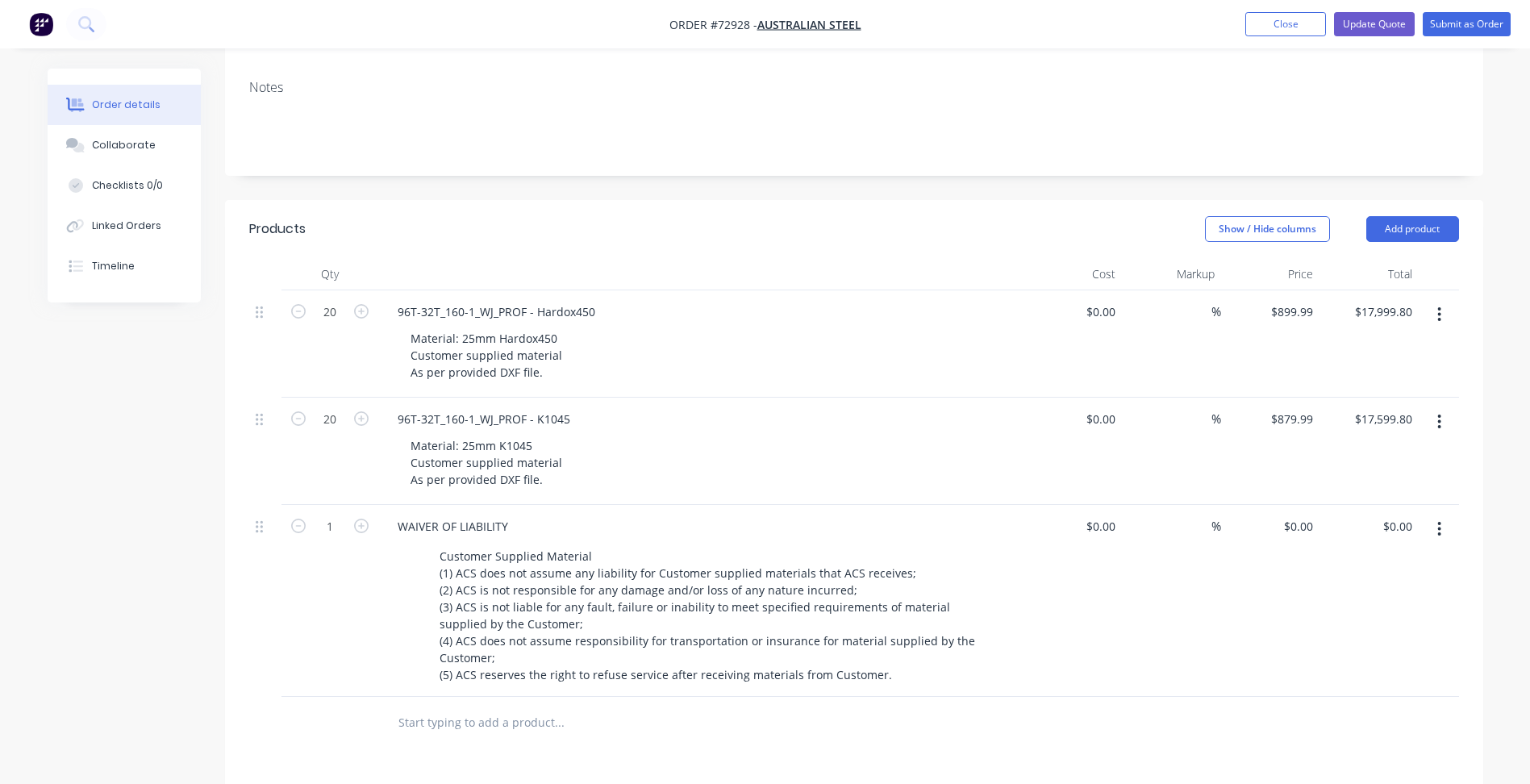
scroll to position [403, 0]
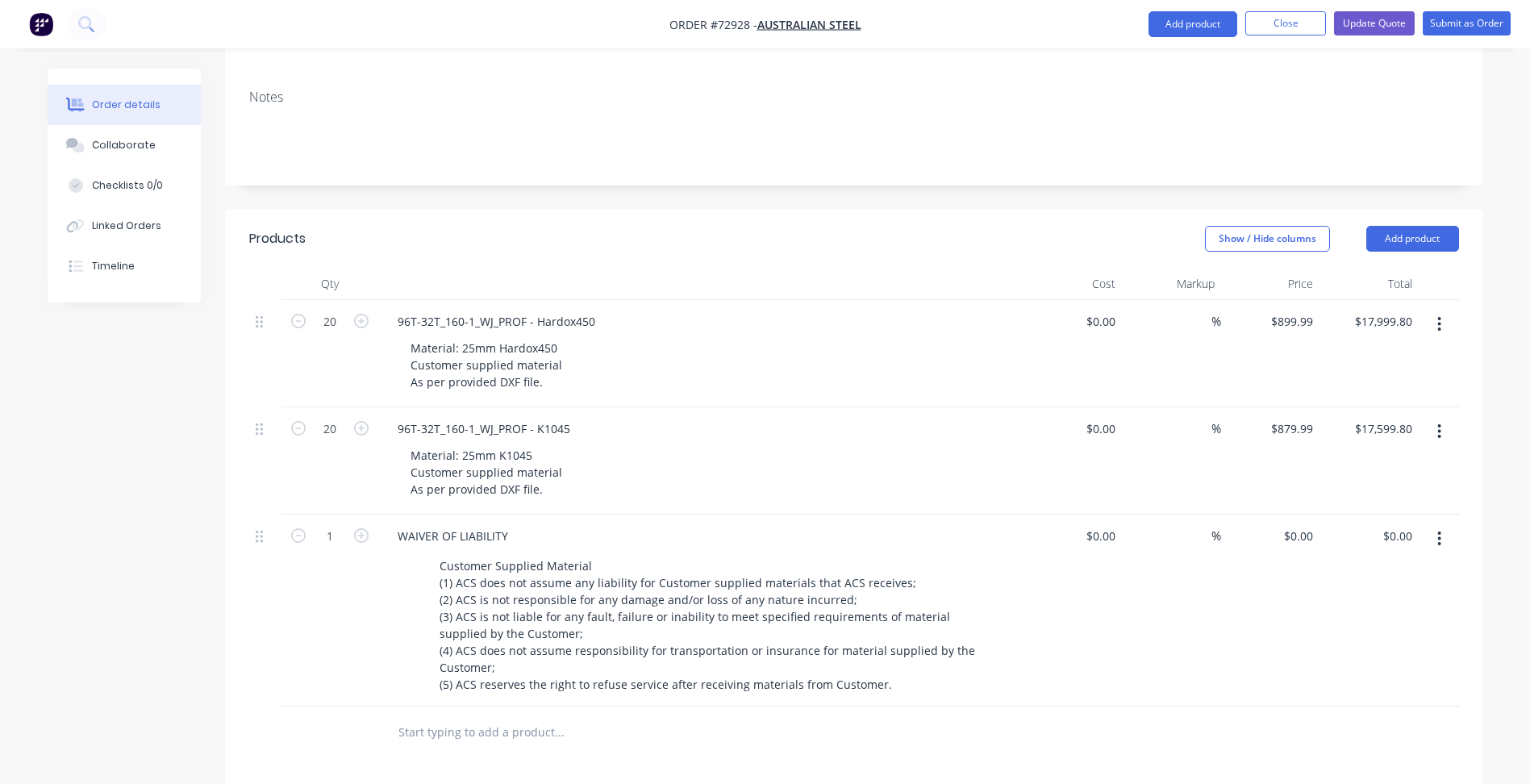
scroll to position [225, 0]
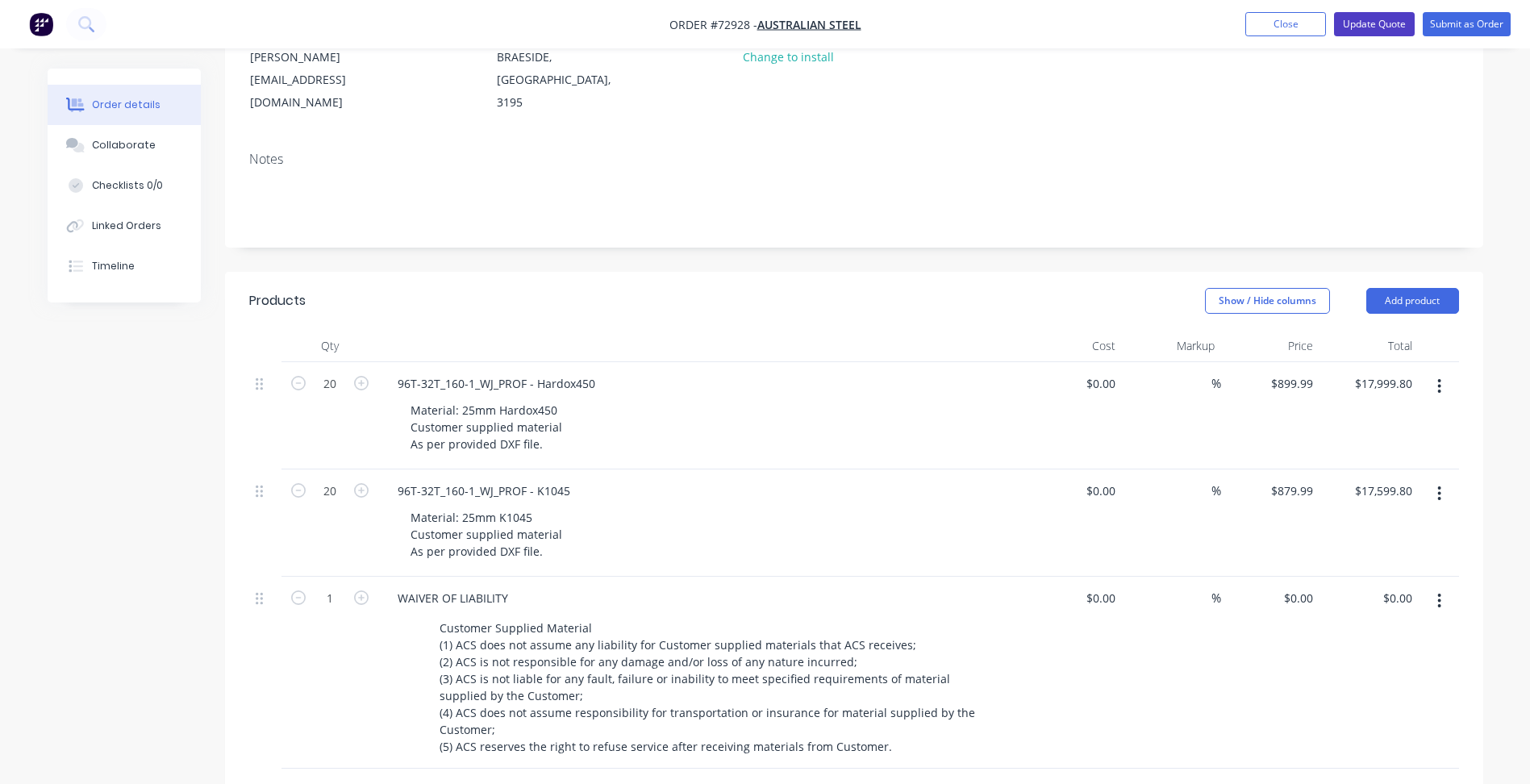
click at [1370, 24] on button "Update Quote" at bounding box center [1373, 24] width 81 height 24
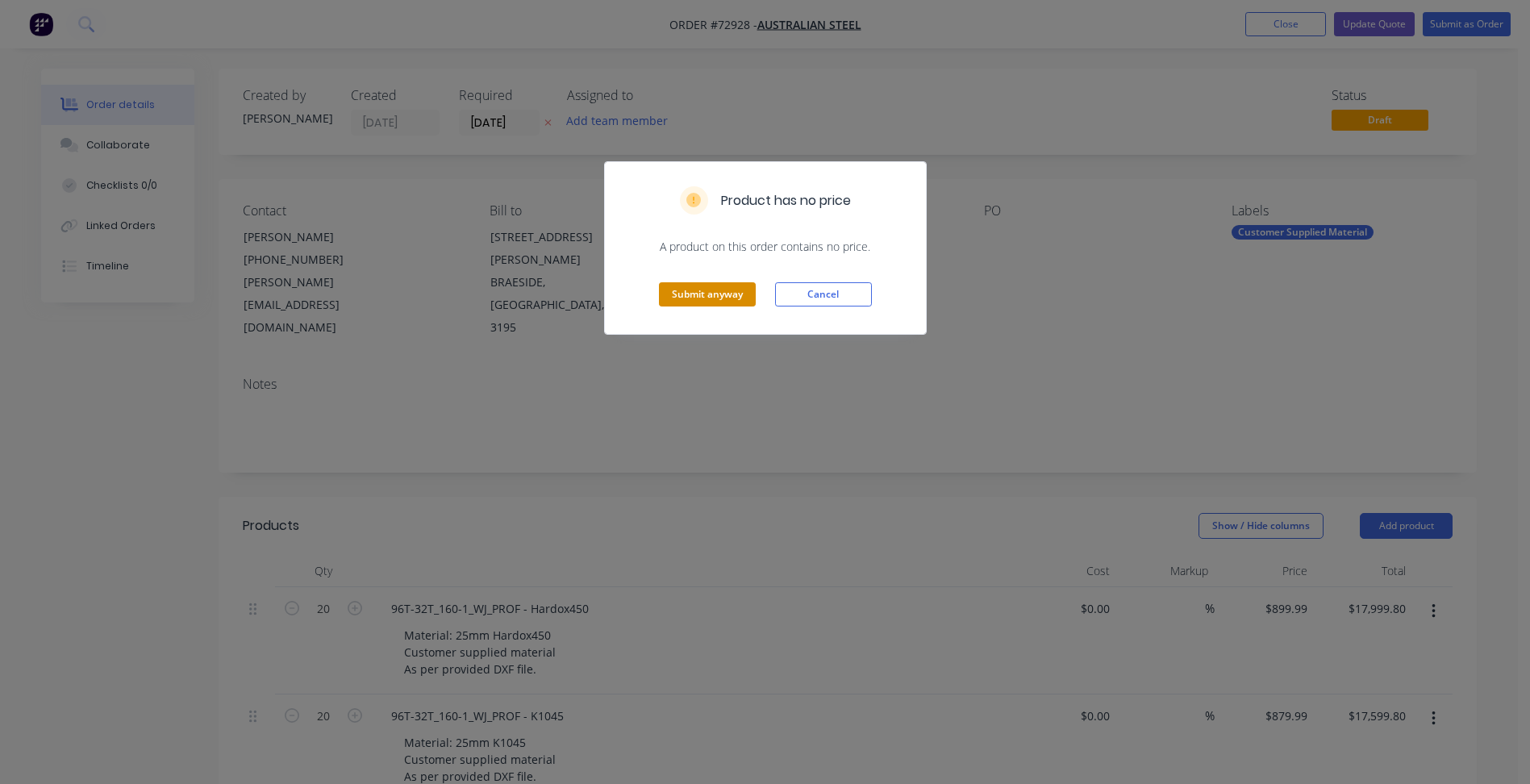
click at [704, 301] on button "Submit anyway" at bounding box center [707, 294] width 97 height 24
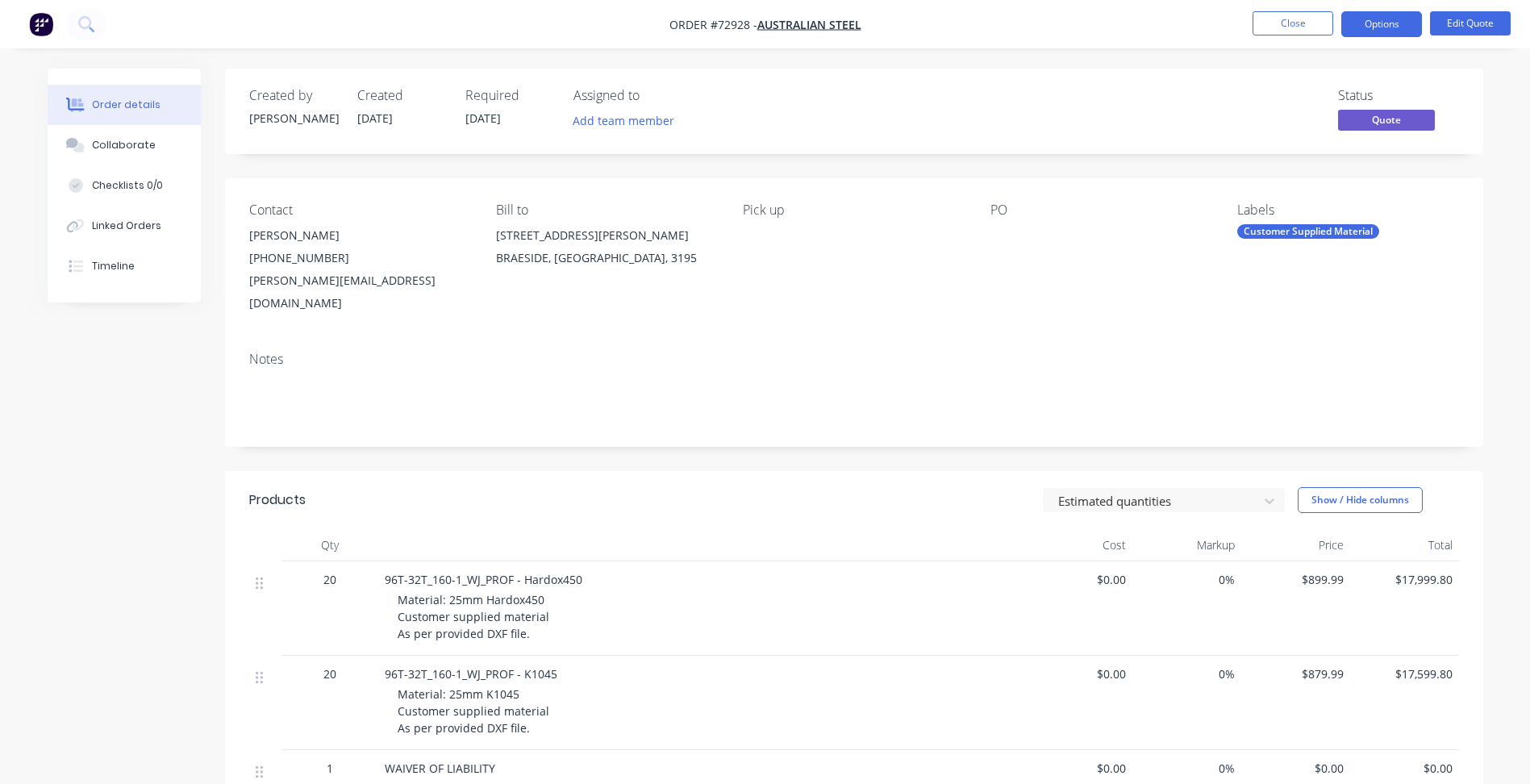
click at [1379, 40] on nav "Order #72928 - Australian Steel Close Options Edit Quote" at bounding box center [765, 24] width 1530 height 48
click at [1387, 11] on nav "Order #72928 - Australian Steel Close Options Edit Quote" at bounding box center [765, 24] width 1530 height 48
click at [1377, 26] on button "Options" at bounding box center [1382, 24] width 81 height 26
click at [1478, 29] on button "Edit Quote" at bounding box center [1470, 23] width 81 height 24
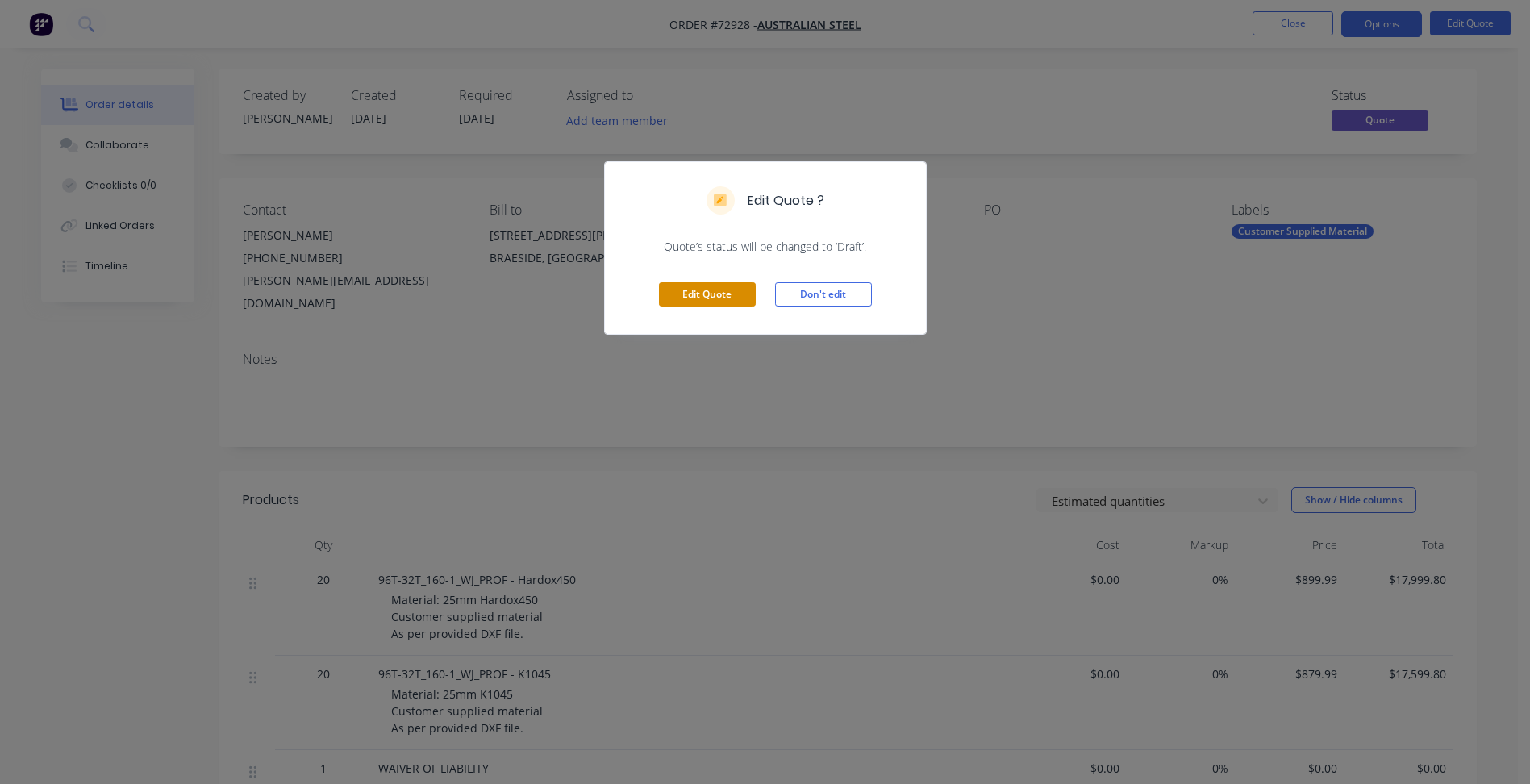
click at [740, 288] on button "Edit Quote" at bounding box center [707, 294] width 97 height 24
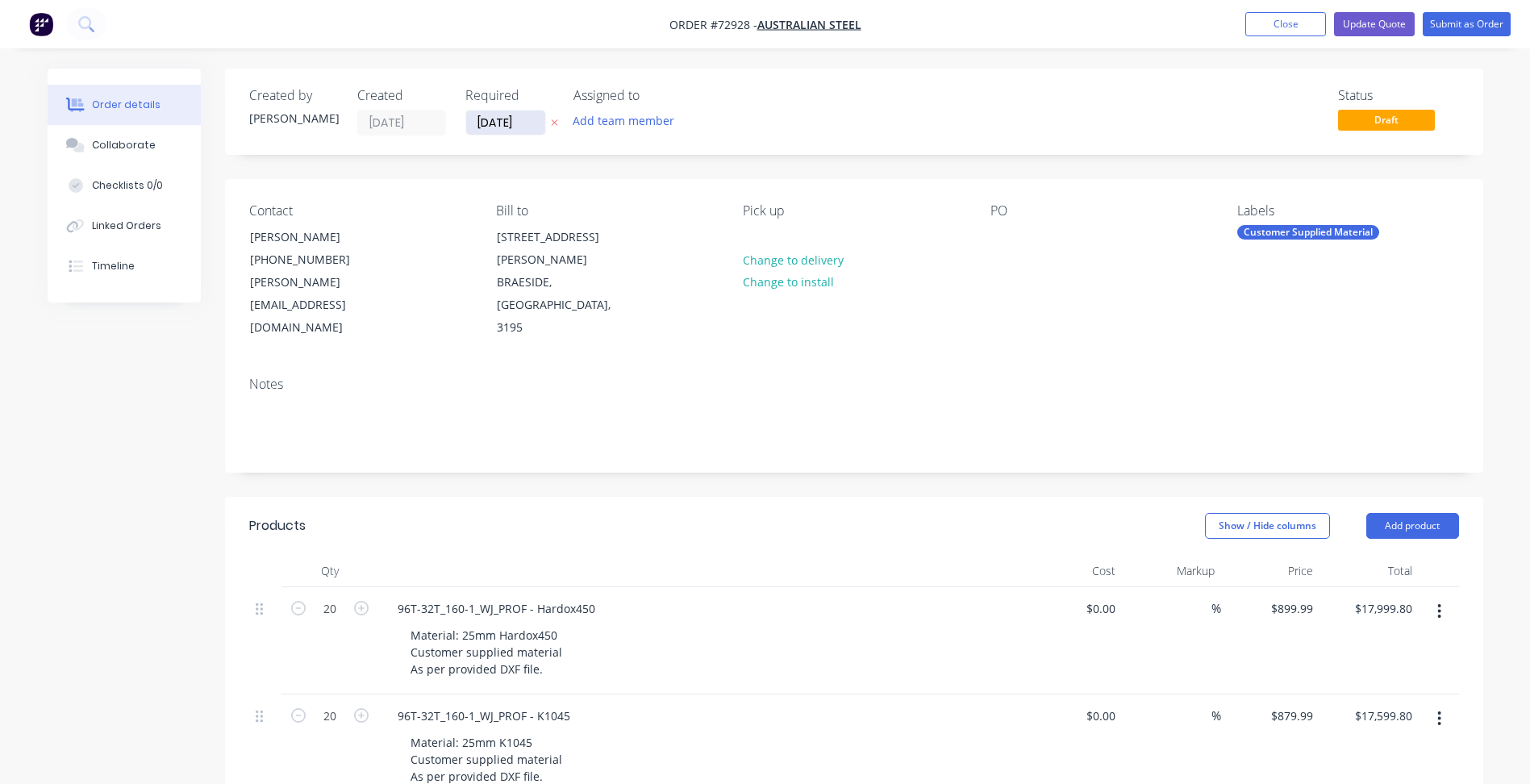
click at [479, 112] on input "10/10/25" at bounding box center [505, 122] width 79 height 24
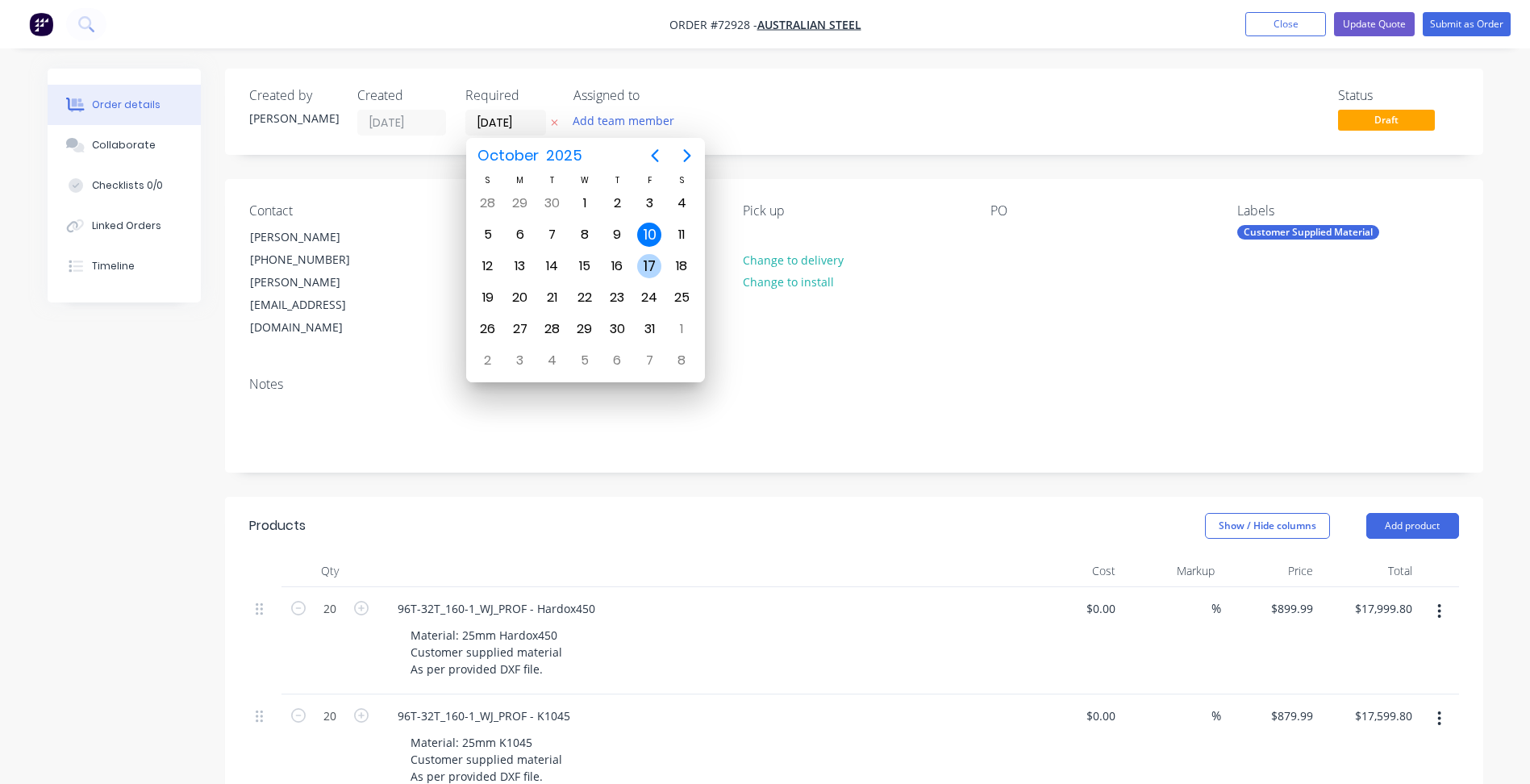
click at [647, 265] on div "17" at bounding box center [649, 266] width 24 height 24
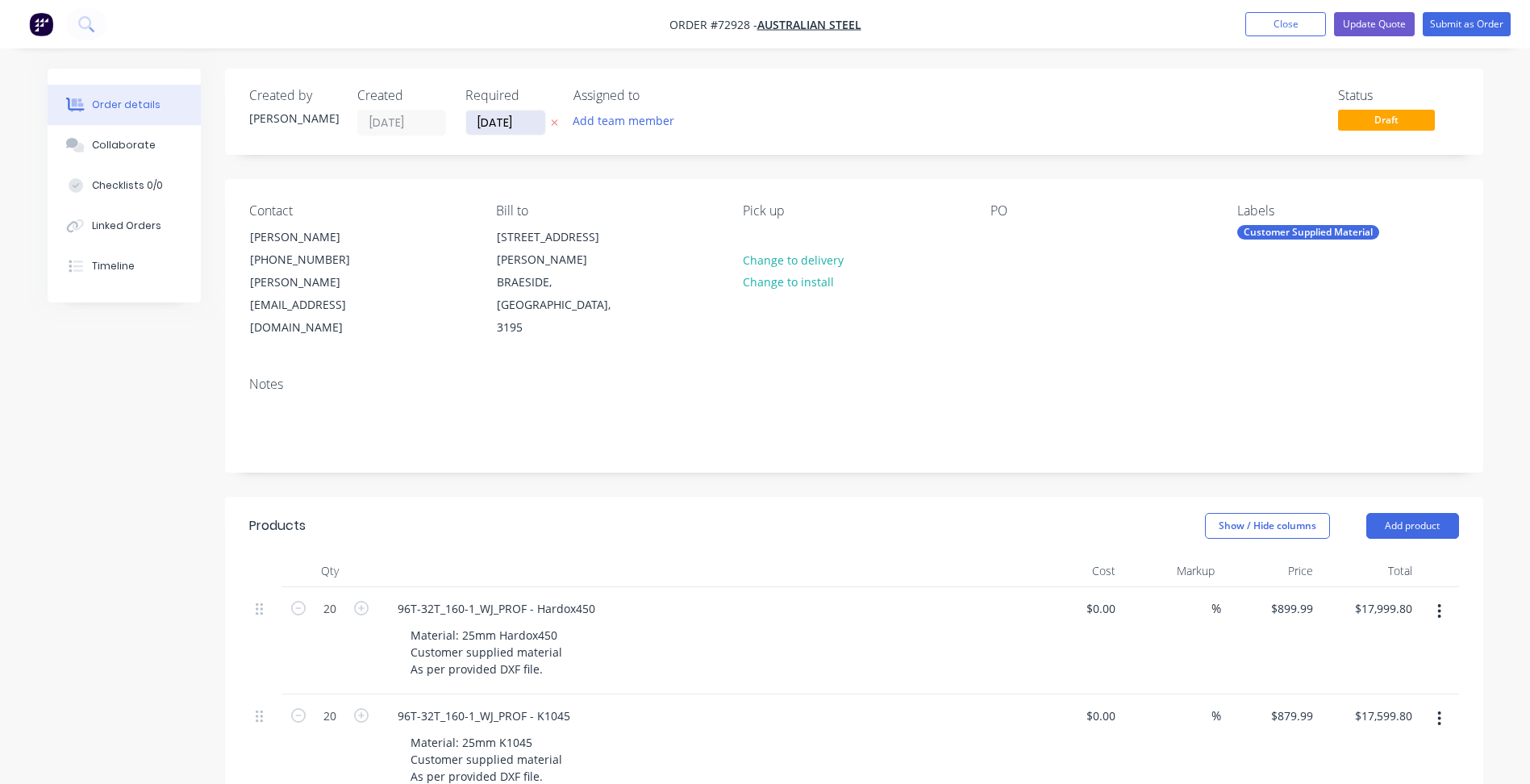
click at [509, 119] on input "17/10/25" at bounding box center [505, 122] width 79 height 24
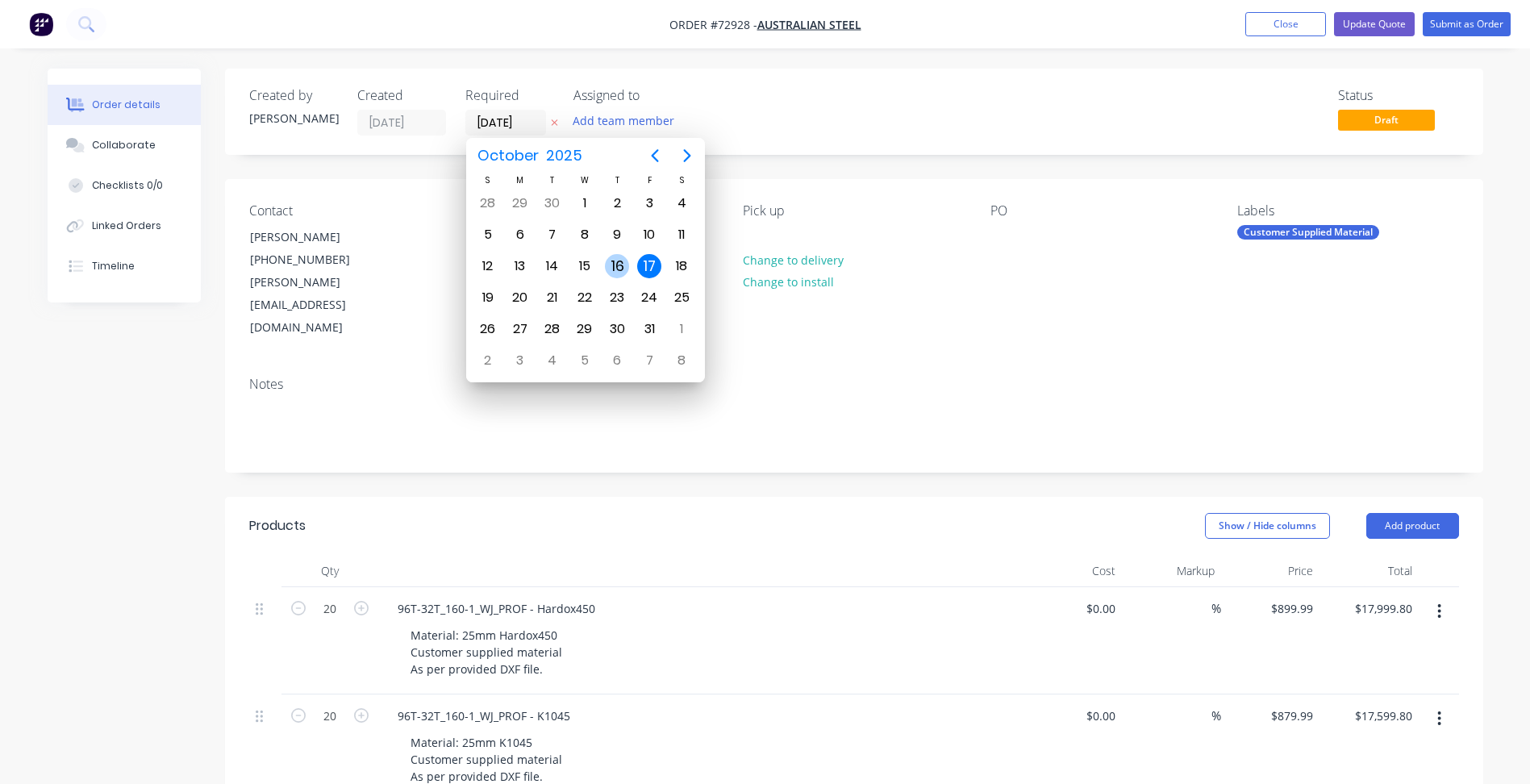
click at [612, 268] on div "16" at bounding box center [617, 266] width 24 height 24
type input "16/10/25"
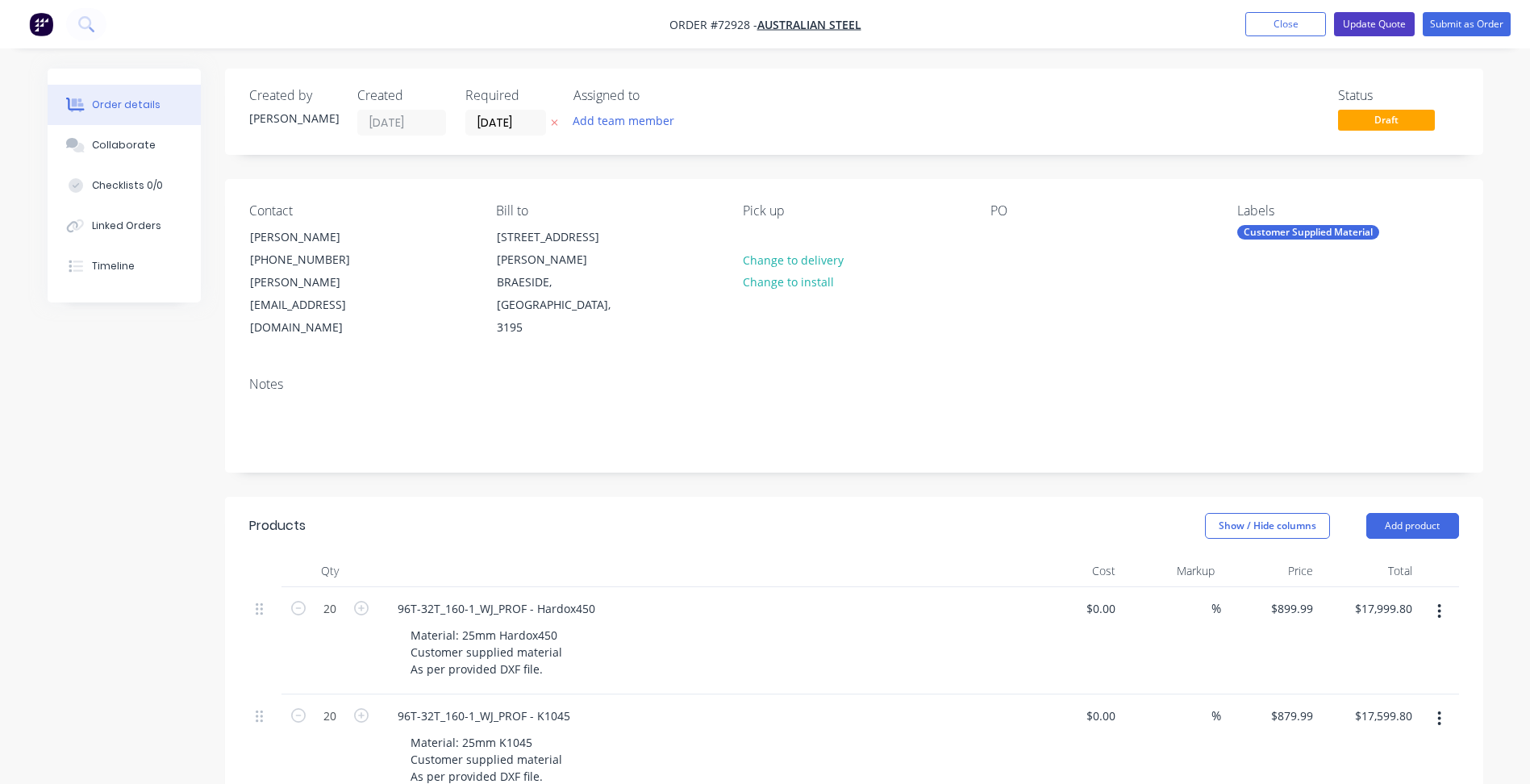
click at [1379, 25] on button "Update Quote" at bounding box center [1373, 24] width 81 height 24
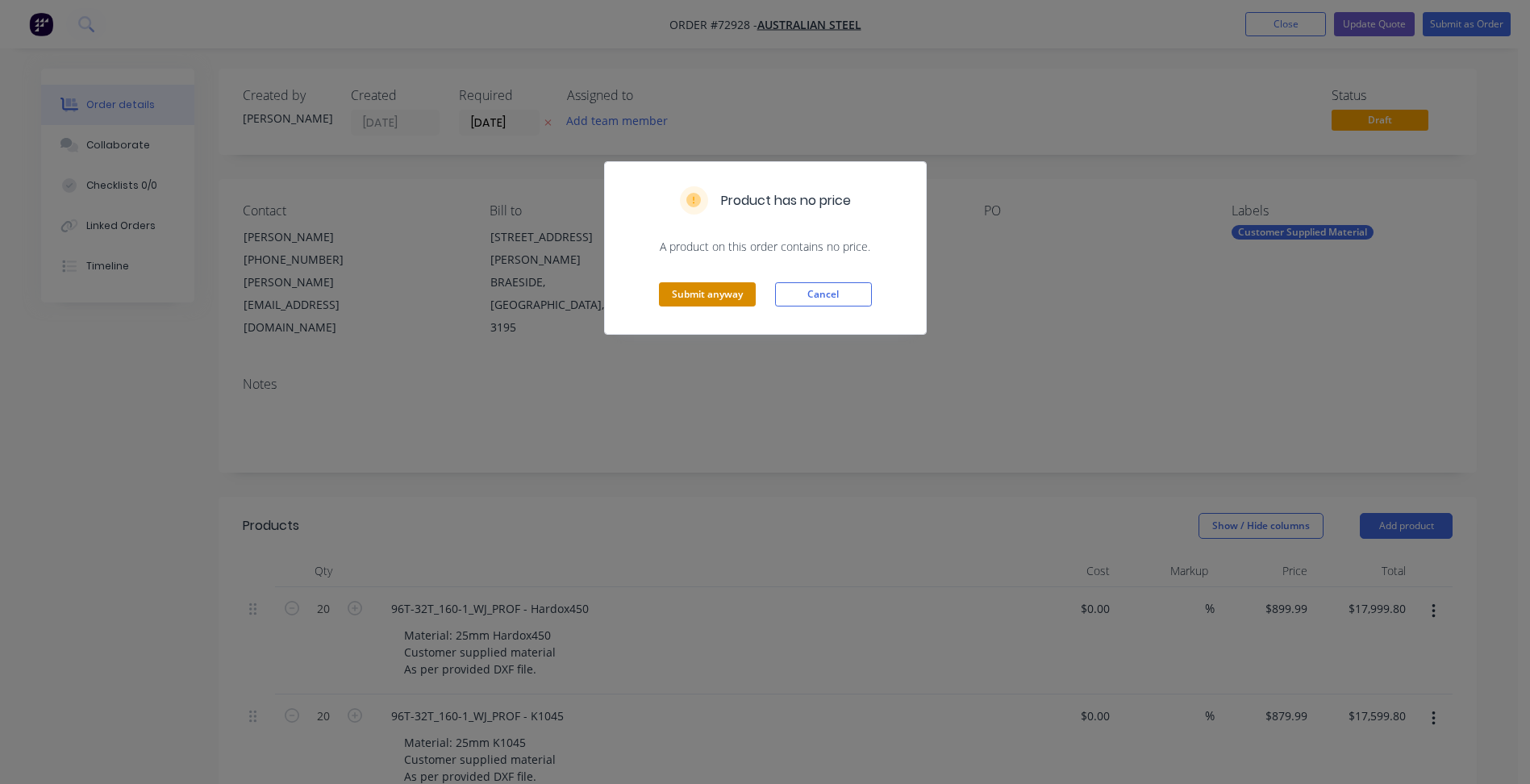
click at [697, 293] on button "Submit anyway" at bounding box center [707, 294] width 97 height 24
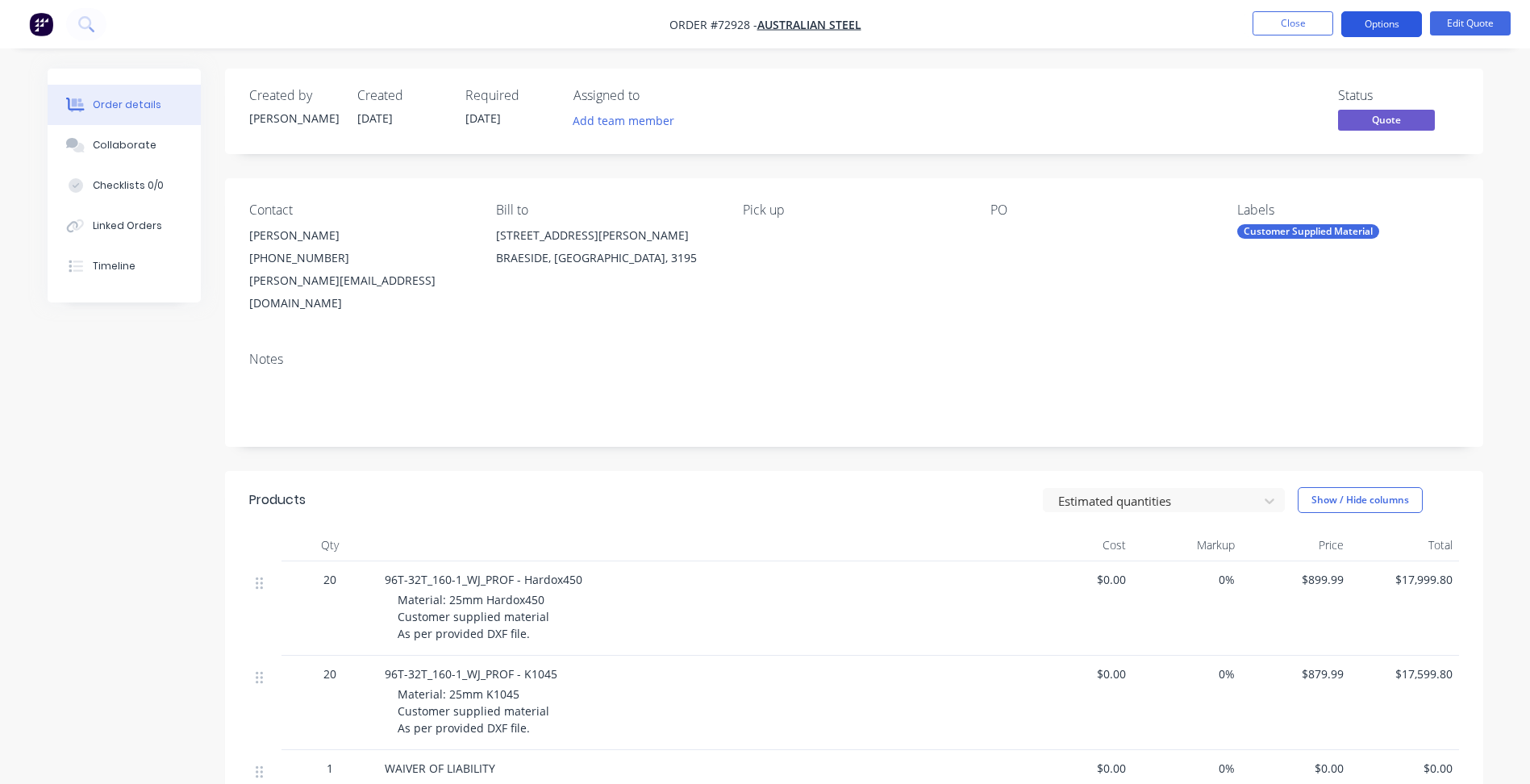
click at [1373, 33] on button "Options" at bounding box center [1382, 24] width 81 height 26
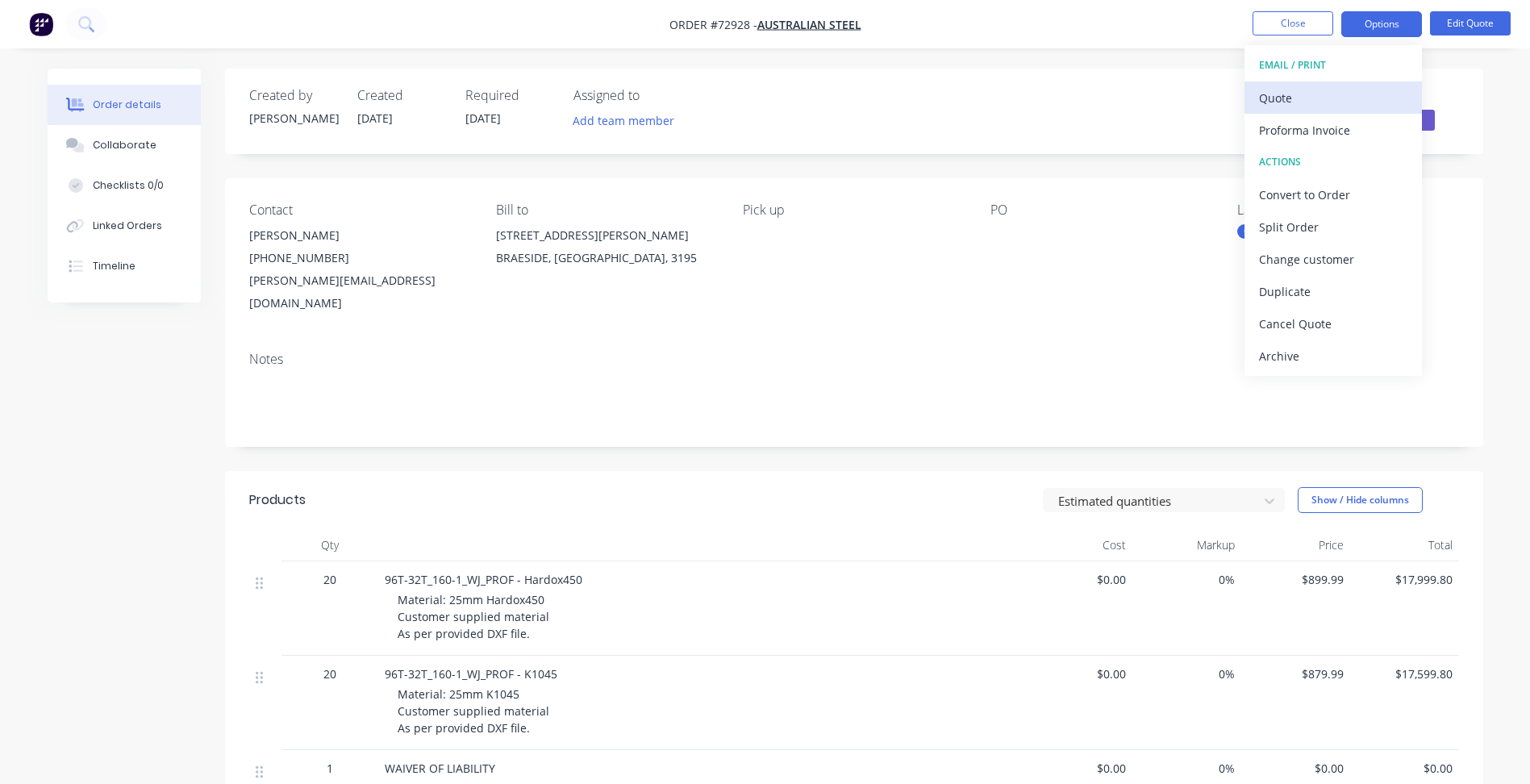
click at [1312, 101] on div "Quote" at bounding box center [1334, 98] width 148 height 24
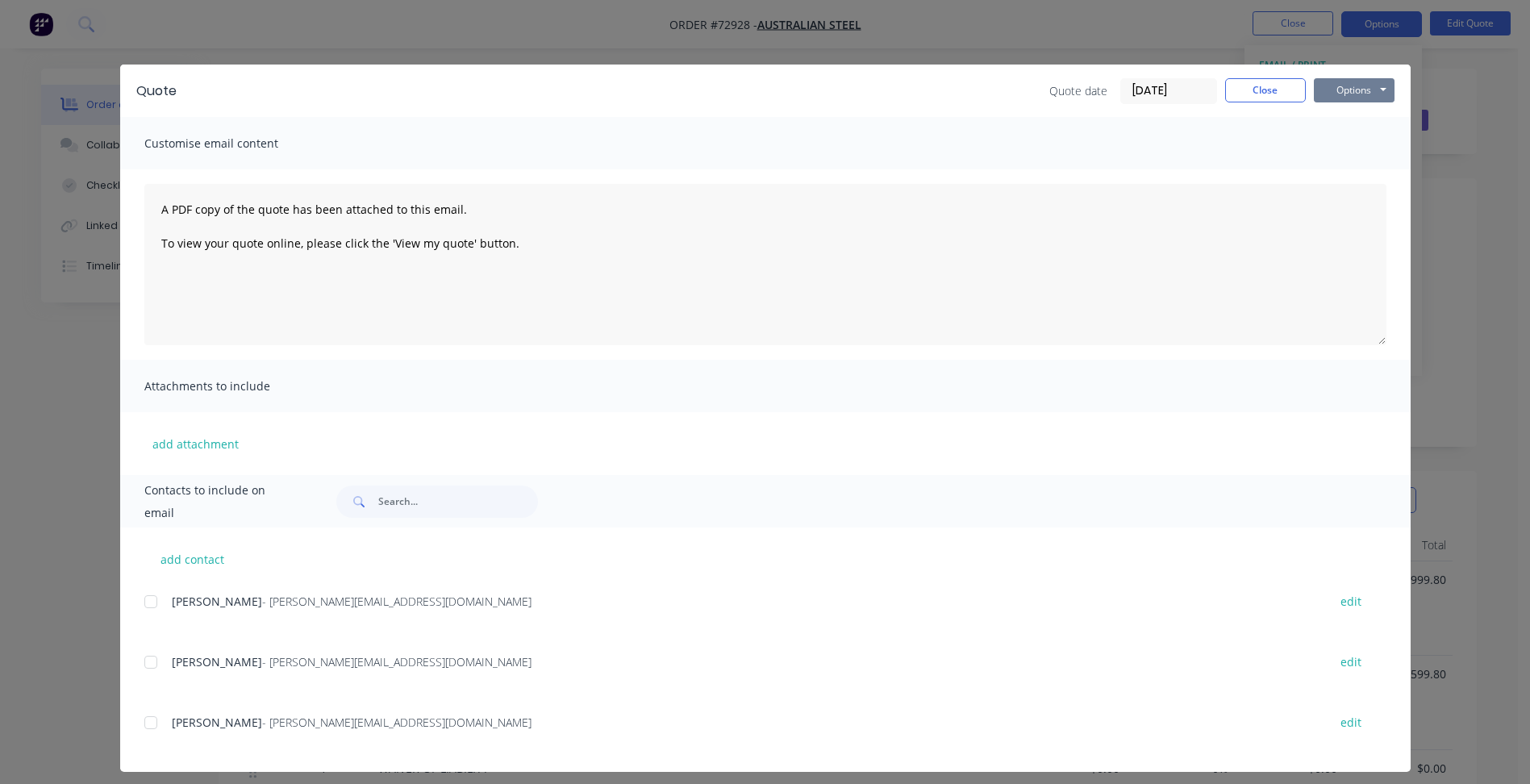
click at [1332, 91] on button "Options" at bounding box center [1354, 90] width 81 height 24
click at [1346, 120] on button "Preview" at bounding box center [1365, 118] width 103 height 26
click at [1265, 93] on button "Close" at bounding box center [1265, 90] width 81 height 24
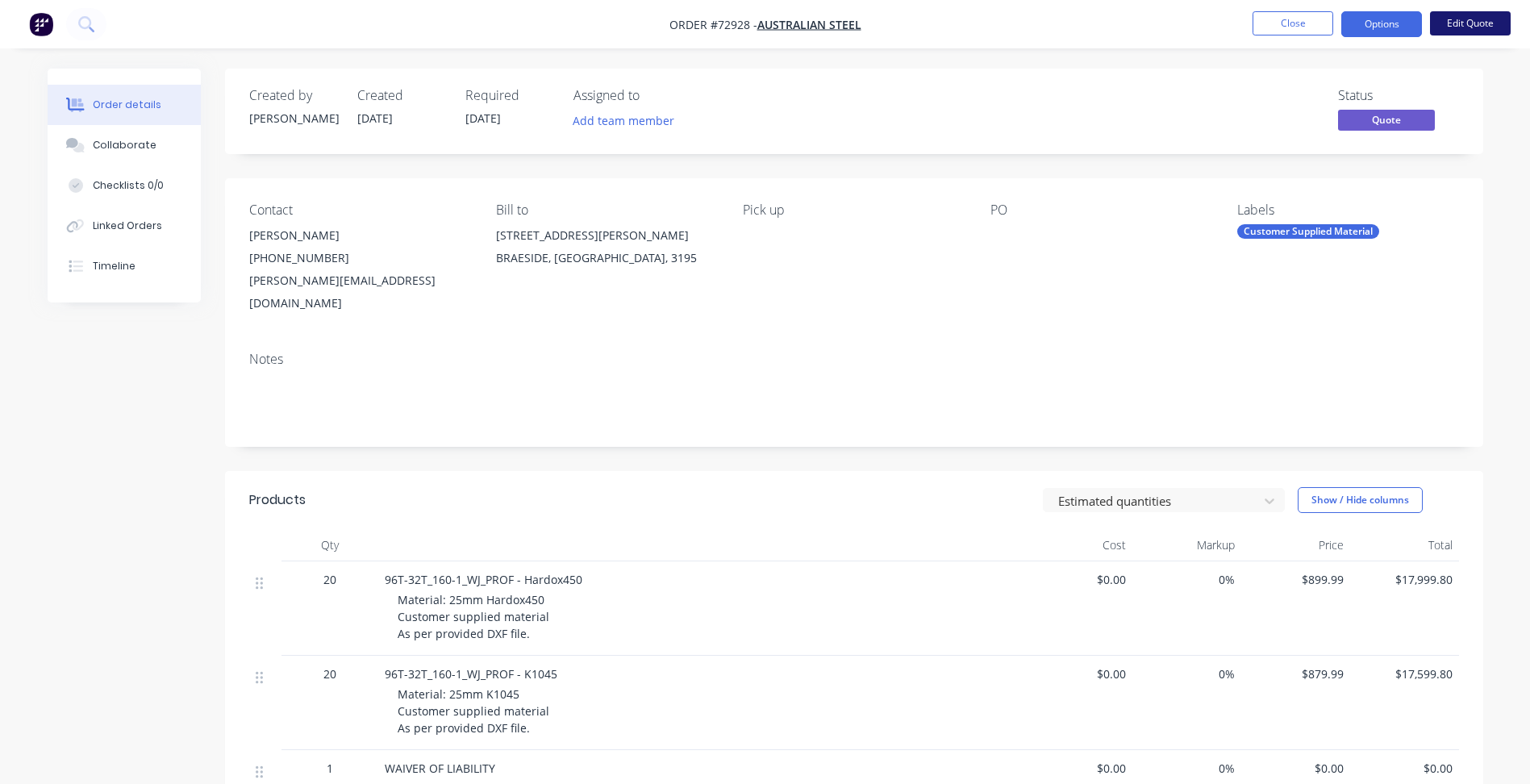
click at [1462, 17] on button "Edit Quote" at bounding box center [1470, 23] width 81 height 24
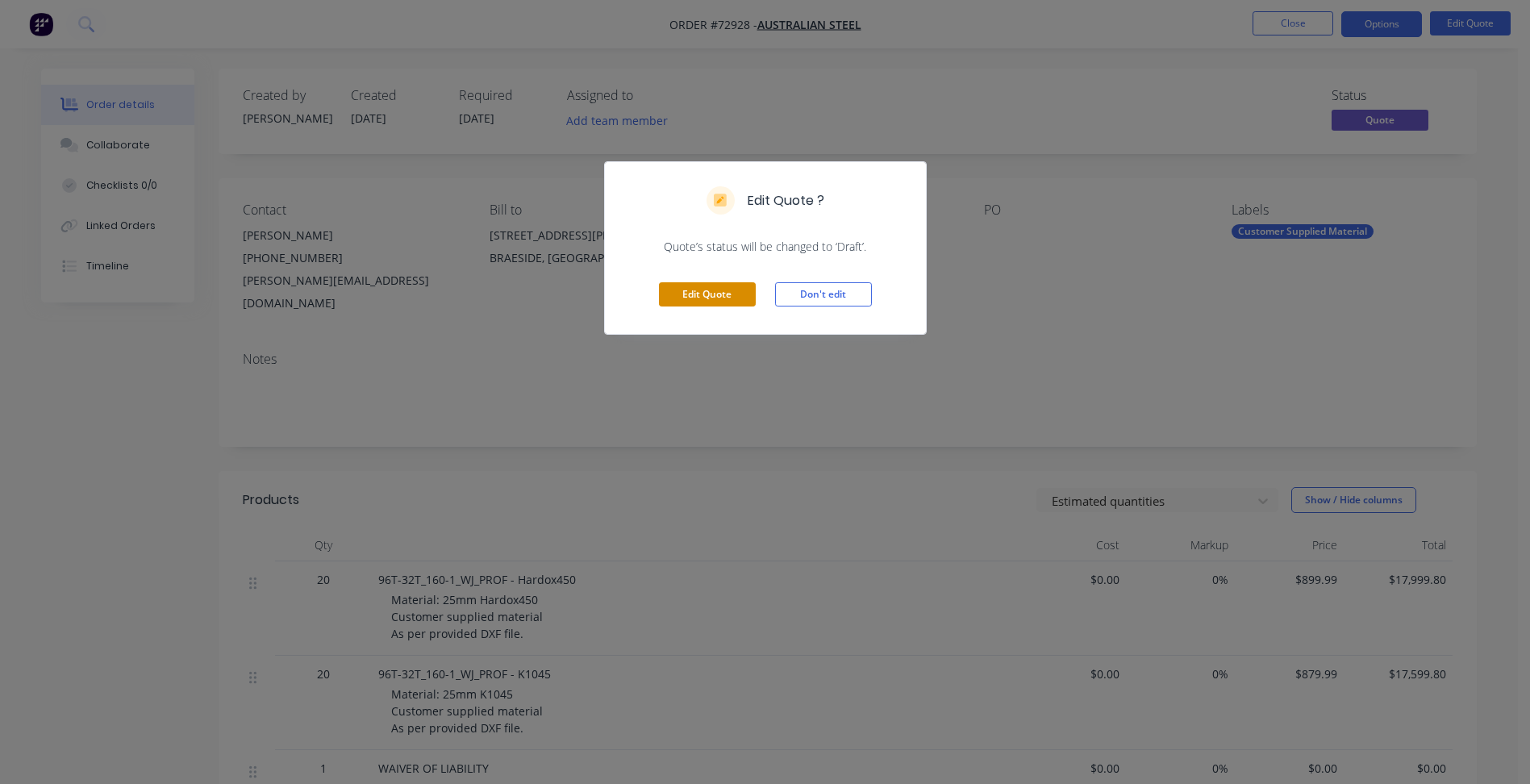
click at [704, 288] on button "Edit Quote" at bounding box center [707, 294] width 97 height 24
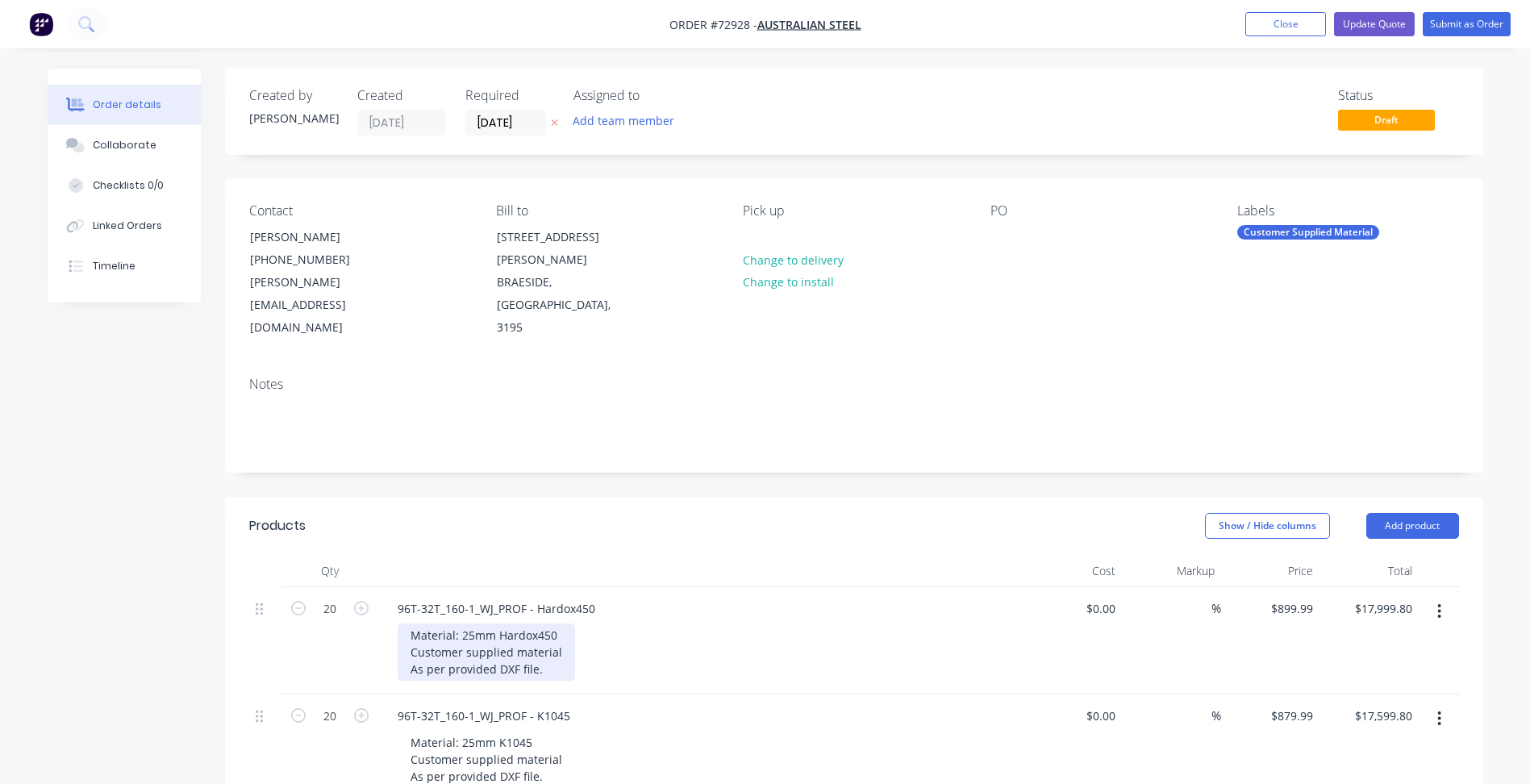
click at [554, 623] on div "Material: 25mm Hardox450 Customer supplied material As per provided DXF file." at bounding box center [486, 651] width 177 height 57
click at [579, 623] on div "Material: 25mm Hardox450 Customer supplied material As per provided DXF file." at bounding box center [707, 651] width 620 height 57
click at [559, 623] on div "Material: 25mm Hardox450 Customer supplied material As per provided DXF file." at bounding box center [486, 651] width 177 height 57
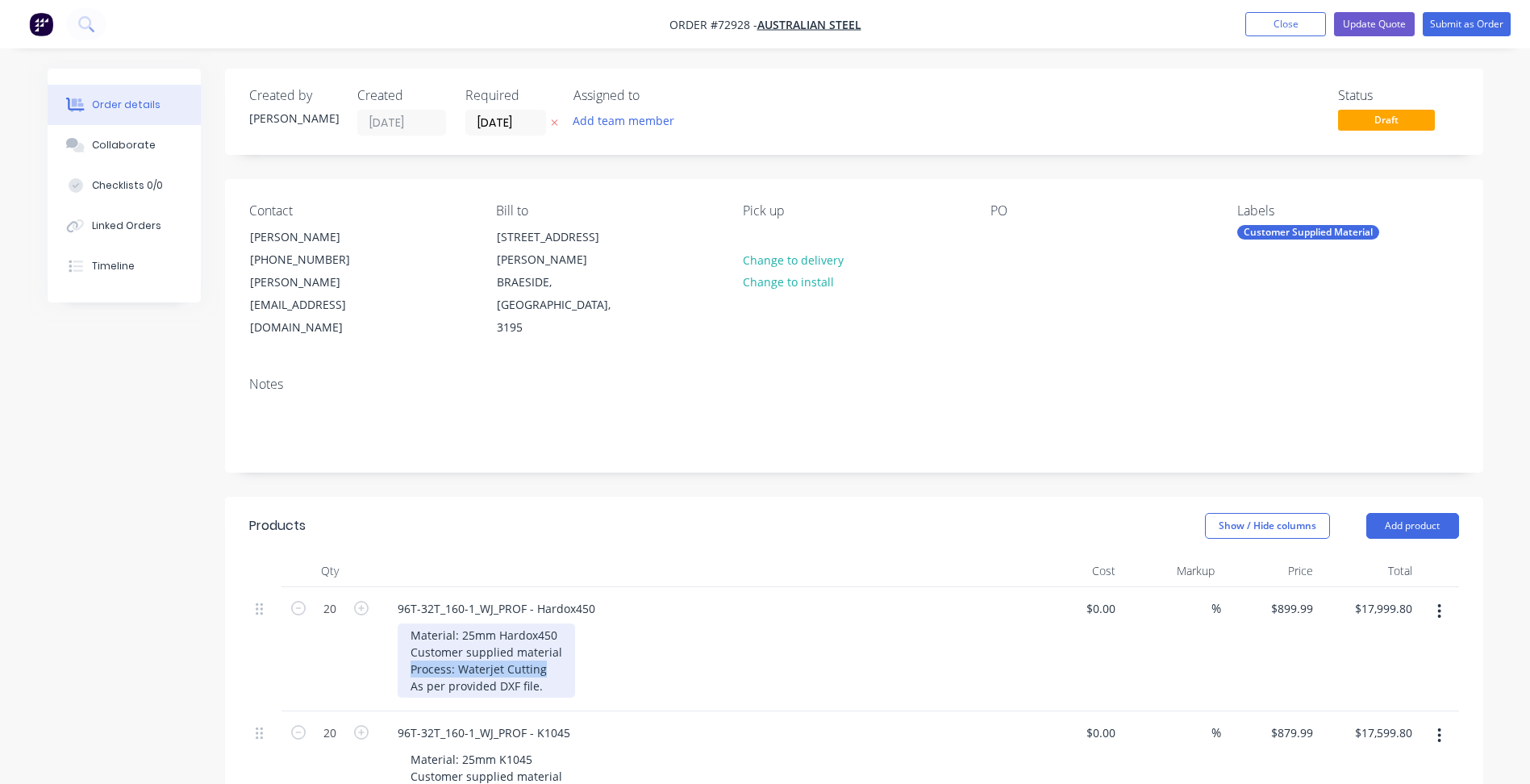
copy div "Process: Waterjet Cutting"
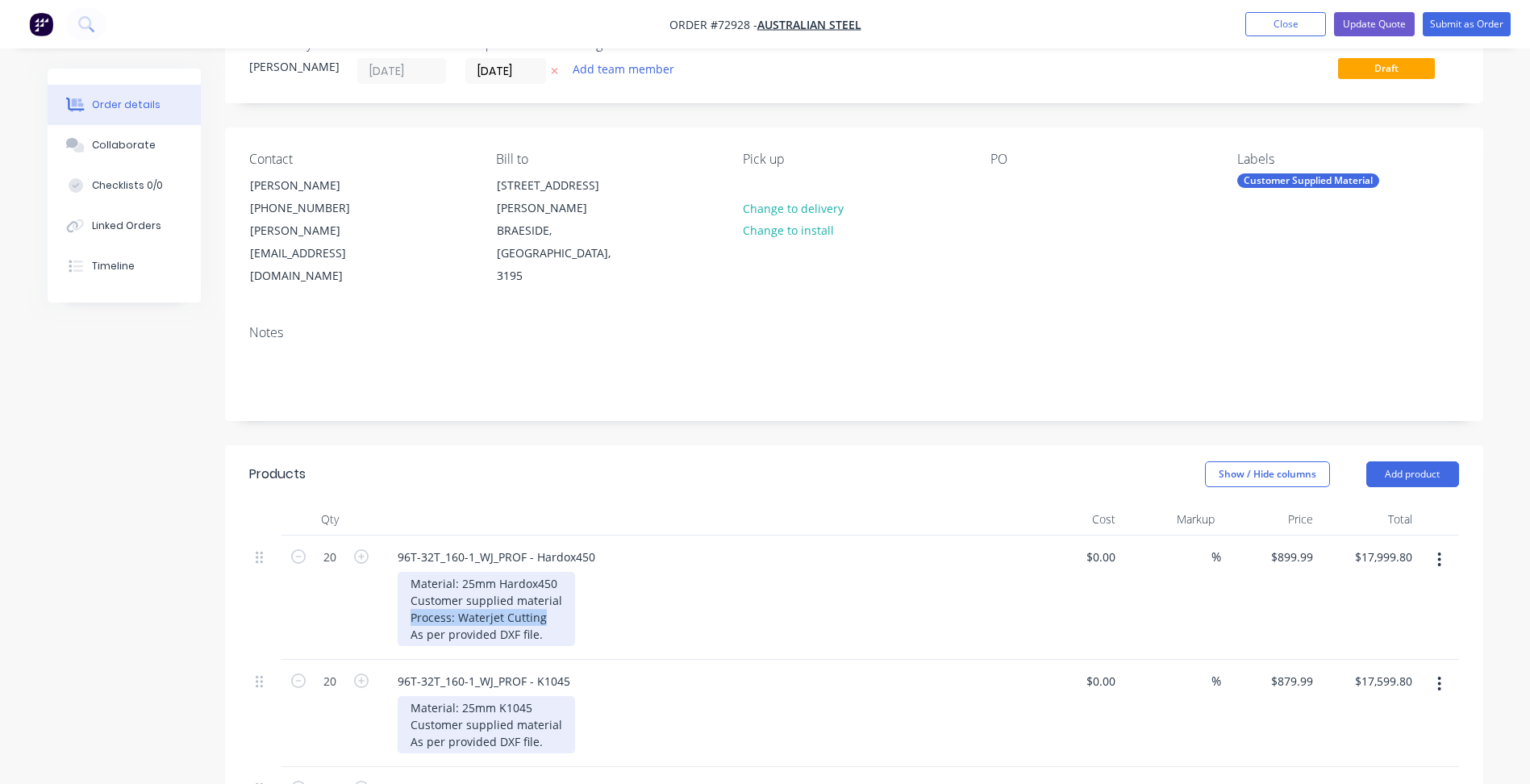
scroll to position [80, 0]
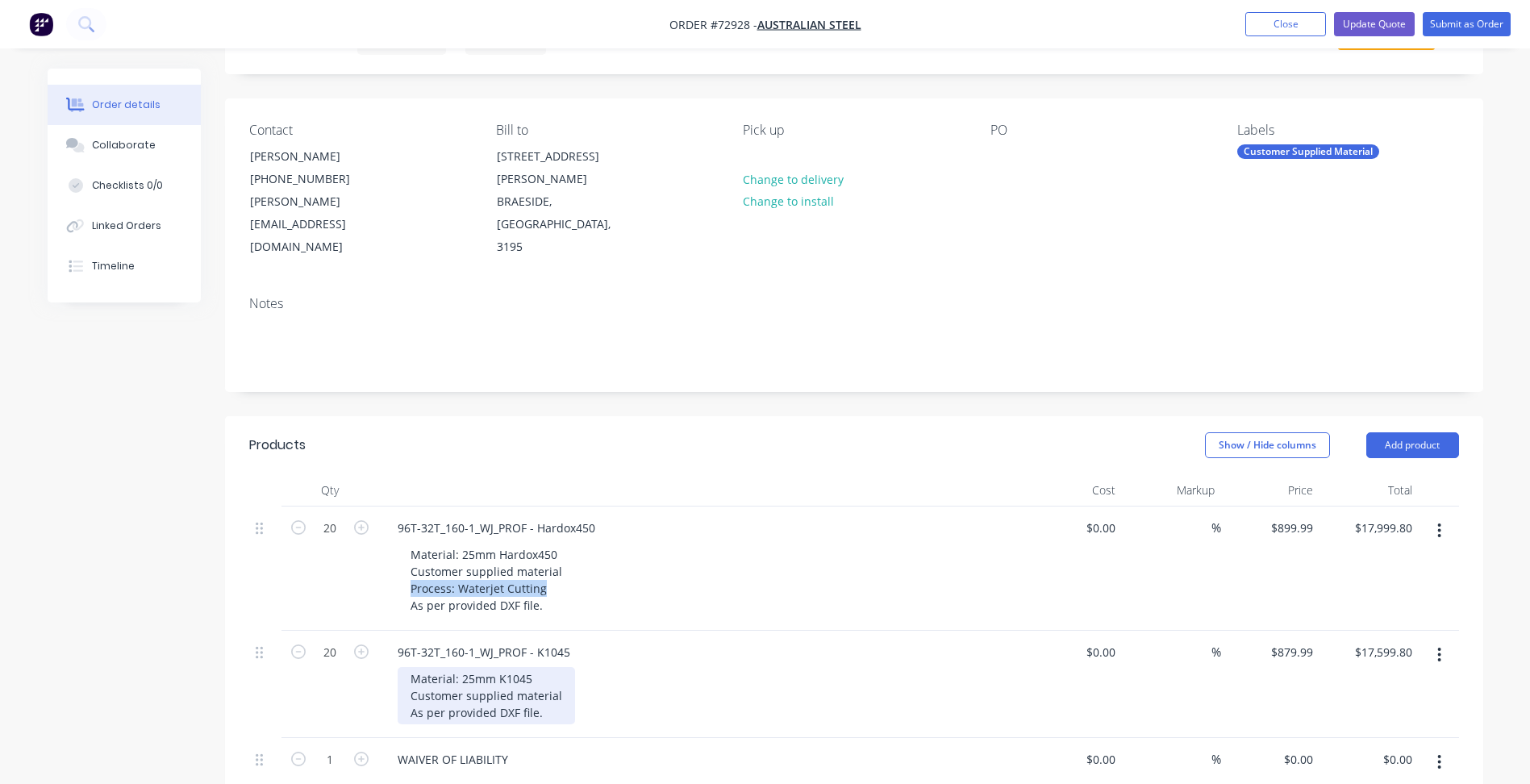
drag, startPoint x: 554, startPoint y: 652, endPoint x: 563, endPoint y: 652, distance: 9.0
click at [556, 666] on div "Material: 25mm K1045 Customer supplied material As per provided DXF file." at bounding box center [486, 694] width 177 height 57
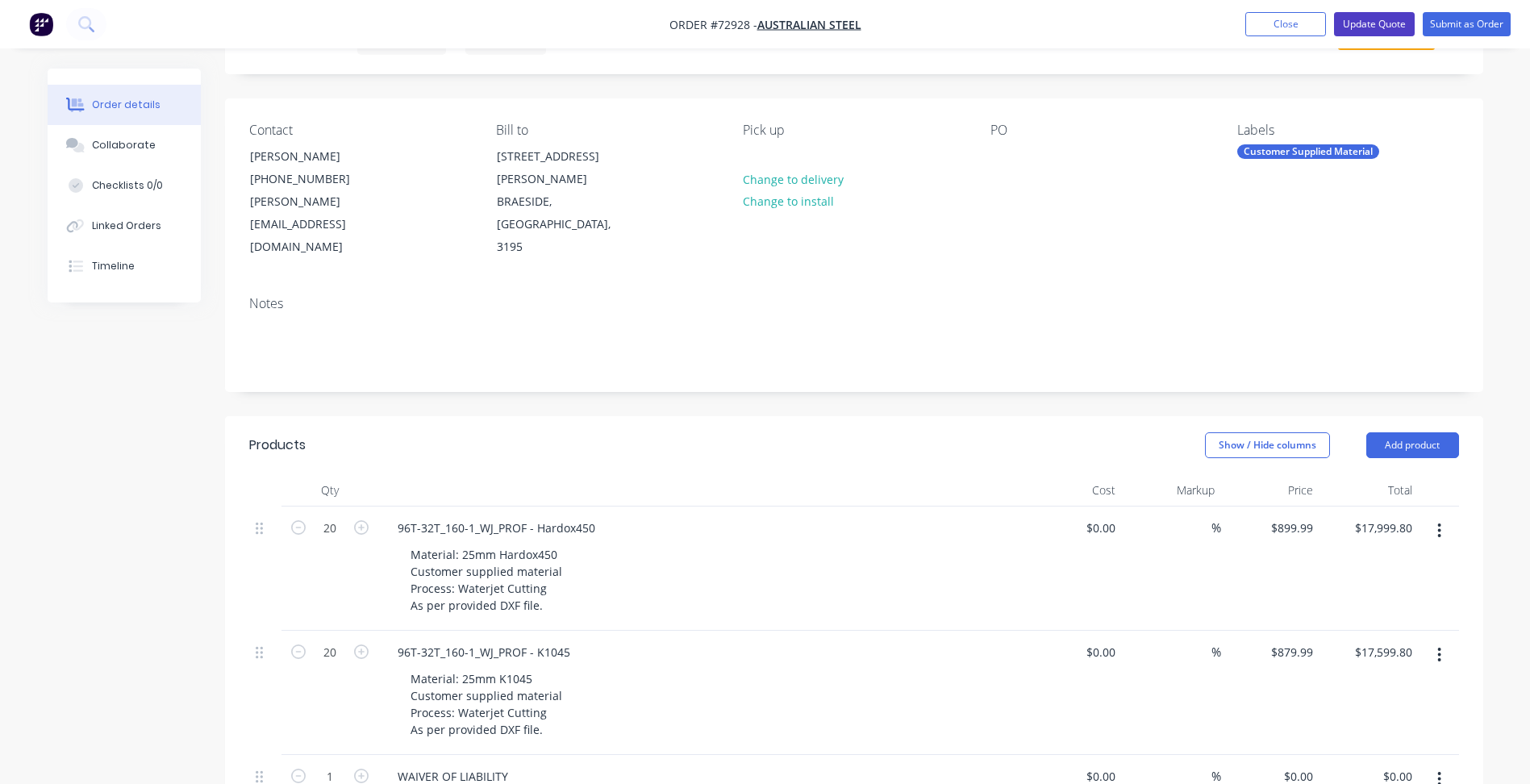
click at [1373, 30] on button "Update Quote" at bounding box center [1373, 24] width 81 height 24
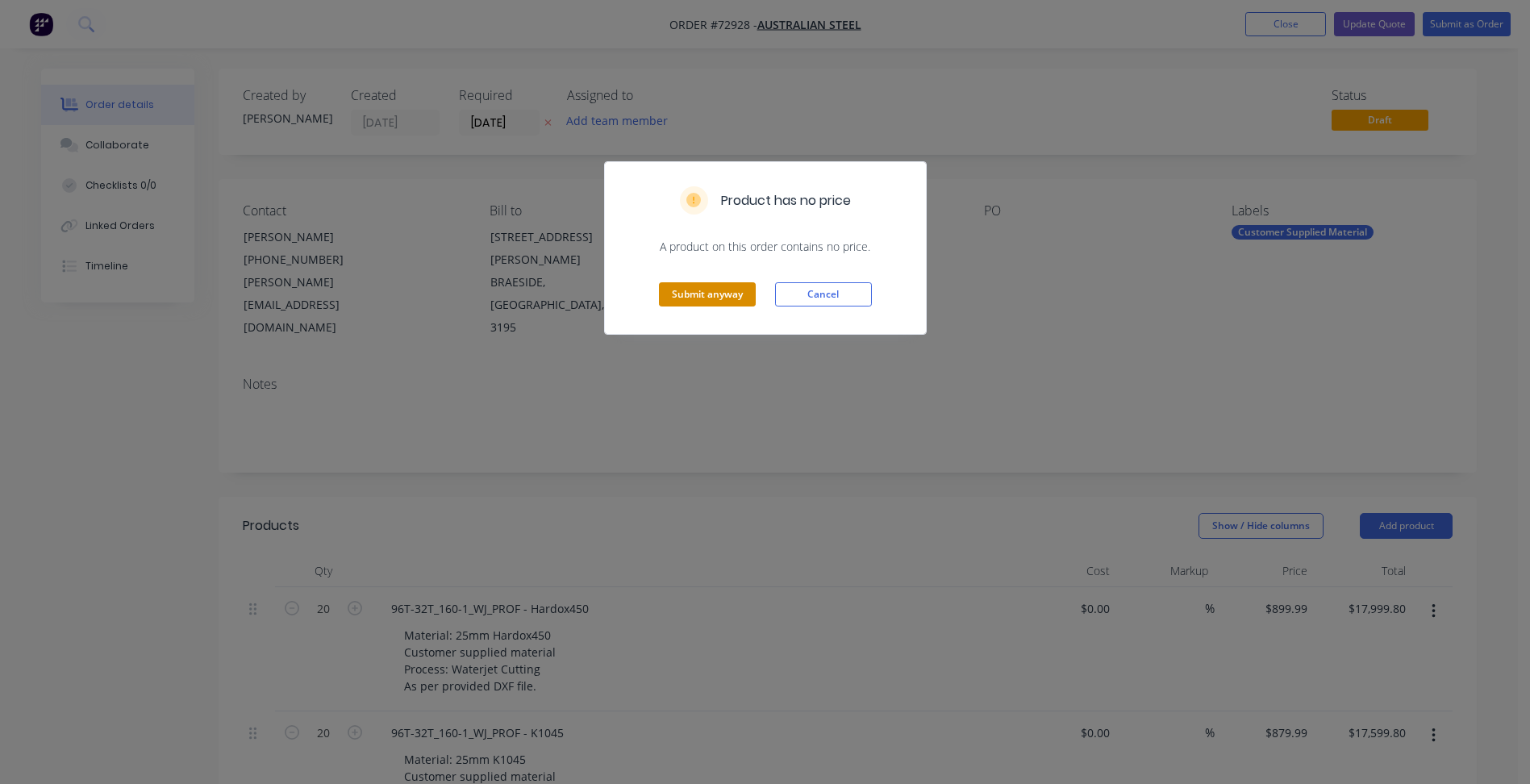
click at [717, 301] on button "Submit anyway" at bounding box center [707, 294] width 97 height 24
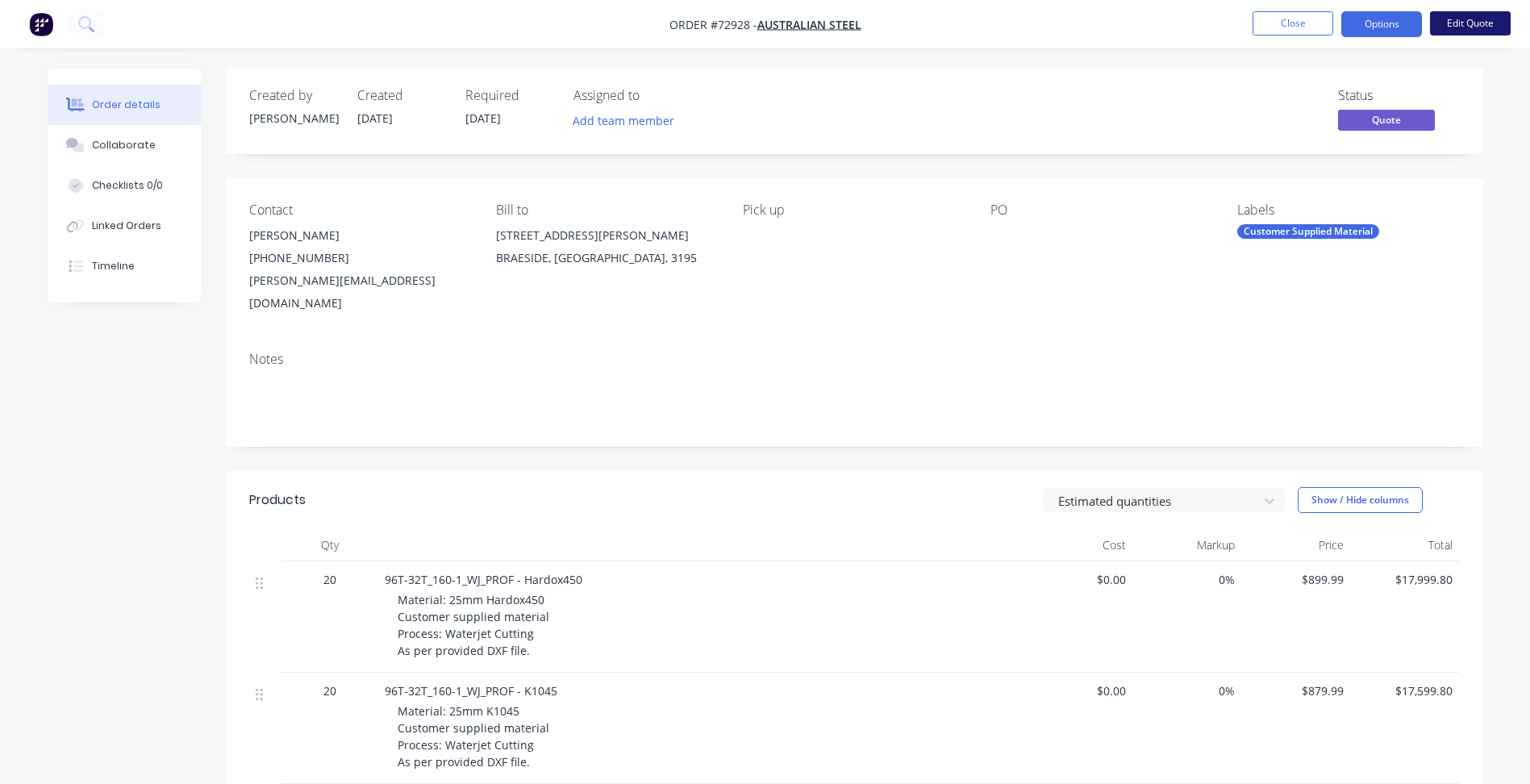
click at [1465, 30] on button "Edit Quote" at bounding box center [1470, 23] width 81 height 24
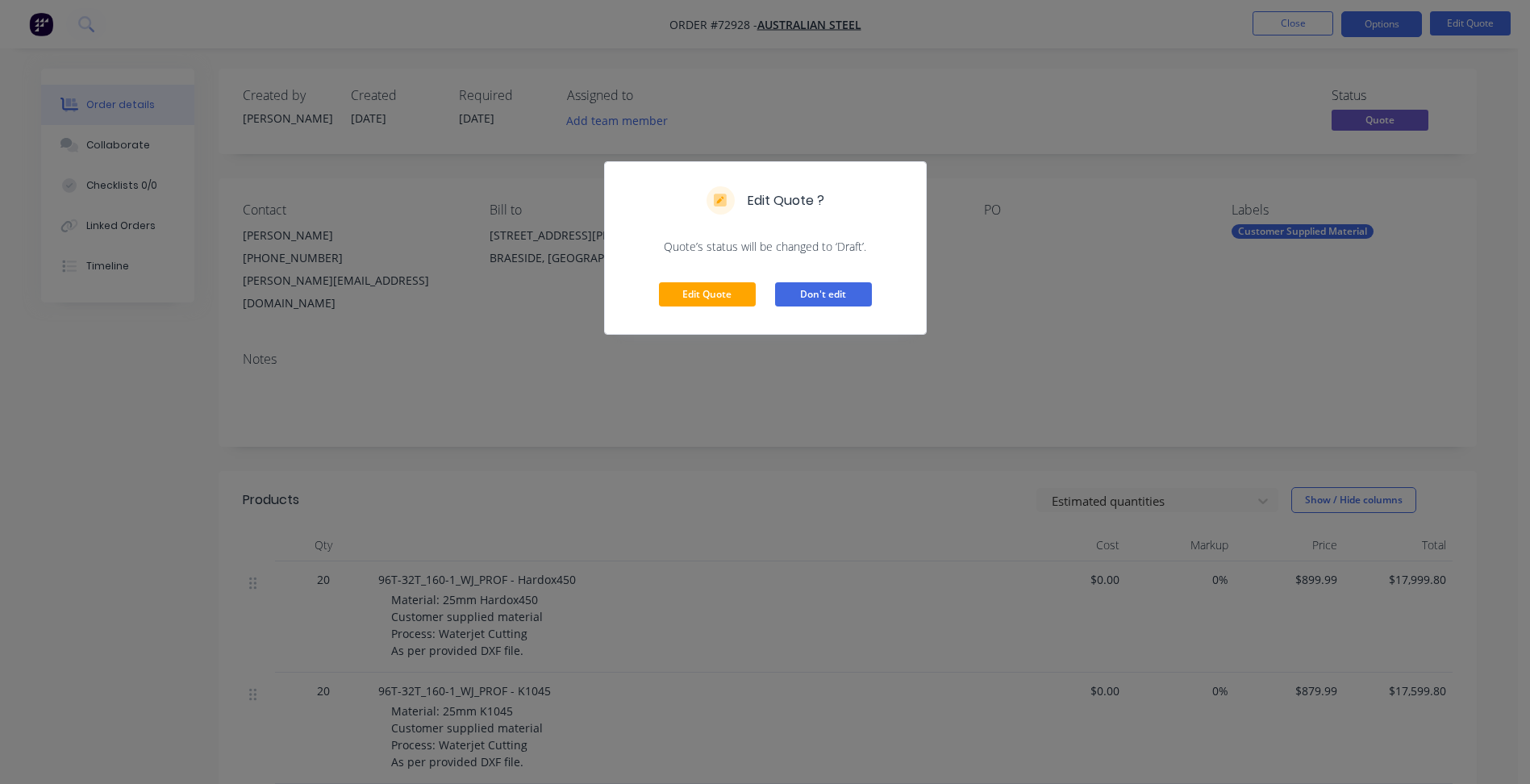
click at [865, 297] on button "Don't edit" at bounding box center [823, 294] width 97 height 24
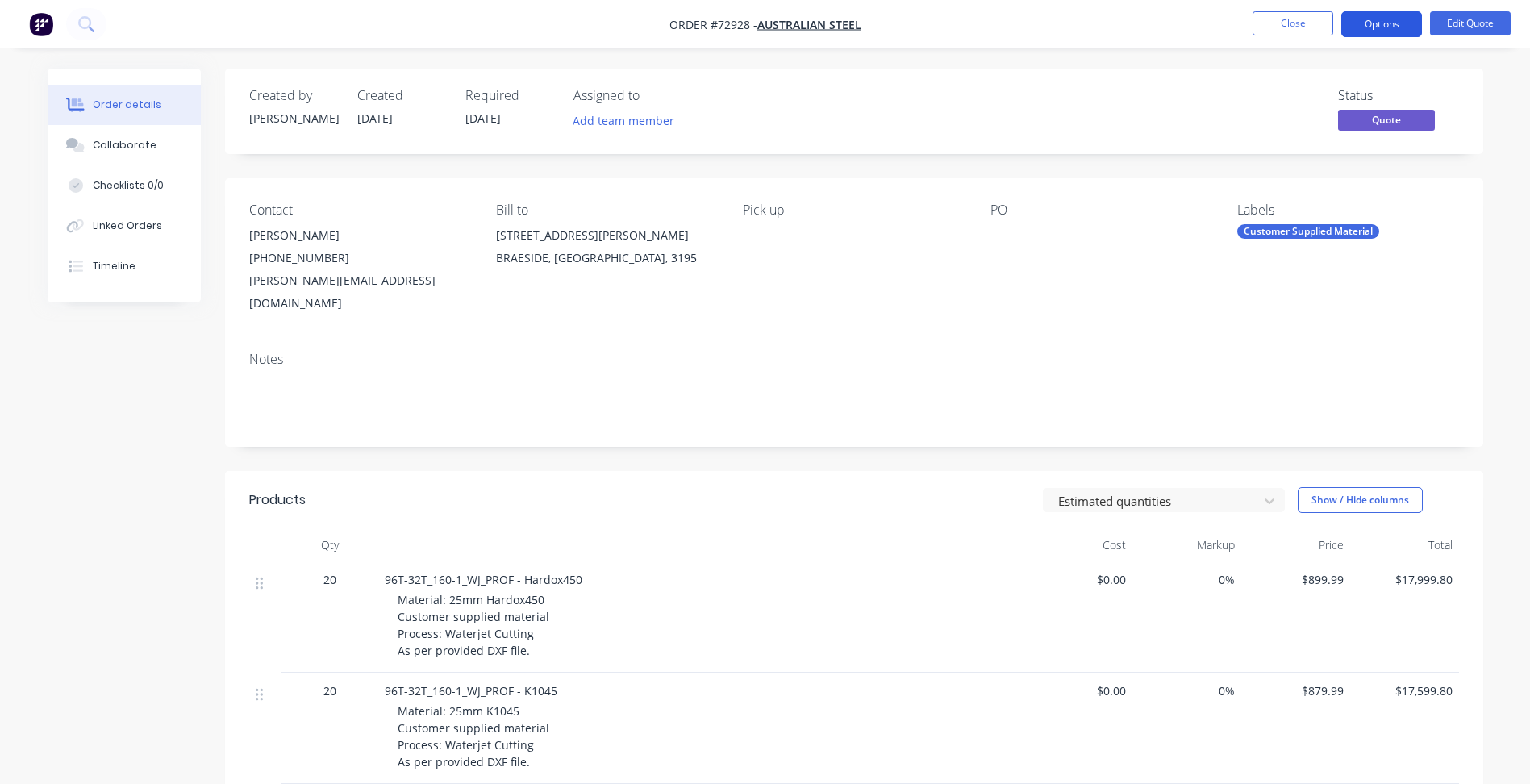
click at [1374, 24] on button "Options" at bounding box center [1382, 24] width 81 height 26
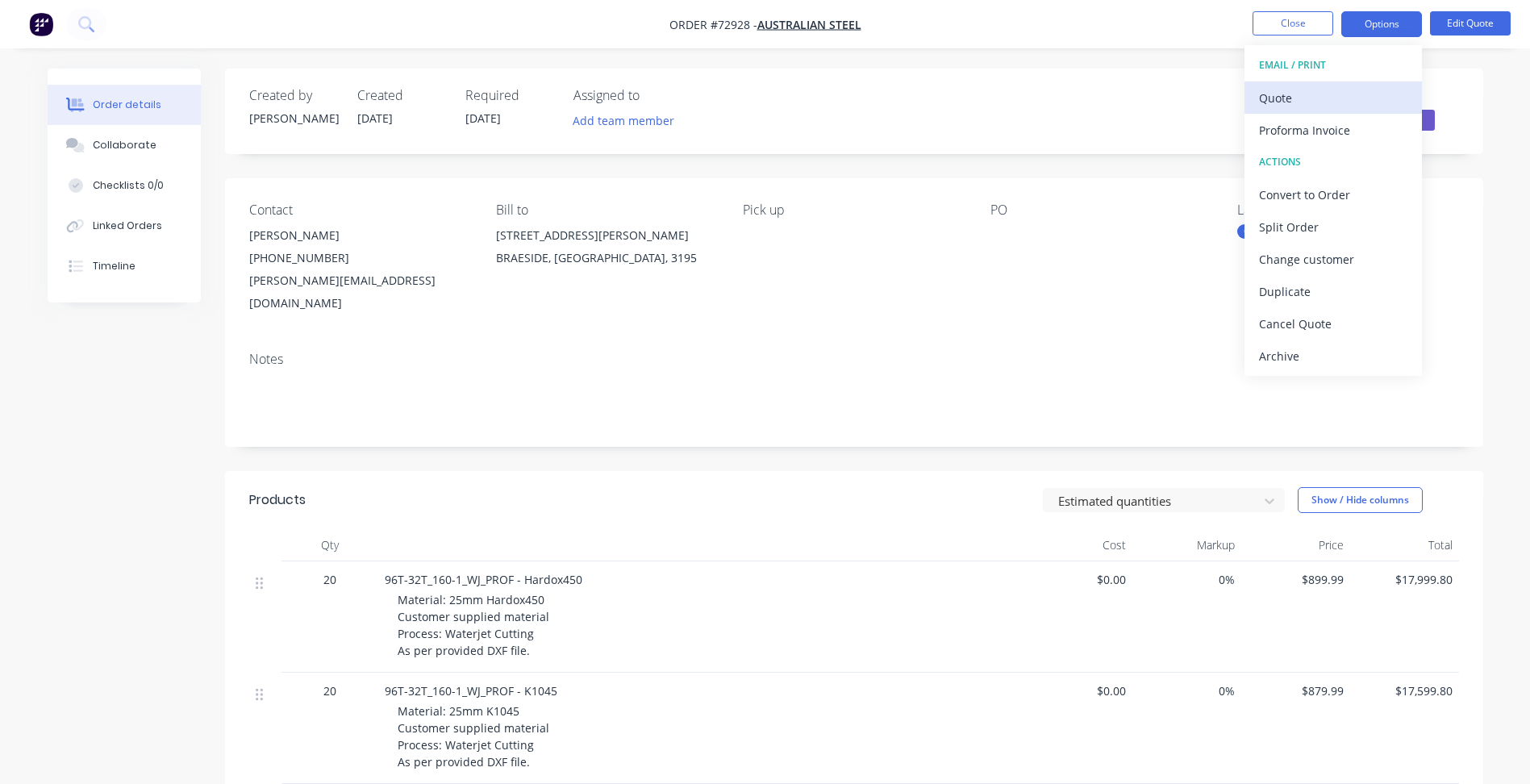
click at [1265, 93] on div "Quote" at bounding box center [1334, 98] width 148 height 24
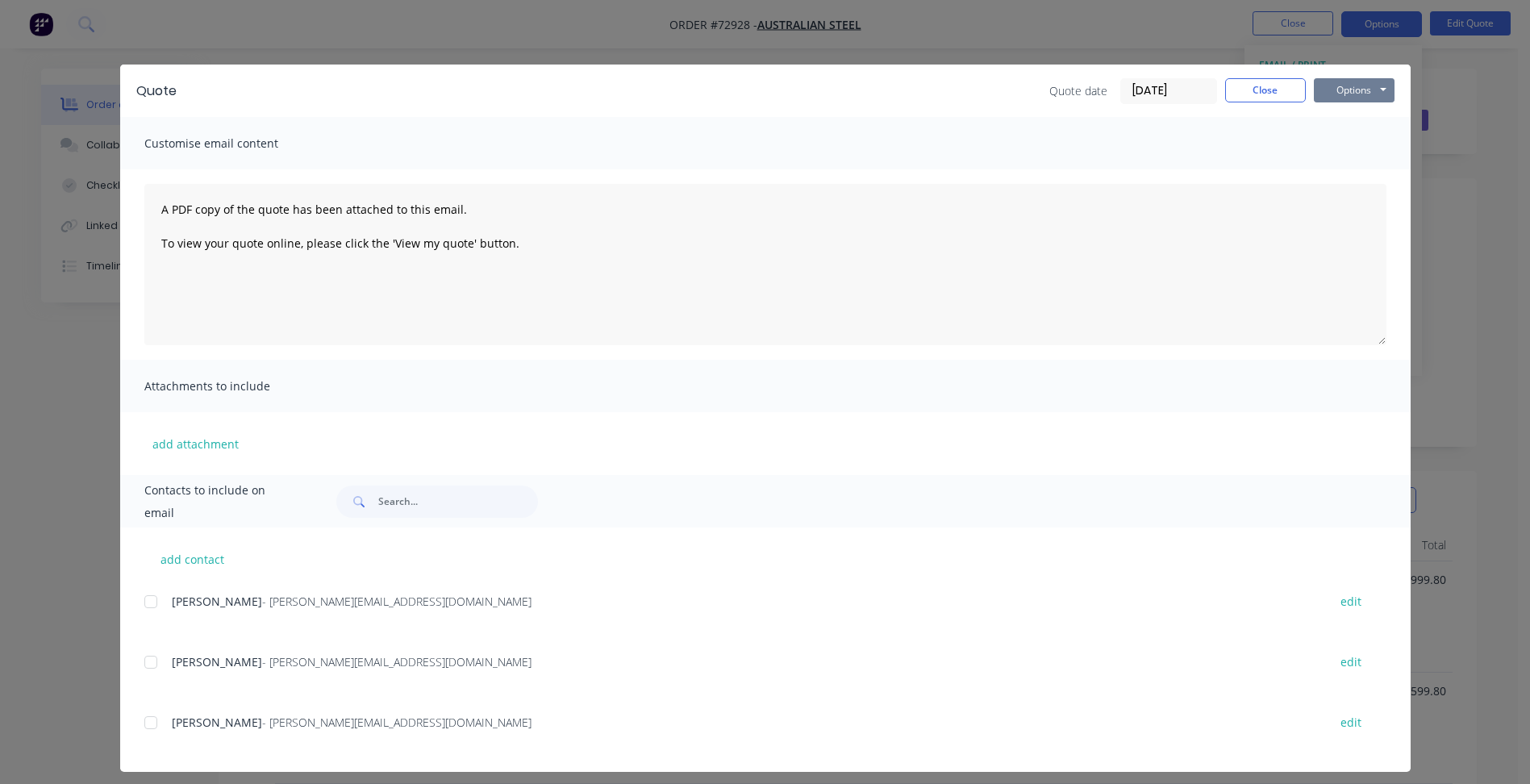
click at [1334, 85] on button "Options" at bounding box center [1354, 90] width 81 height 24
click at [1390, 120] on button "Preview" at bounding box center [1365, 118] width 103 height 26
click at [1268, 83] on button "Close" at bounding box center [1265, 90] width 81 height 24
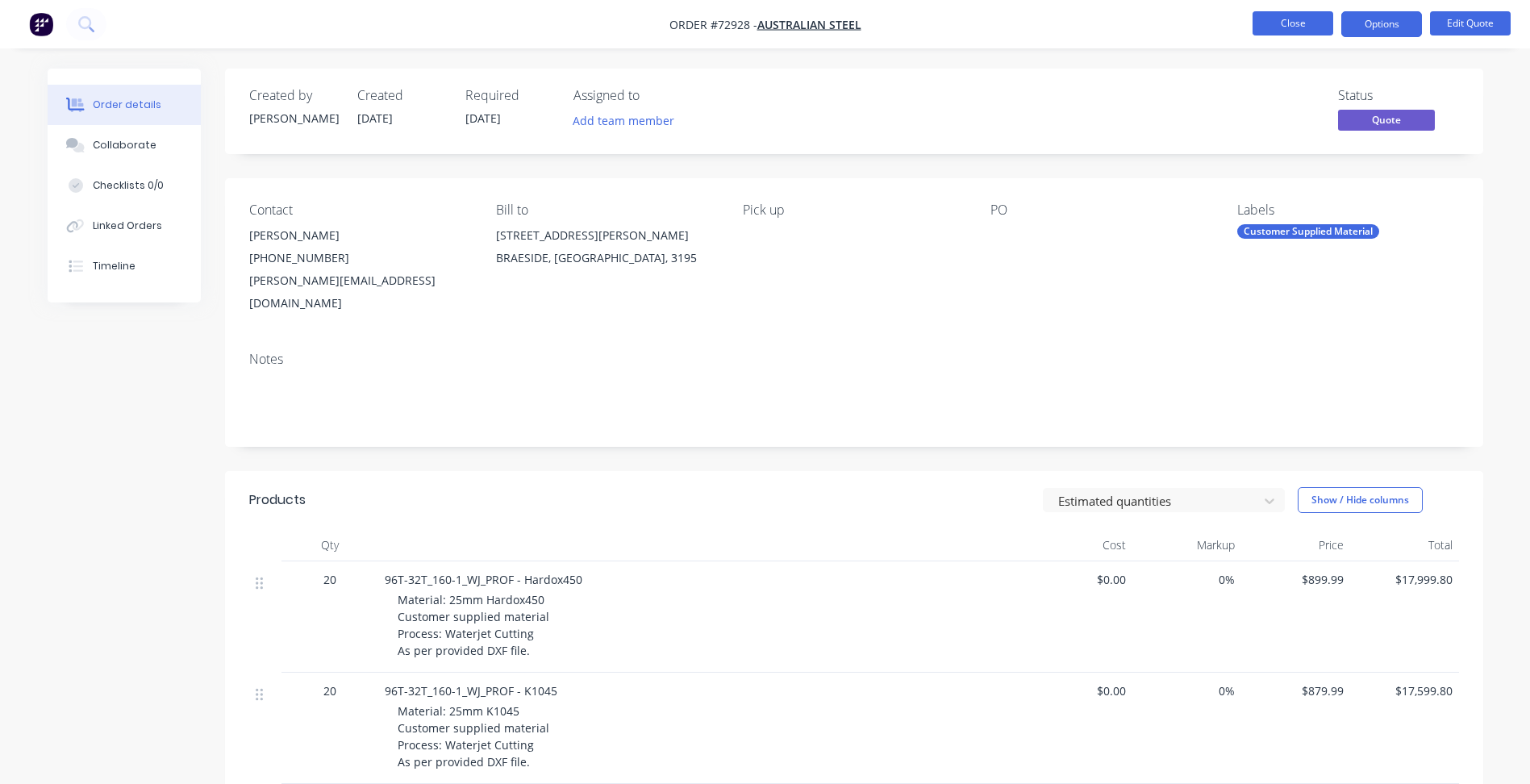
click at [1311, 13] on button "Close" at bounding box center [1292, 23] width 81 height 24
